Goal: Information Seeking & Learning: Learn about a topic

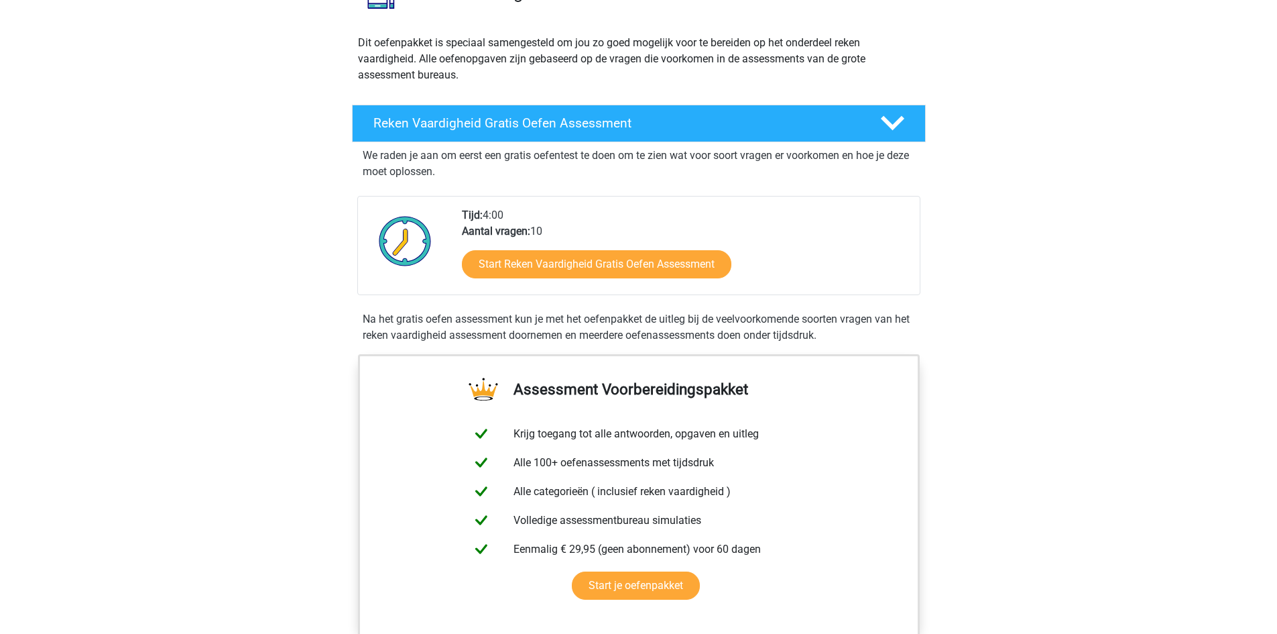
scroll to position [134, 0]
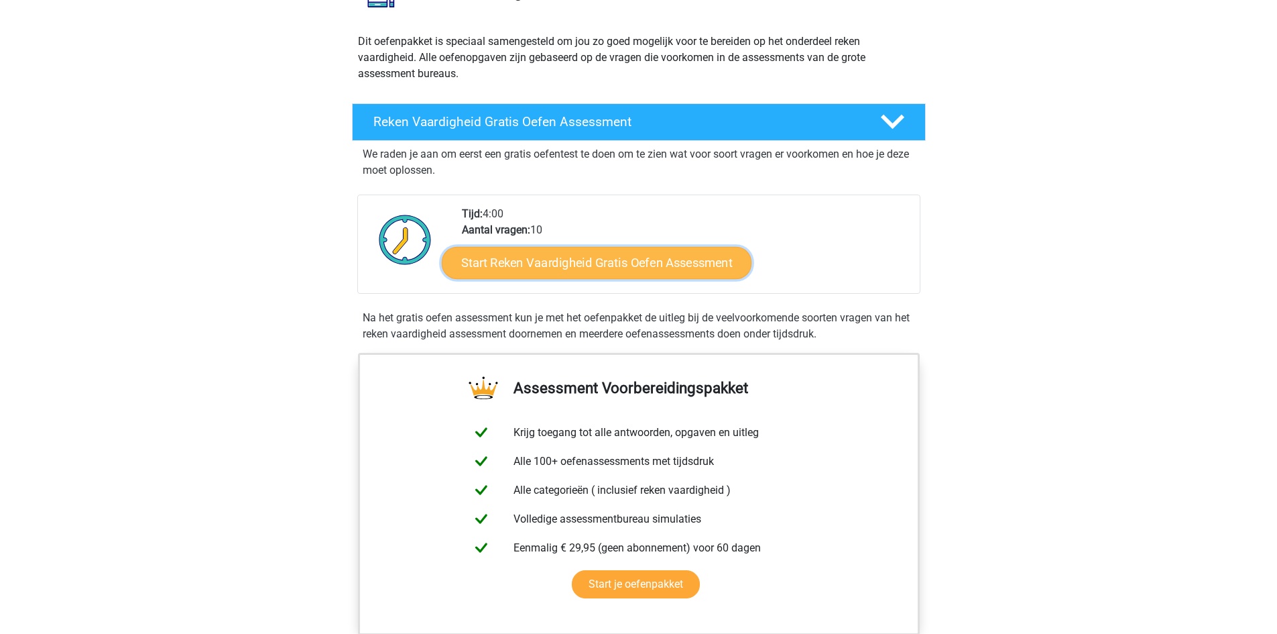
click at [496, 266] on link "Start Reken Vaardigheid Gratis Oefen Assessment" at bounding box center [597, 262] width 310 height 32
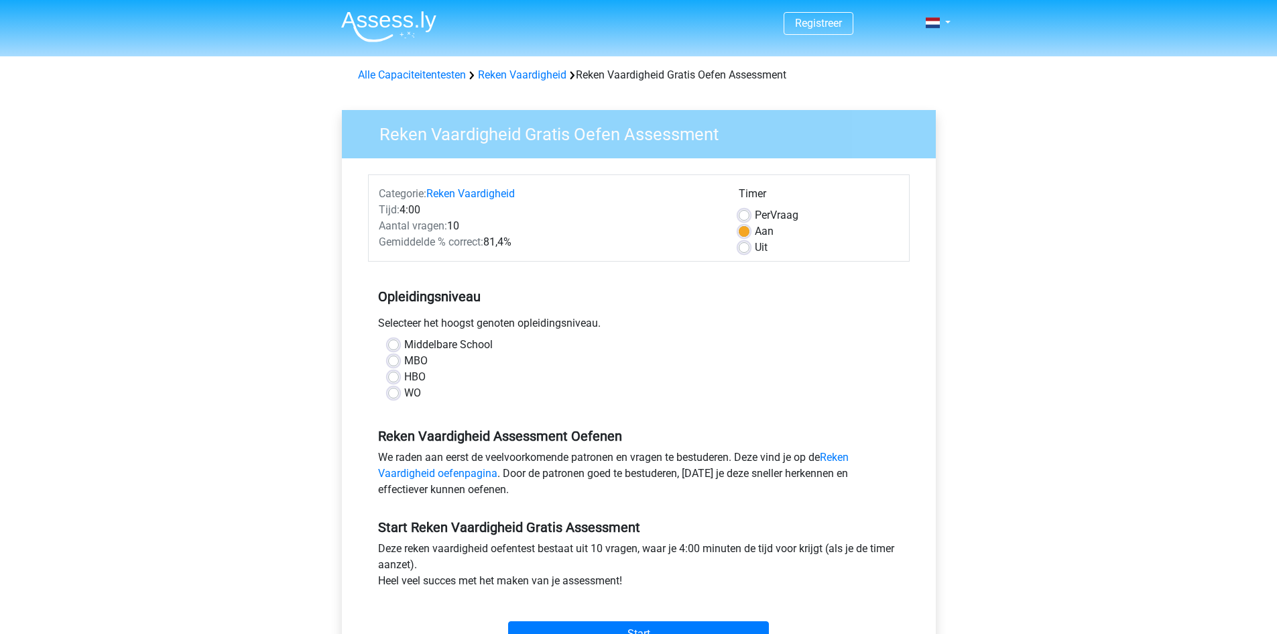
click at [400, 394] on div "WO" at bounding box center [639, 393] width 502 height 16
click at [404, 396] on label "WO" at bounding box center [412, 393] width 17 height 16
click at [398, 396] on input "WO" at bounding box center [393, 391] width 11 height 13
radio input "true"
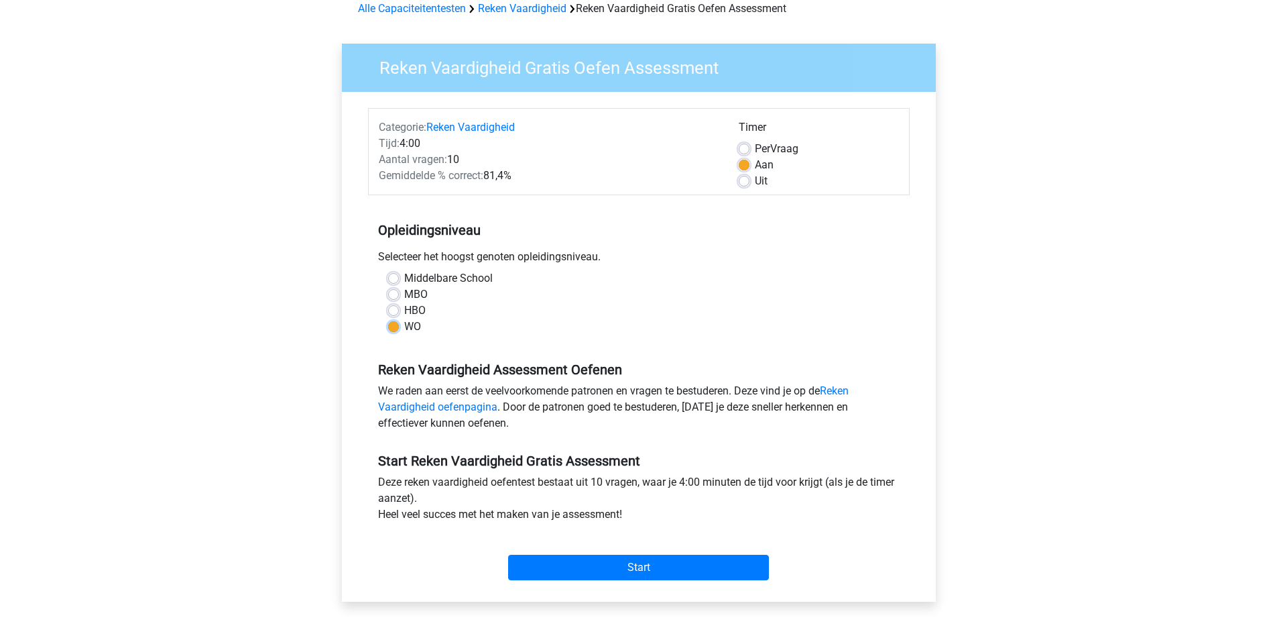
scroll to position [201, 0]
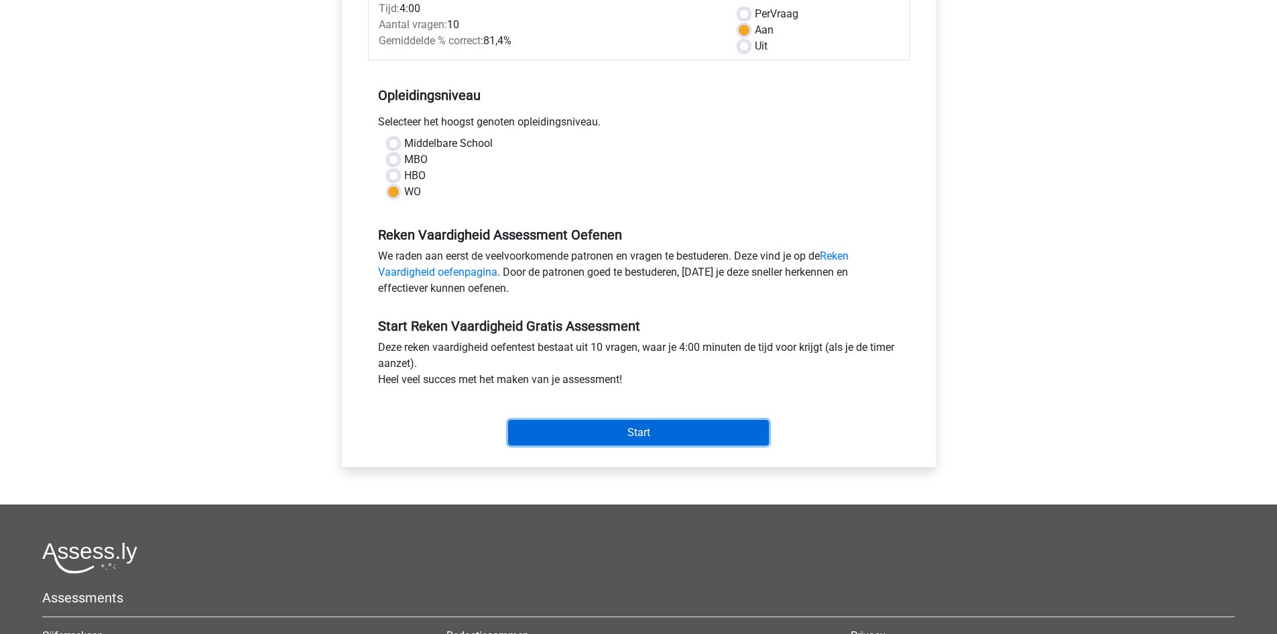
click at [594, 428] on input "Start" at bounding box center [638, 432] width 261 height 25
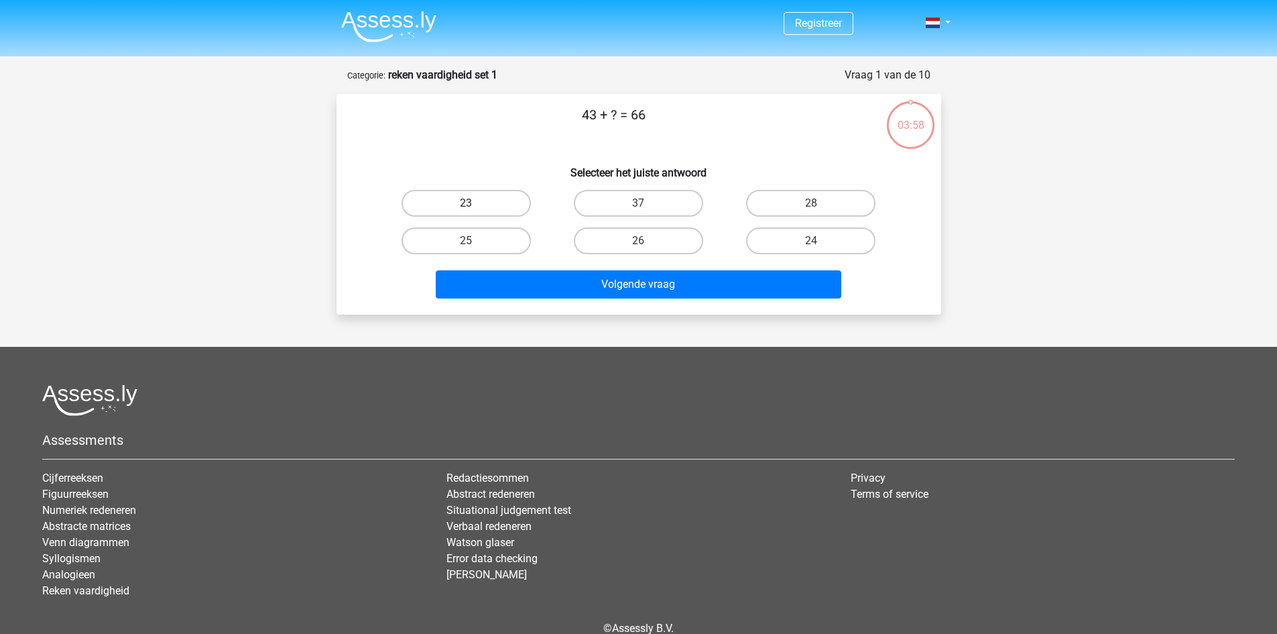
click at [477, 204] on label "23" at bounding box center [466, 203] width 129 height 27
click at [475, 204] on input "23" at bounding box center [470, 207] width 9 height 9
radio input "true"
click at [532, 268] on div "Volgende vraag" at bounding box center [639, 281] width 562 height 44
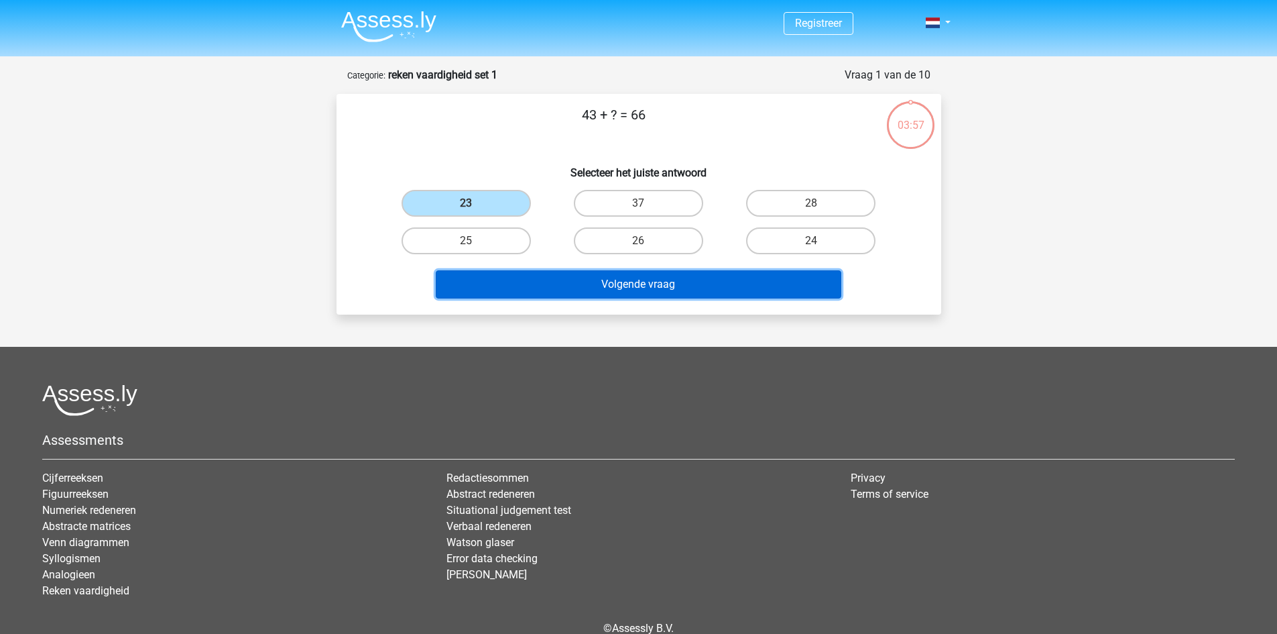
click at [542, 281] on button "Volgende vraag" at bounding box center [639, 284] width 406 height 28
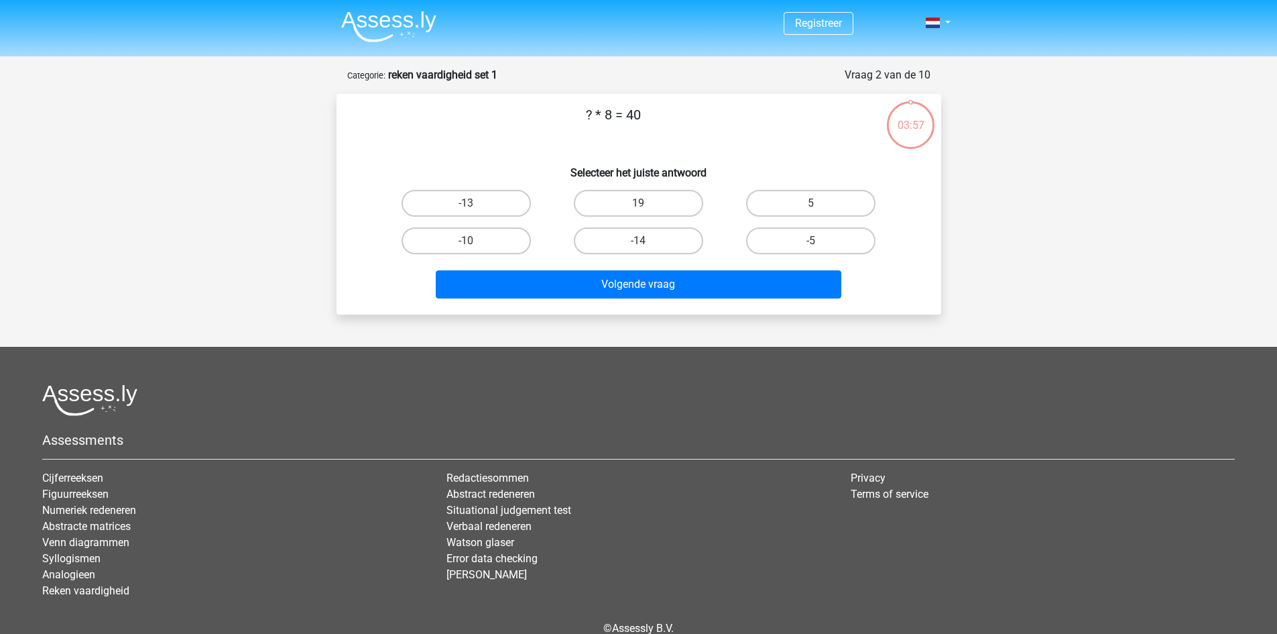
scroll to position [67, 0]
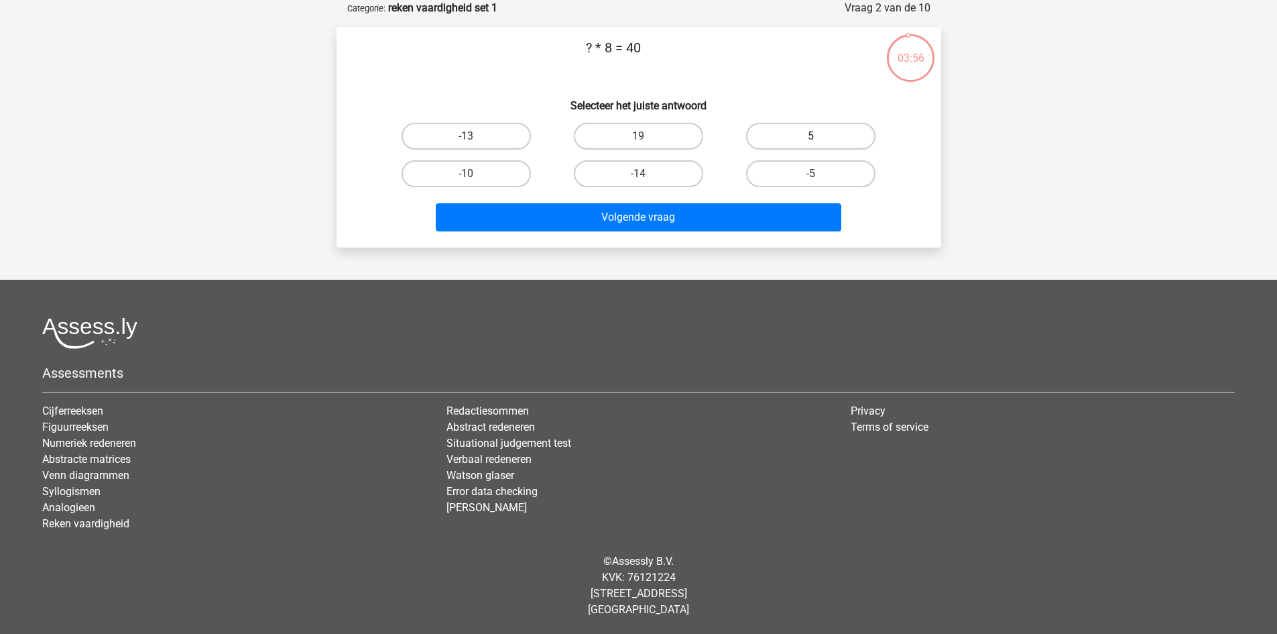
click at [770, 142] on label "5" at bounding box center [810, 136] width 129 height 27
click at [811, 142] on input "5" at bounding box center [815, 140] width 9 height 9
radio input "true"
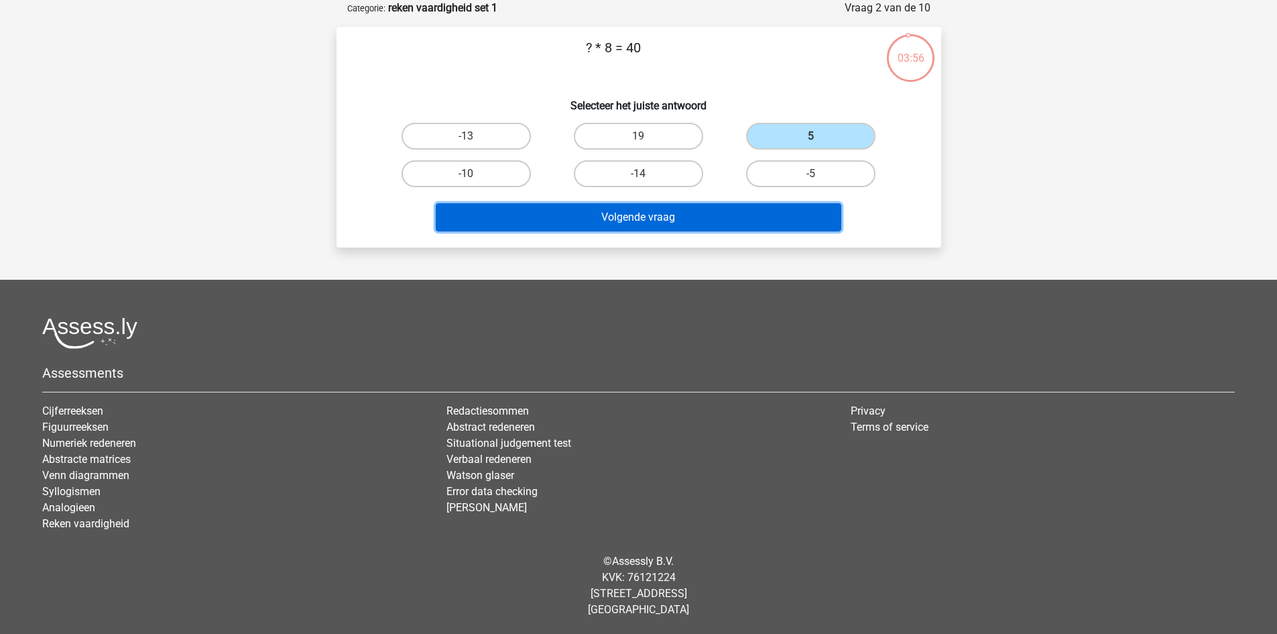
click at [707, 213] on button "Volgende vraag" at bounding box center [639, 217] width 406 height 28
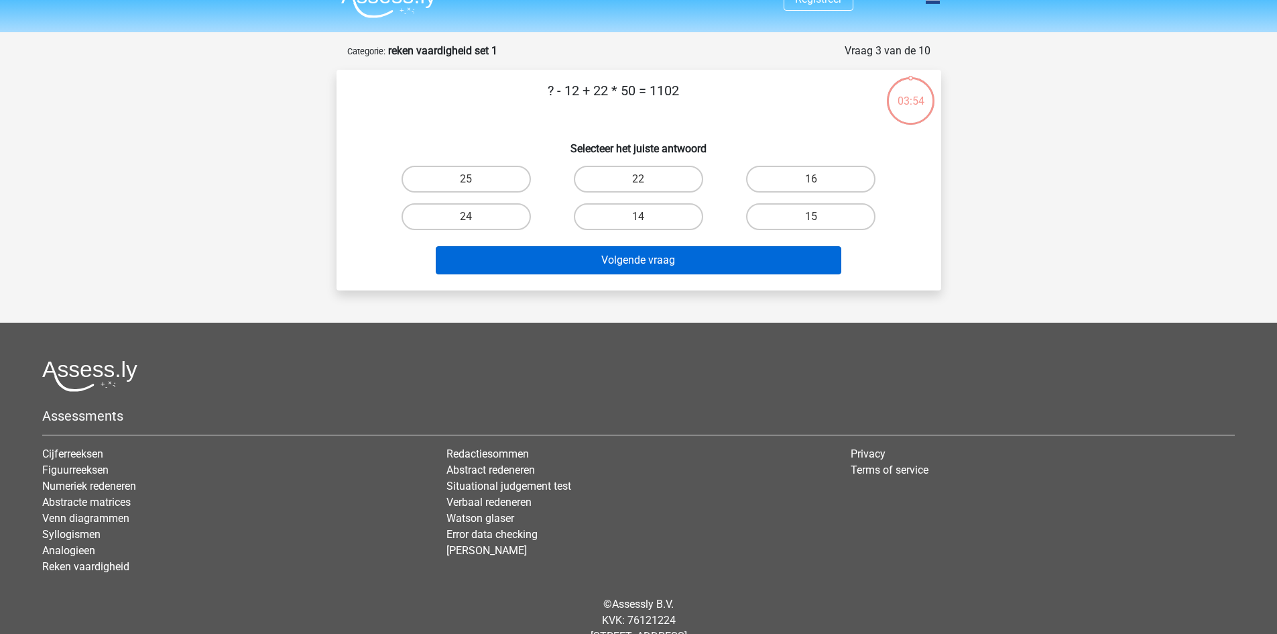
scroll to position [0, 0]
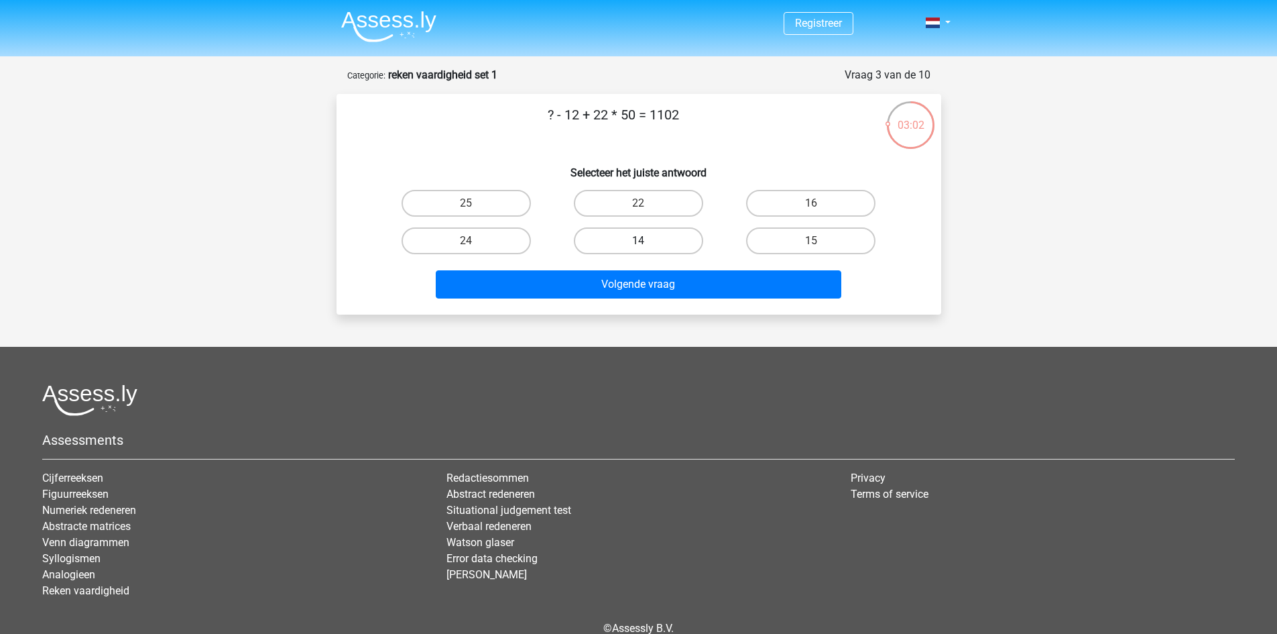
click at [607, 246] on label "14" at bounding box center [638, 240] width 129 height 27
click at [638, 246] on input "14" at bounding box center [642, 245] width 9 height 9
radio input "true"
click at [640, 325] on div "Registreer Nederlands English" at bounding box center [638, 350] width 1277 height 701
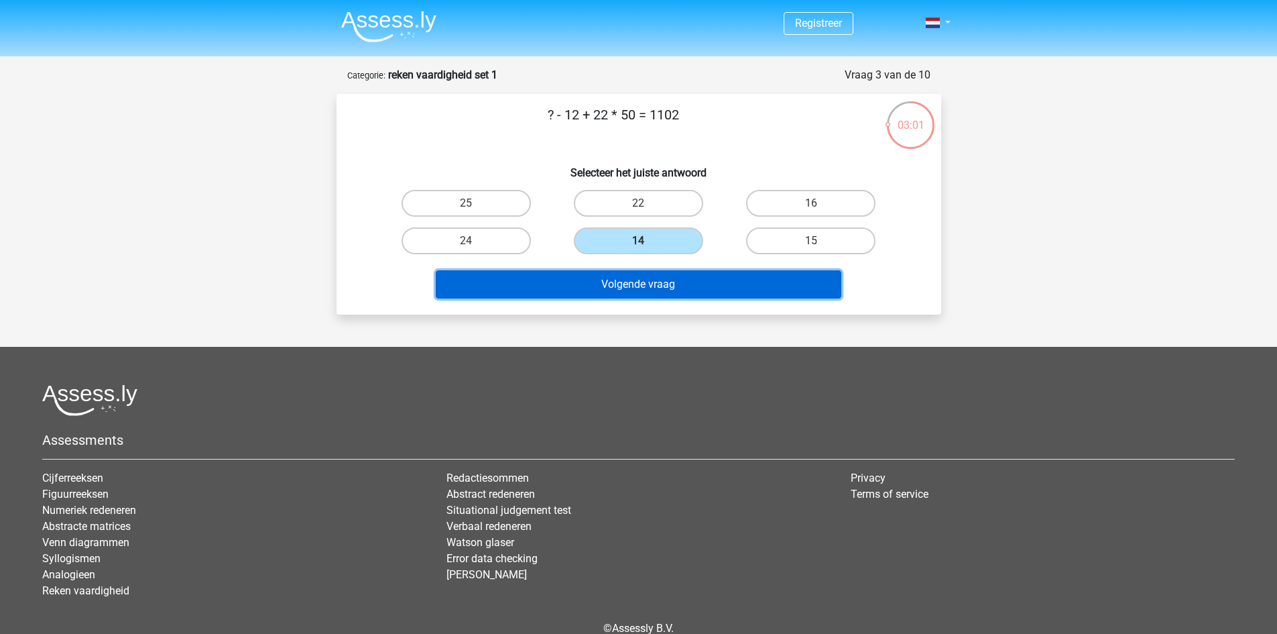
click at [624, 295] on button "Volgende vraag" at bounding box center [639, 284] width 406 height 28
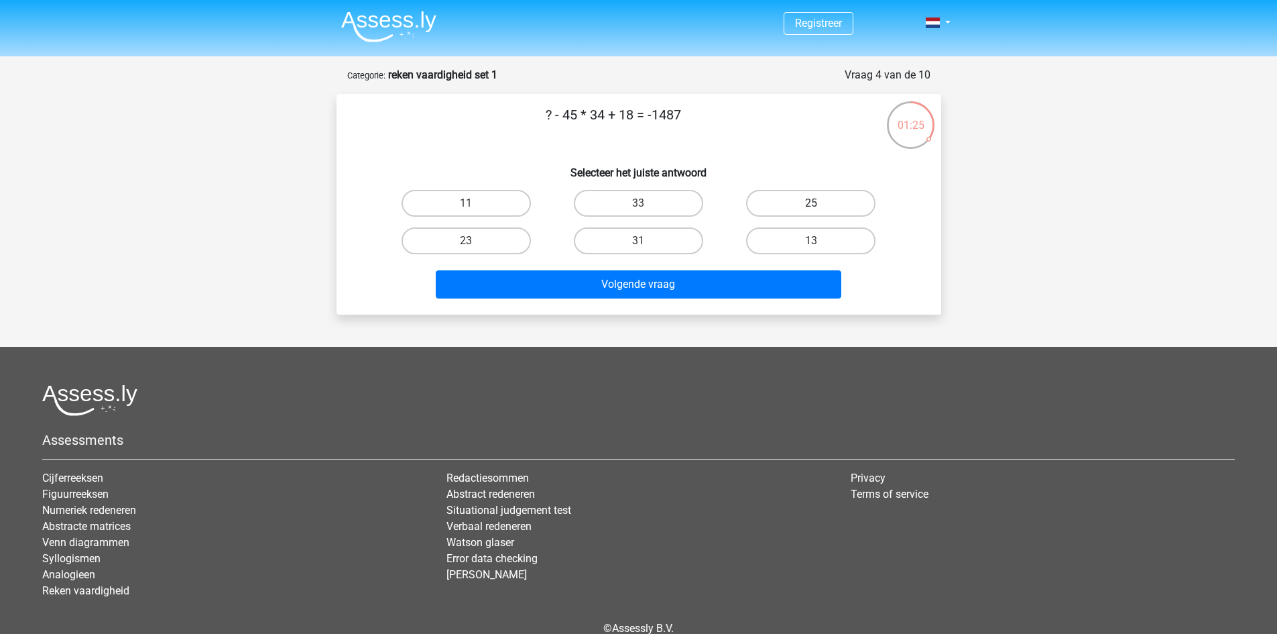
click at [800, 200] on label "25" at bounding box center [810, 203] width 129 height 27
click at [811, 203] on input "25" at bounding box center [815, 207] width 9 height 9
radio input "true"
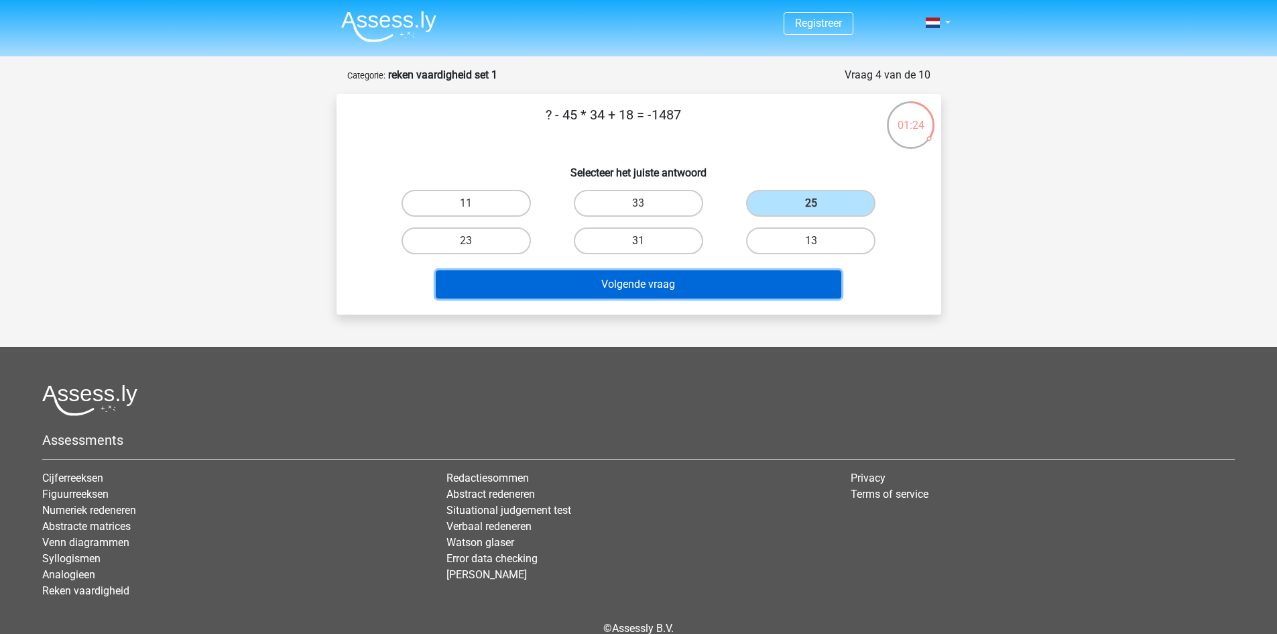
click at [719, 287] on button "Volgende vraag" at bounding box center [639, 284] width 406 height 28
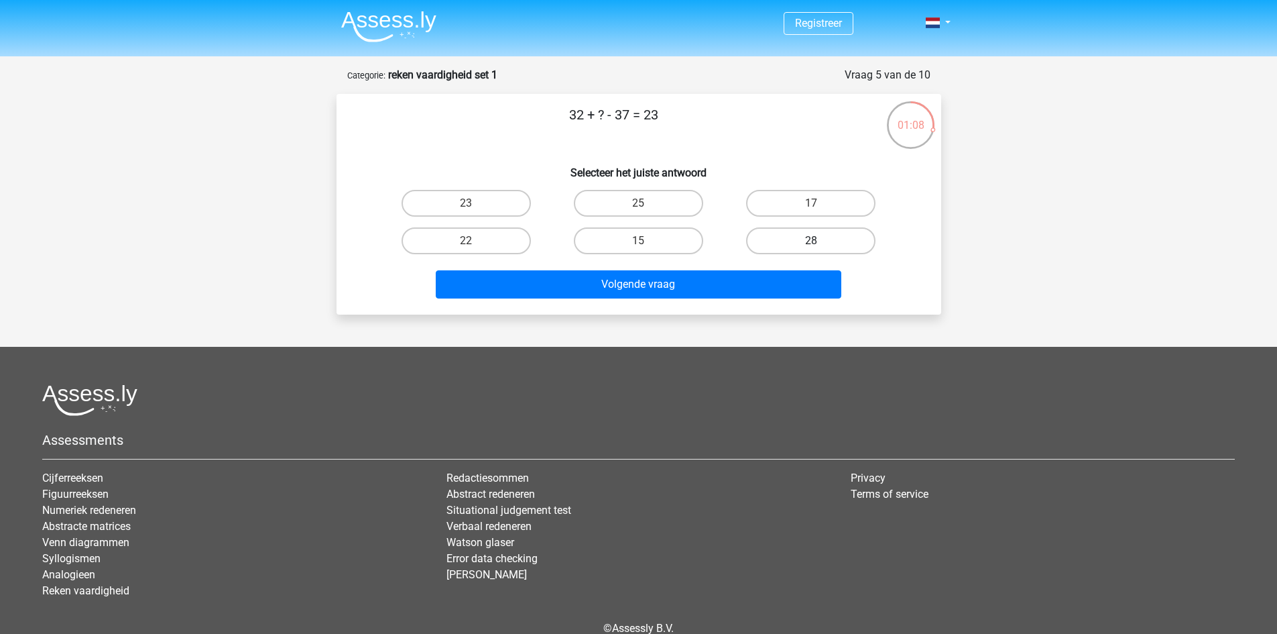
click at [825, 249] on label "28" at bounding box center [810, 240] width 129 height 27
click at [820, 249] on input "28" at bounding box center [815, 245] width 9 height 9
radio input "true"
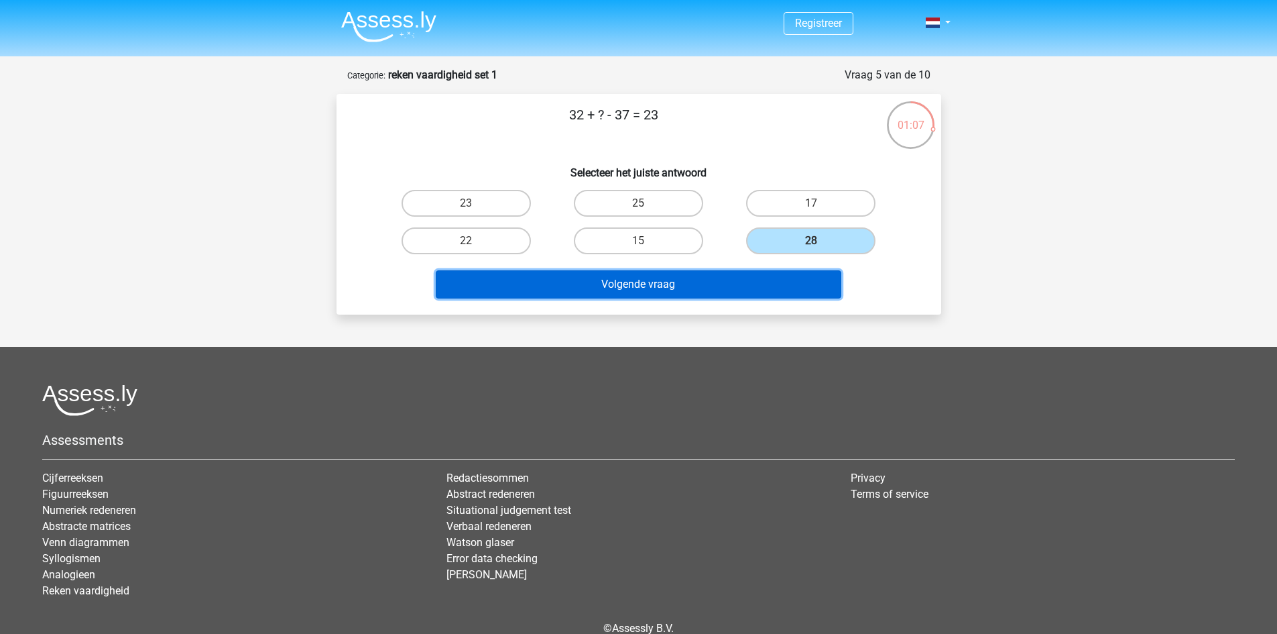
click at [754, 294] on button "Volgende vraag" at bounding box center [639, 284] width 406 height 28
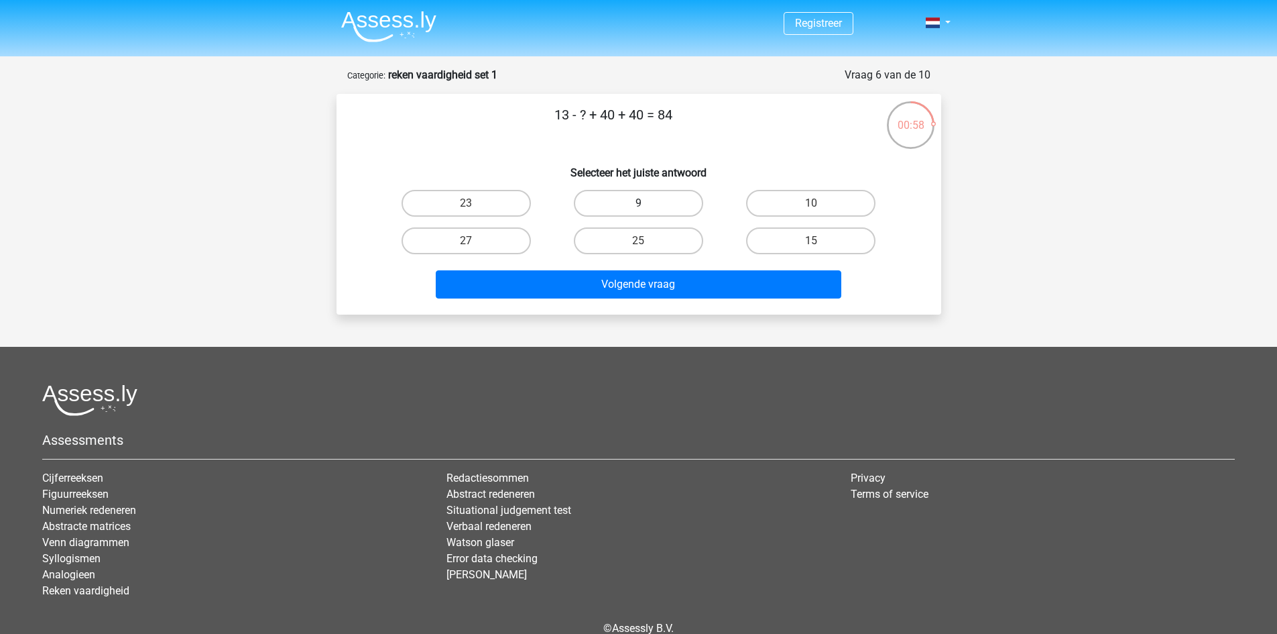
click at [622, 202] on label "9" at bounding box center [638, 203] width 129 height 27
click at [638, 203] on input "9" at bounding box center [642, 207] width 9 height 9
radio input "true"
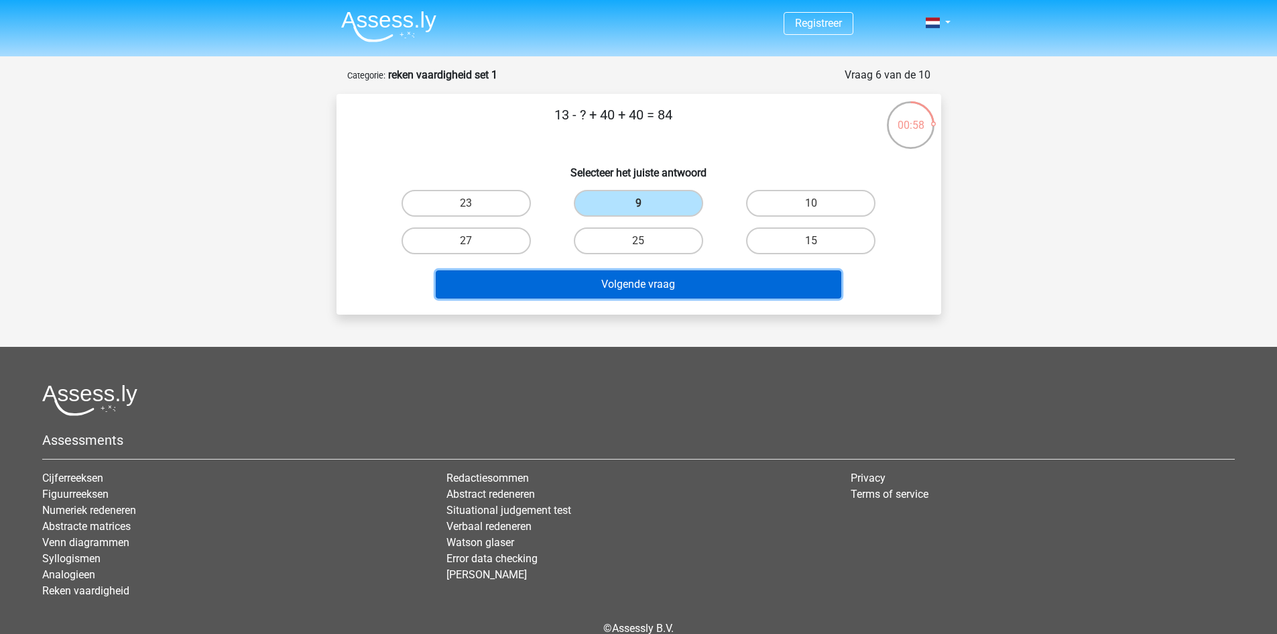
click at [652, 275] on button "Volgende vraag" at bounding box center [639, 284] width 406 height 28
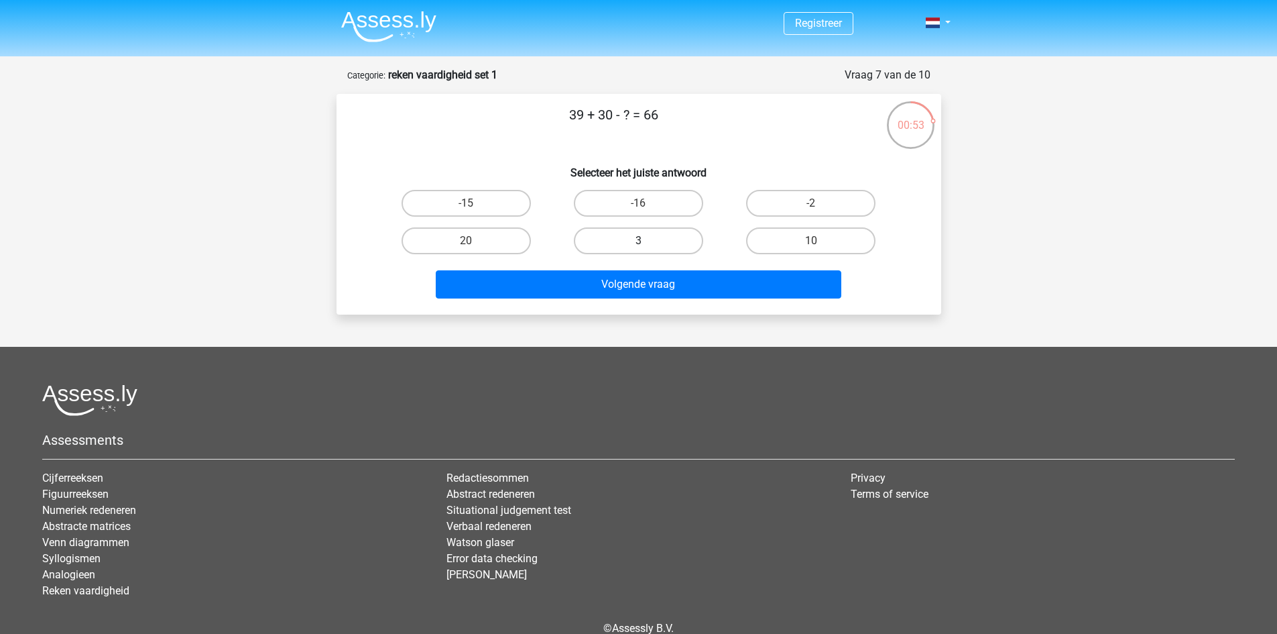
click at [616, 244] on label "3" at bounding box center [638, 240] width 129 height 27
click at [638, 244] on input "3" at bounding box center [642, 245] width 9 height 9
radio input "true"
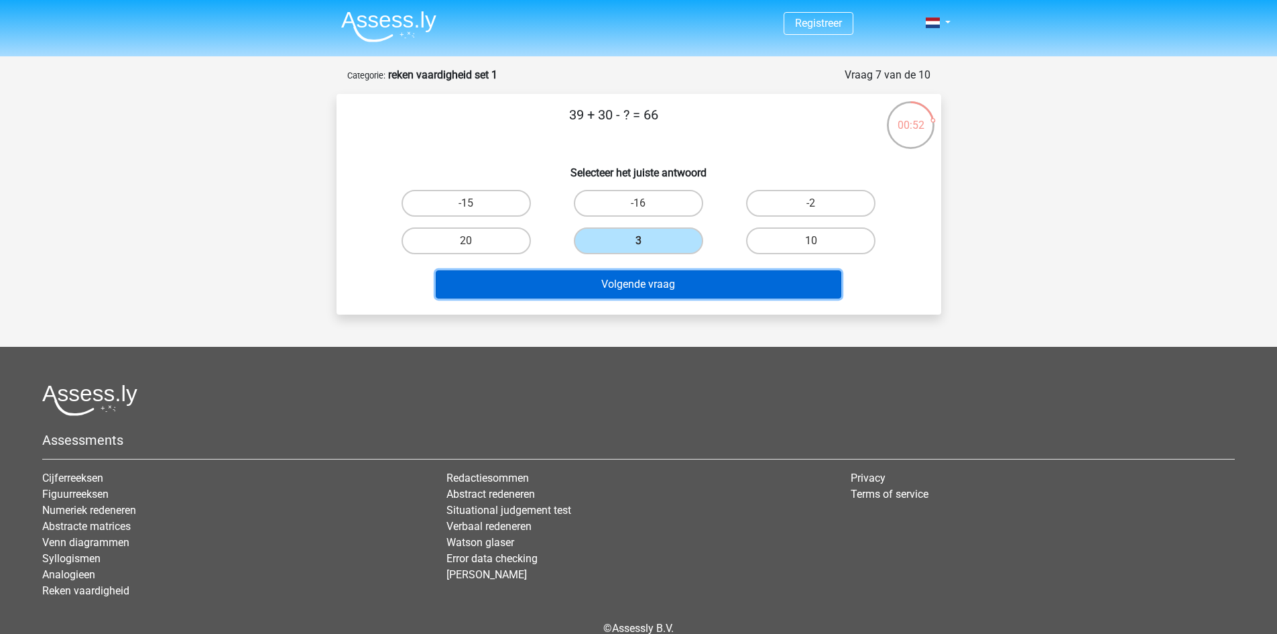
click at [649, 286] on button "Volgende vraag" at bounding box center [639, 284] width 406 height 28
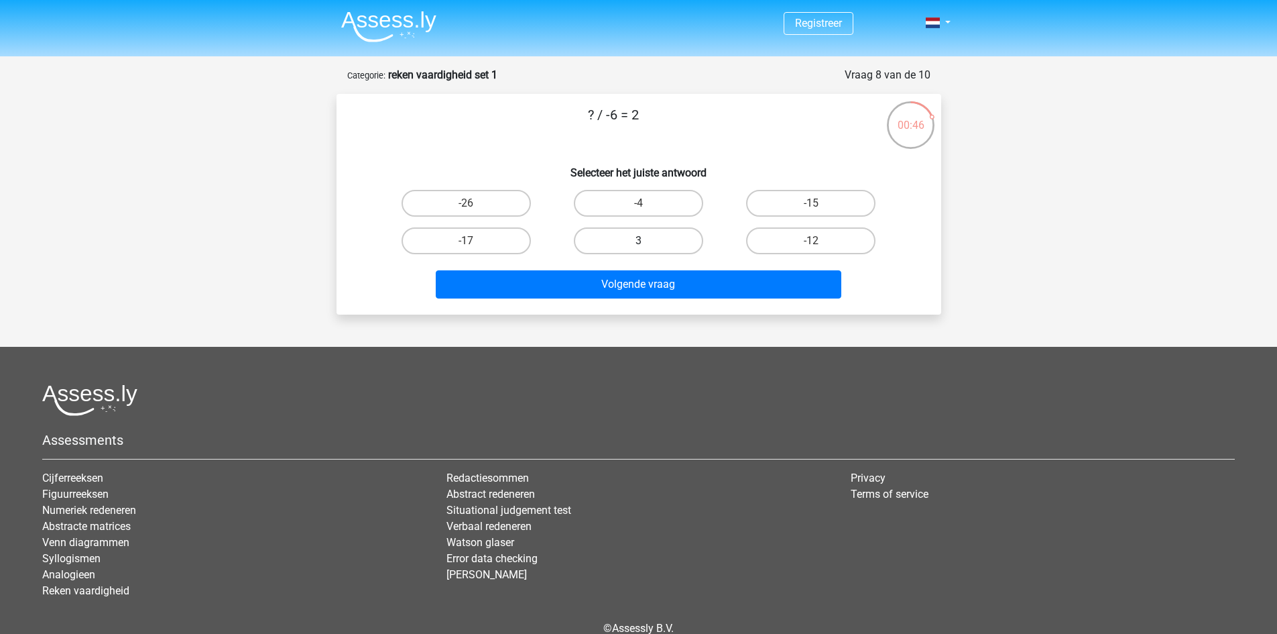
click at [624, 239] on label "3" at bounding box center [638, 240] width 129 height 27
click at [638, 241] on input "3" at bounding box center [642, 245] width 9 height 9
radio input "true"
click at [792, 237] on label "-12" at bounding box center [810, 240] width 129 height 27
click at [811, 241] on input "-12" at bounding box center [815, 245] width 9 height 9
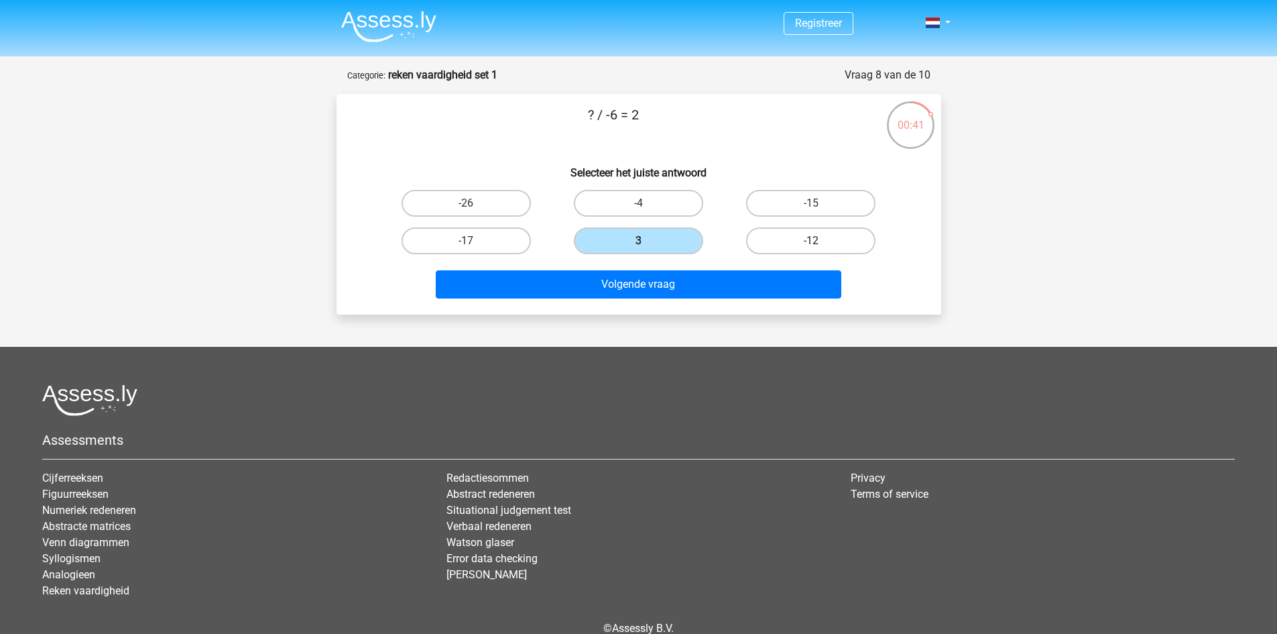
radio input "true"
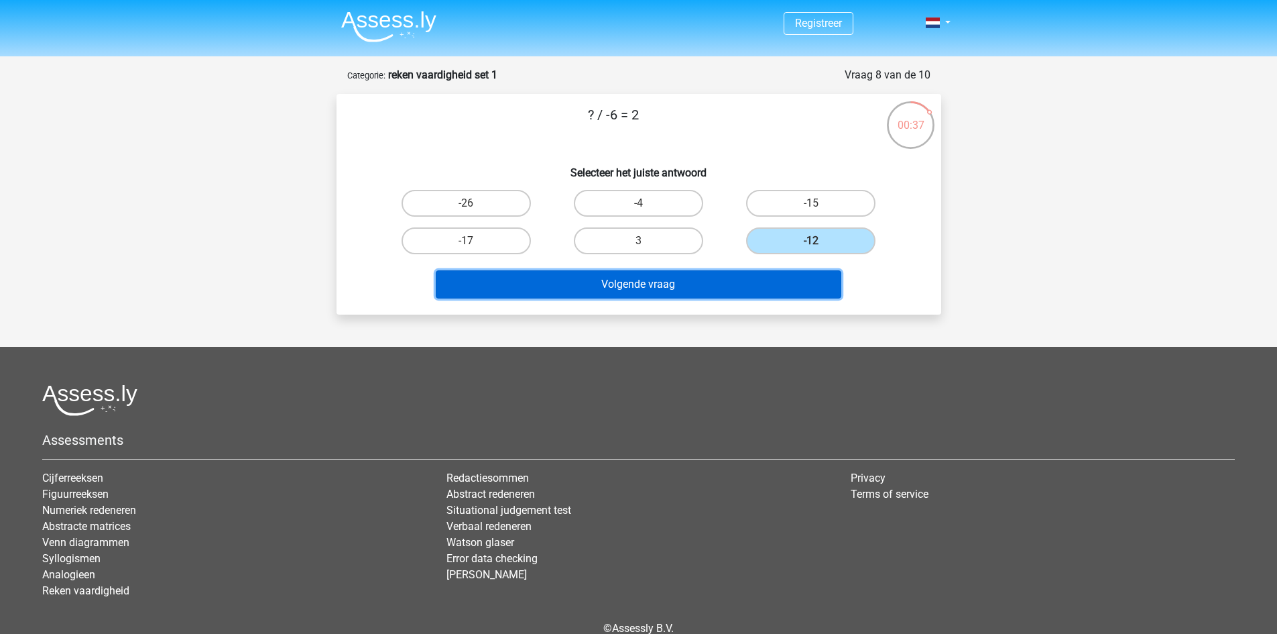
click at [686, 284] on button "Volgende vraag" at bounding box center [639, 284] width 406 height 28
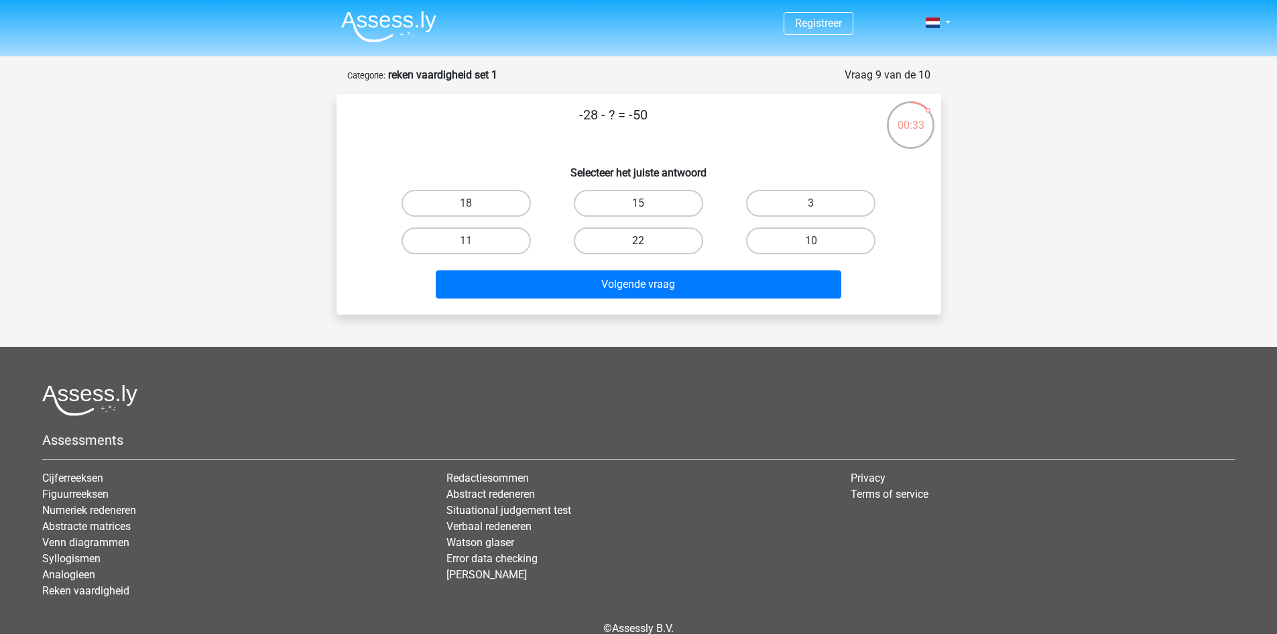
click at [640, 252] on label "22" at bounding box center [638, 240] width 129 height 27
click at [640, 249] on input "22" at bounding box center [642, 245] width 9 height 9
radio input "true"
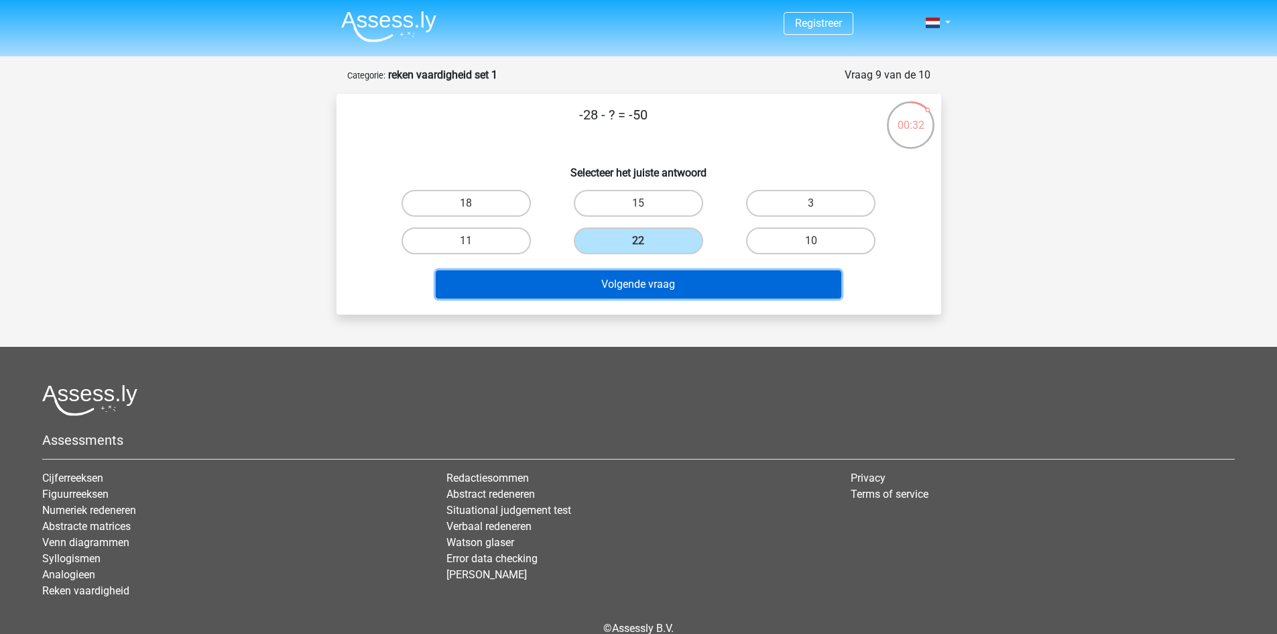
click at [647, 291] on button "Volgende vraag" at bounding box center [639, 284] width 406 height 28
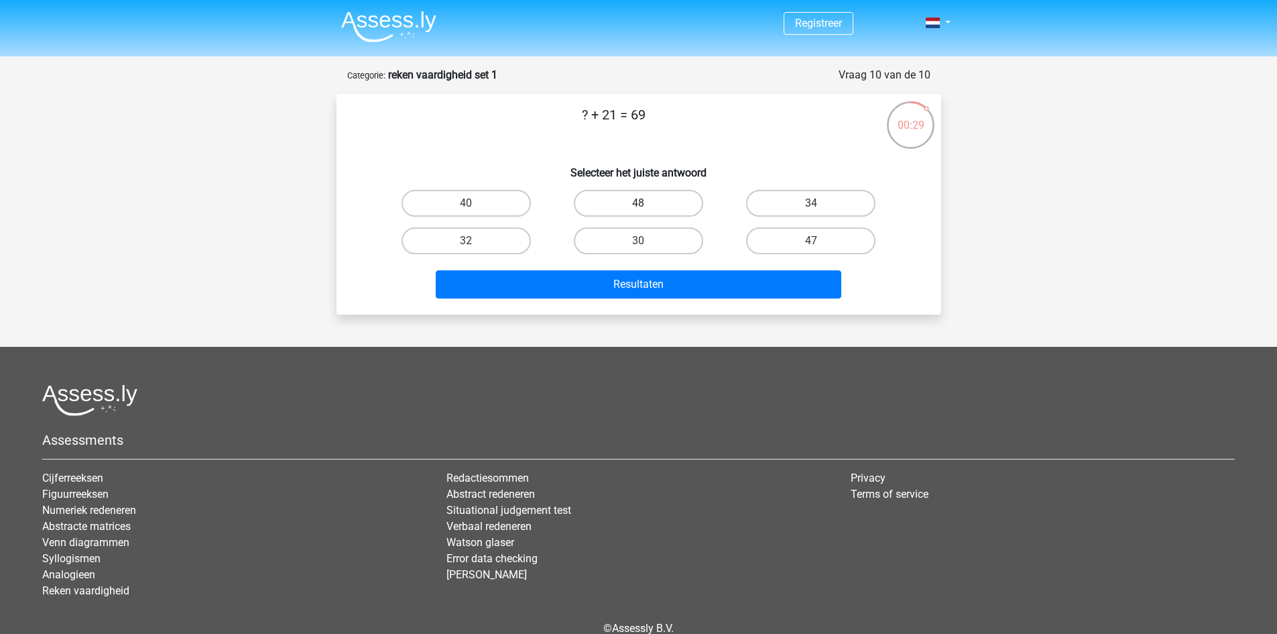
click at [635, 212] on label "48" at bounding box center [638, 203] width 129 height 27
click at [638, 212] on input "48" at bounding box center [642, 207] width 9 height 9
radio input "true"
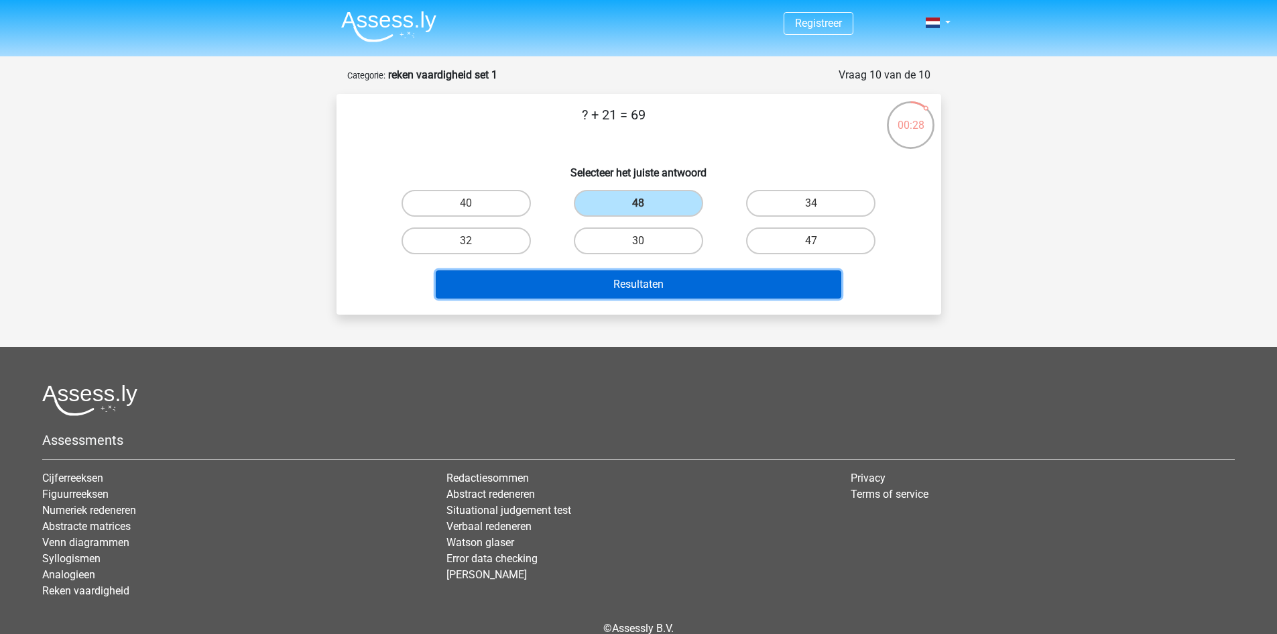
click at [677, 283] on button "Resultaten" at bounding box center [639, 284] width 406 height 28
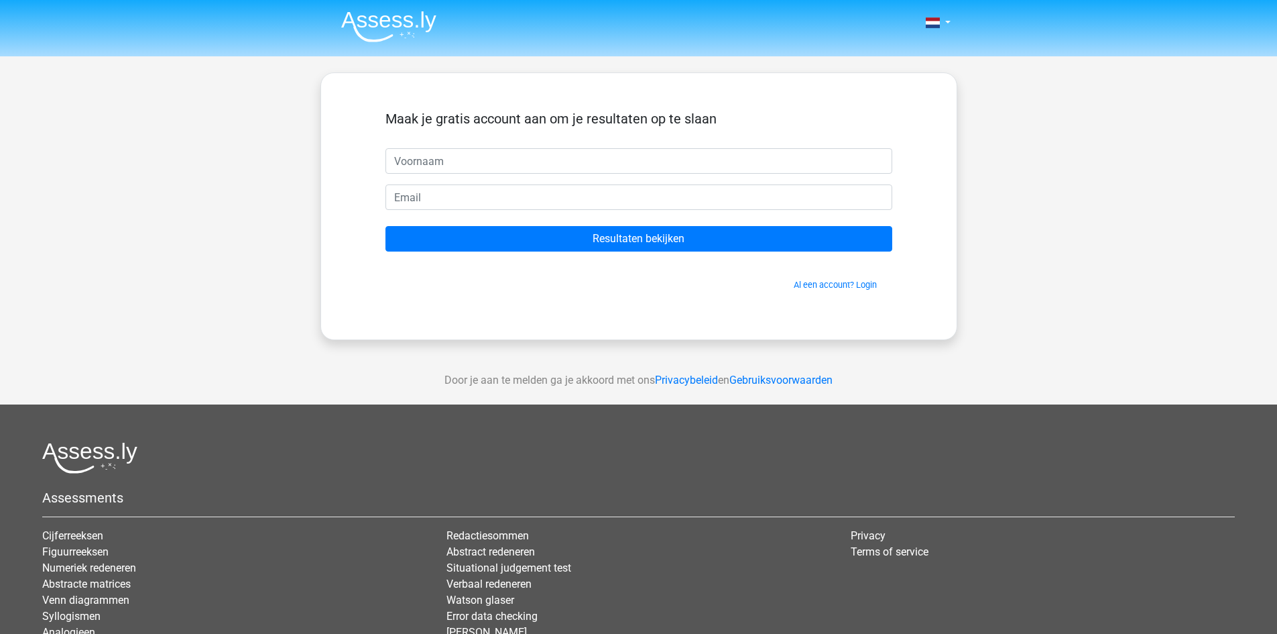
click at [484, 153] on input "text" at bounding box center [639, 160] width 507 height 25
type input "Floris"
click at [458, 188] on input "email" at bounding box center [639, 196] width 507 height 25
type input "florisvdh10@gmail.com"
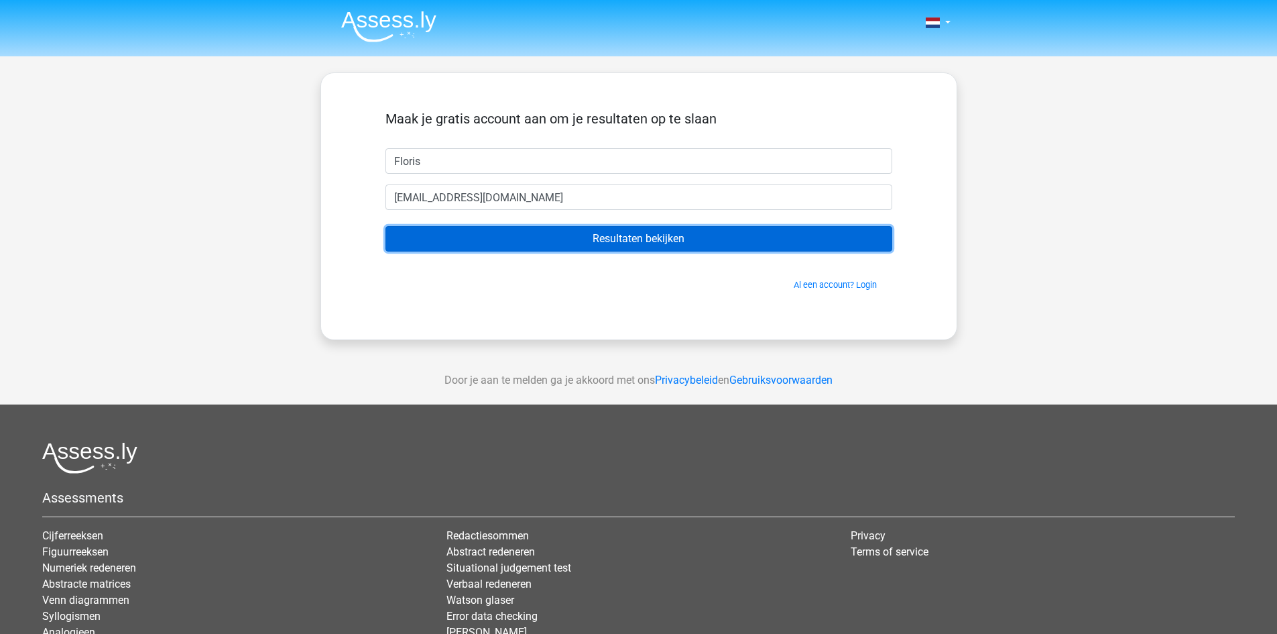
click at [540, 243] on input "Resultaten bekijken" at bounding box center [639, 238] width 507 height 25
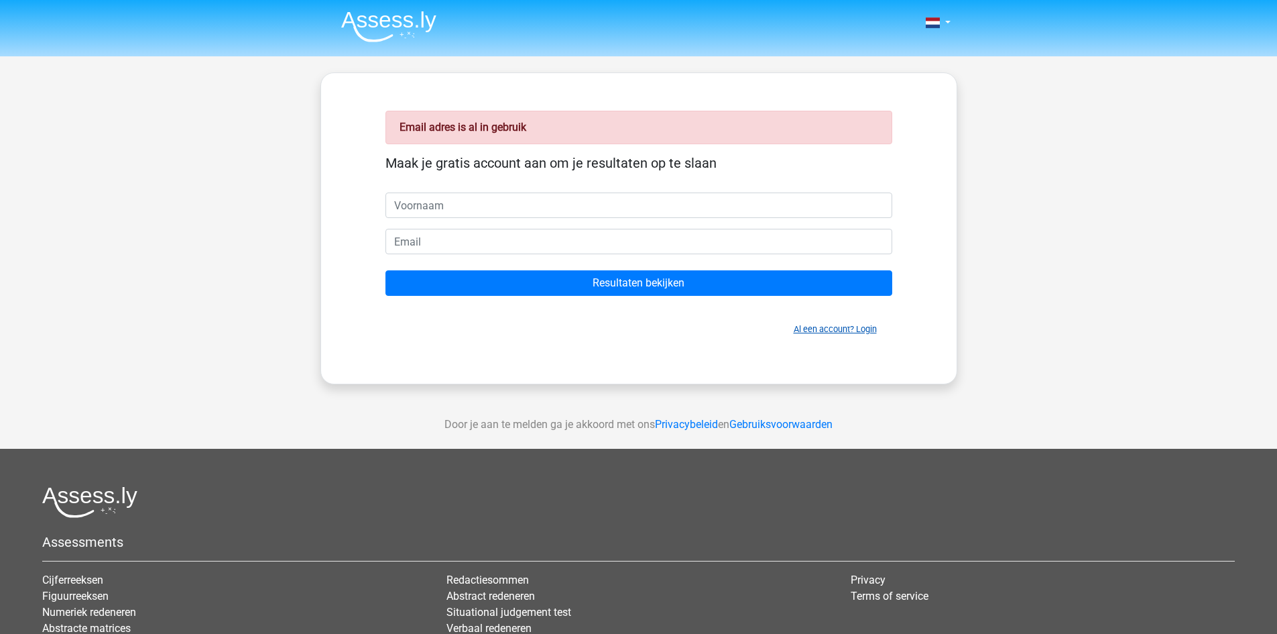
click at [858, 329] on link "Al een account? Login" at bounding box center [835, 329] width 83 height 10
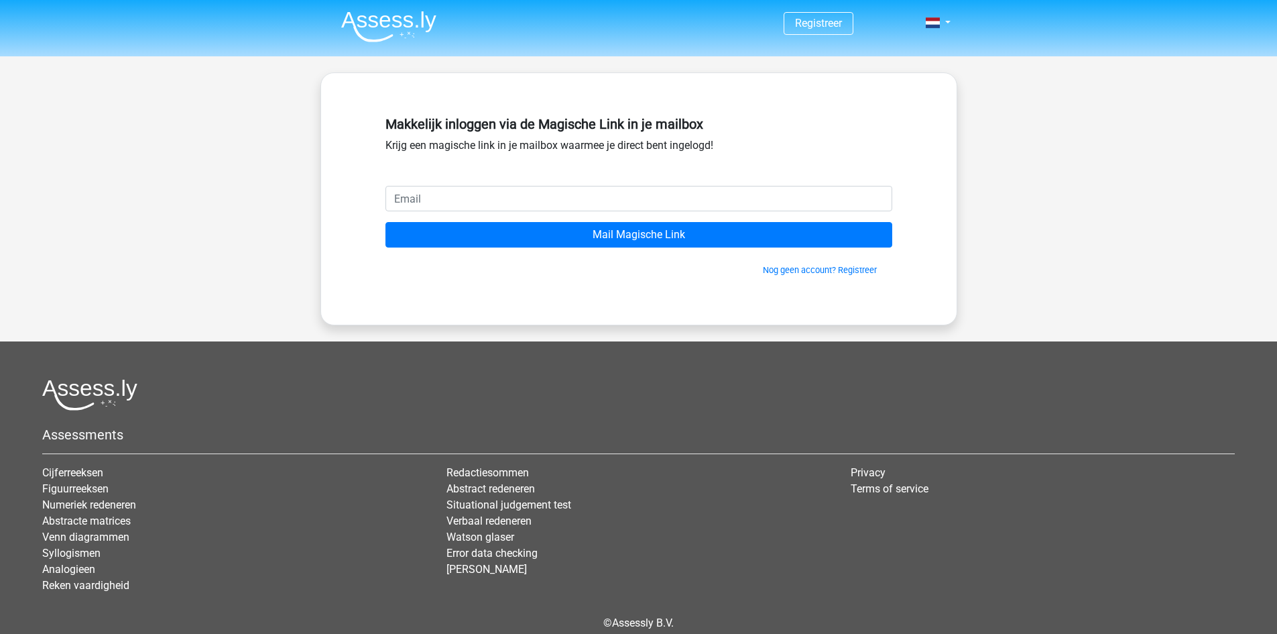
click at [556, 202] on input "email" at bounding box center [639, 198] width 507 height 25
click at [611, 200] on input "florisvdh10@" at bounding box center [639, 198] width 507 height 25
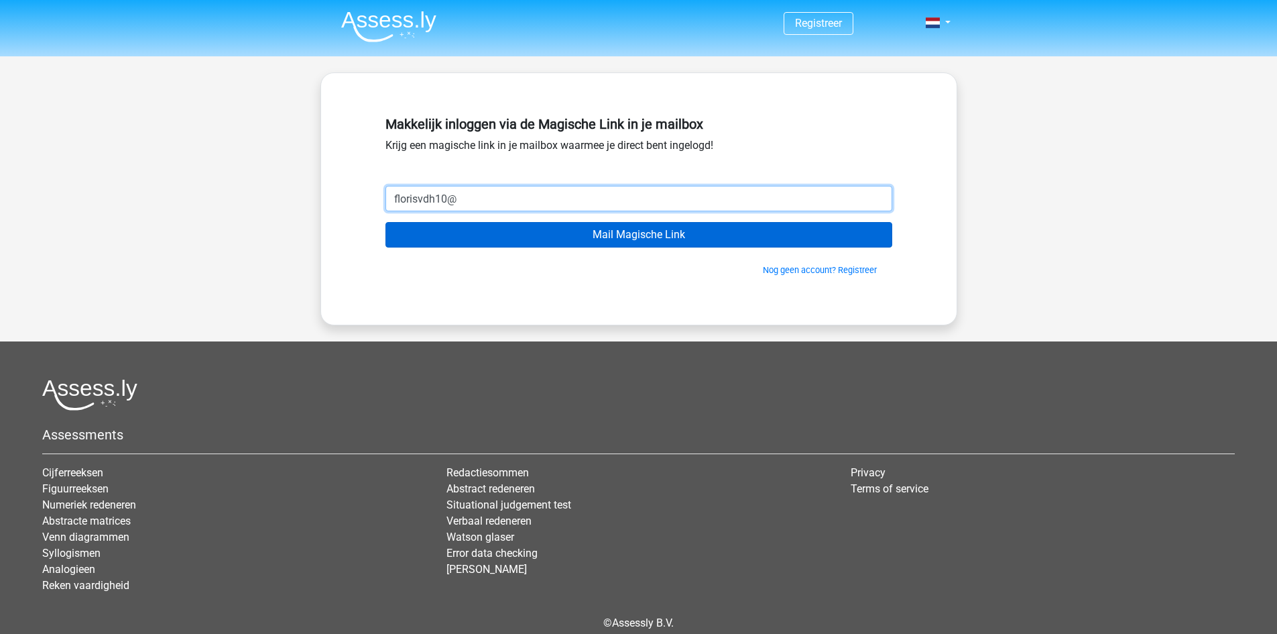
type input "[EMAIL_ADDRESS][DOMAIN_NAME]"
click at [579, 224] on form "florisvdh10@gmail.com Mail Magische Link Nog geen account? Registreer" at bounding box center [639, 231] width 507 height 91
click at [593, 233] on input "Mail Magische Link" at bounding box center [639, 234] width 507 height 25
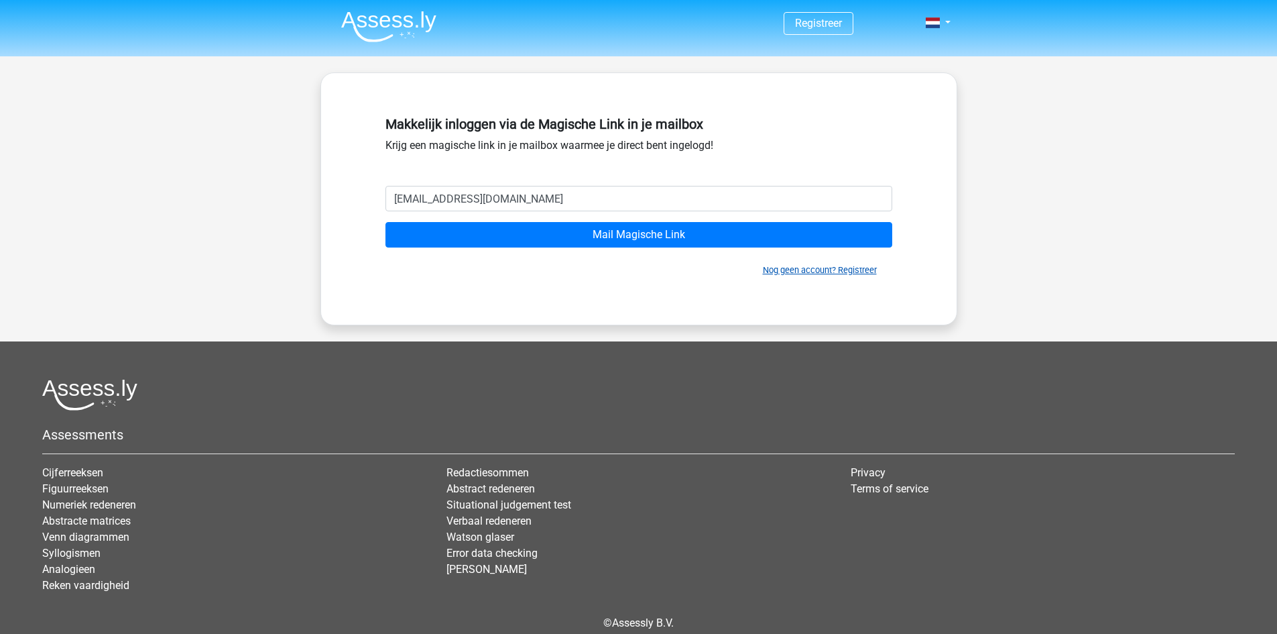
click at [824, 272] on link "Nog geen account? Registreer" at bounding box center [820, 270] width 114 height 10
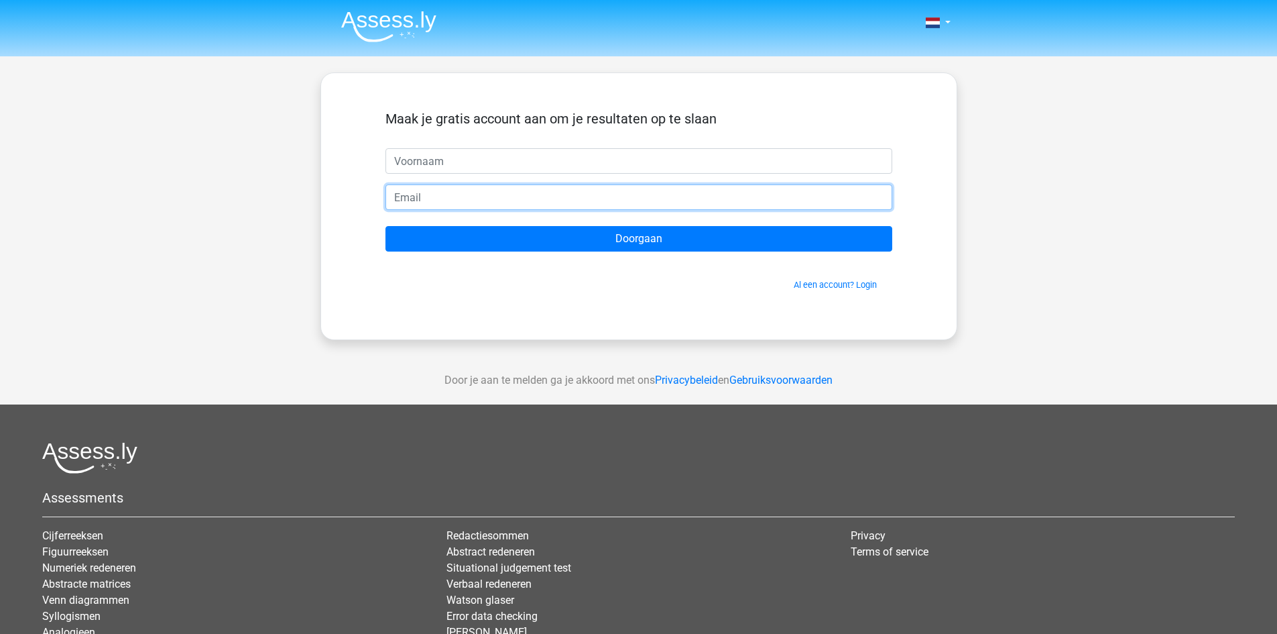
click at [434, 206] on input "email" at bounding box center [639, 196] width 507 height 25
type input "[EMAIL_ADDRESS][DOMAIN_NAME]"
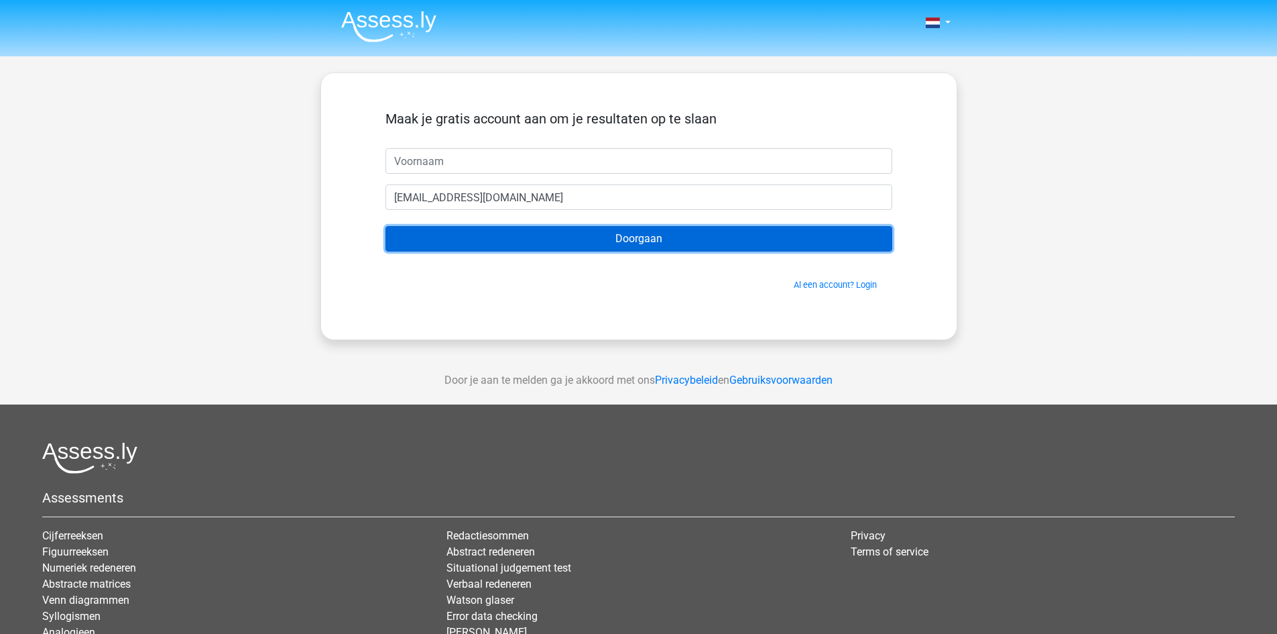
click at [534, 239] on input "Doorgaan" at bounding box center [639, 238] width 507 height 25
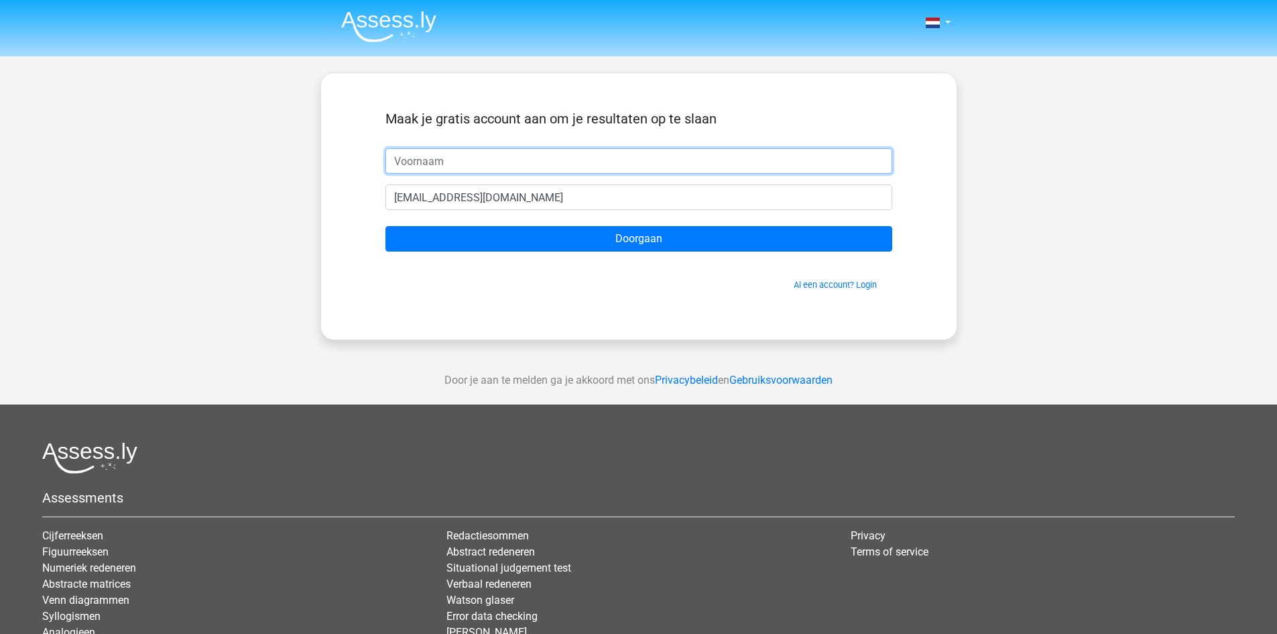
click at [481, 167] on input "text" at bounding box center [639, 160] width 507 height 25
type input "Floris"
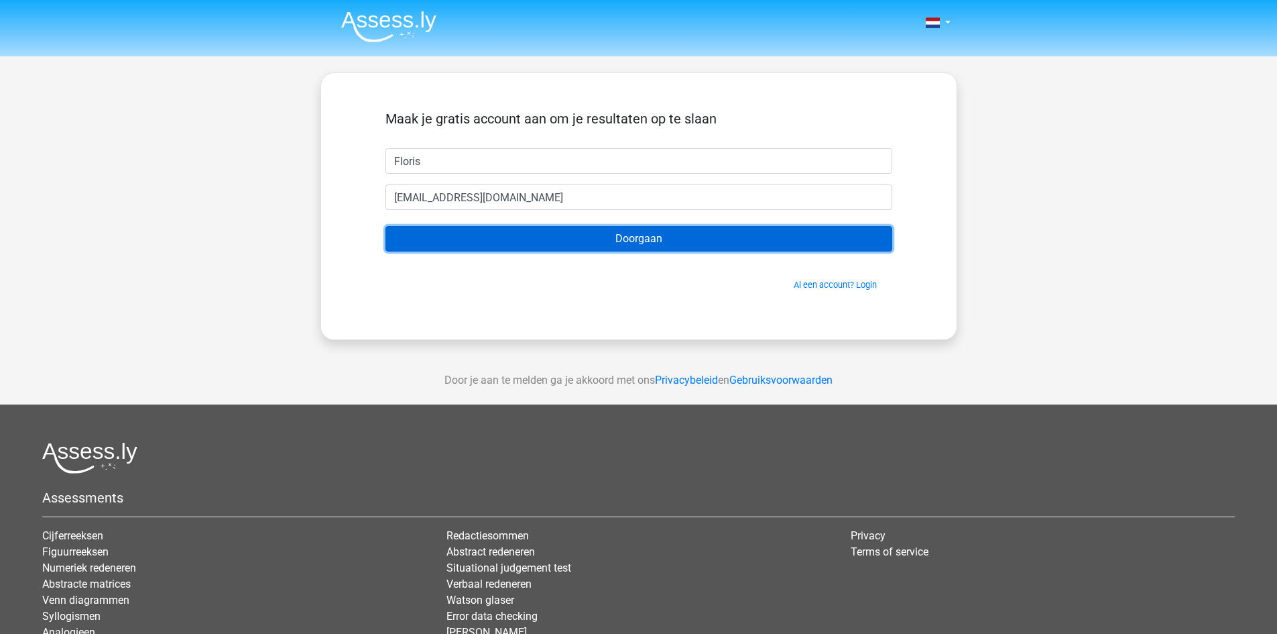
click at [519, 228] on input "Doorgaan" at bounding box center [639, 238] width 507 height 25
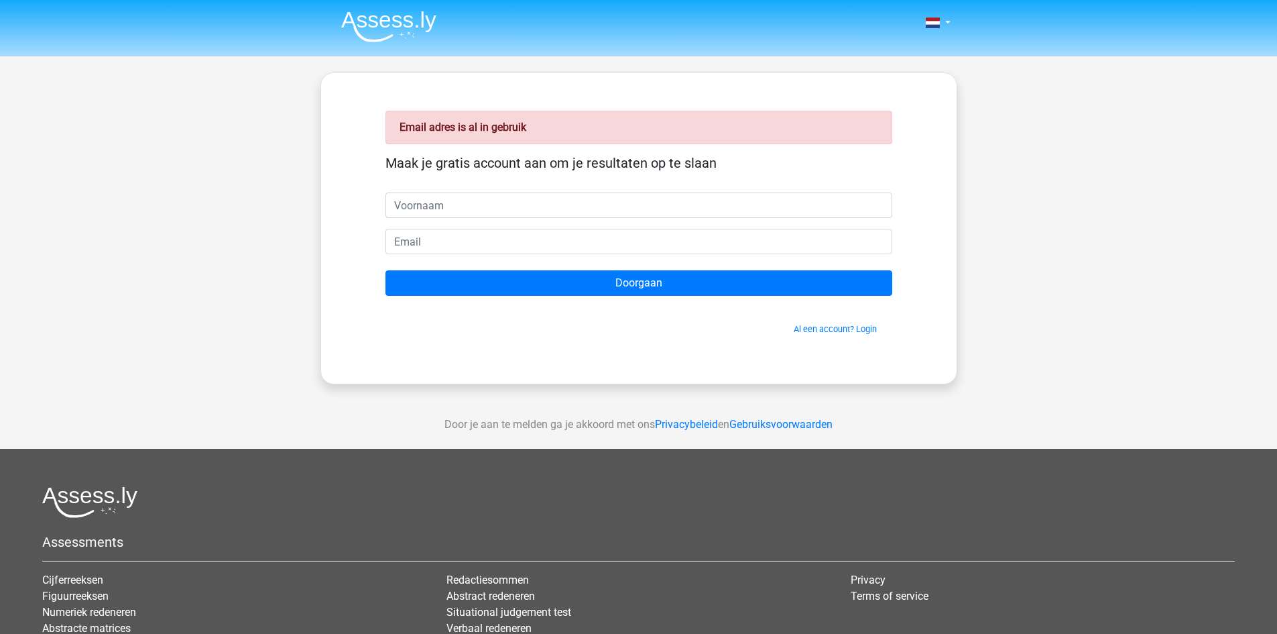
click at [589, 189] on div "Maak je gratis account aan om je resultaten op te slaan" at bounding box center [639, 174] width 507 height 38
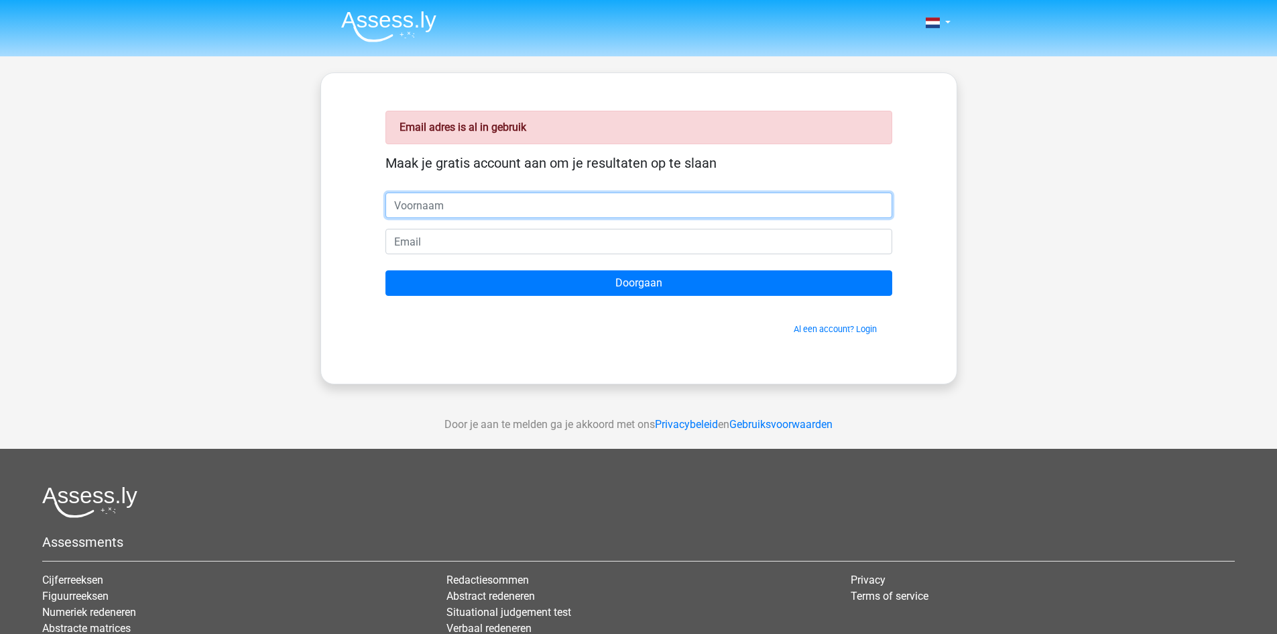
drag, startPoint x: 581, startPoint y: 206, endPoint x: 574, endPoint y: 211, distance: 9.1
click at [581, 206] on input "text" at bounding box center [639, 204] width 507 height 25
type input "Floris"
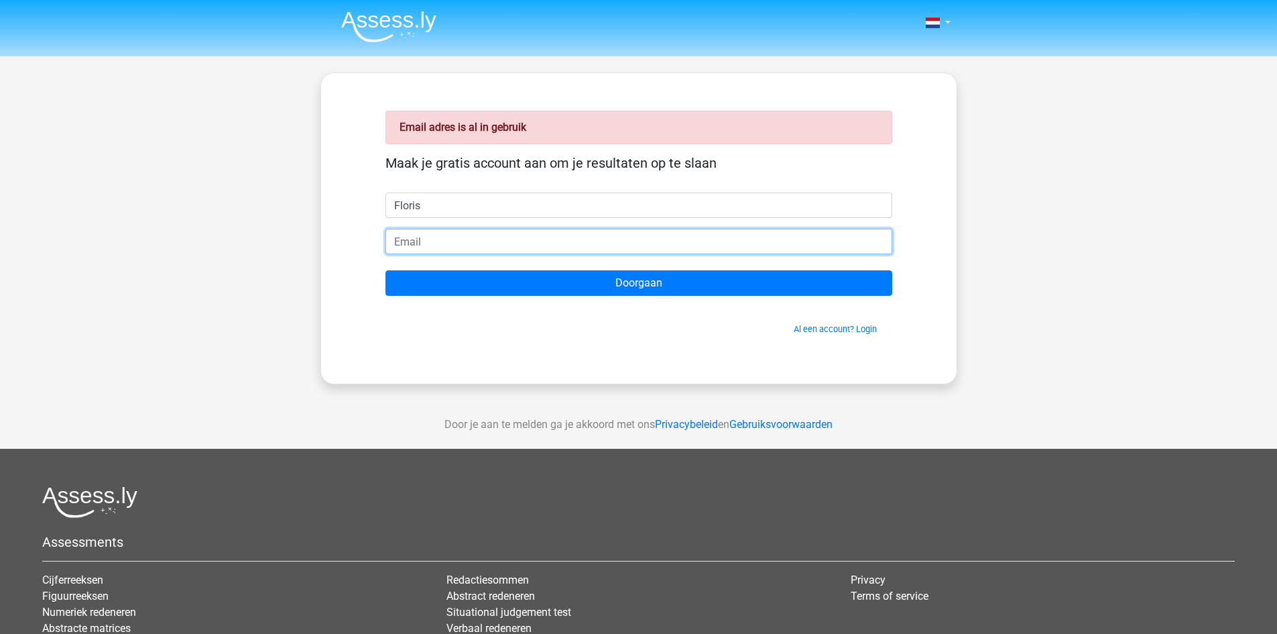
click at [436, 245] on input "email" at bounding box center [639, 241] width 507 height 25
type input "[EMAIL_ADDRESS][DOMAIN_NAME]"
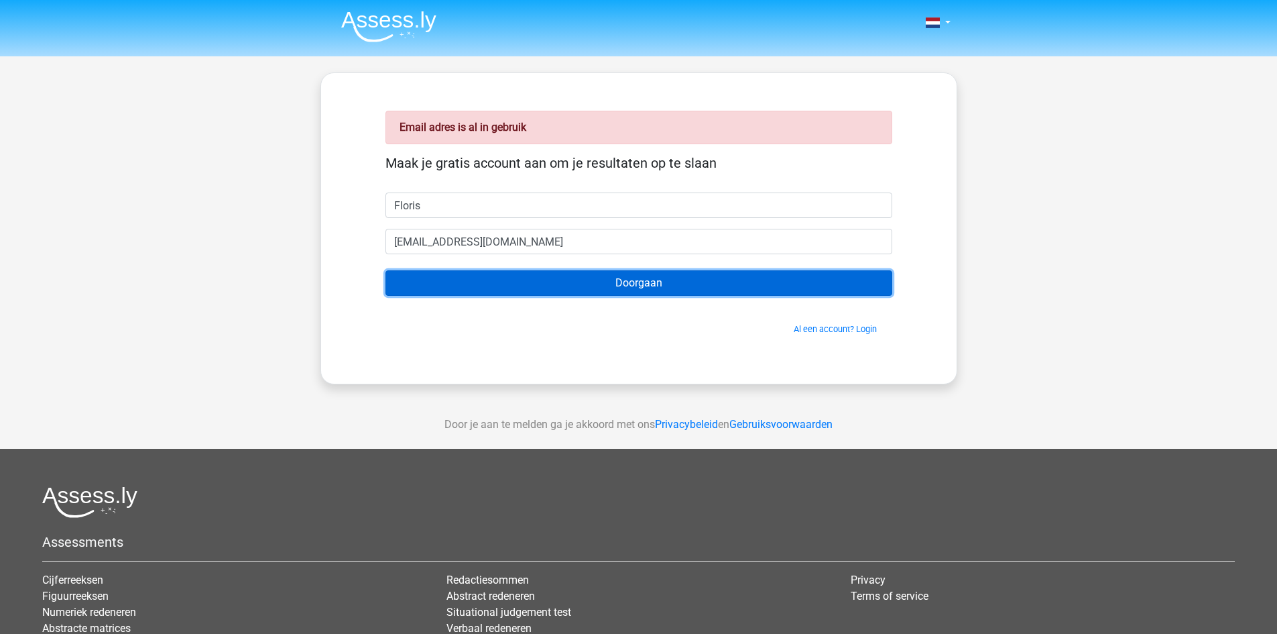
click at [507, 281] on input "Doorgaan" at bounding box center [639, 282] width 507 height 25
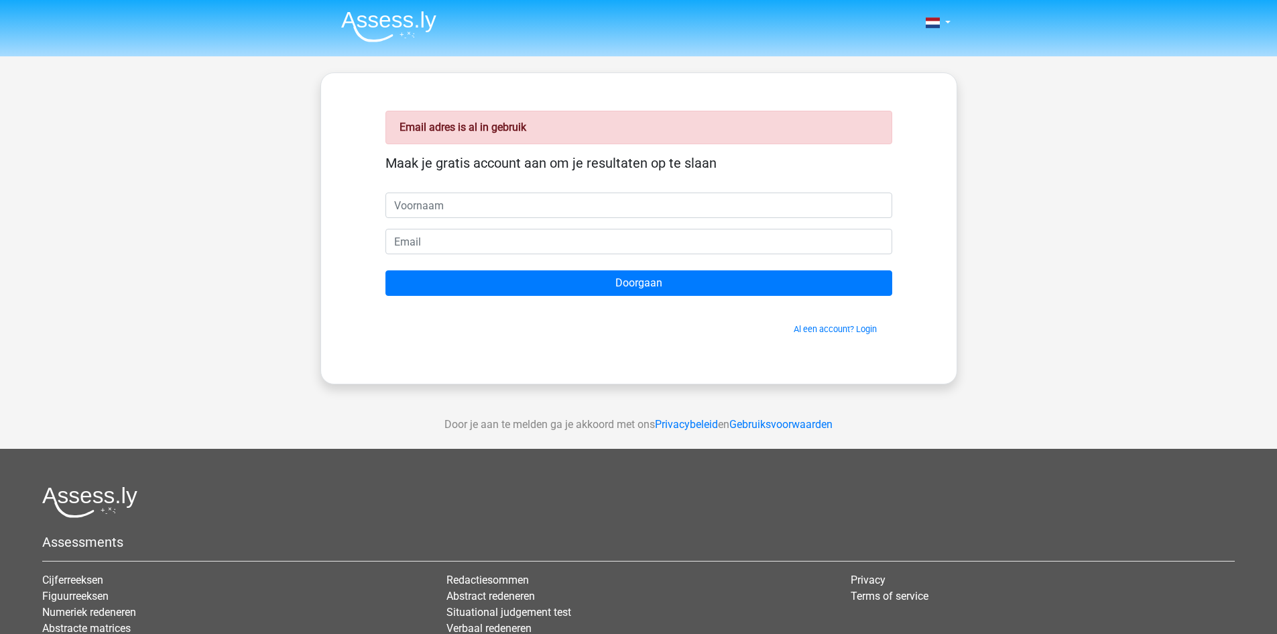
click at [833, 336] on div "Email adres is al in gebruik Maak je gratis account aan om je resultaten op te …" at bounding box center [638, 228] width 571 height 246
click at [829, 333] on link "Al een account? Login" at bounding box center [835, 329] width 83 height 10
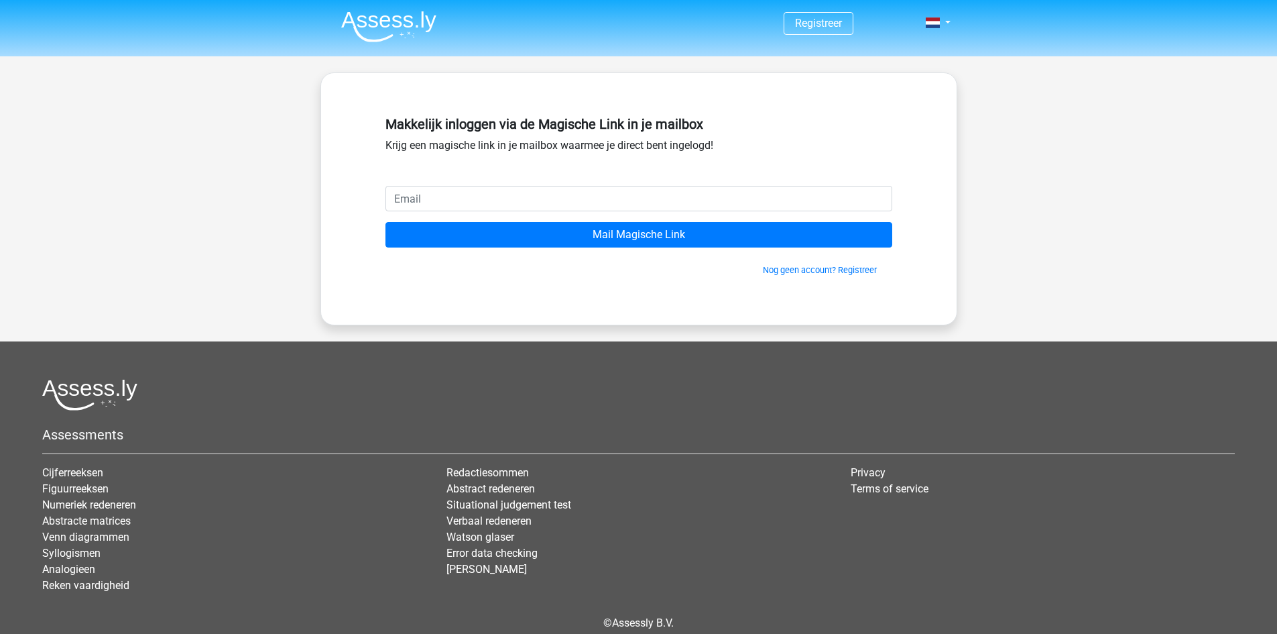
click at [422, 188] on input "email" at bounding box center [639, 198] width 507 height 25
type input "[EMAIL_ADDRESS][DOMAIN_NAME]"
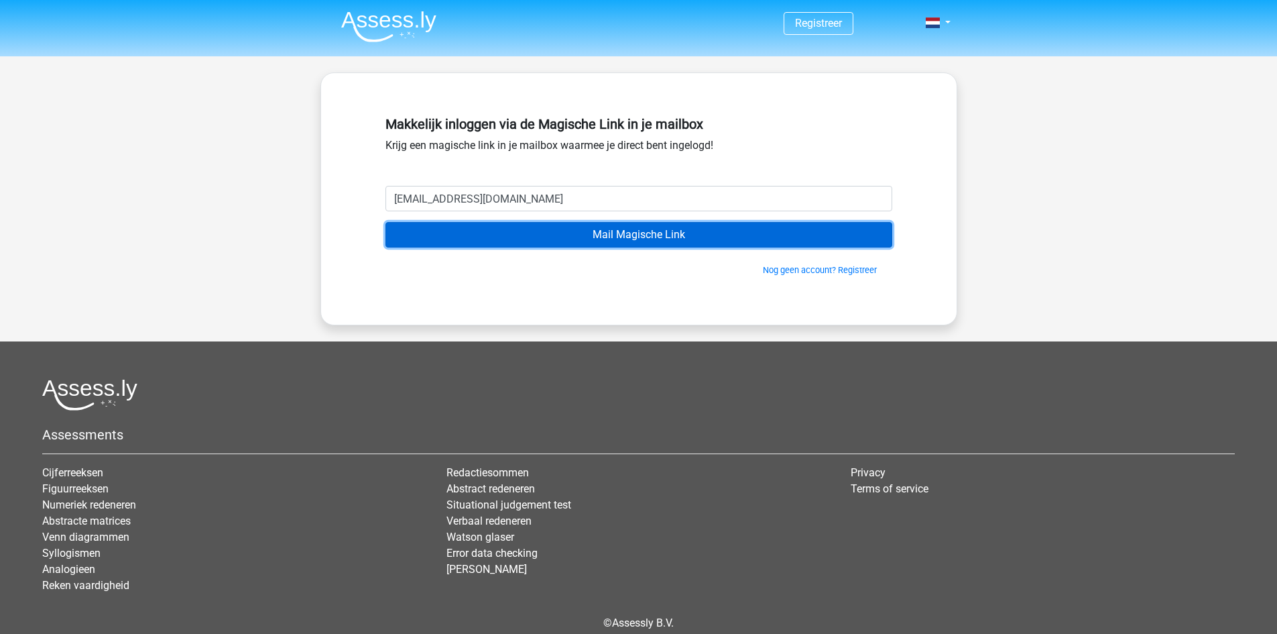
click at [530, 236] on input "Mail Magische Link" at bounding box center [639, 234] width 507 height 25
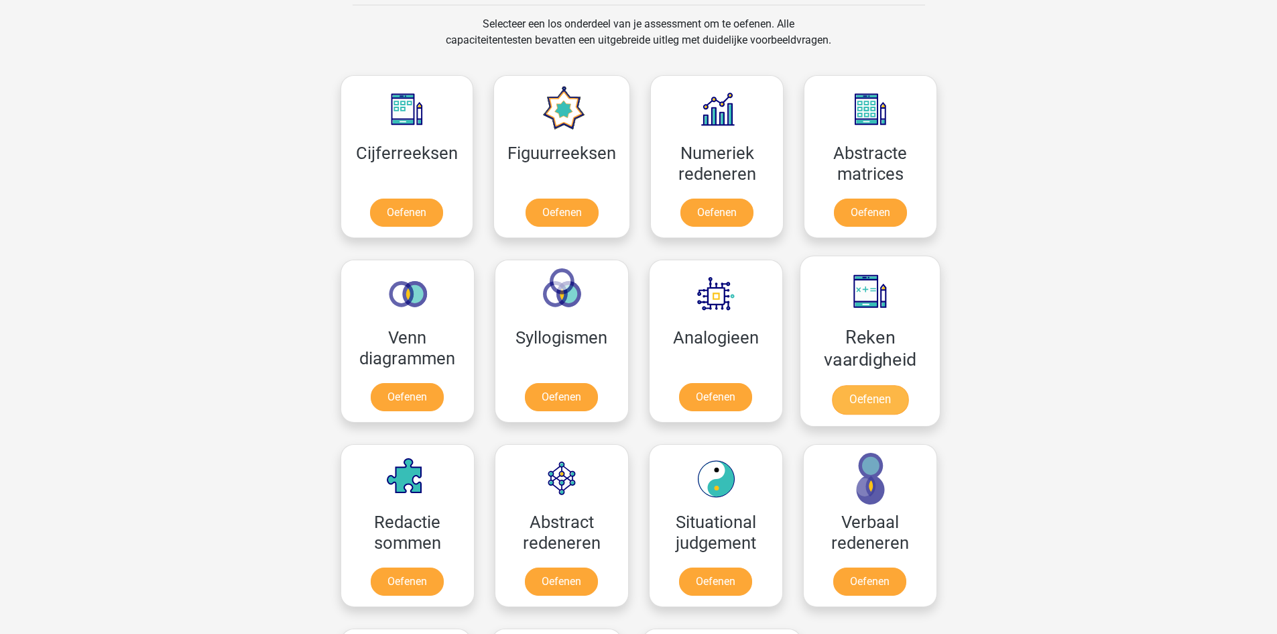
scroll to position [670, 0]
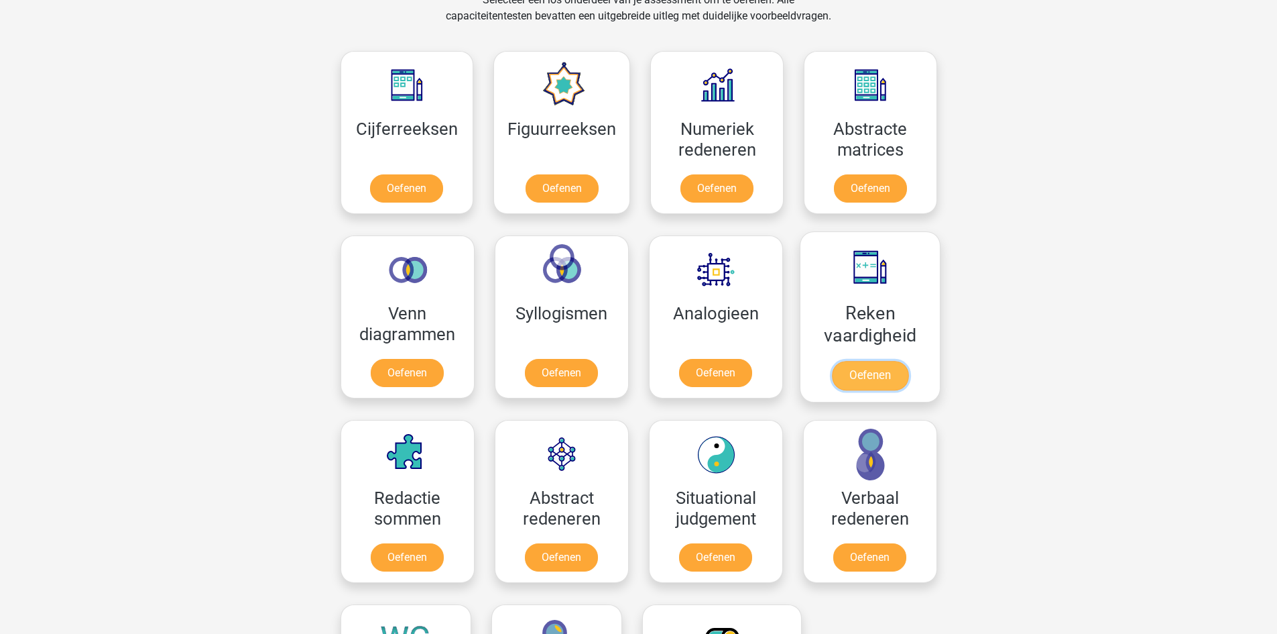
click at [864, 370] on link "Oefenen" at bounding box center [869, 376] width 76 height 30
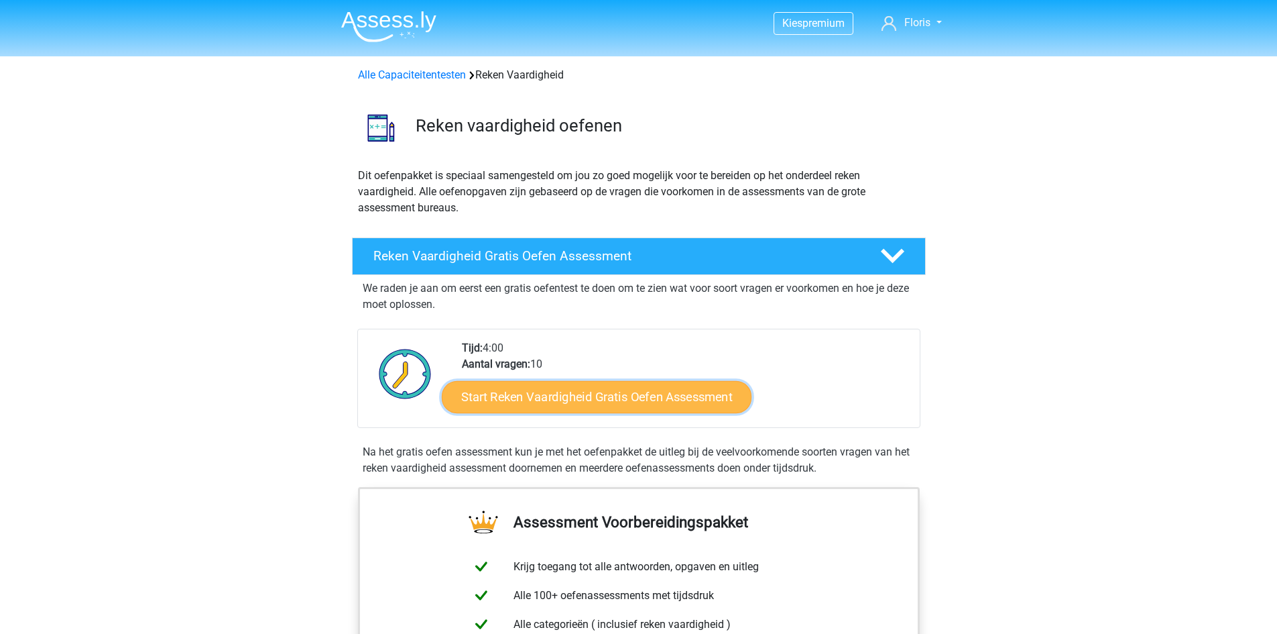
click at [520, 394] on link "Start Reken Vaardigheid Gratis Oefen Assessment" at bounding box center [597, 396] width 310 height 32
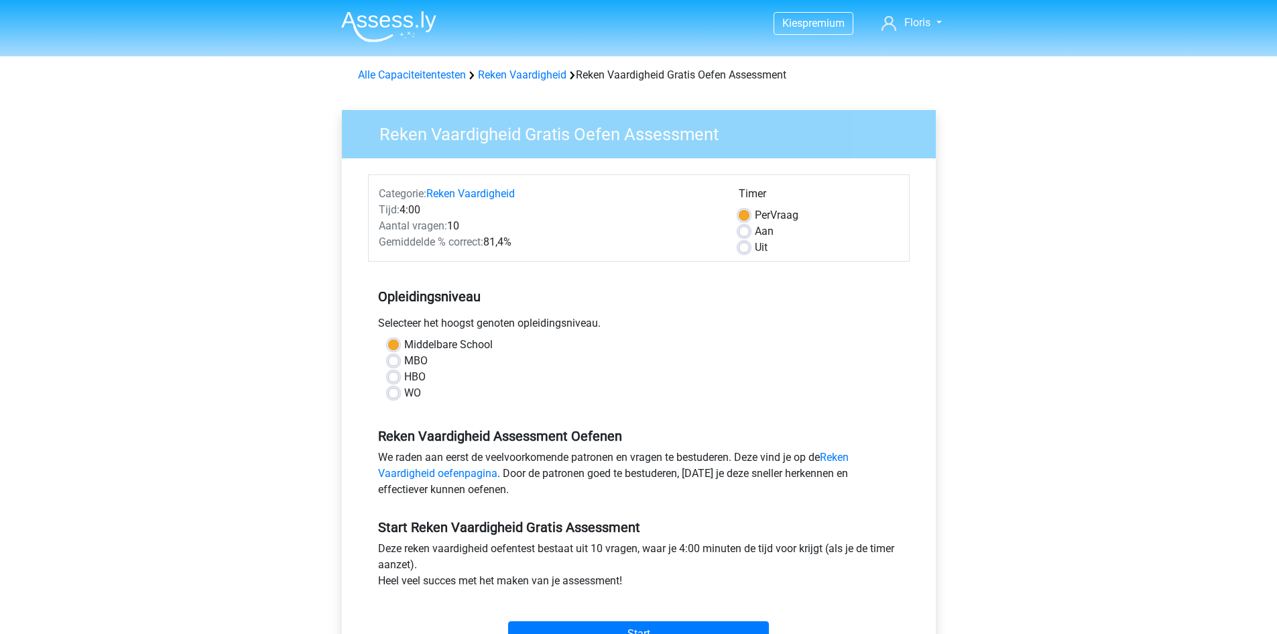
click at [404, 393] on label "WO" at bounding box center [412, 393] width 17 height 16
click at [396, 393] on input "WO" at bounding box center [393, 391] width 11 height 13
radio input "true"
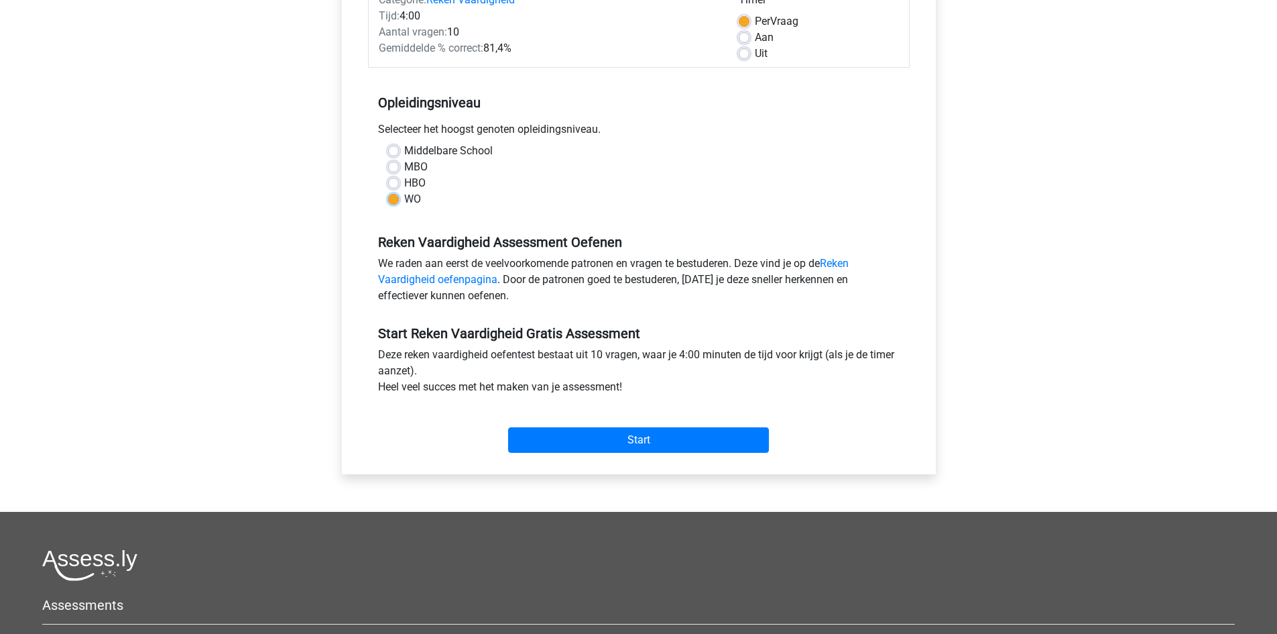
scroll to position [201, 0]
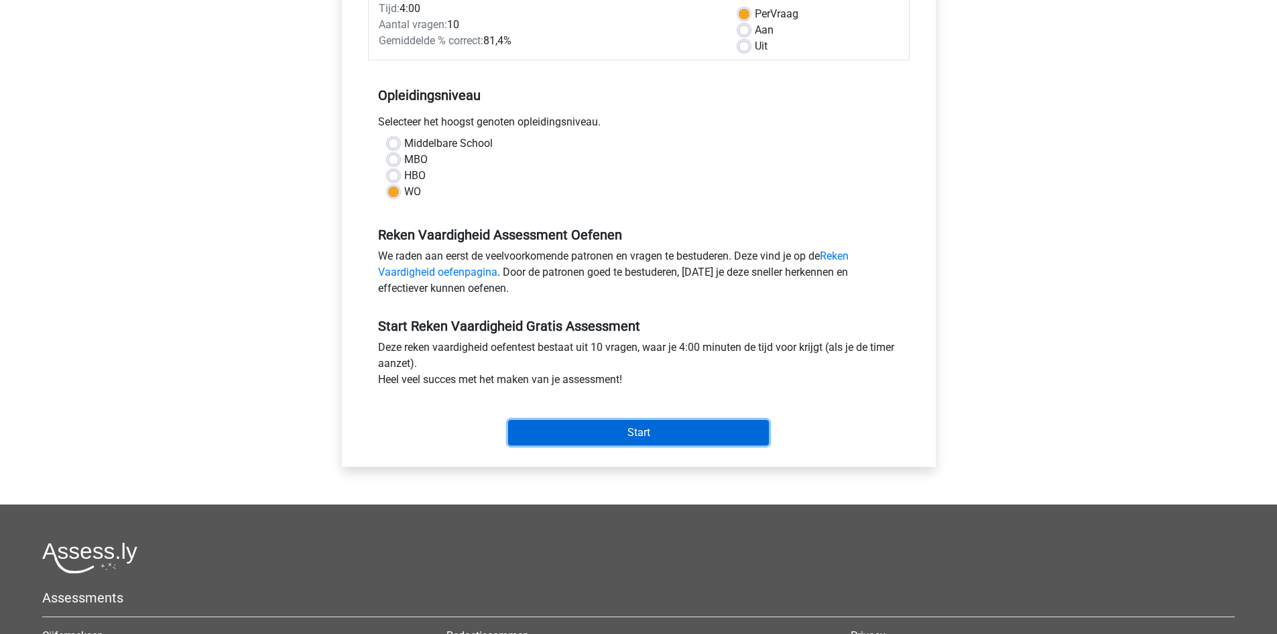
click at [642, 428] on input "Start" at bounding box center [638, 432] width 261 height 25
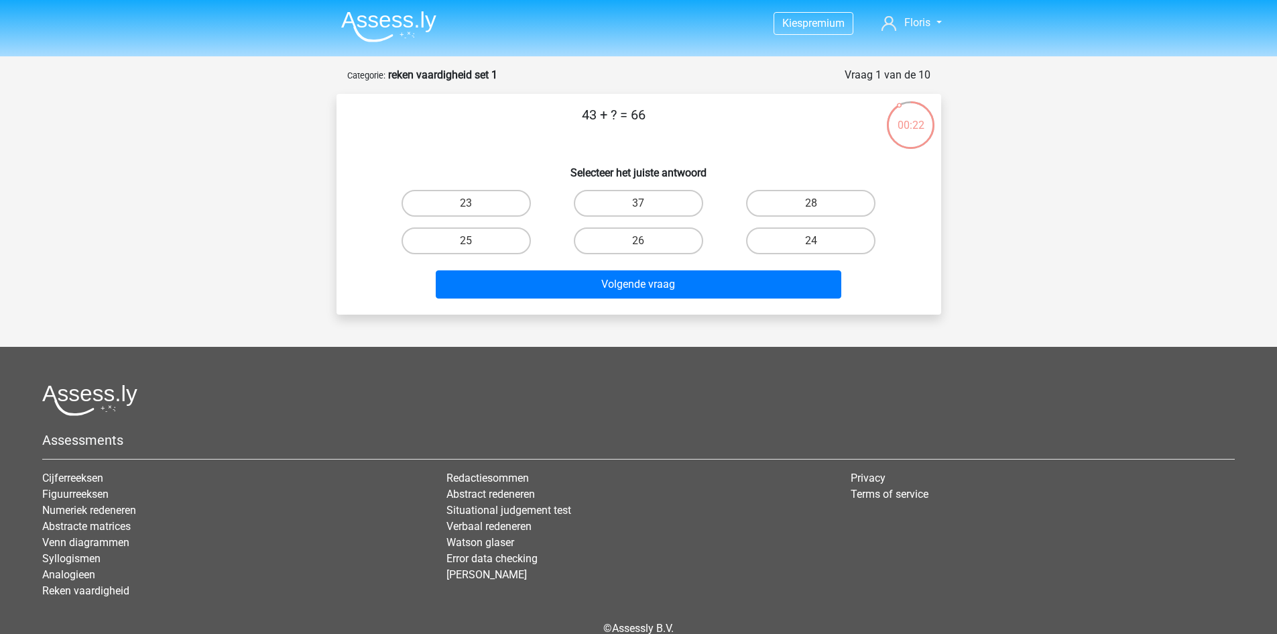
click at [472, 209] on input "23" at bounding box center [470, 207] width 9 height 9
radio input "true"
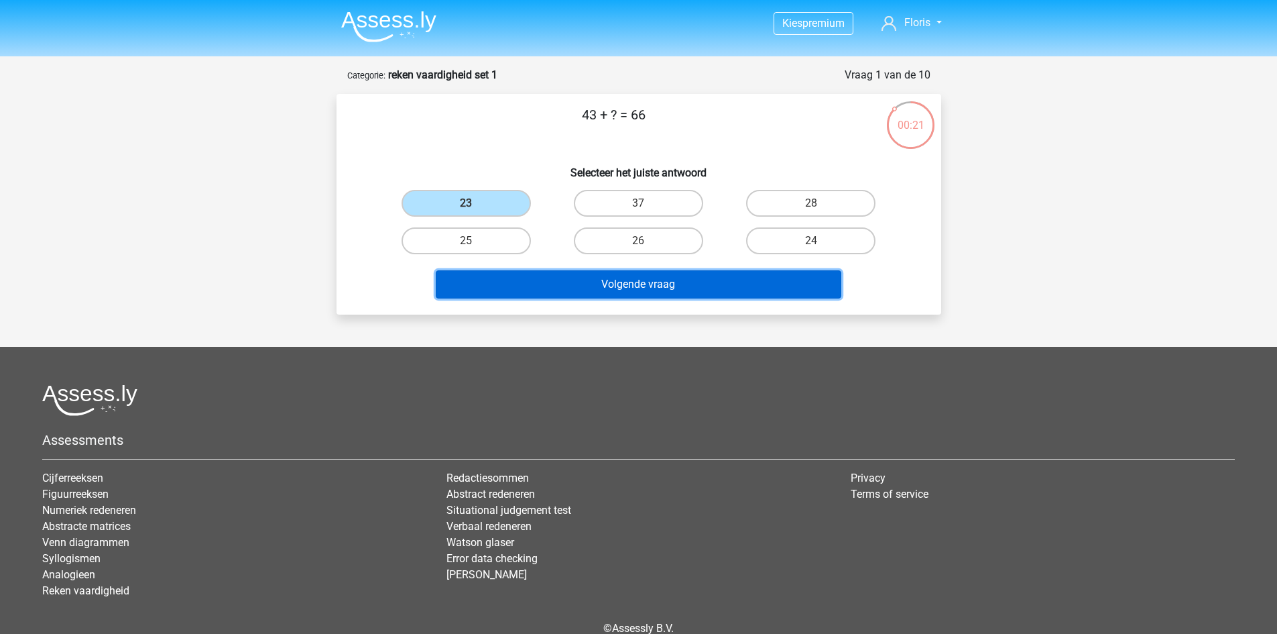
click at [598, 273] on button "Volgende vraag" at bounding box center [639, 284] width 406 height 28
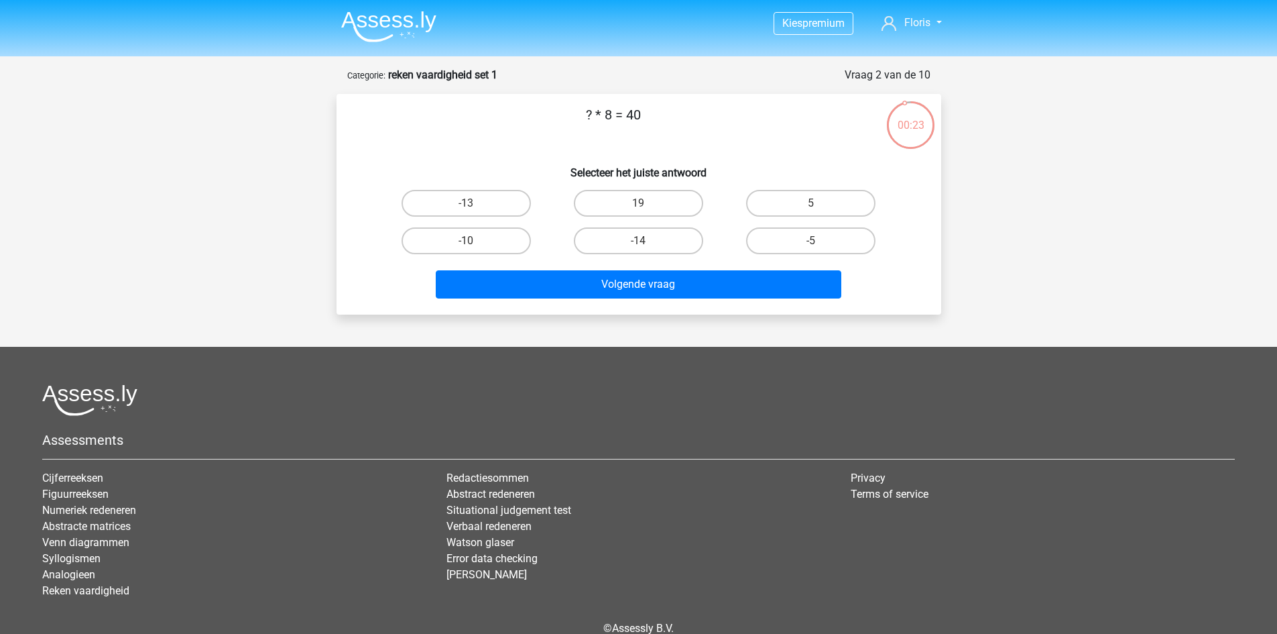
click at [811, 204] on input "5" at bounding box center [815, 207] width 9 height 9
radio input "true"
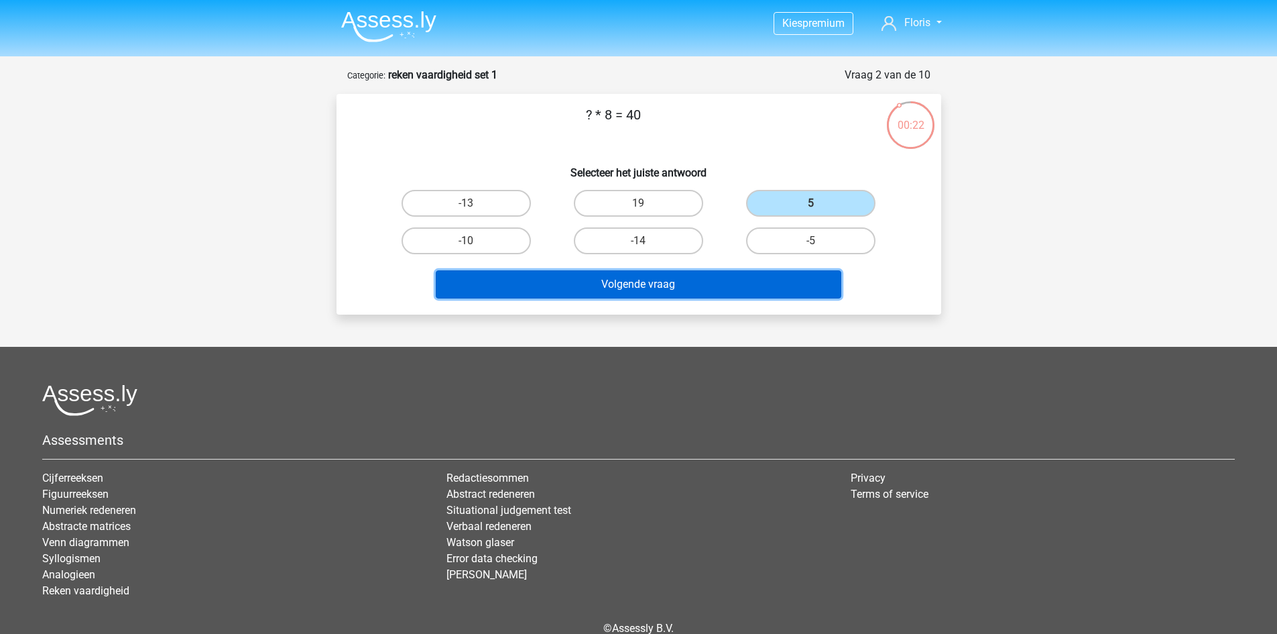
click at [665, 285] on button "Volgende vraag" at bounding box center [639, 284] width 406 height 28
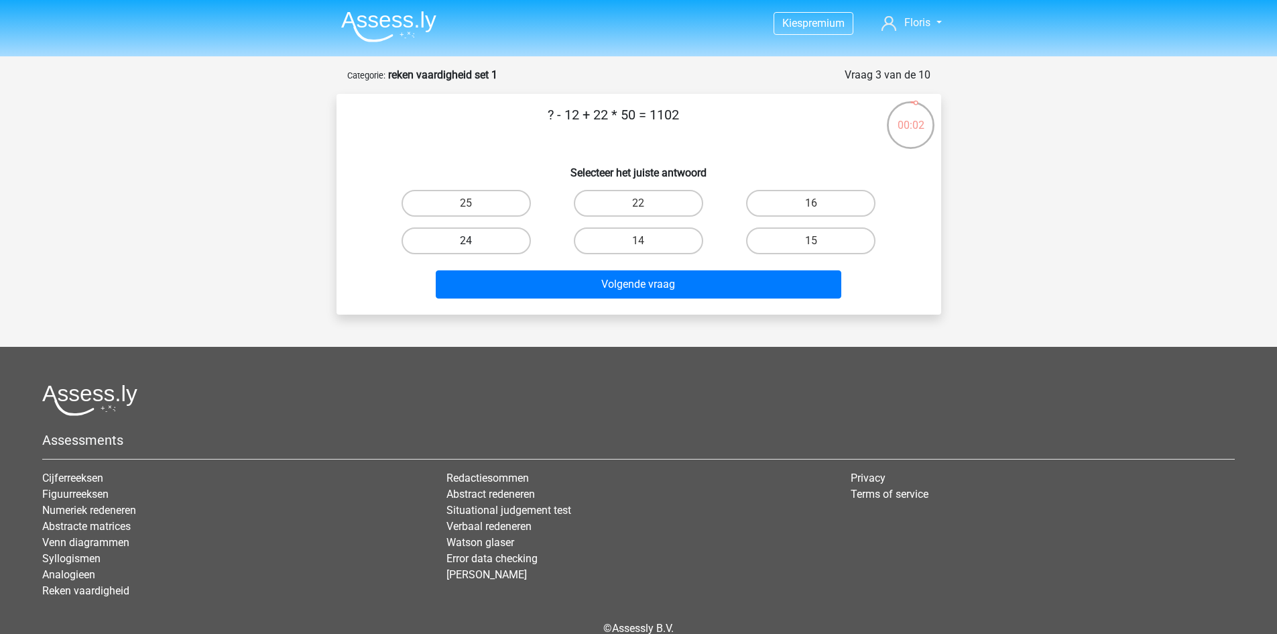
click at [455, 243] on label "24" at bounding box center [466, 240] width 129 height 27
click at [466, 243] on input "24" at bounding box center [470, 245] width 9 height 9
radio input "true"
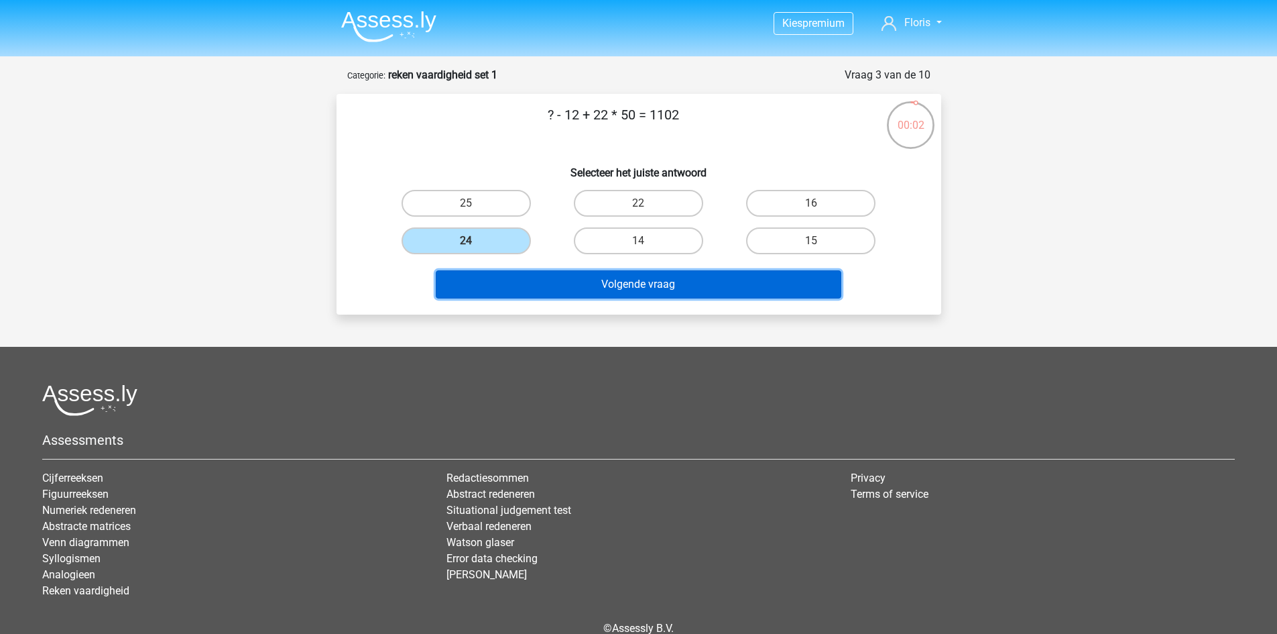
click at [589, 292] on button "Volgende vraag" at bounding box center [639, 284] width 406 height 28
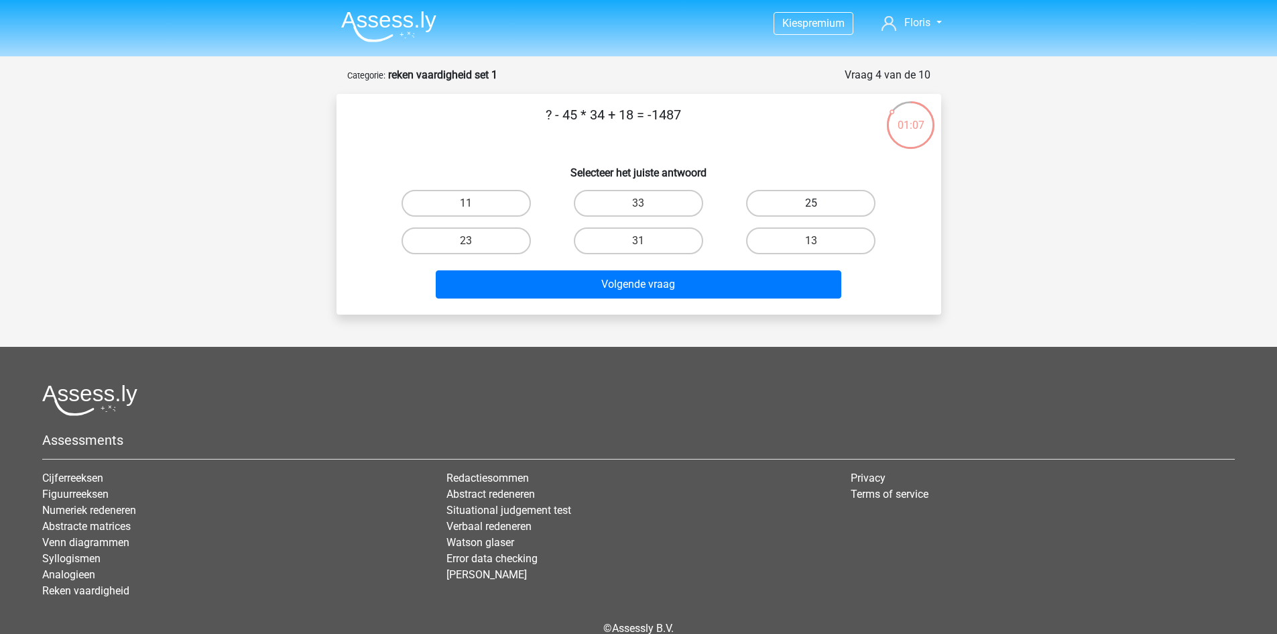
drag, startPoint x: 778, startPoint y: 203, endPoint x: 778, endPoint y: 216, distance: 12.8
click at [779, 203] on label "25" at bounding box center [810, 203] width 129 height 27
click at [811, 203] on input "25" at bounding box center [815, 207] width 9 height 9
radio input "true"
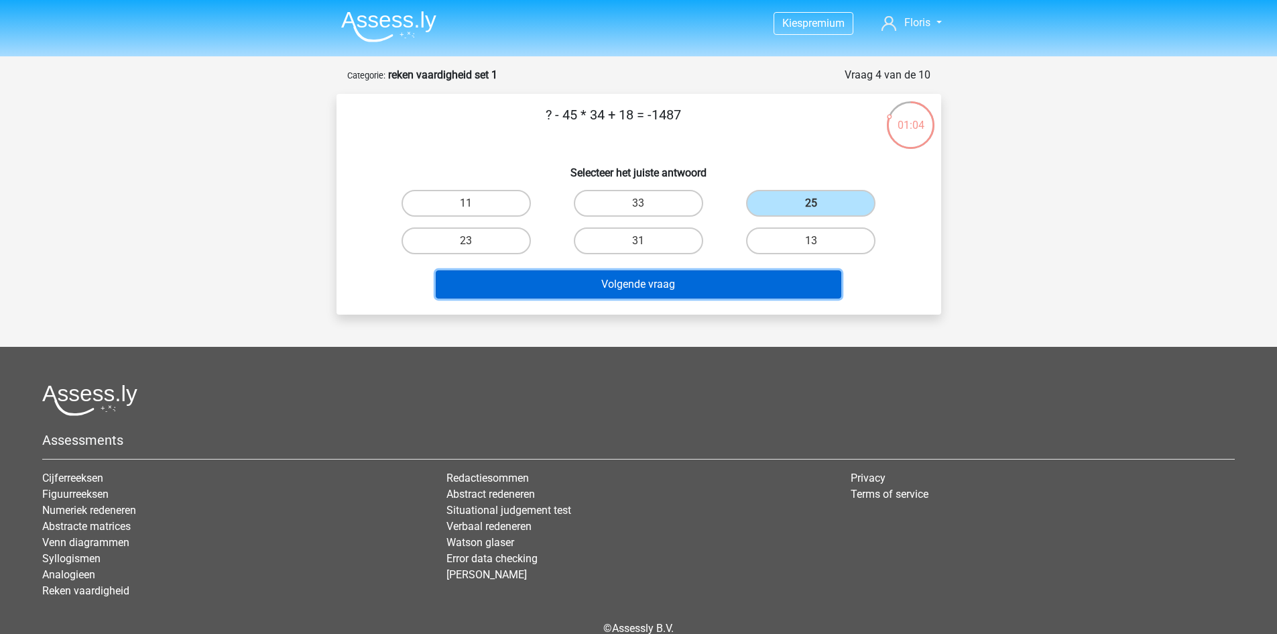
click at [644, 285] on button "Volgende vraag" at bounding box center [639, 284] width 406 height 28
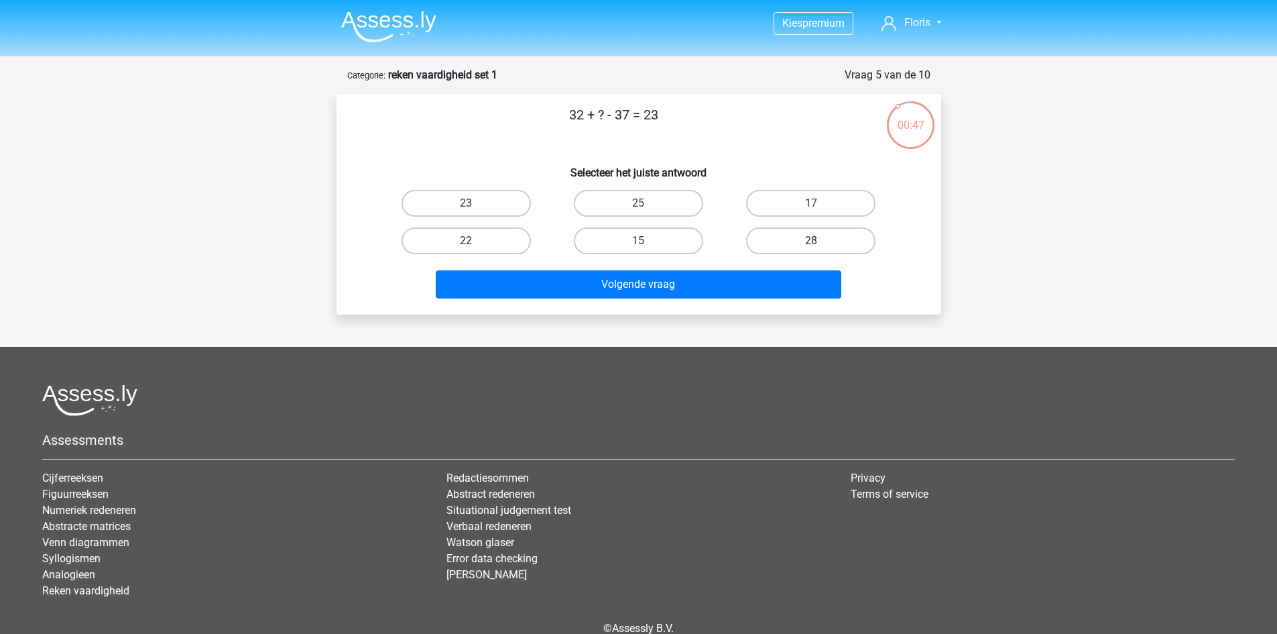
click at [774, 241] on label "28" at bounding box center [810, 240] width 129 height 27
click at [811, 241] on input "28" at bounding box center [815, 245] width 9 height 9
radio input "true"
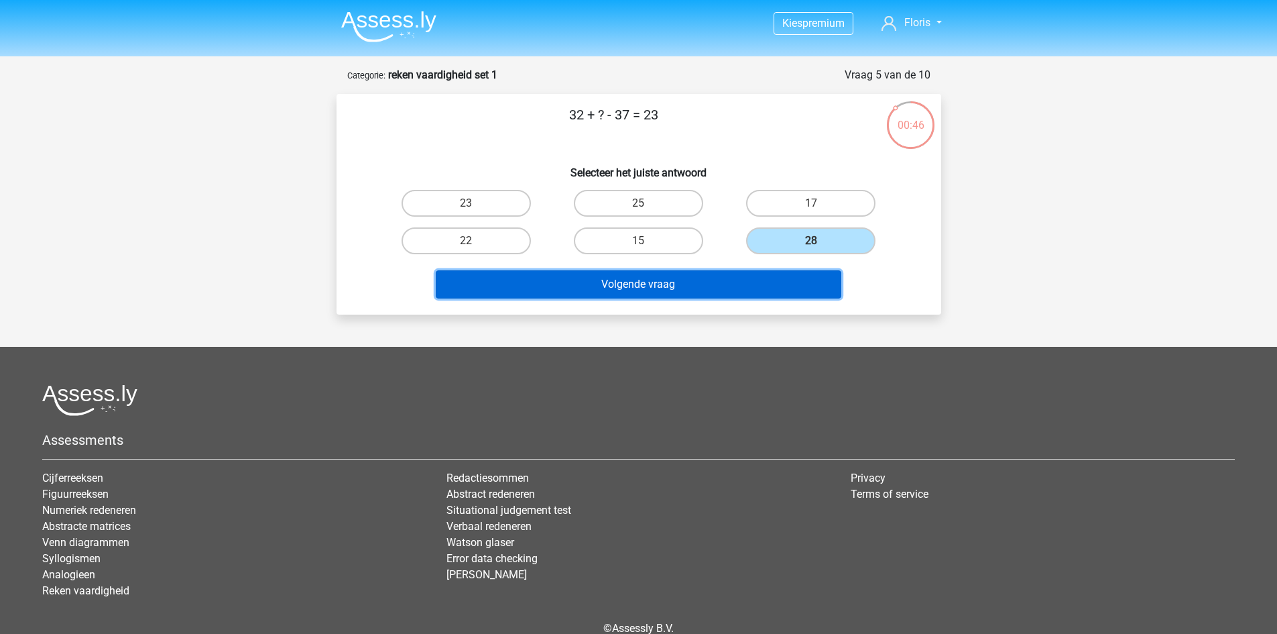
click at [715, 286] on button "Volgende vraag" at bounding box center [639, 284] width 406 height 28
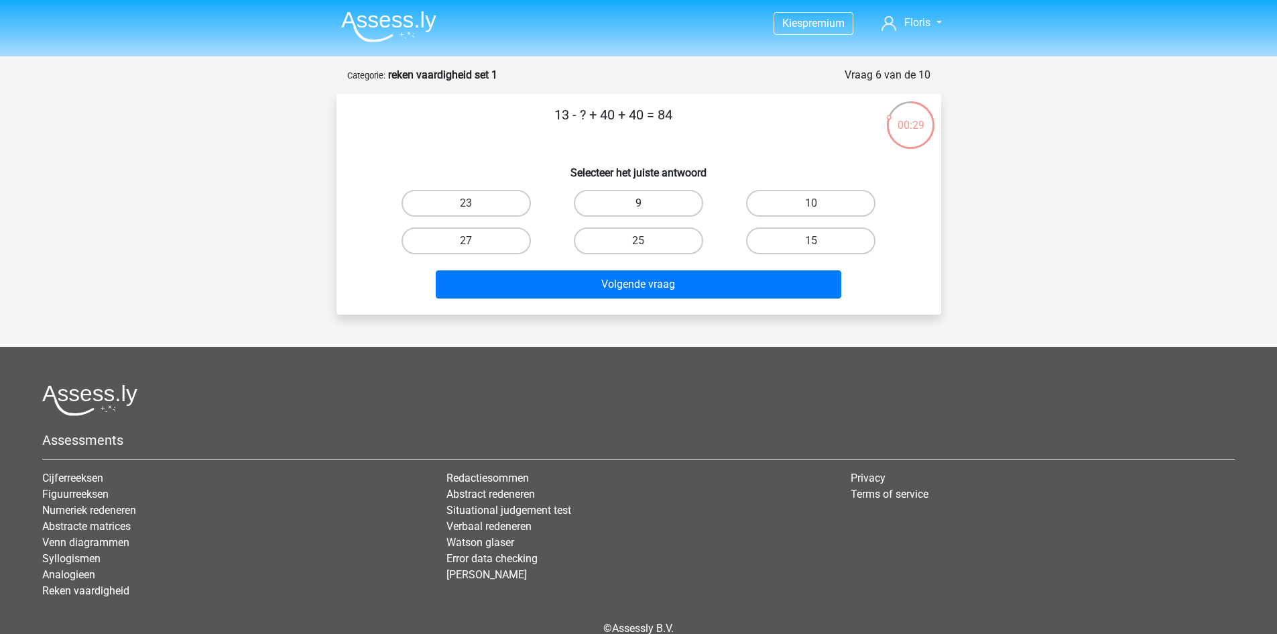
click at [635, 207] on label "9" at bounding box center [638, 203] width 129 height 27
click at [638, 207] on input "9" at bounding box center [642, 207] width 9 height 9
radio input "true"
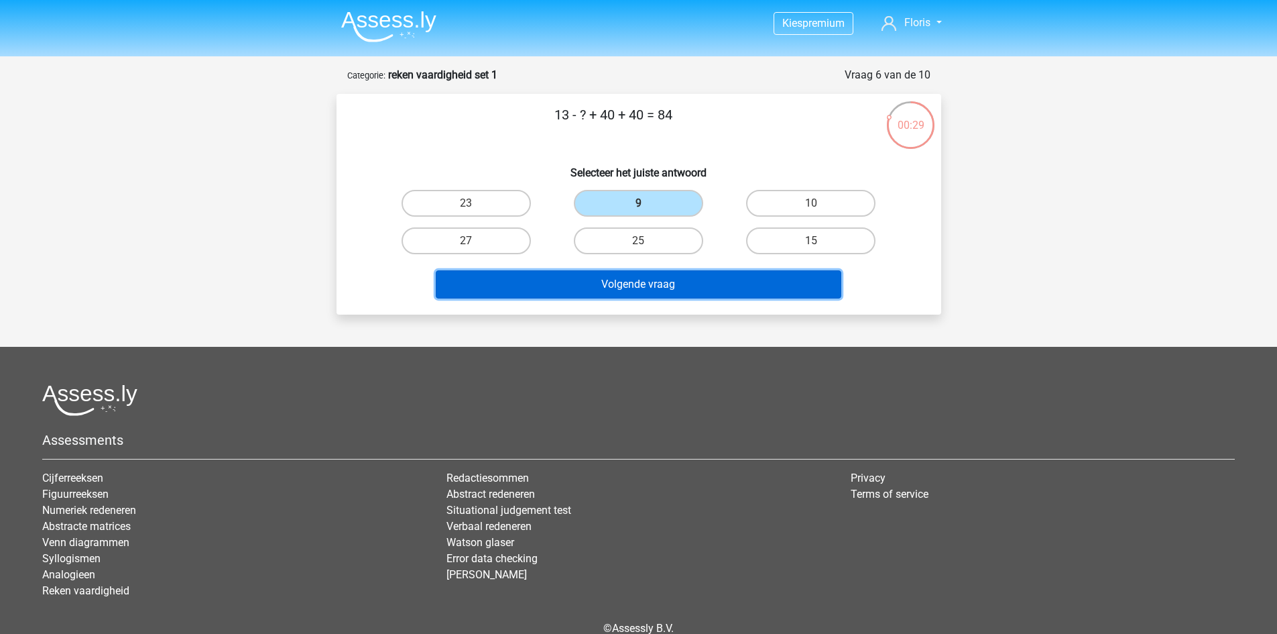
click at [673, 290] on button "Volgende vraag" at bounding box center [639, 284] width 406 height 28
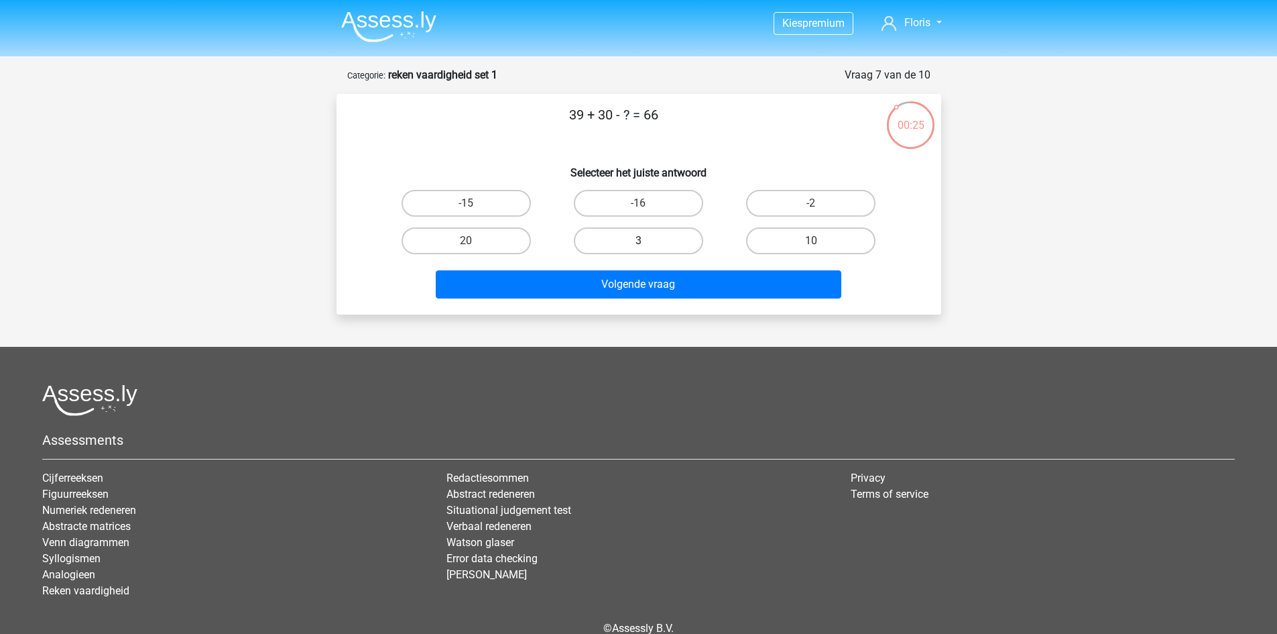
click at [668, 238] on label "3" at bounding box center [638, 240] width 129 height 27
click at [647, 241] on input "3" at bounding box center [642, 245] width 9 height 9
radio input "true"
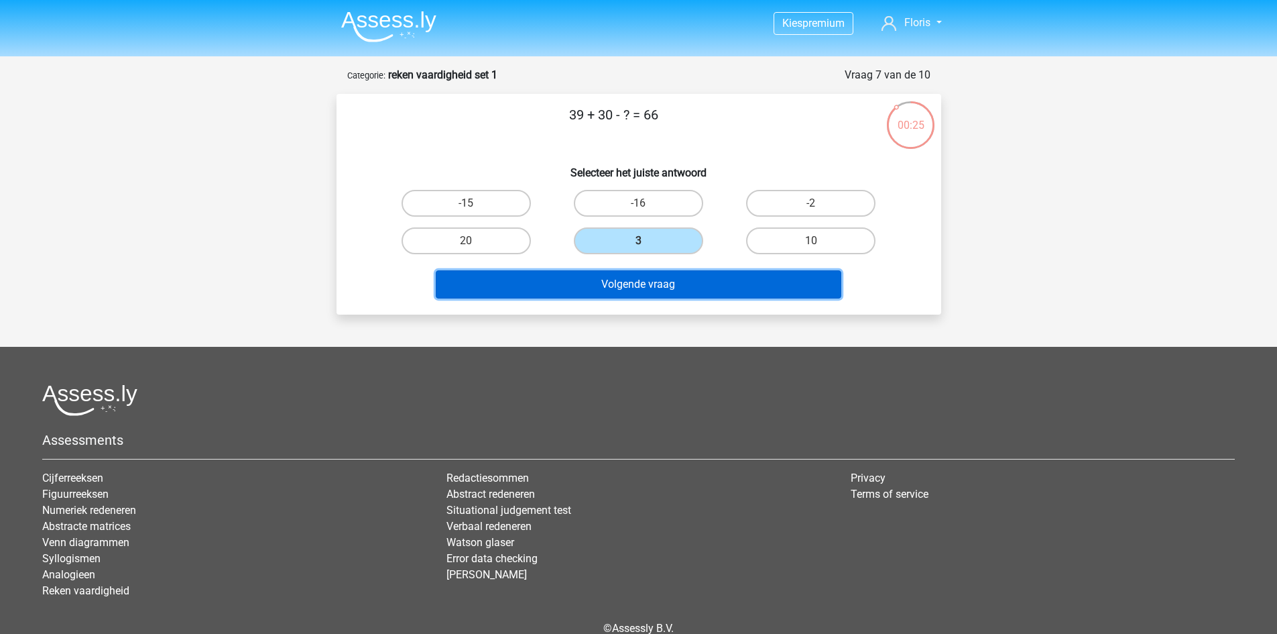
click at [692, 283] on button "Volgende vraag" at bounding box center [639, 284] width 406 height 28
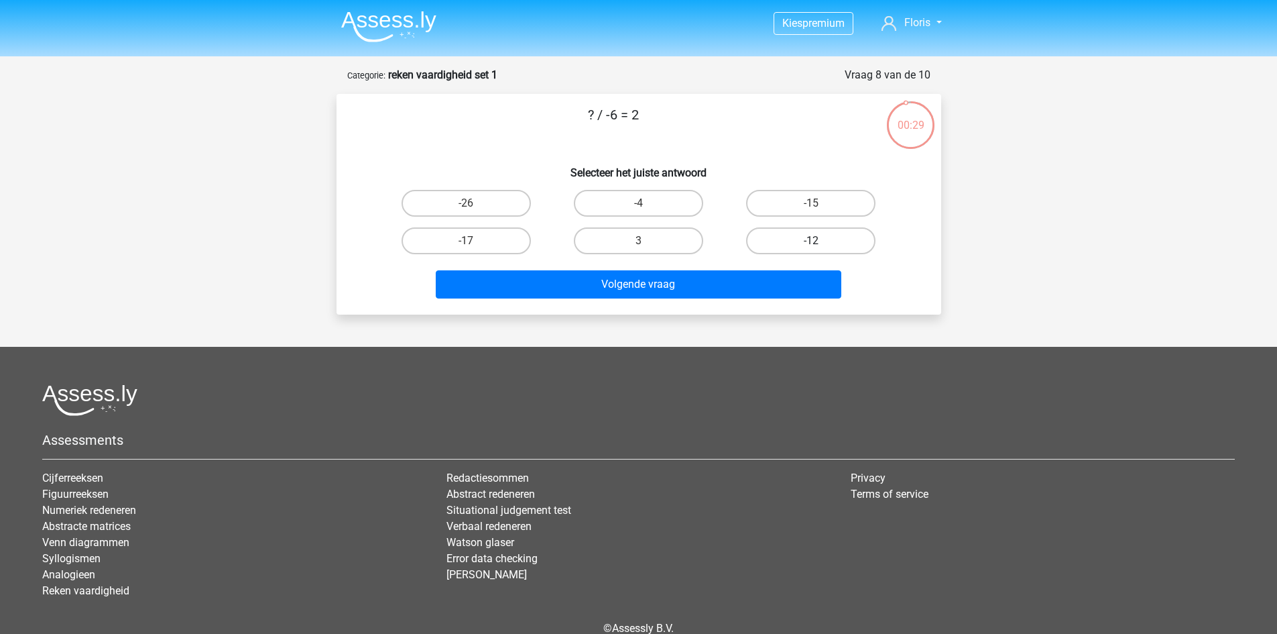
click at [785, 241] on label "-12" at bounding box center [810, 240] width 129 height 27
click at [811, 241] on input "-12" at bounding box center [815, 245] width 9 height 9
radio input "true"
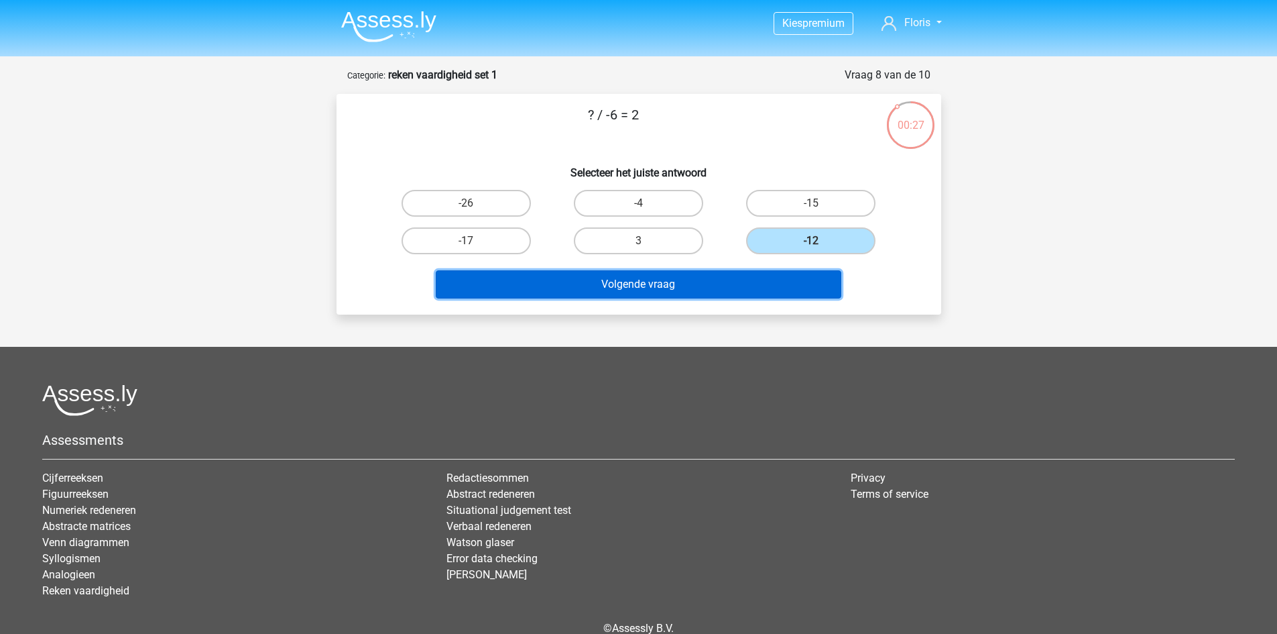
click at [735, 286] on button "Volgende vraag" at bounding box center [639, 284] width 406 height 28
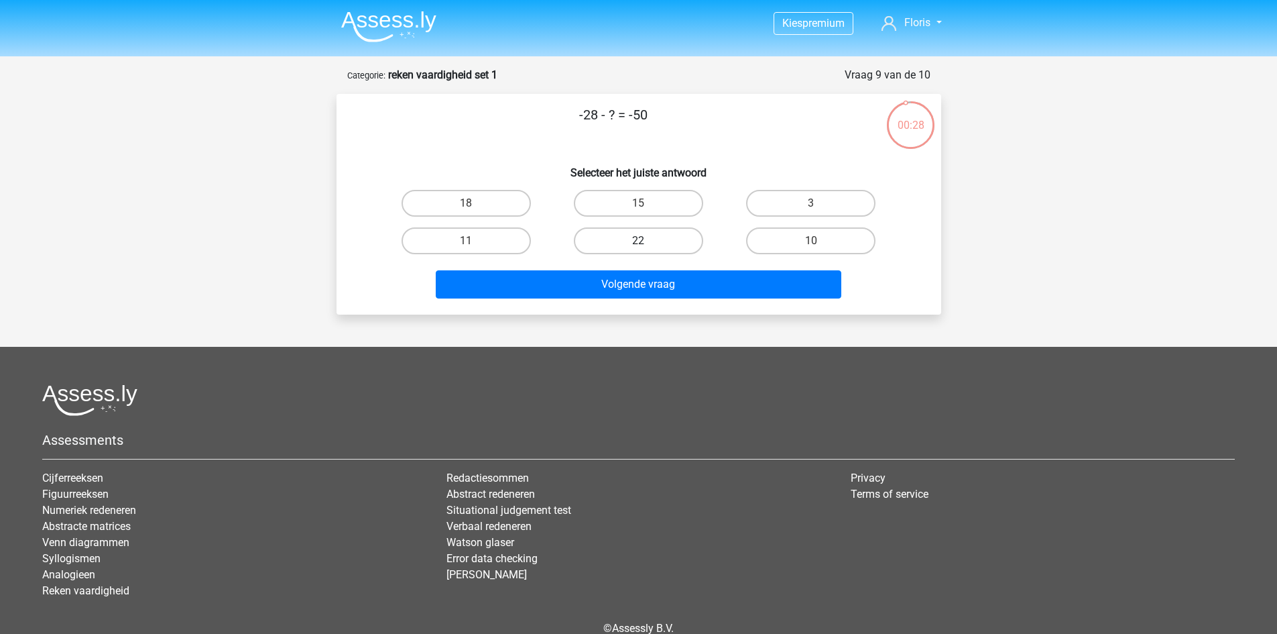
click at [674, 241] on label "22" at bounding box center [638, 240] width 129 height 27
click at [647, 241] on input "22" at bounding box center [642, 245] width 9 height 9
radio input "true"
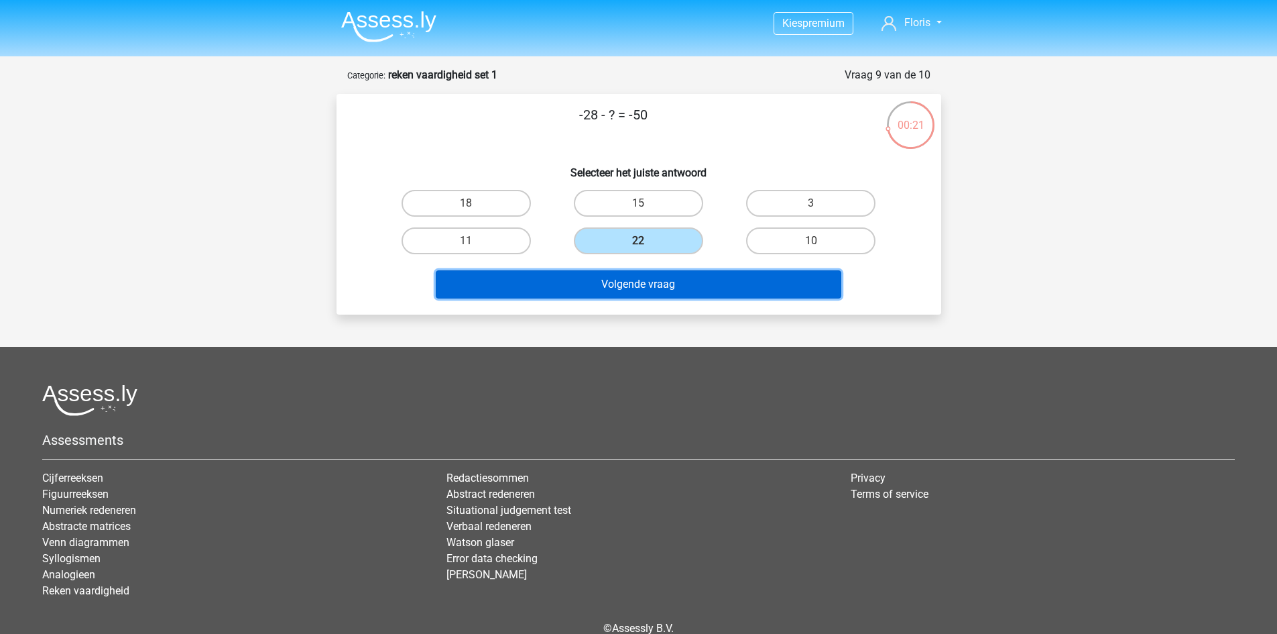
click at [705, 288] on button "Volgende vraag" at bounding box center [639, 284] width 406 height 28
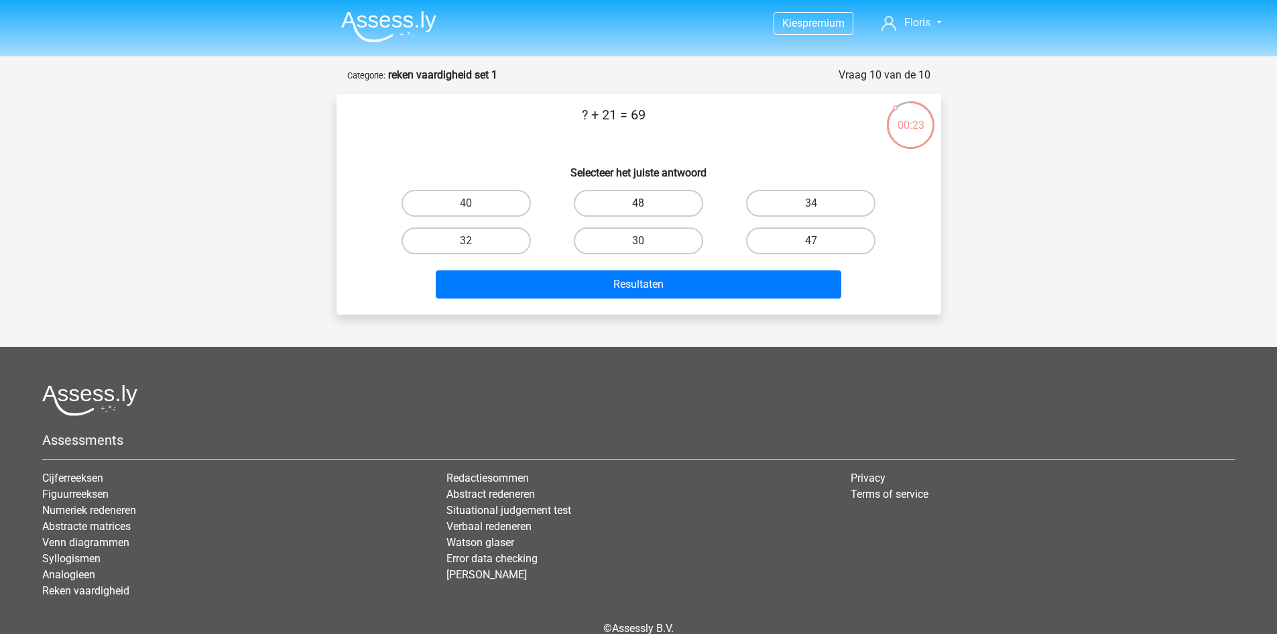
click at [610, 205] on label "48" at bounding box center [638, 203] width 129 height 27
click at [638, 205] on input "48" at bounding box center [642, 207] width 9 height 9
radio input "true"
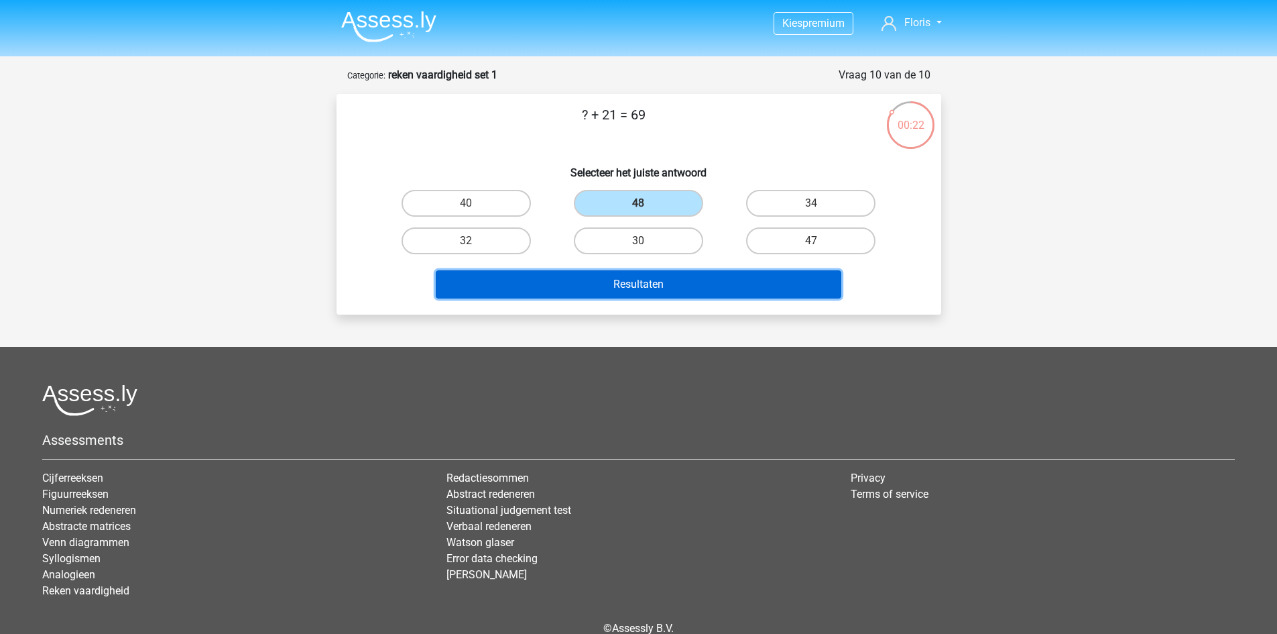
click at [636, 287] on button "Resultaten" at bounding box center [639, 284] width 406 height 28
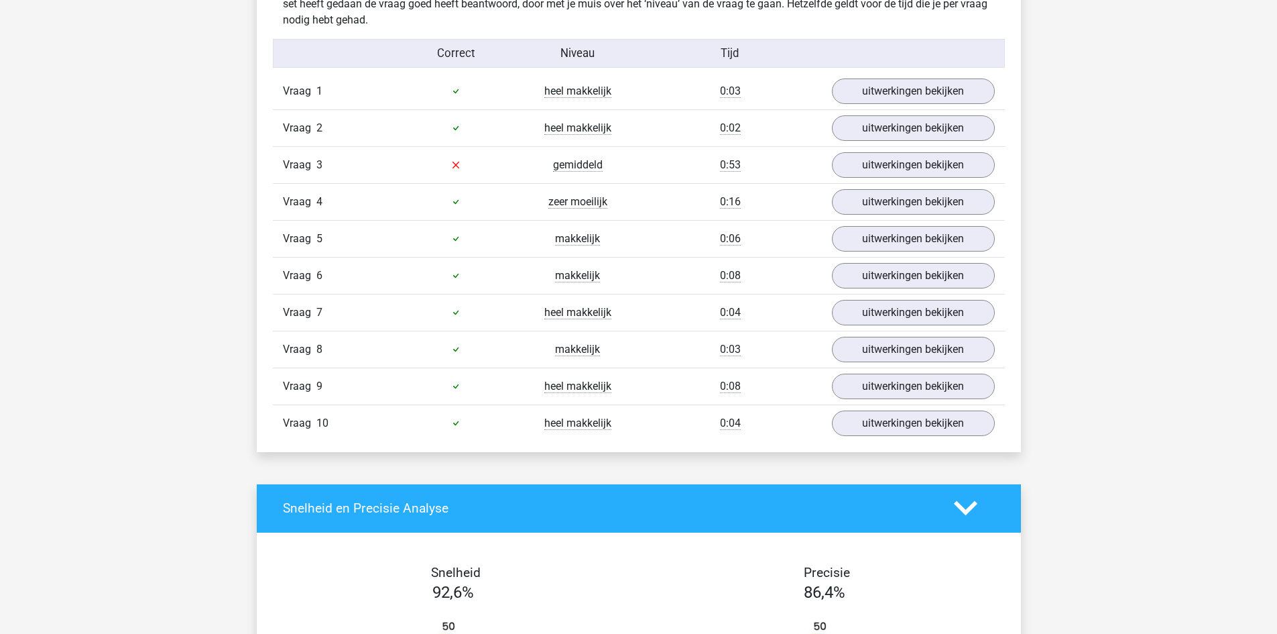
scroll to position [1006, 0]
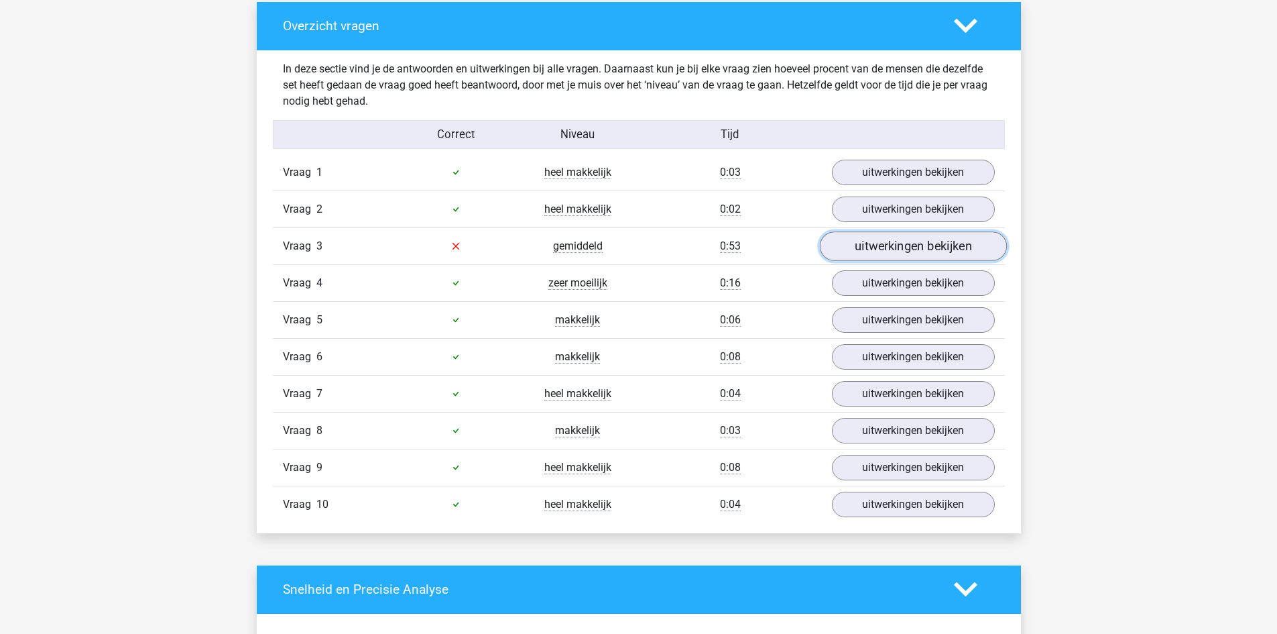
click at [876, 253] on link "uitwerkingen bekijken" at bounding box center [912, 246] width 187 height 30
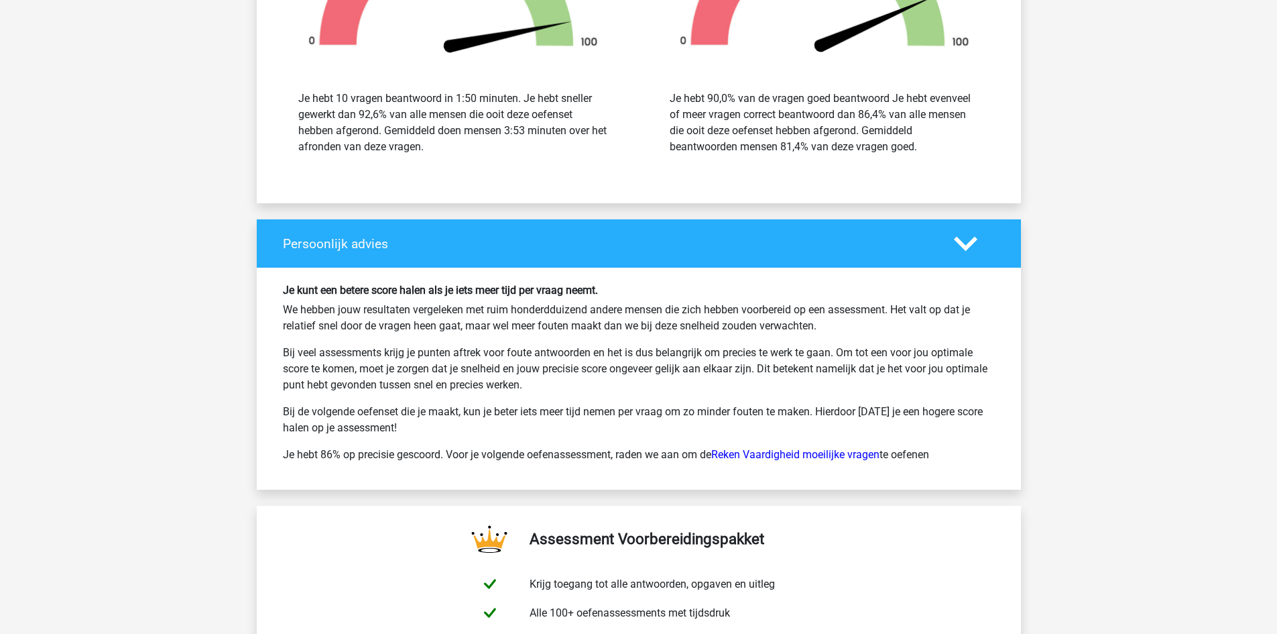
scroll to position [2213, 0]
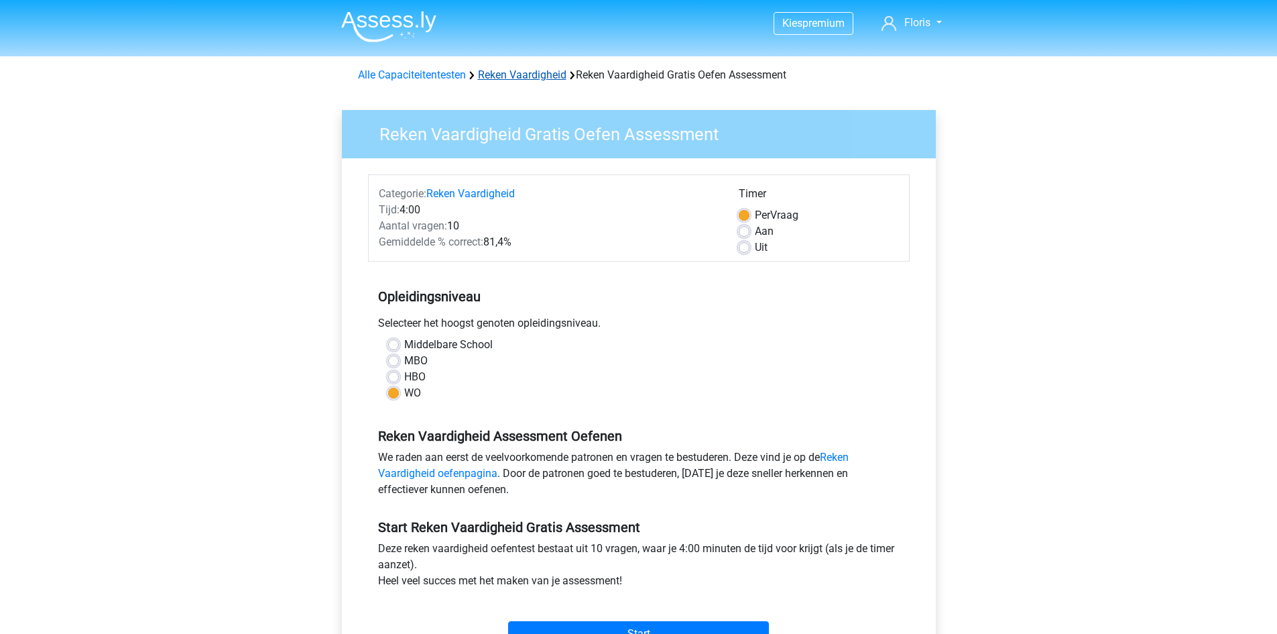
click at [558, 78] on link "Reken Vaardigheid" at bounding box center [522, 74] width 89 height 13
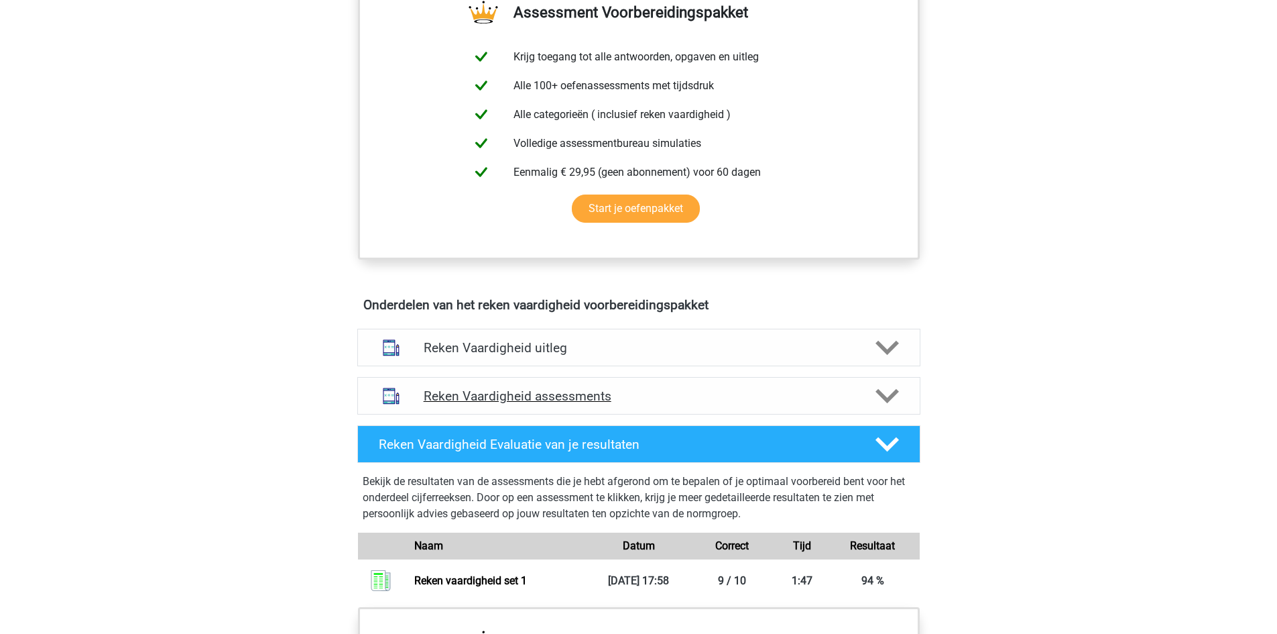
scroll to position [670, 0]
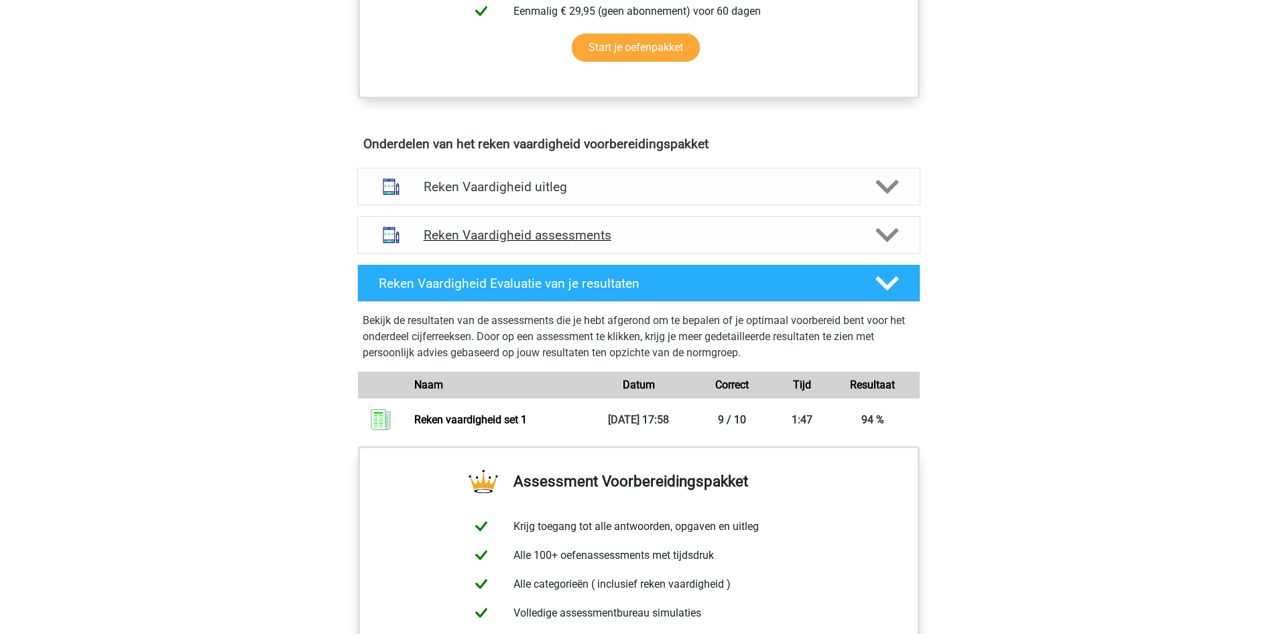
click at [709, 231] on h4 "Reken Vaardigheid assessments" at bounding box center [639, 234] width 430 height 15
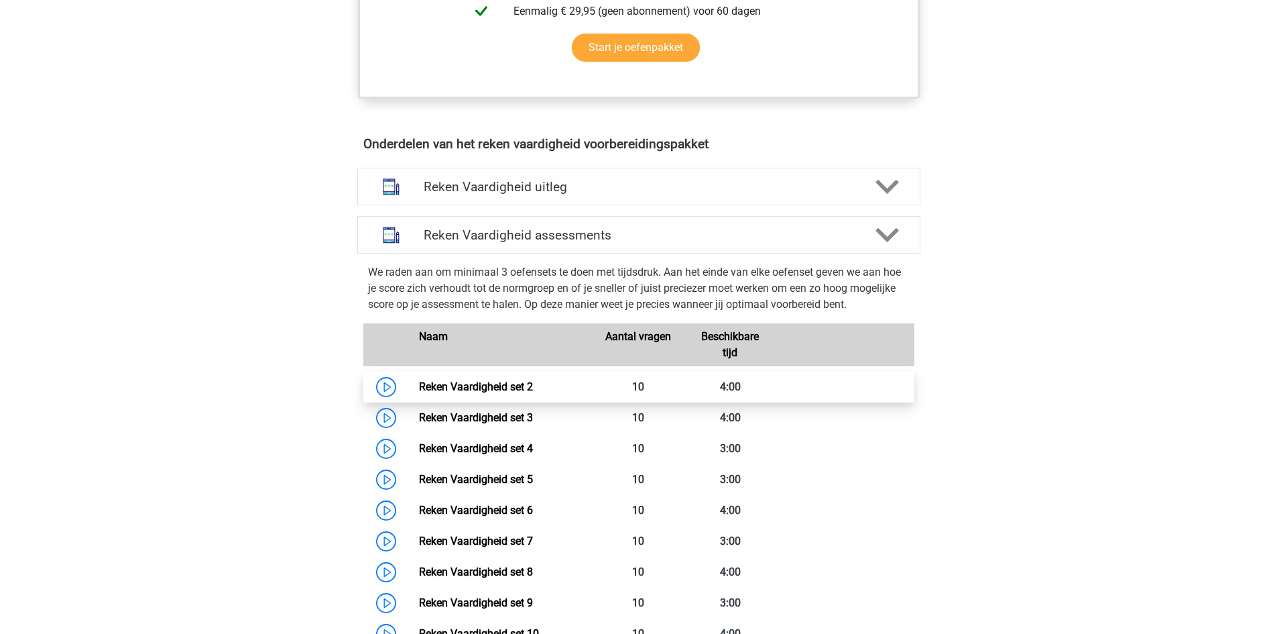
click at [419, 390] on link "Reken Vaardigheid set 2" at bounding box center [476, 386] width 114 height 13
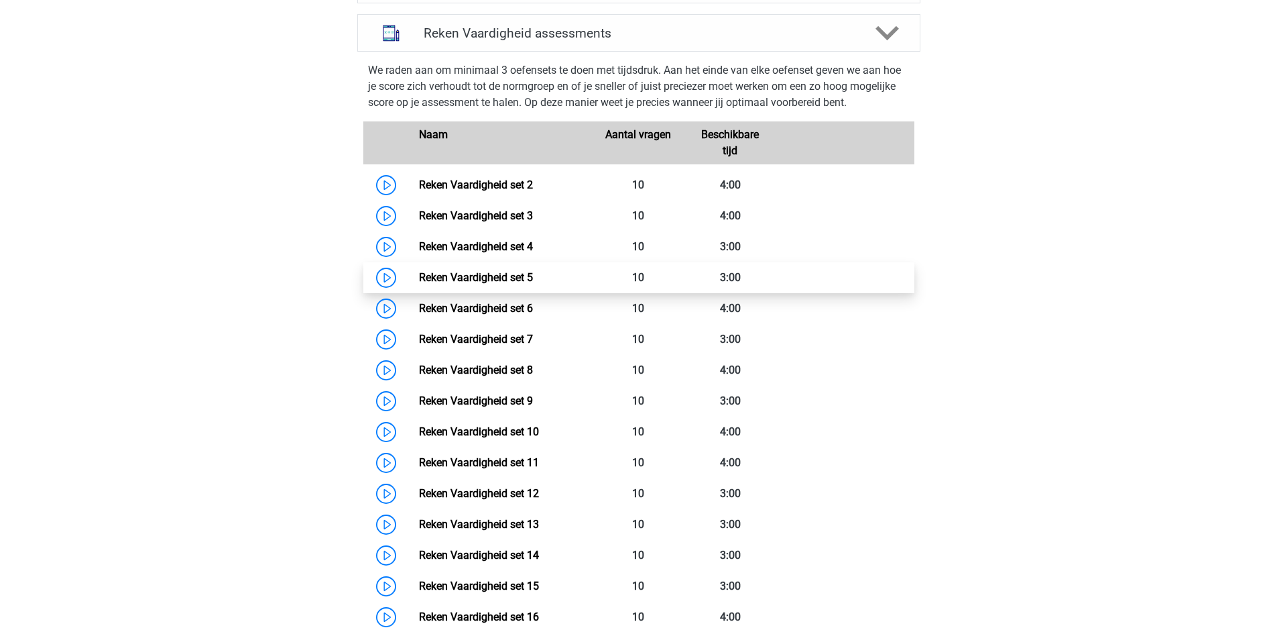
scroll to position [872, 0]
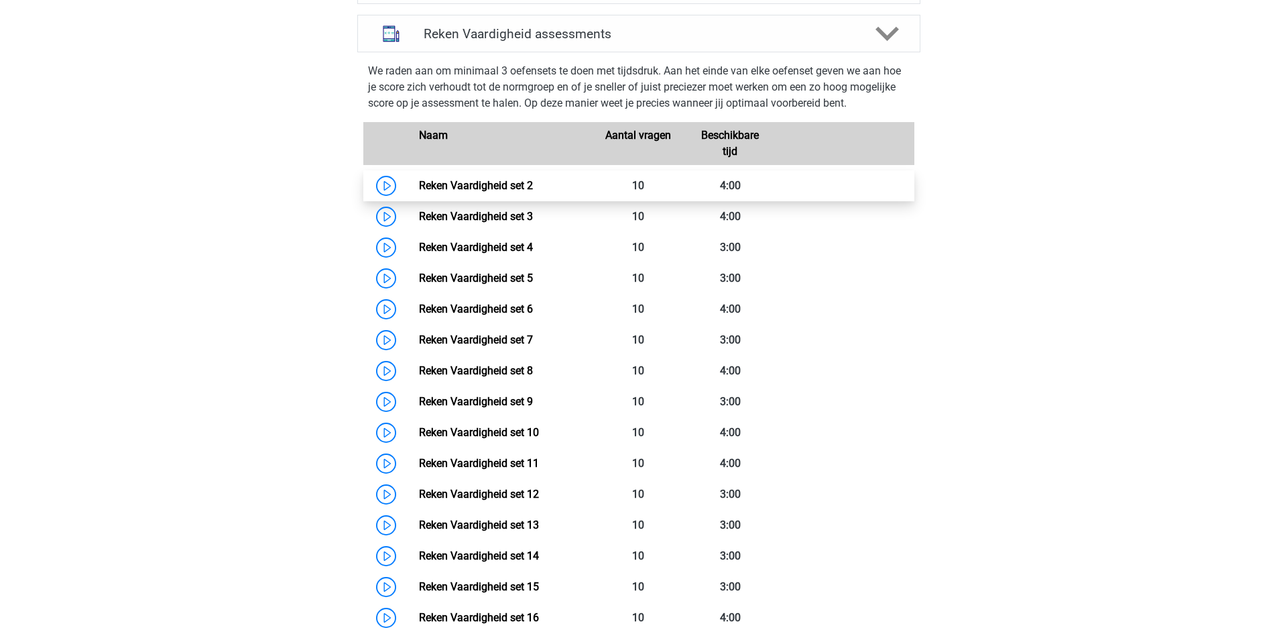
click at [419, 191] on link "Reken Vaardigheid set 2" at bounding box center [476, 185] width 114 height 13
click at [419, 188] on link "Reken Vaardigheid set 2" at bounding box center [476, 185] width 114 height 13
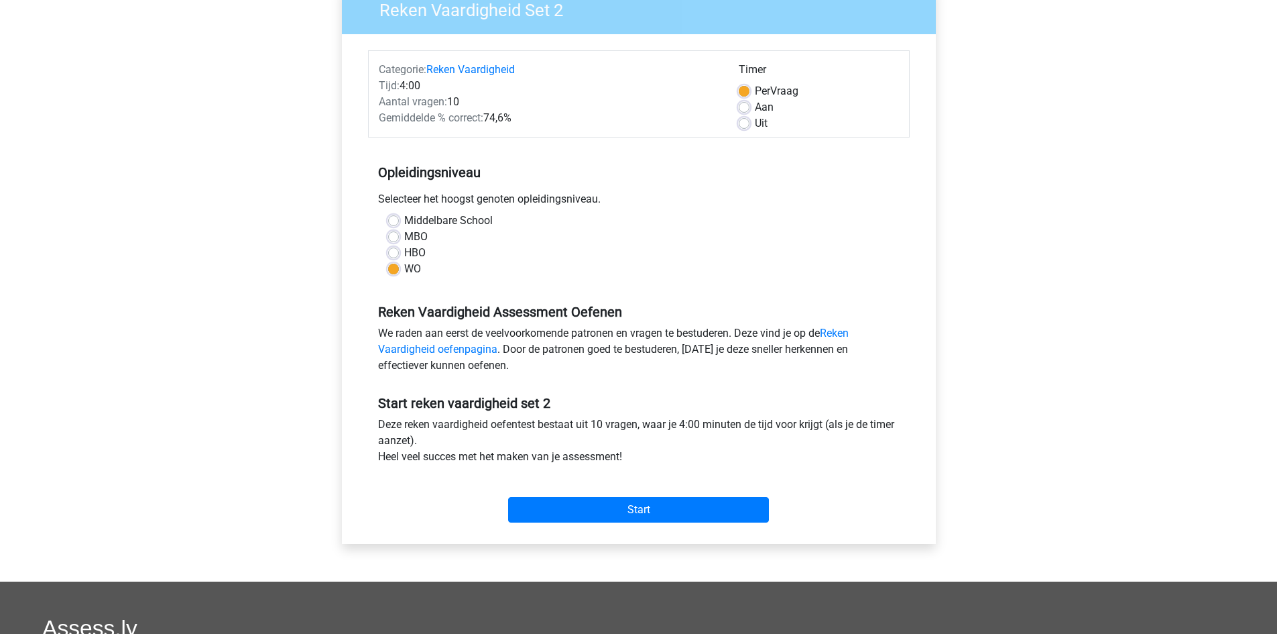
scroll to position [134, 0]
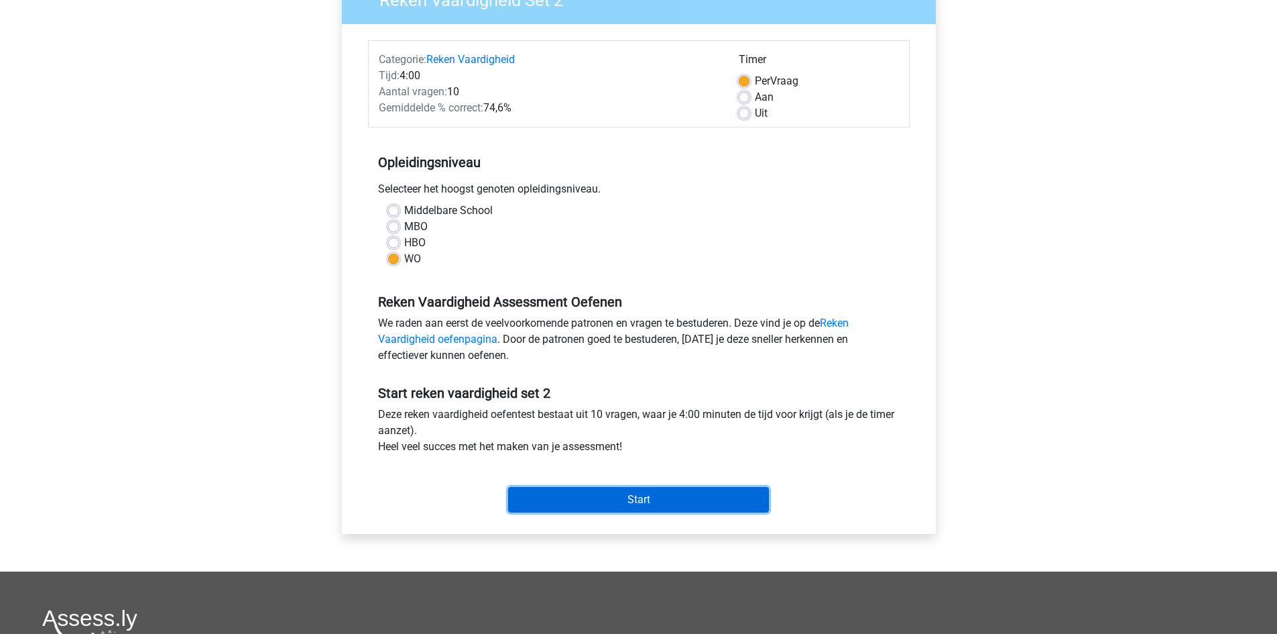
click at [668, 507] on input "Start" at bounding box center [638, 499] width 261 height 25
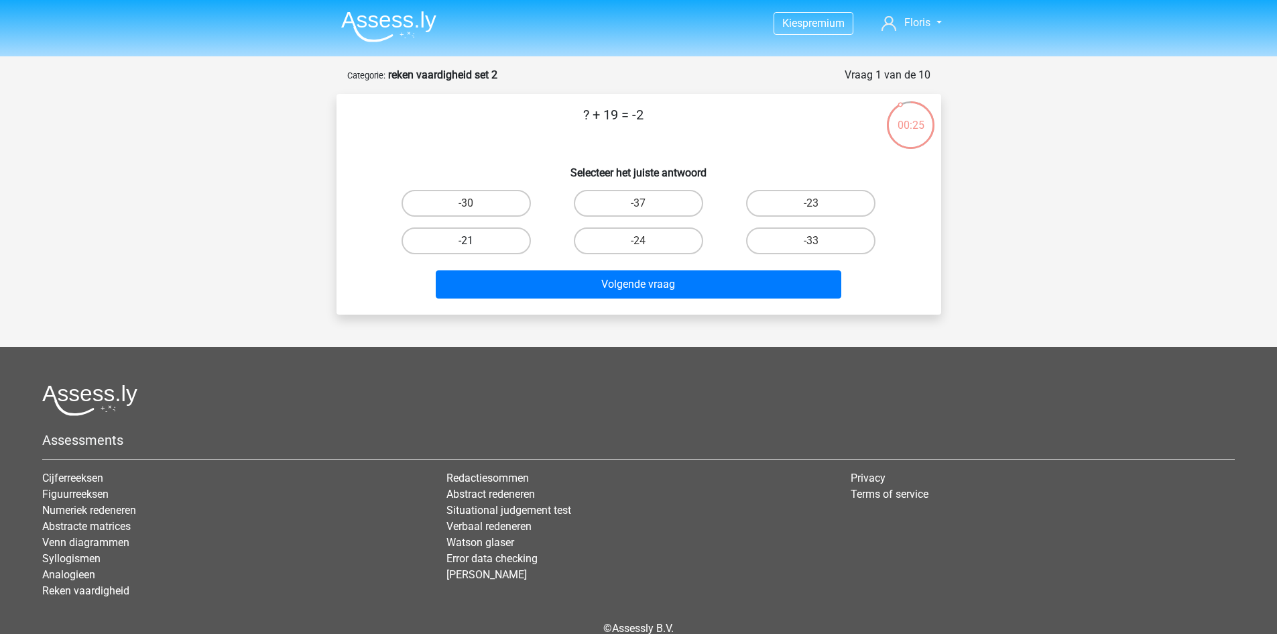
click at [485, 239] on label "-21" at bounding box center [466, 240] width 129 height 27
click at [475, 241] on input "-21" at bounding box center [470, 245] width 9 height 9
radio input "true"
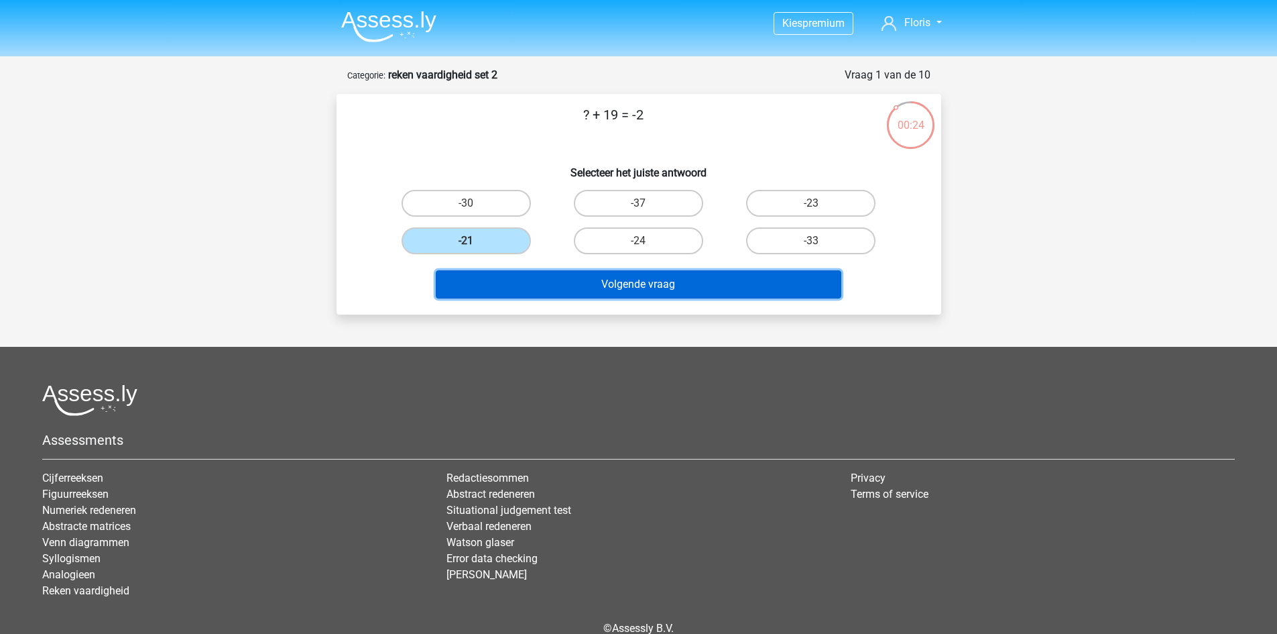
click at [621, 281] on button "Volgende vraag" at bounding box center [639, 284] width 406 height 28
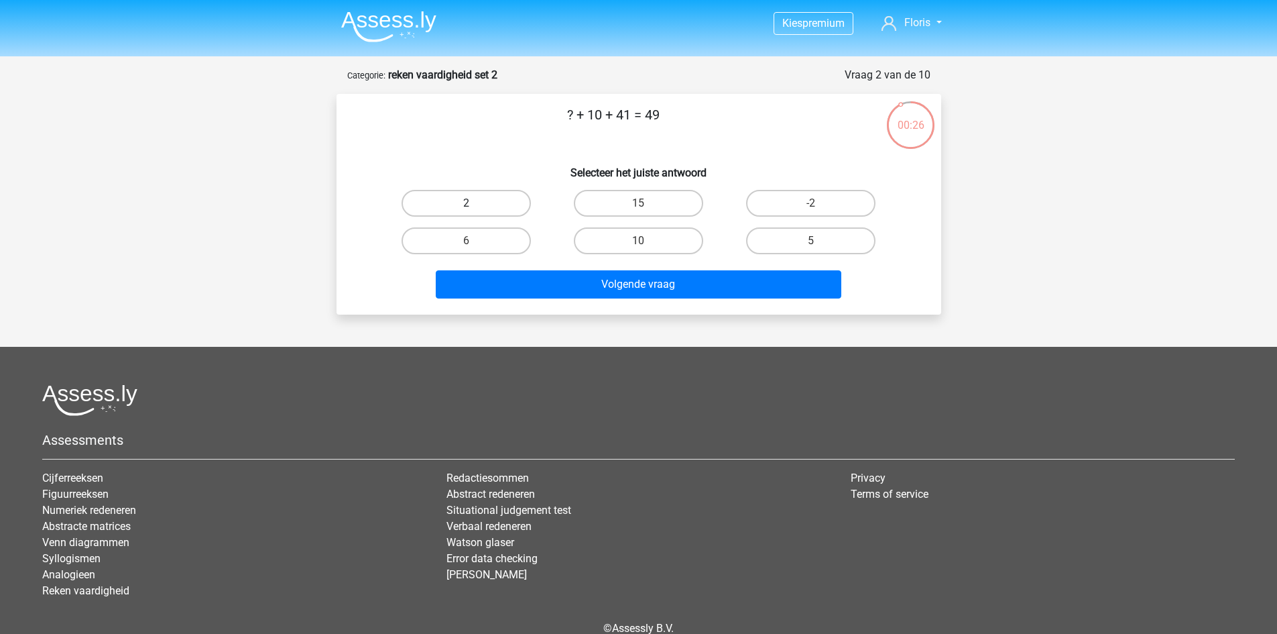
click at [457, 198] on label "2" at bounding box center [466, 203] width 129 height 27
click at [466, 203] on input "2" at bounding box center [470, 207] width 9 height 9
radio input "true"
click at [792, 200] on label "-2" at bounding box center [810, 203] width 129 height 27
click at [811, 203] on input "-2" at bounding box center [815, 207] width 9 height 9
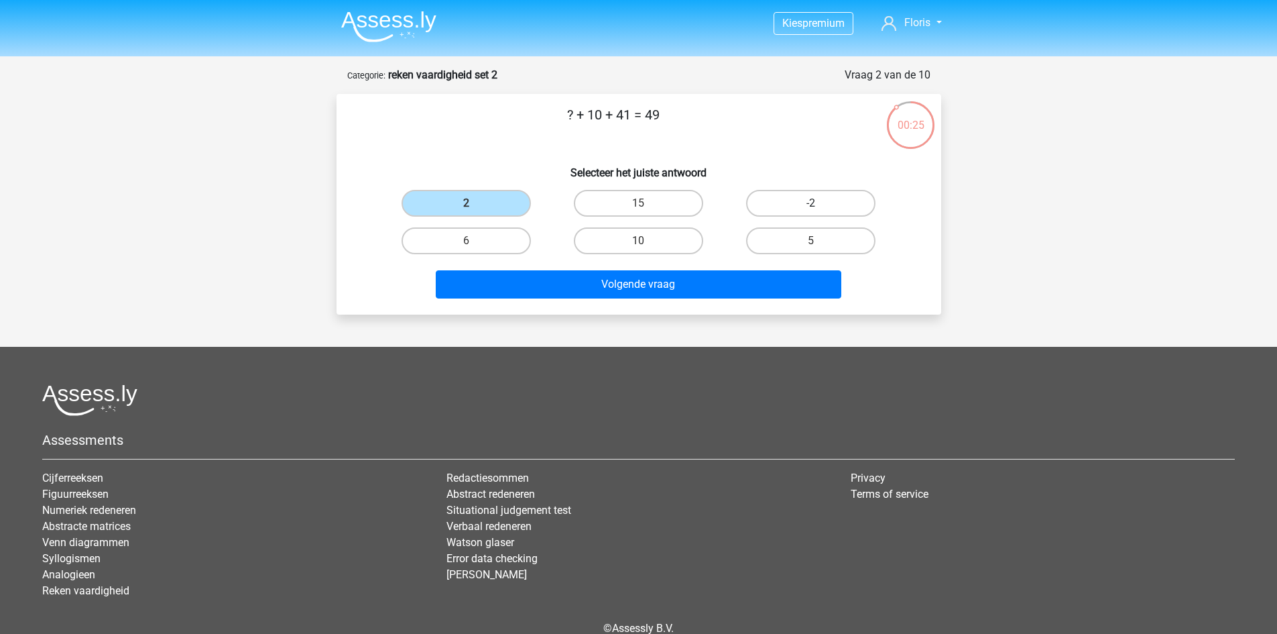
radio input "true"
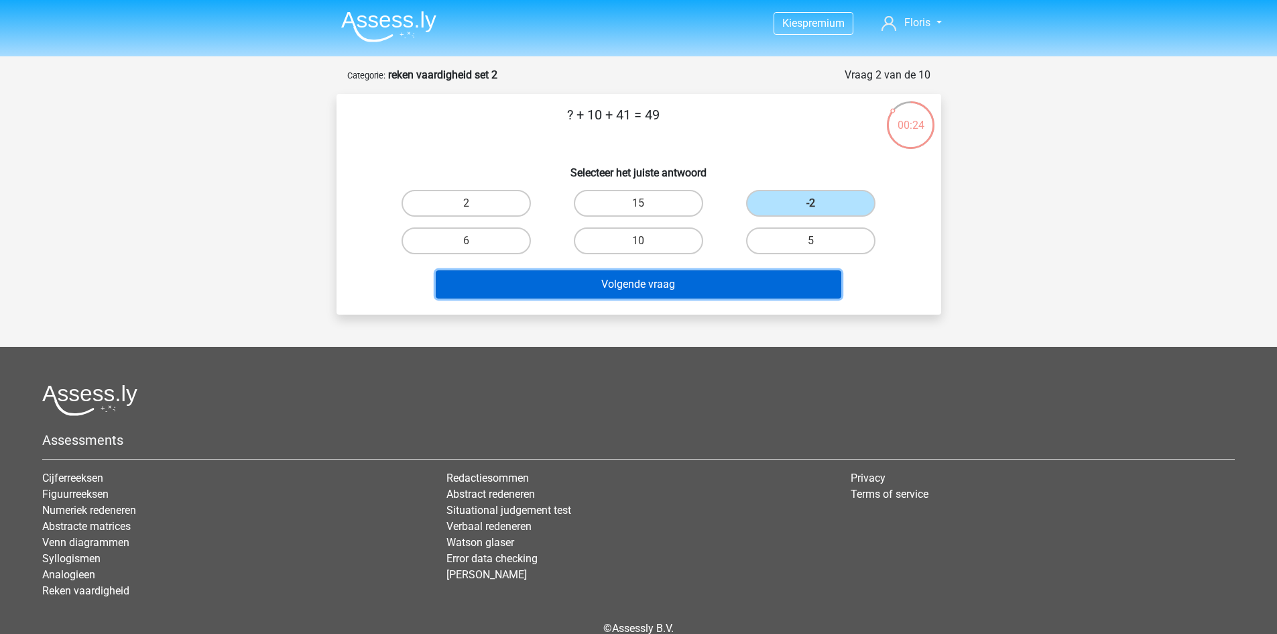
click at [764, 278] on button "Volgende vraag" at bounding box center [639, 284] width 406 height 28
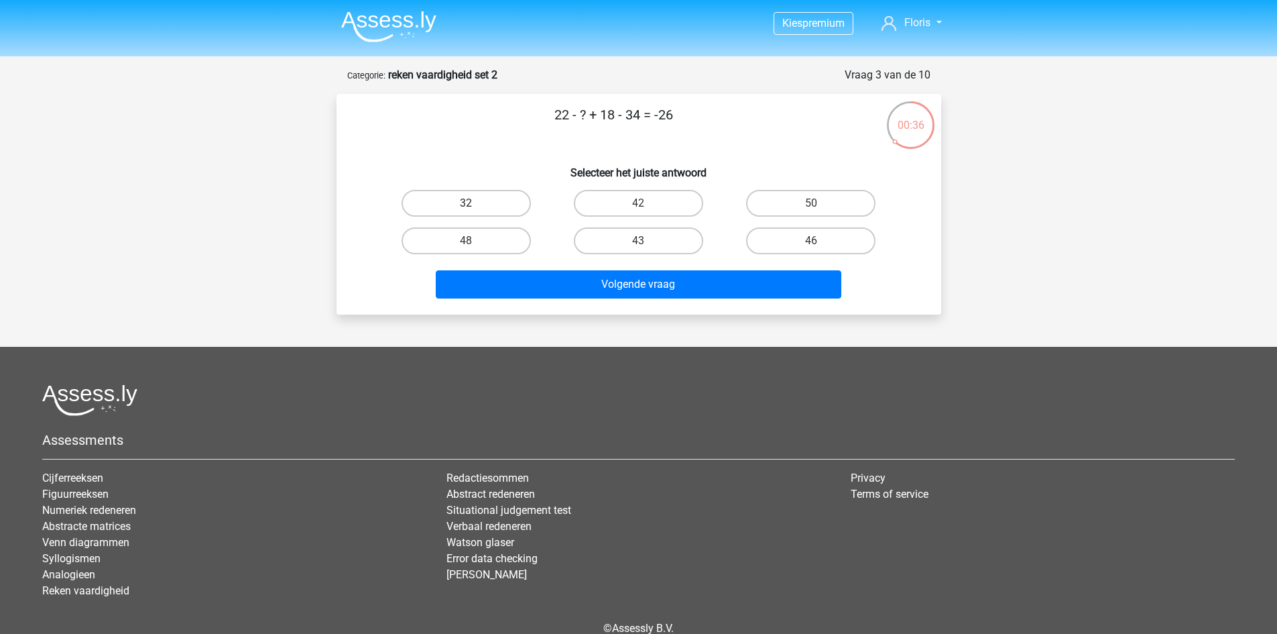
click at [438, 206] on label "32" at bounding box center [466, 203] width 129 height 27
click at [466, 206] on input "32" at bounding box center [470, 207] width 9 height 9
radio input "true"
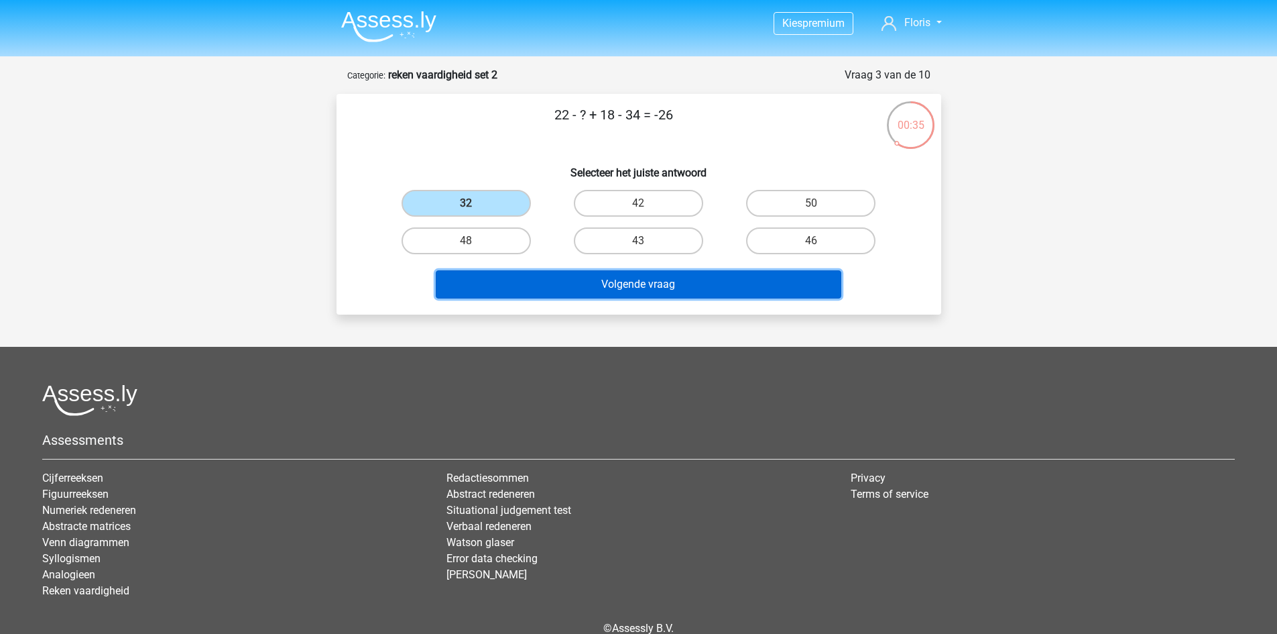
click at [595, 292] on button "Volgende vraag" at bounding box center [639, 284] width 406 height 28
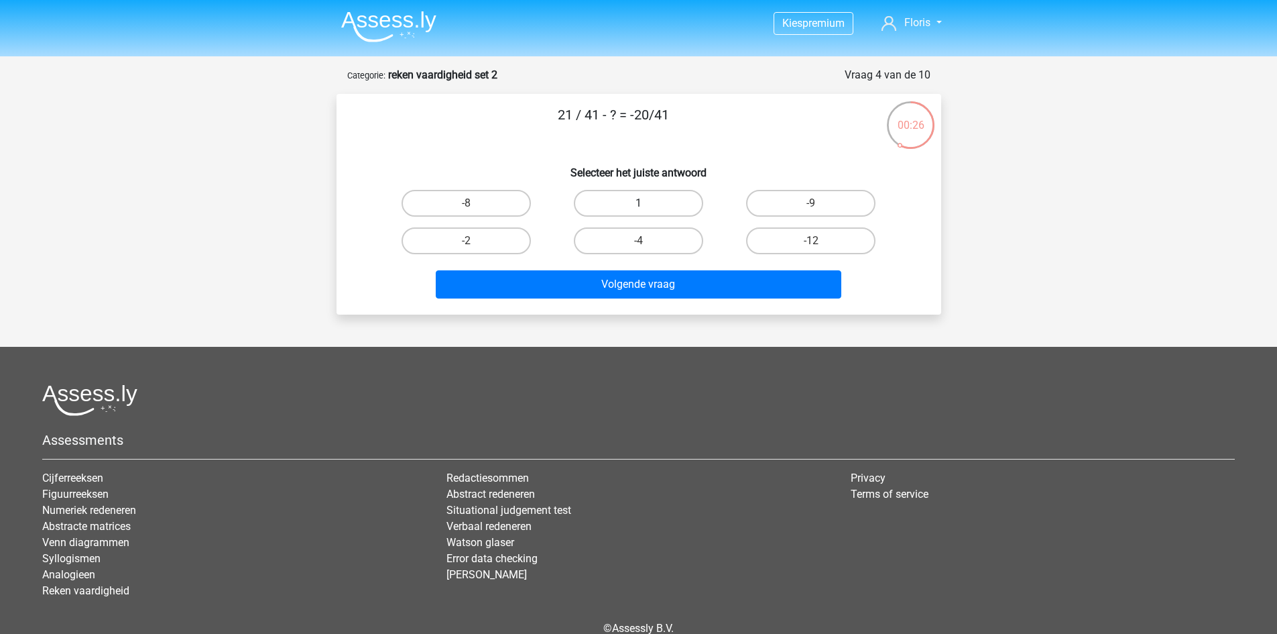
click at [629, 199] on label "1" at bounding box center [638, 203] width 129 height 27
click at [638, 203] on input "1" at bounding box center [642, 207] width 9 height 9
radio input "true"
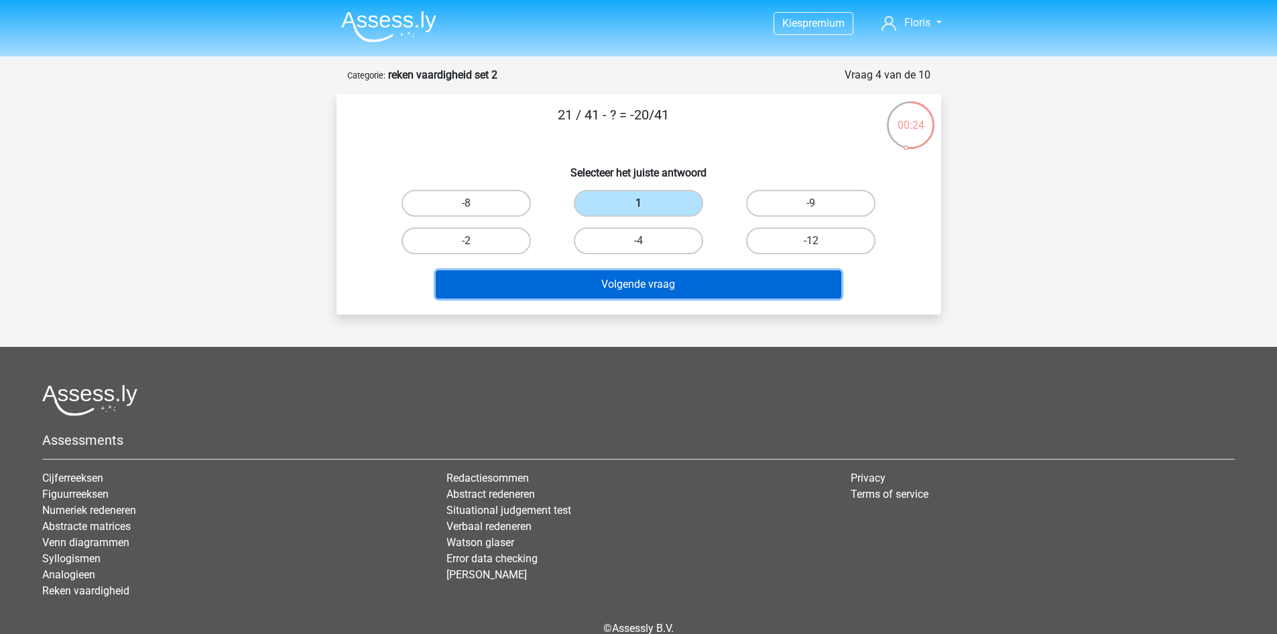
click at [729, 286] on button "Volgende vraag" at bounding box center [639, 284] width 406 height 28
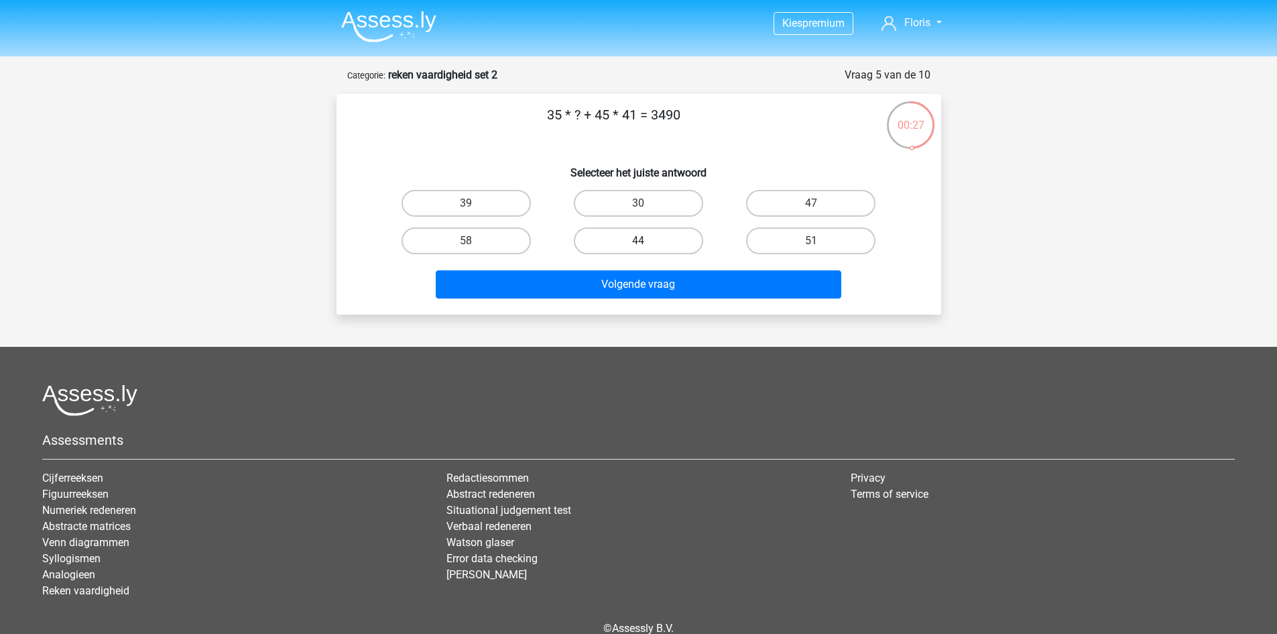
click at [626, 238] on label "44" at bounding box center [638, 240] width 129 height 27
click at [638, 241] on input "44" at bounding box center [642, 245] width 9 height 9
radio input "true"
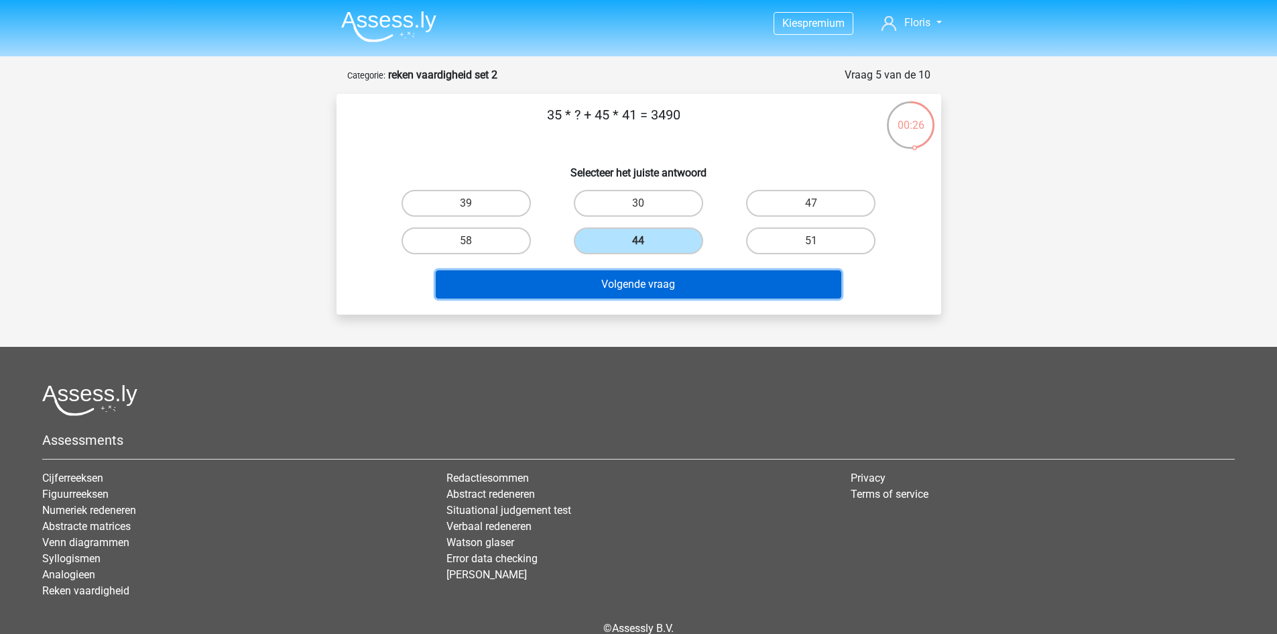
click at [657, 288] on button "Volgende vraag" at bounding box center [639, 284] width 406 height 28
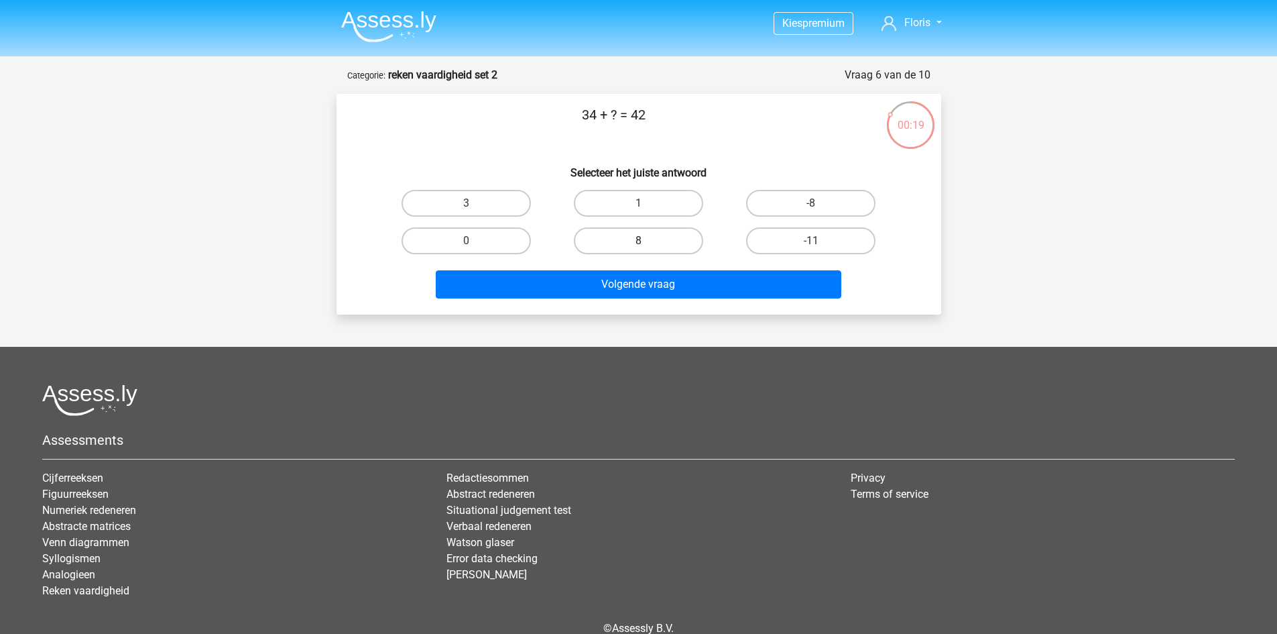
click at [671, 249] on label "8" at bounding box center [638, 240] width 129 height 27
click at [647, 249] on input "8" at bounding box center [642, 245] width 9 height 9
radio input "true"
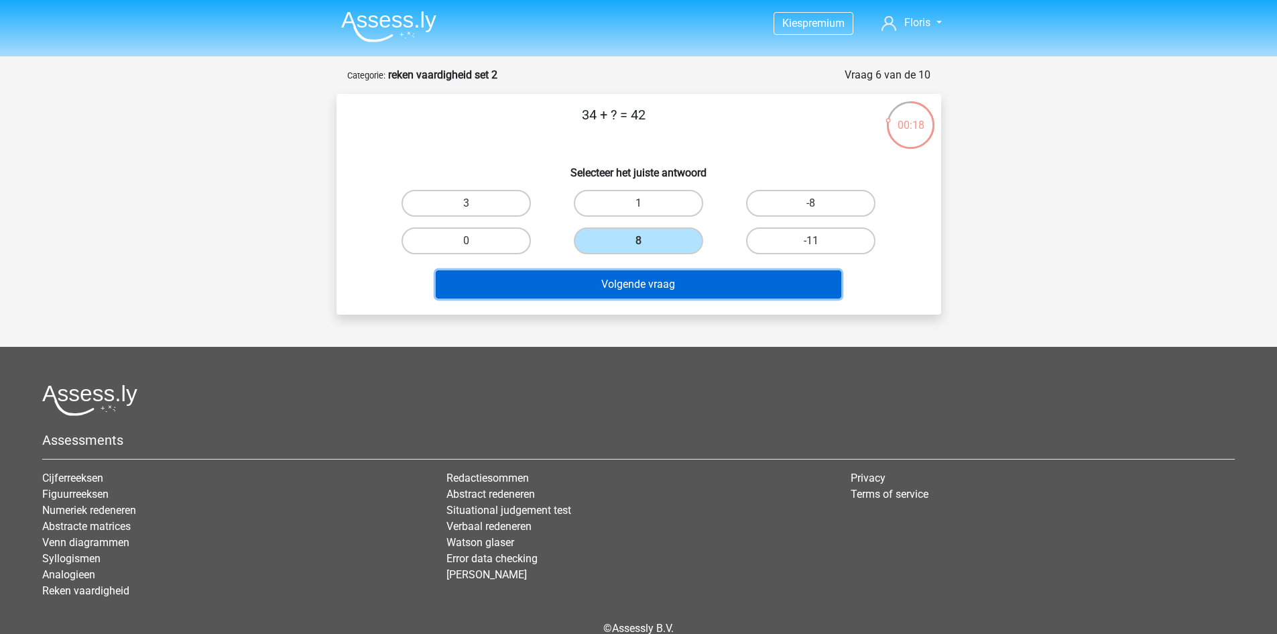
click at [671, 278] on button "Volgende vraag" at bounding box center [639, 284] width 406 height 28
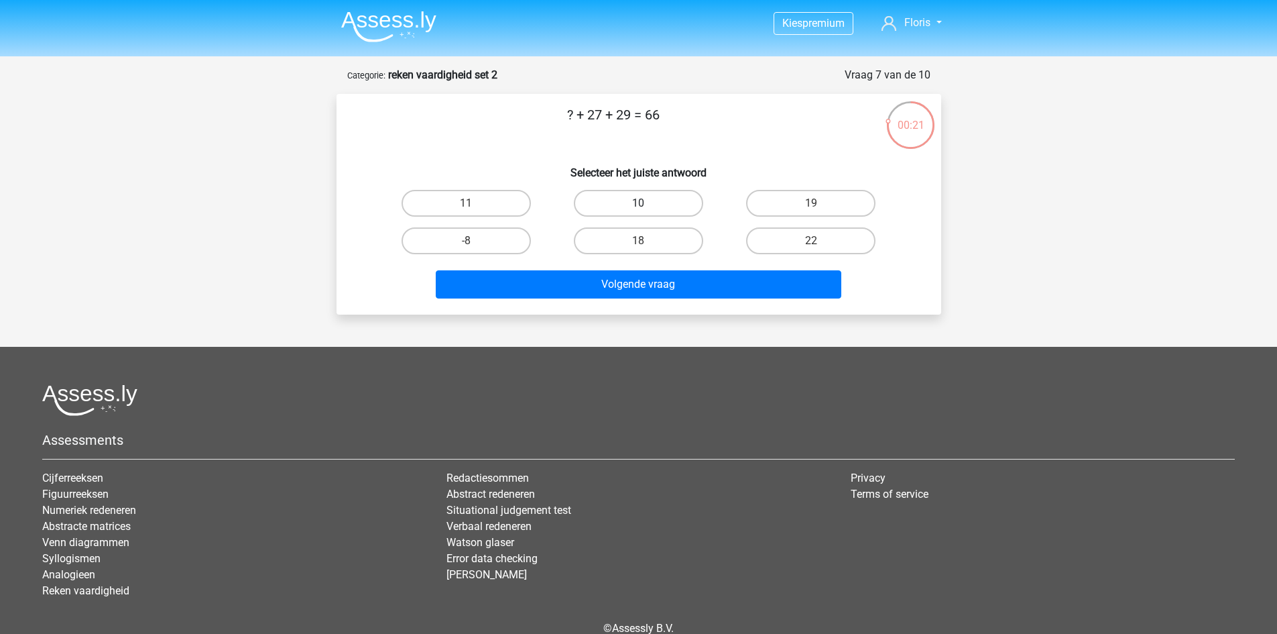
click at [622, 205] on label "10" at bounding box center [638, 203] width 129 height 27
click at [638, 205] on input "10" at bounding box center [642, 207] width 9 height 9
radio input "true"
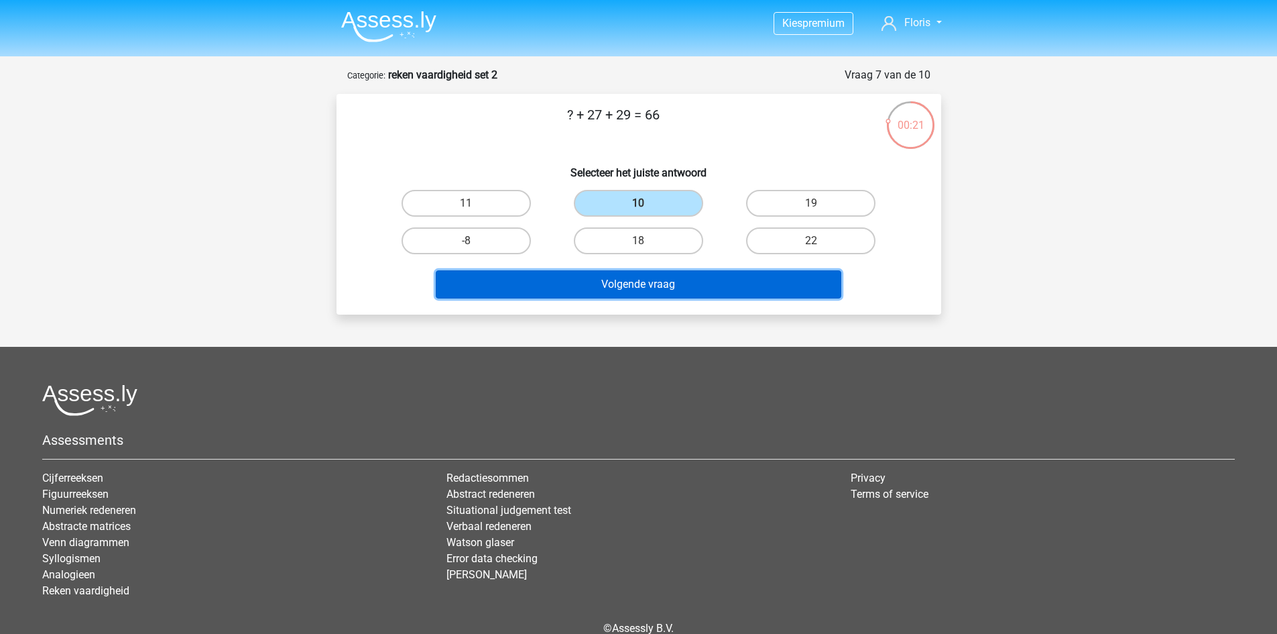
click at [652, 282] on button "Volgende vraag" at bounding box center [639, 284] width 406 height 28
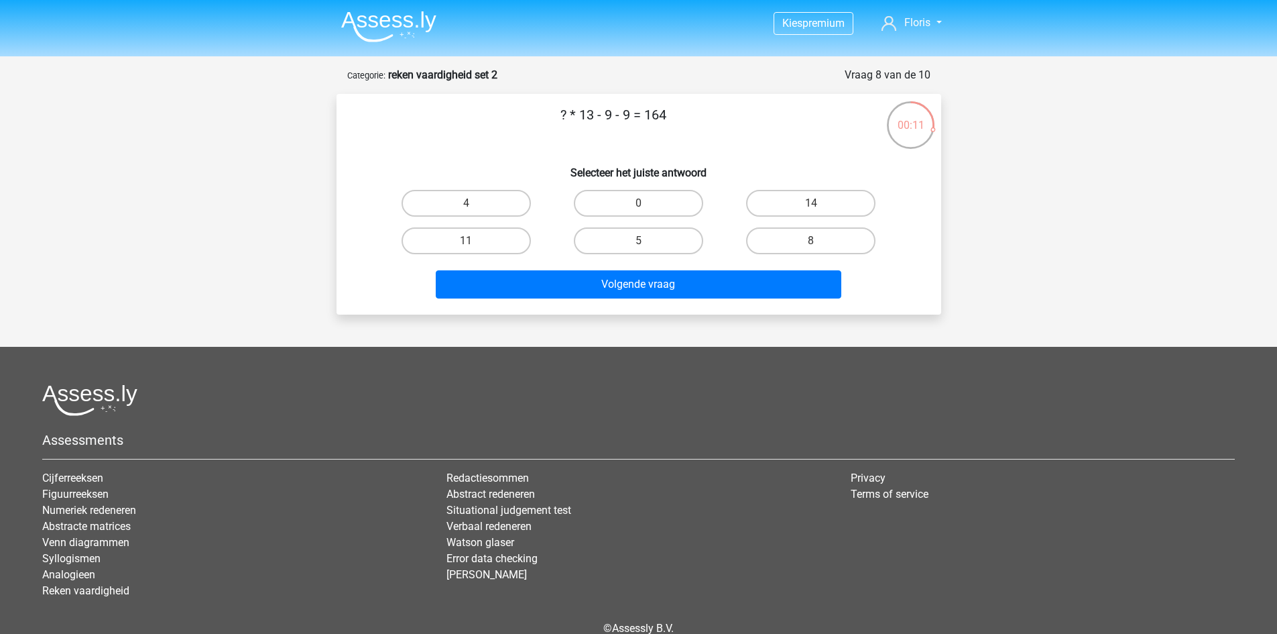
click at [817, 206] on input "14" at bounding box center [815, 207] width 9 height 9
radio input "true"
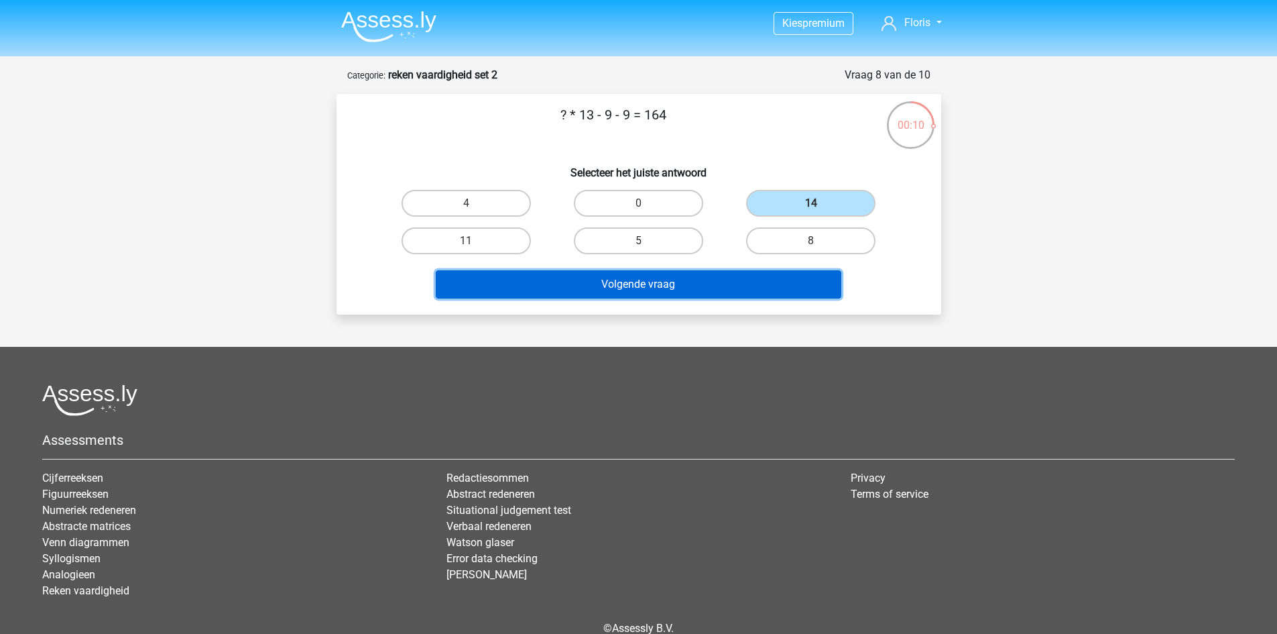
click at [705, 278] on button "Volgende vraag" at bounding box center [639, 284] width 406 height 28
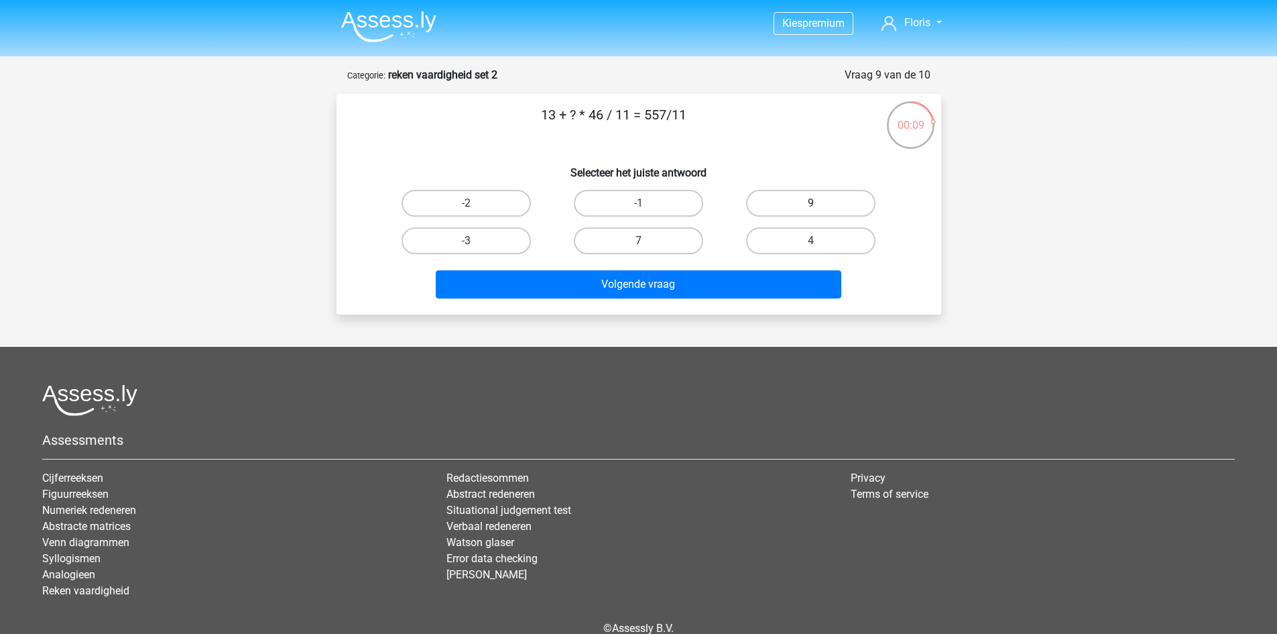
click at [791, 202] on label "9" at bounding box center [810, 203] width 129 height 27
click at [811, 203] on input "9" at bounding box center [815, 207] width 9 height 9
radio input "true"
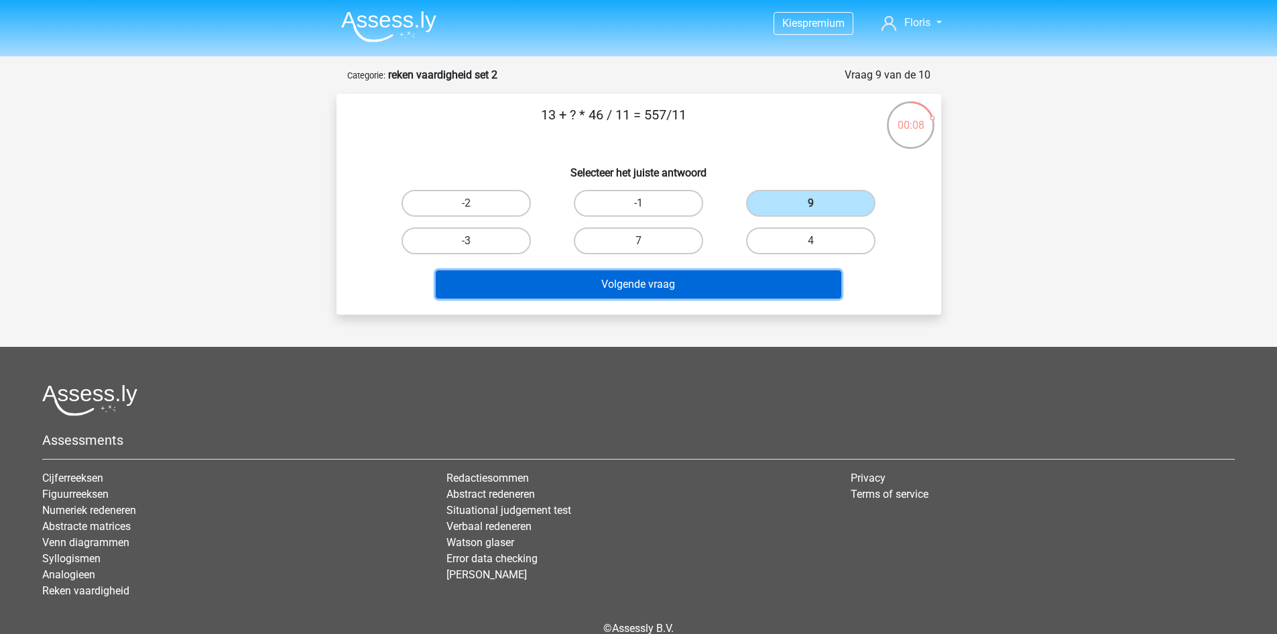
click at [727, 272] on button "Volgende vraag" at bounding box center [639, 284] width 406 height 28
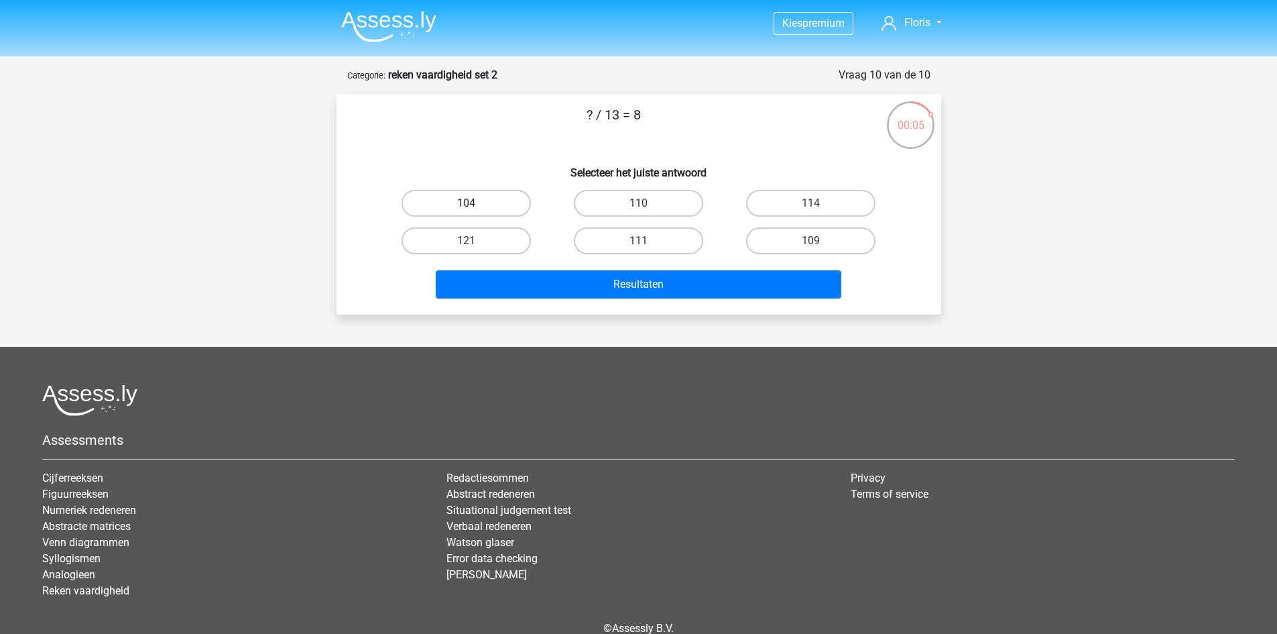
click at [489, 203] on label "104" at bounding box center [466, 203] width 129 height 27
click at [475, 203] on input "104" at bounding box center [470, 207] width 9 height 9
radio input "true"
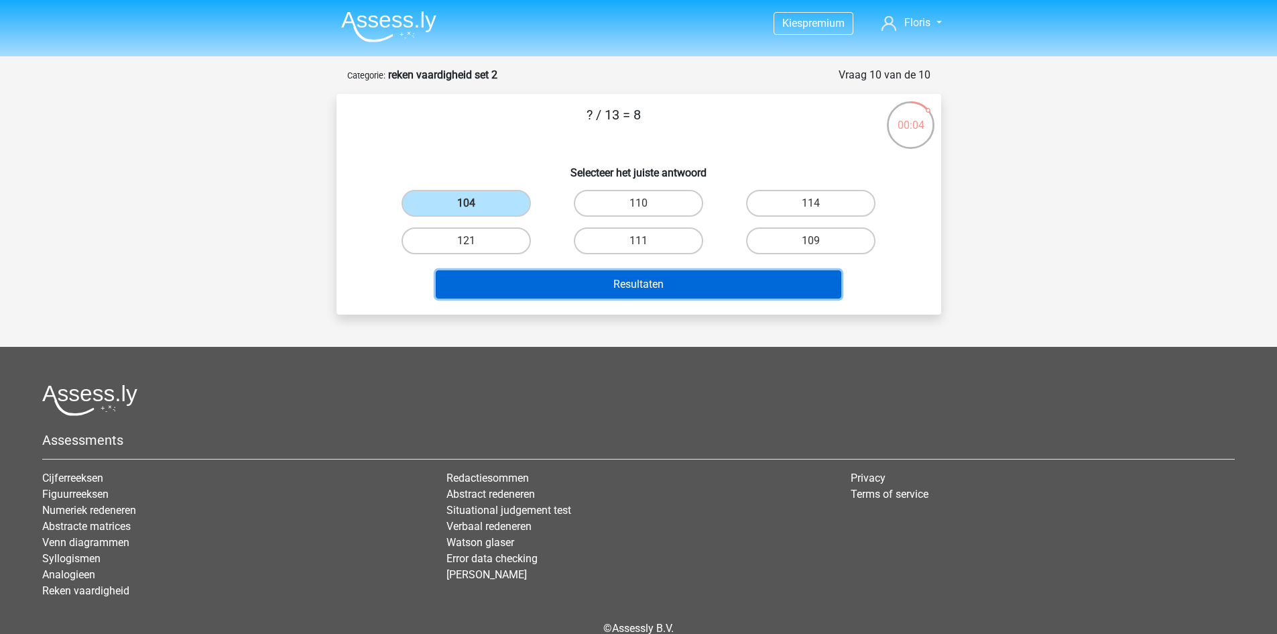
click at [599, 278] on button "Resultaten" at bounding box center [639, 284] width 406 height 28
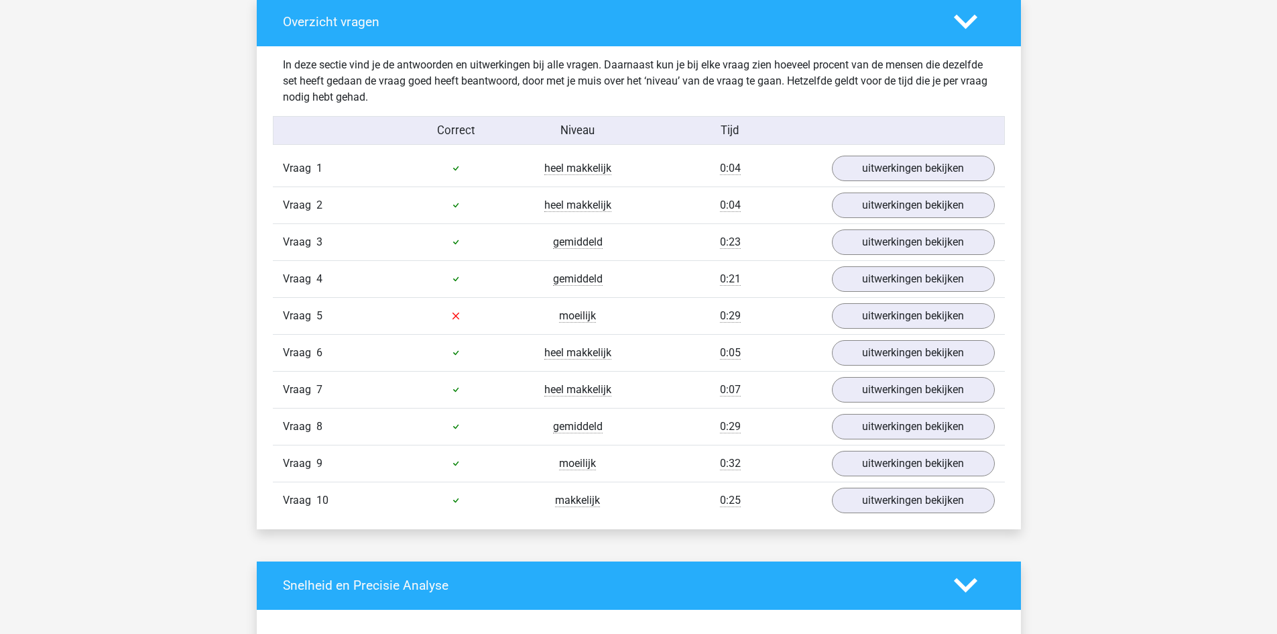
scroll to position [1073, 0]
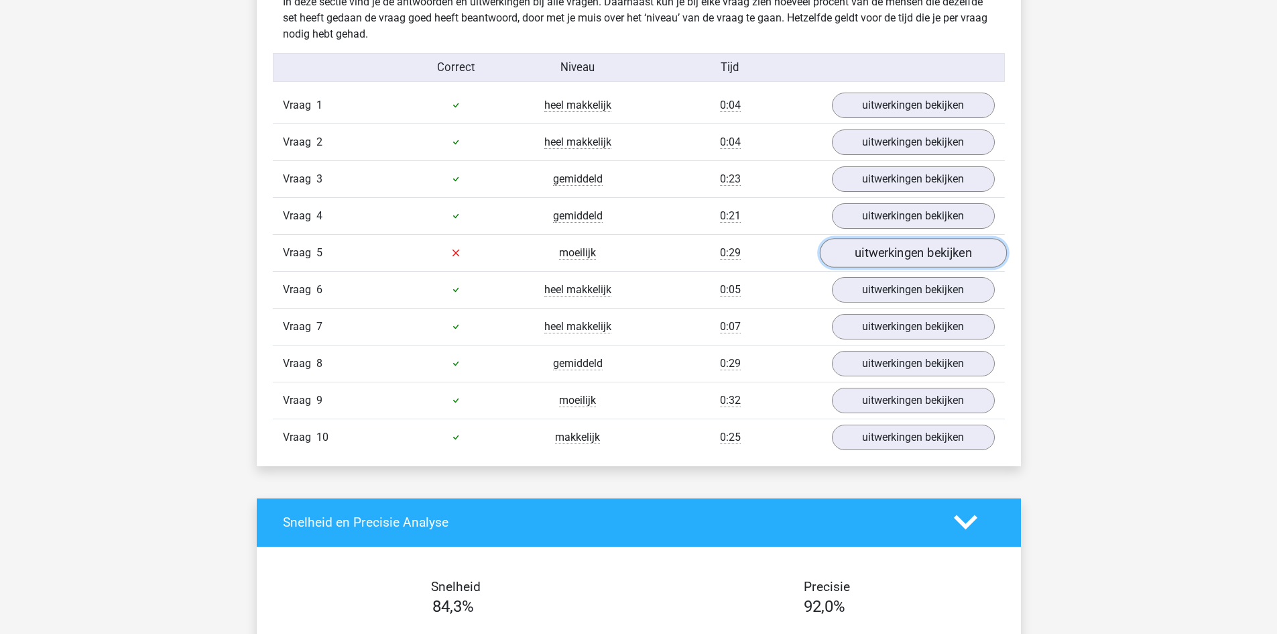
click at [955, 261] on link "uitwerkingen bekijken" at bounding box center [912, 253] width 187 height 30
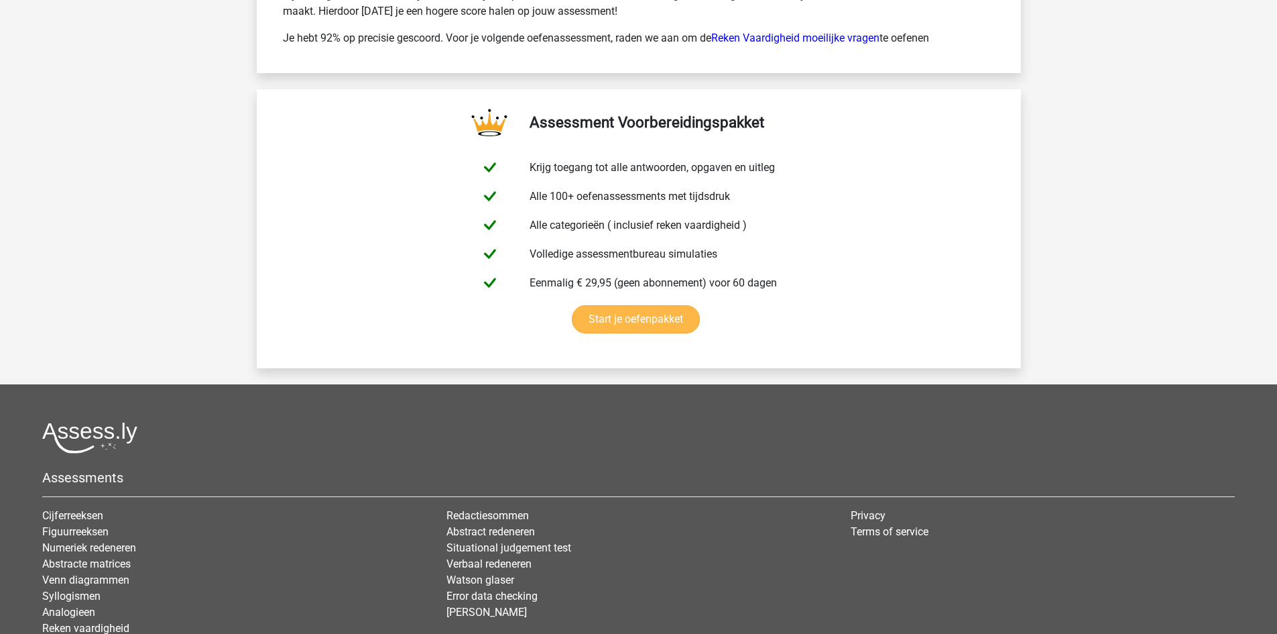
scroll to position [3034, 0]
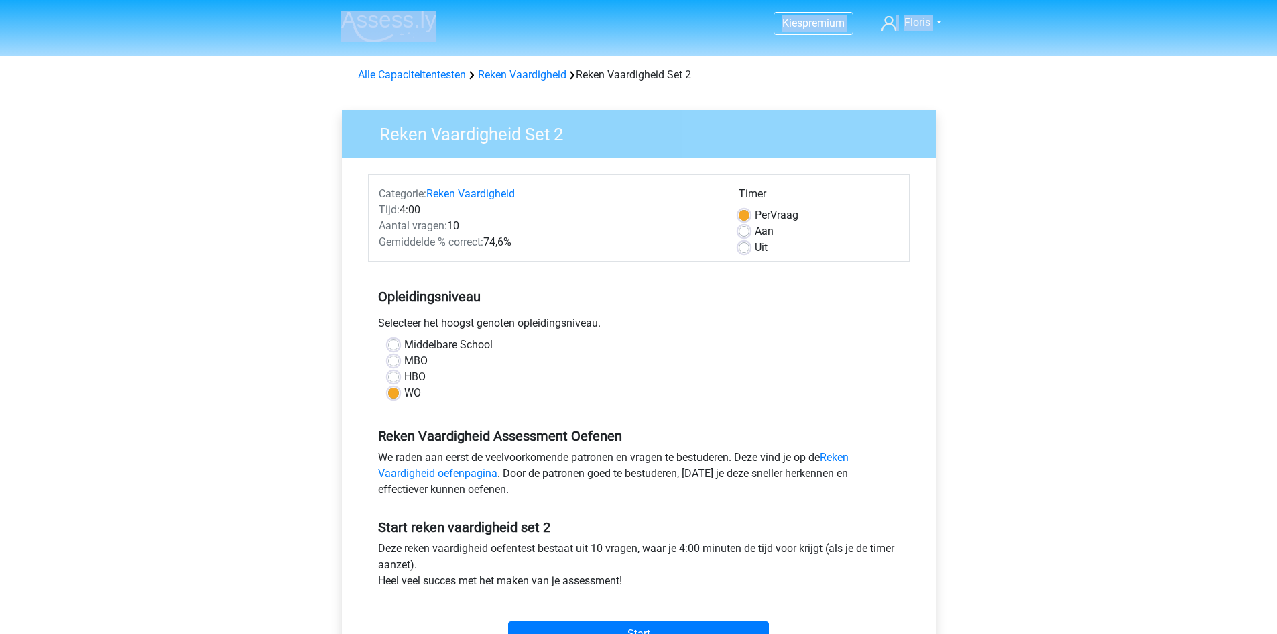
click at [96, 51] on div "Kies premium [GEOGRAPHIC_DATA] [EMAIL_ADDRESS][DOMAIN_NAME]" at bounding box center [638, 529] width 1277 height 1059
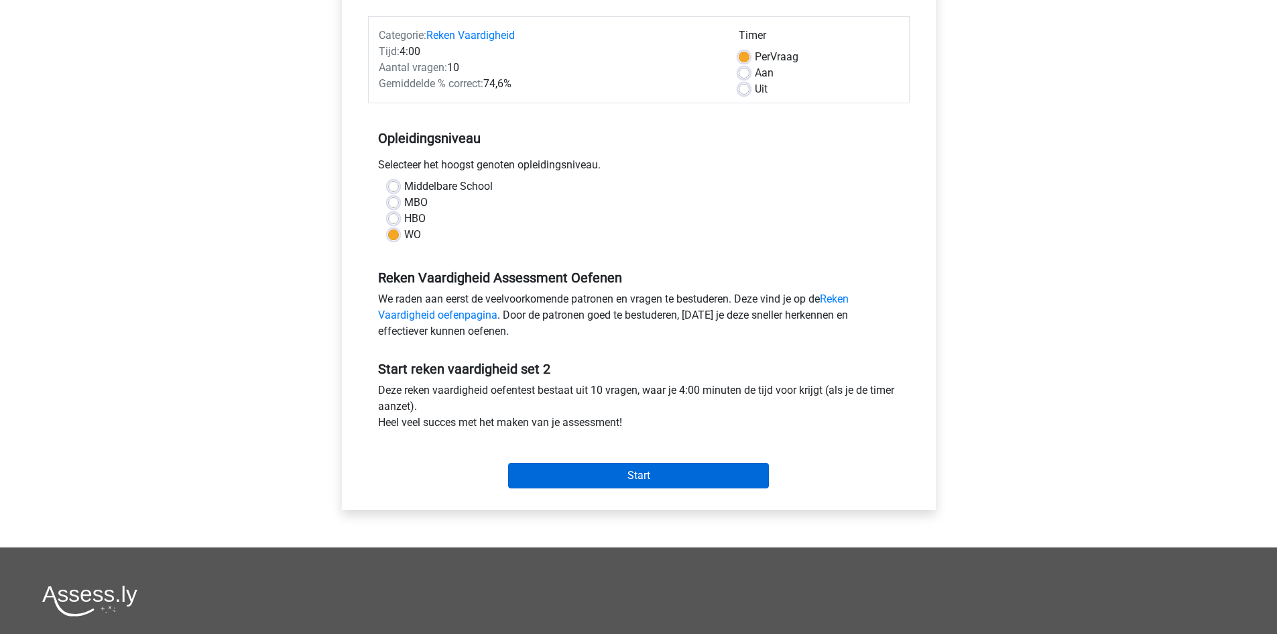
scroll to position [201, 0]
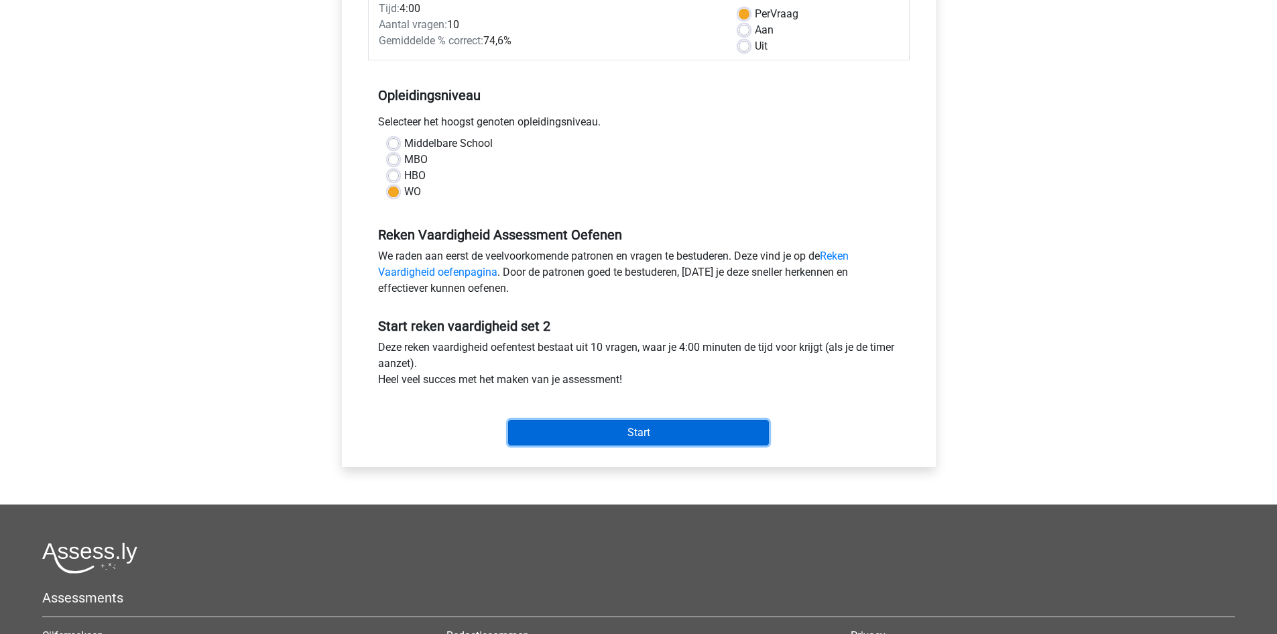
click at [587, 440] on input "Start" at bounding box center [638, 432] width 261 height 25
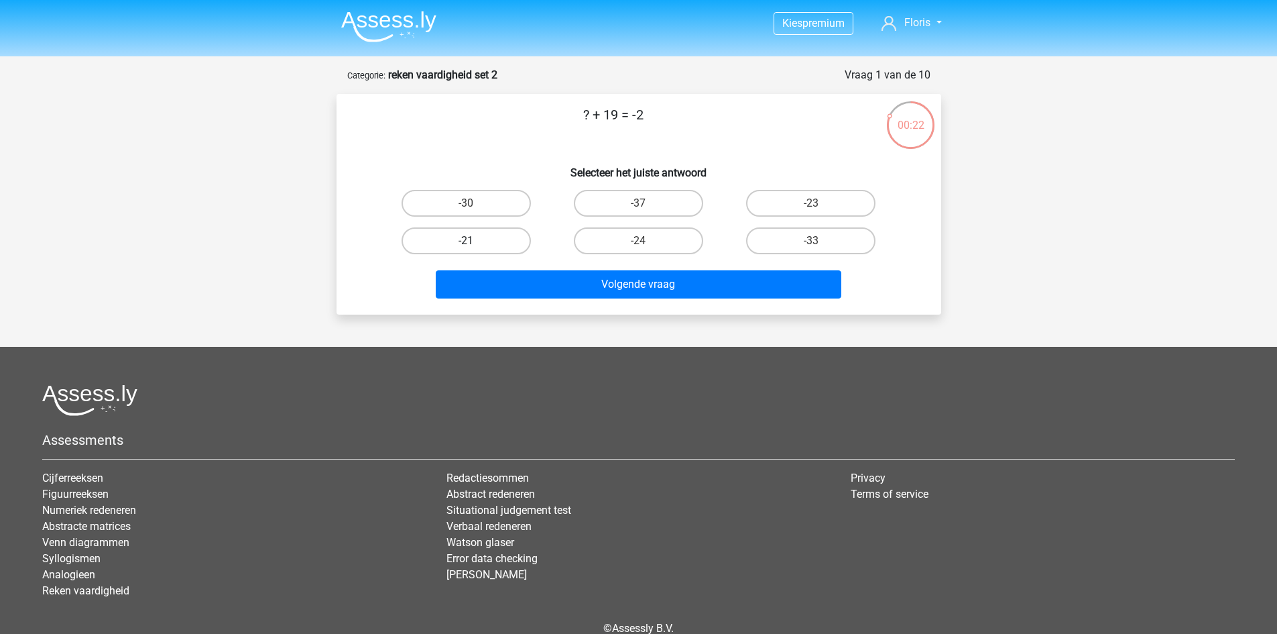
click at [453, 237] on label "-21" at bounding box center [466, 240] width 129 height 27
click at [466, 241] on input "-21" at bounding box center [470, 245] width 9 height 9
radio input "true"
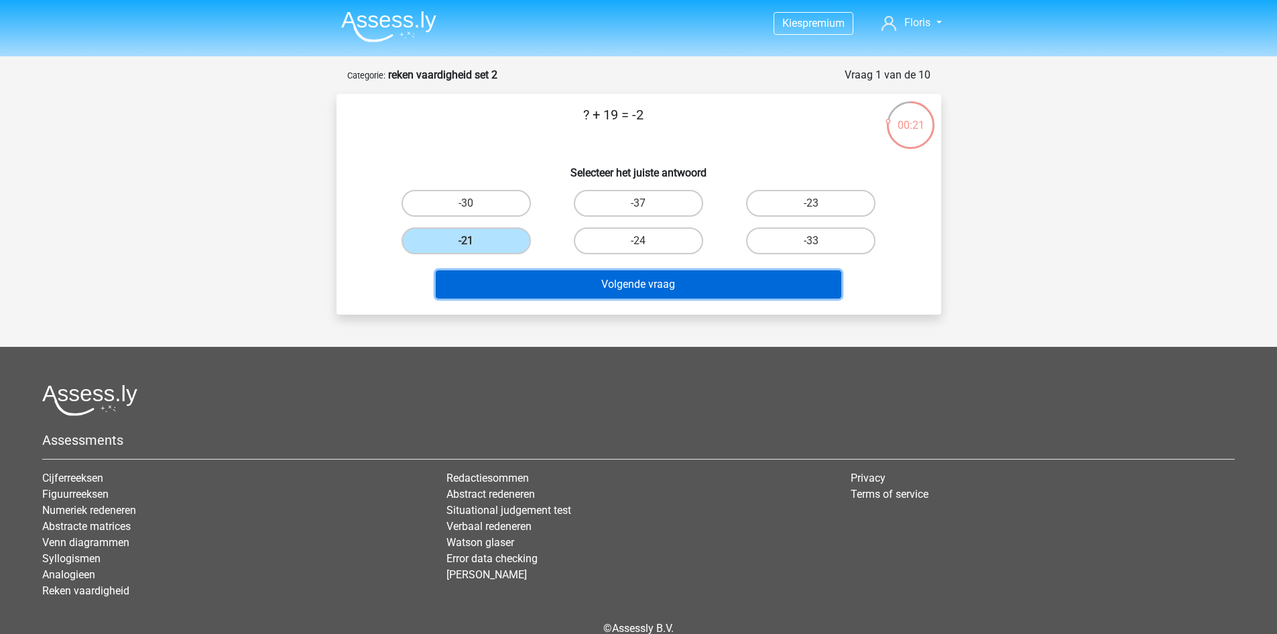
click at [597, 274] on button "Volgende vraag" at bounding box center [639, 284] width 406 height 28
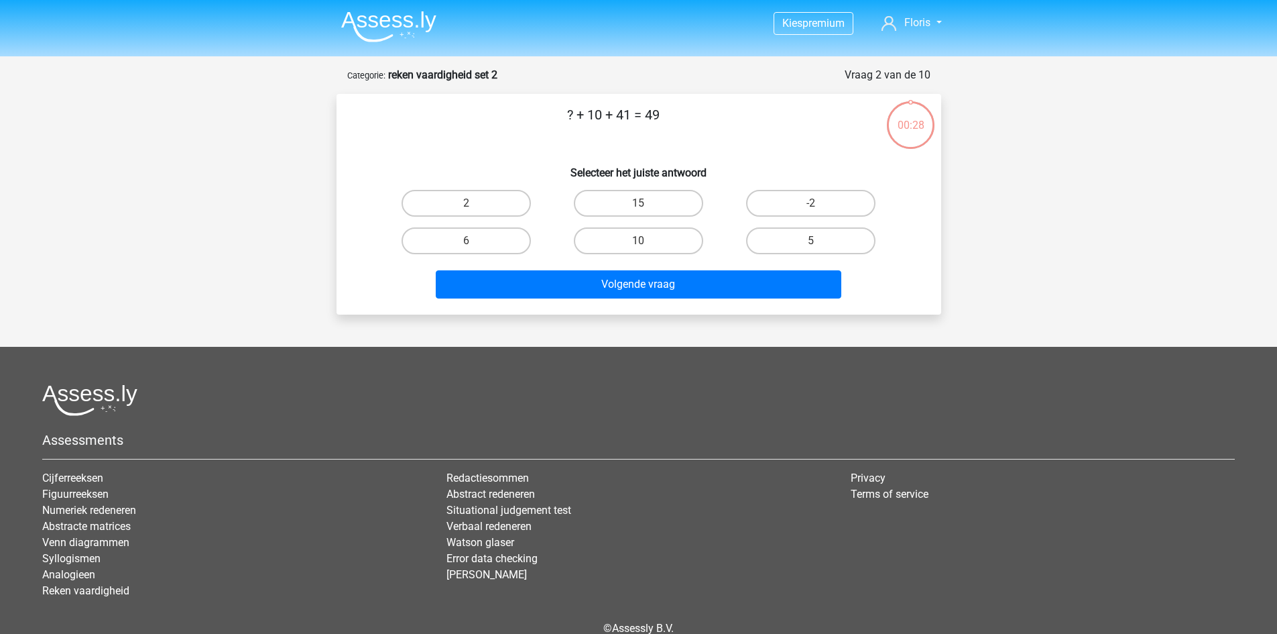
scroll to position [67, 0]
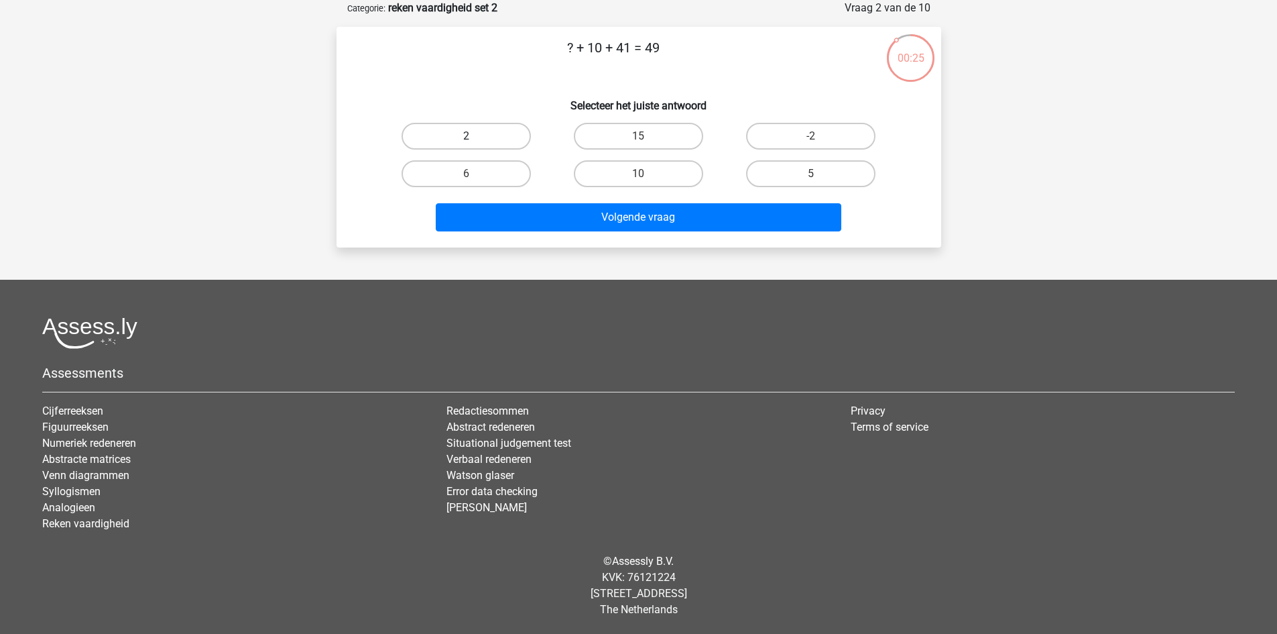
click at [479, 131] on label "2" at bounding box center [466, 136] width 129 height 27
click at [475, 136] on input "2" at bounding box center [470, 140] width 9 height 9
radio input "true"
click at [823, 140] on label "-2" at bounding box center [810, 136] width 129 height 27
click at [820, 140] on input "-2" at bounding box center [815, 140] width 9 height 9
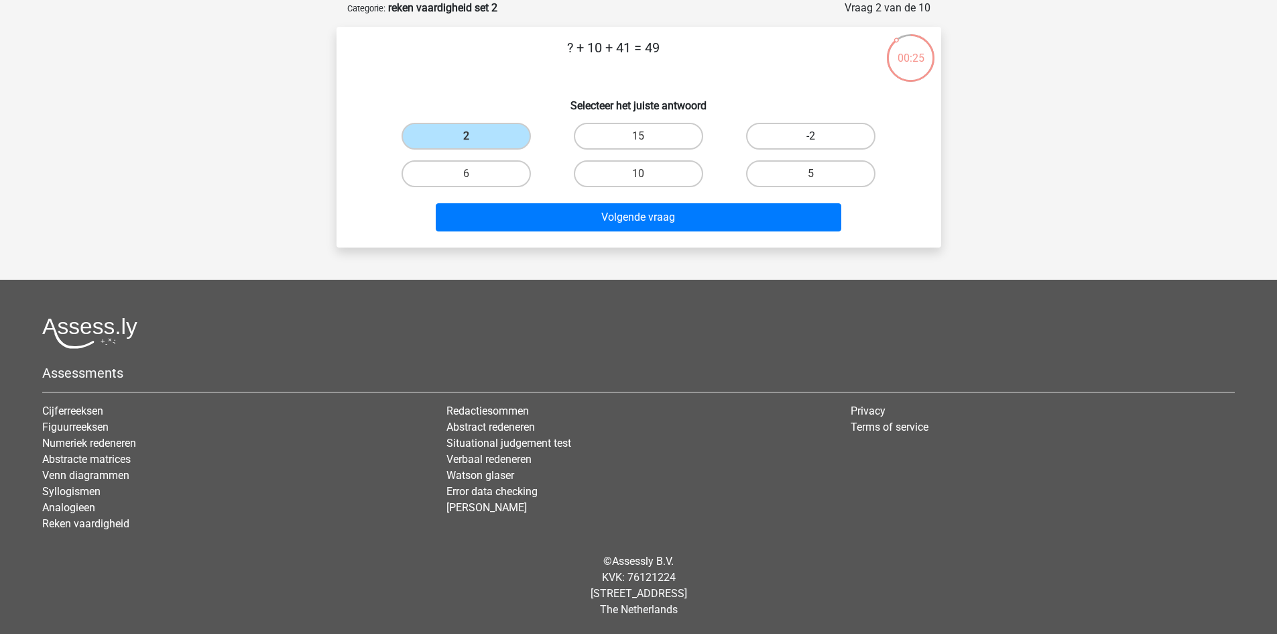
radio input "true"
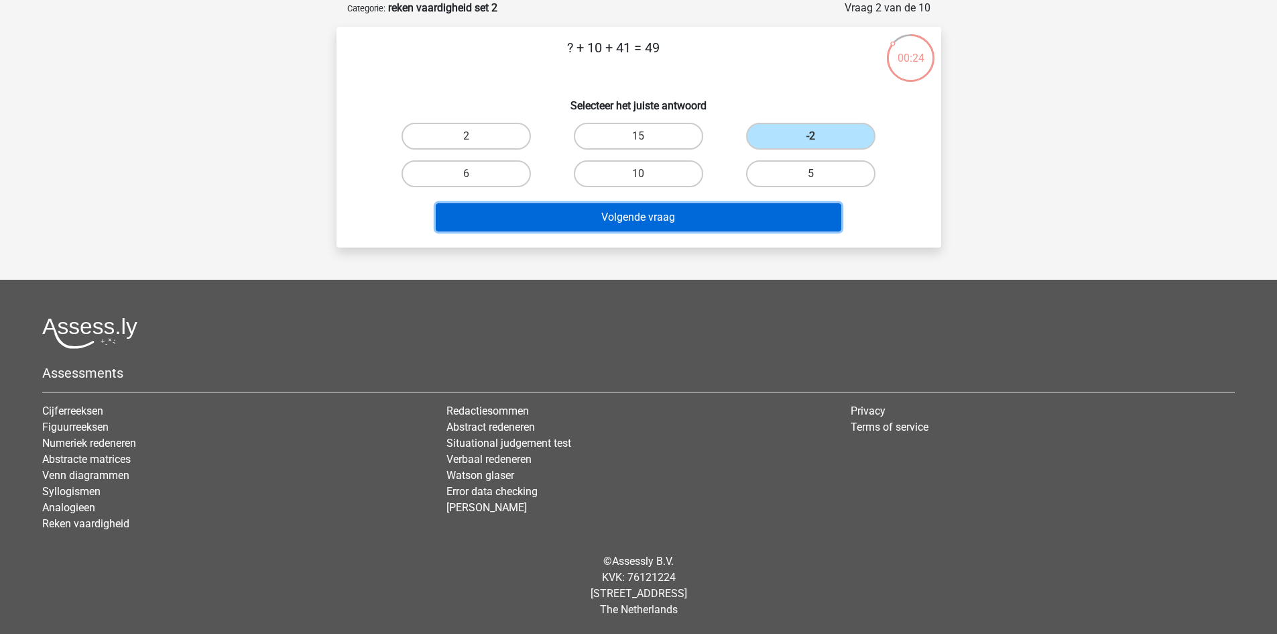
click at [766, 209] on button "Volgende vraag" at bounding box center [639, 217] width 406 height 28
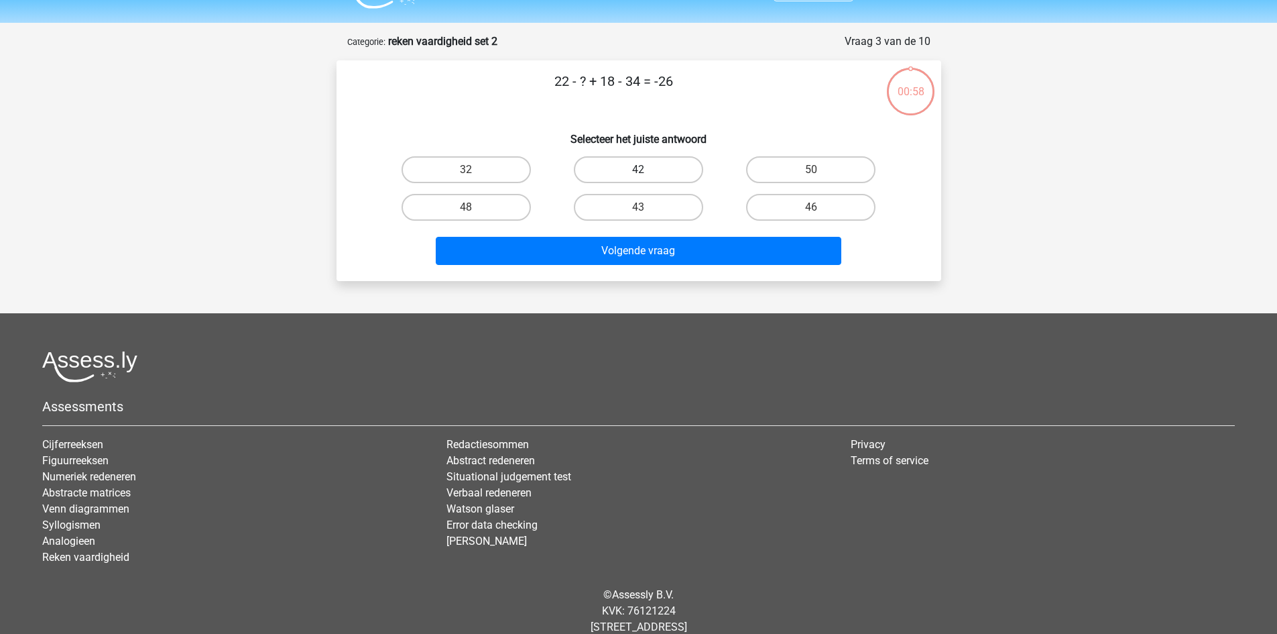
scroll to position [0, 0]
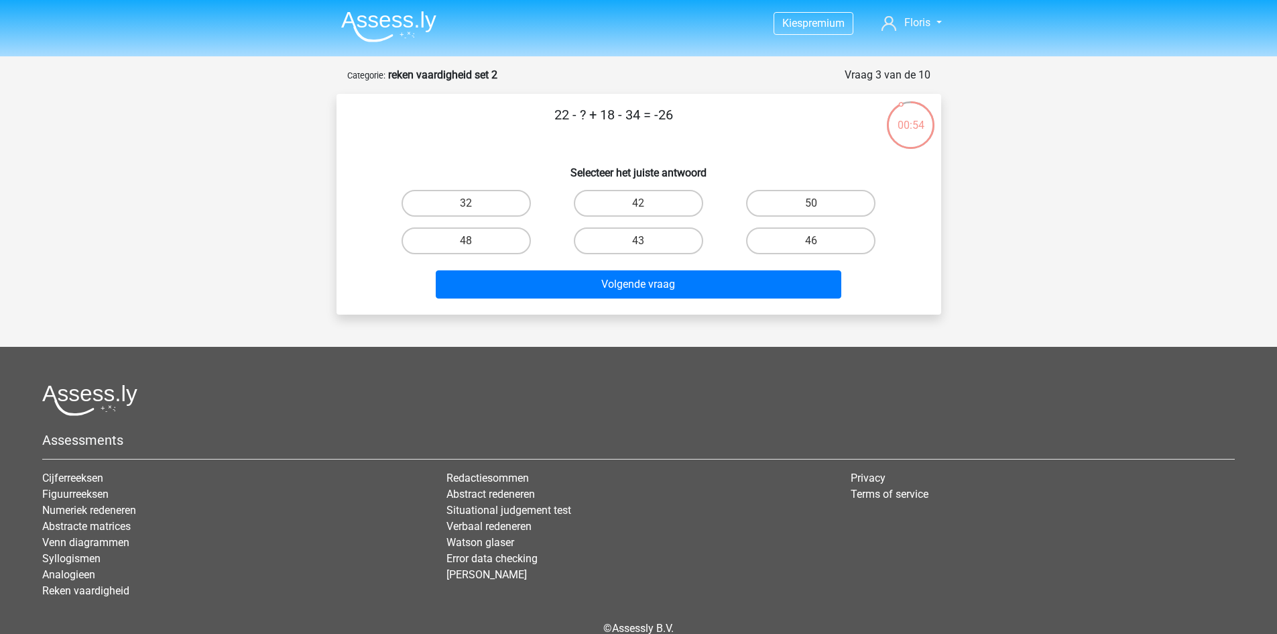
click at [368, 19] on img at bounding box center [388, 27] width 95 height 32
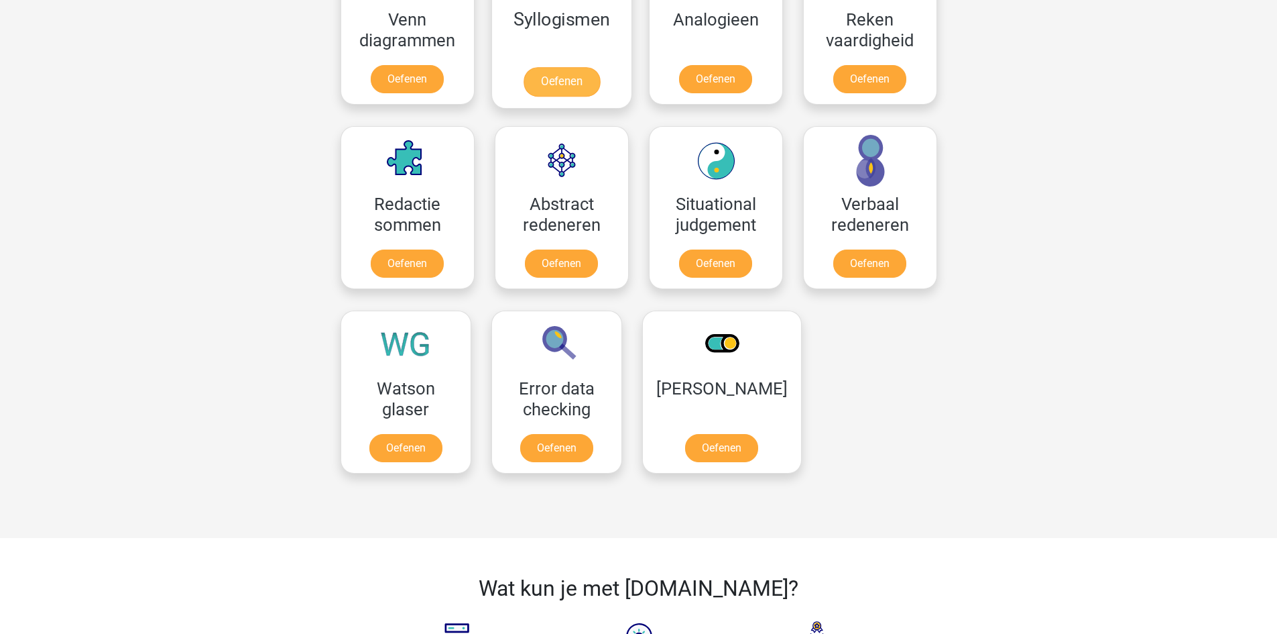
scroll to position [738, 0]
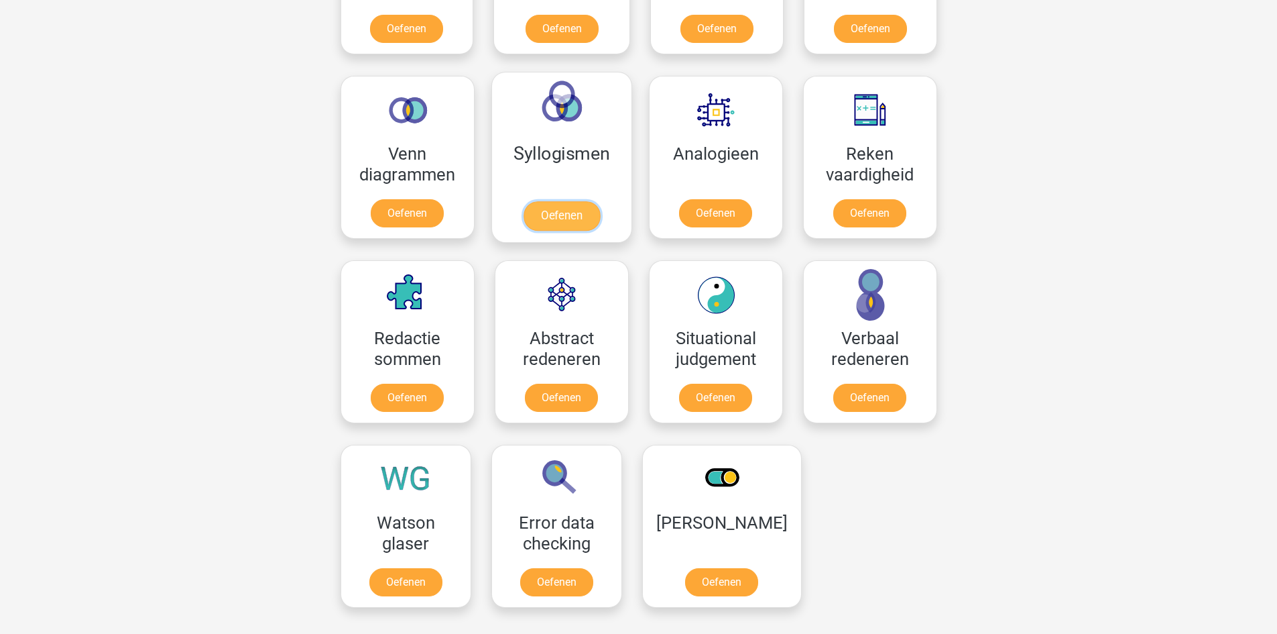
click at [548, 223] on link "Oefenen" at bounding box center [561, 216] width 76 height 30
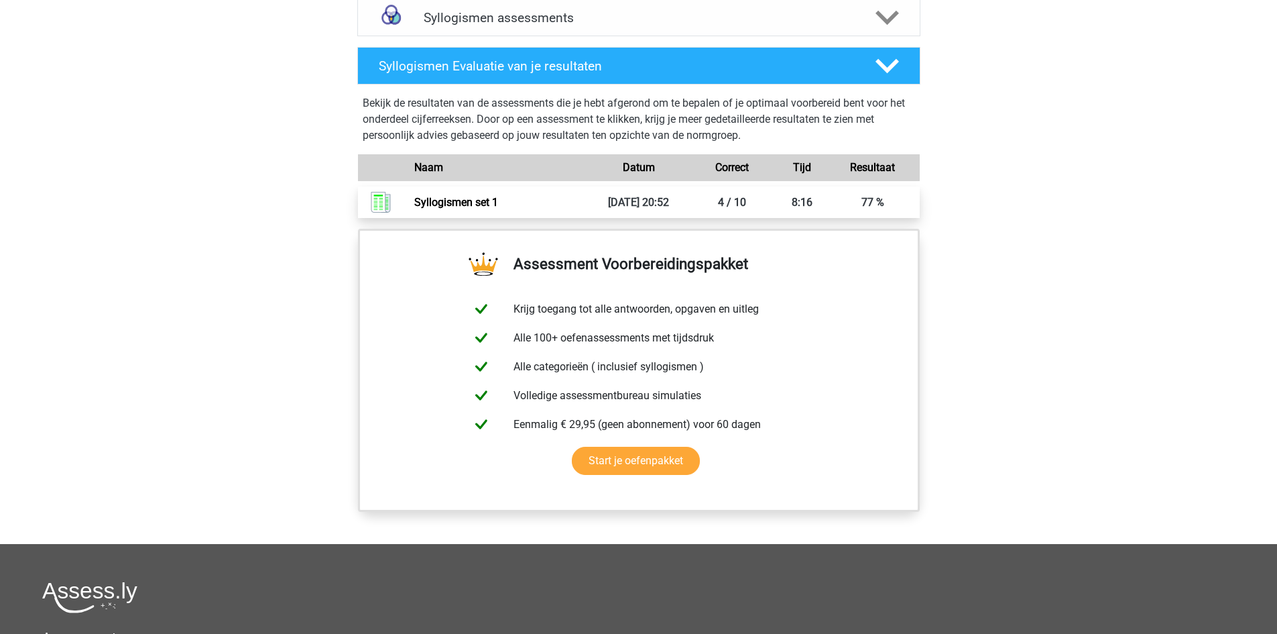
scroll to position [805, 0]
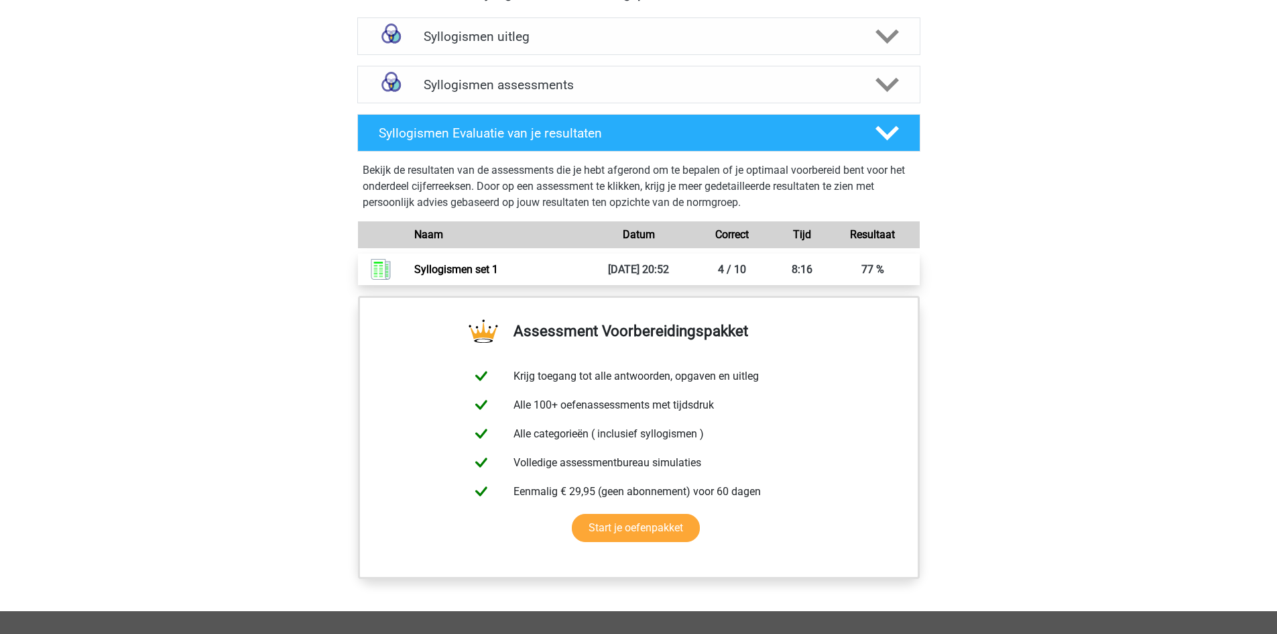
click at [492, 271] on link "Syllogismen set 1" at bounding box center [456, 269] width 84 height 13
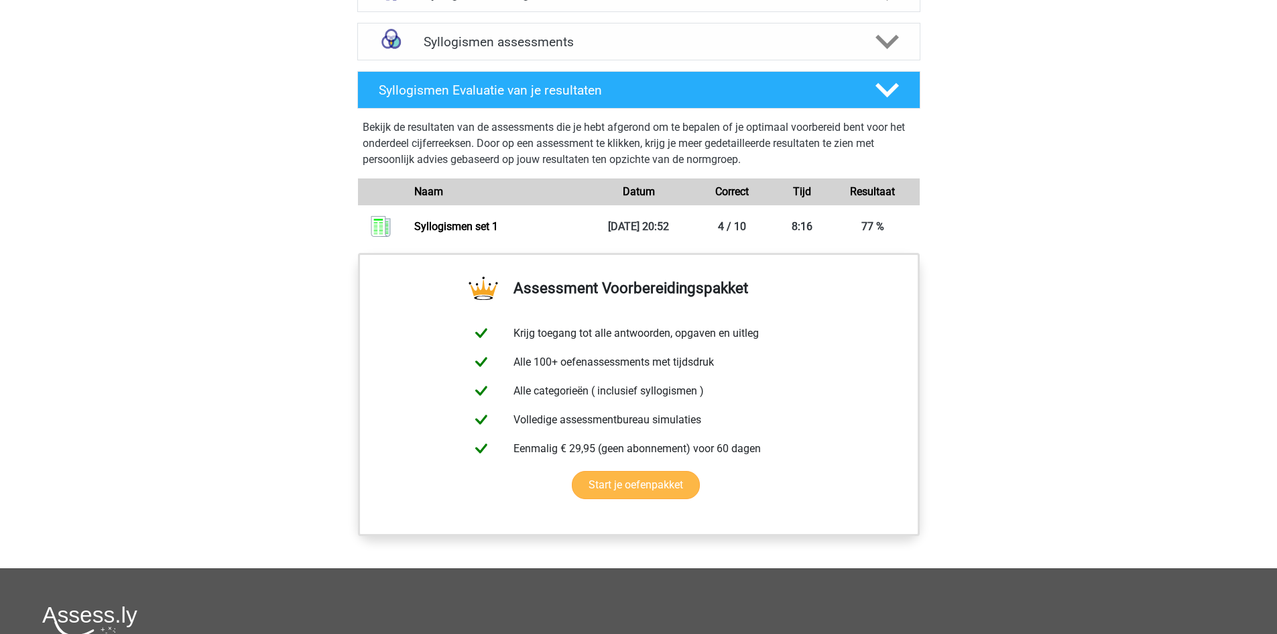
scroll to position [872, 0]
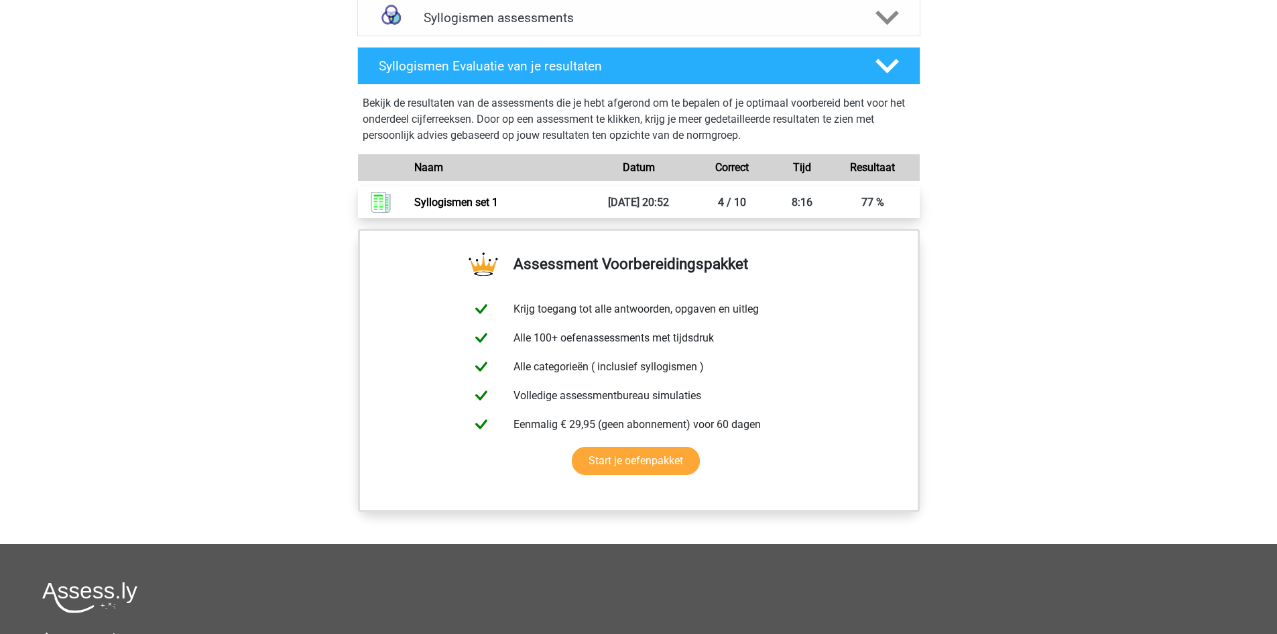
click at [414, 200] on link "Syllogismen set 1" at bounding box center [456, 202] width 84 height 13
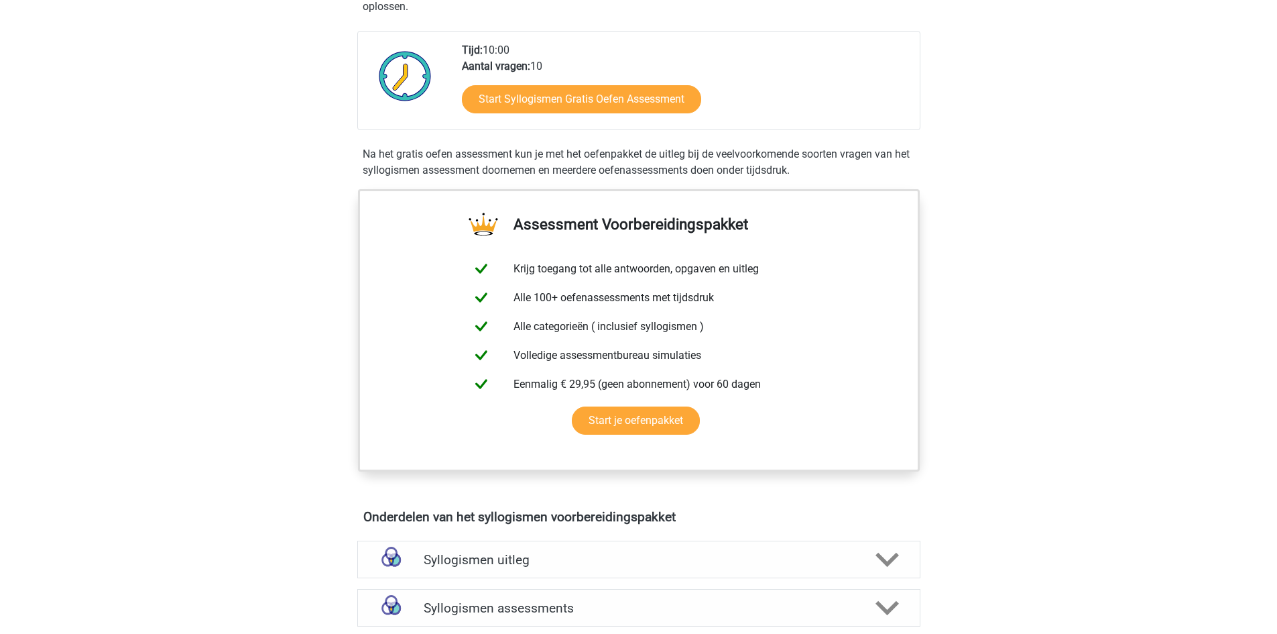
scroll to position [469, 0]
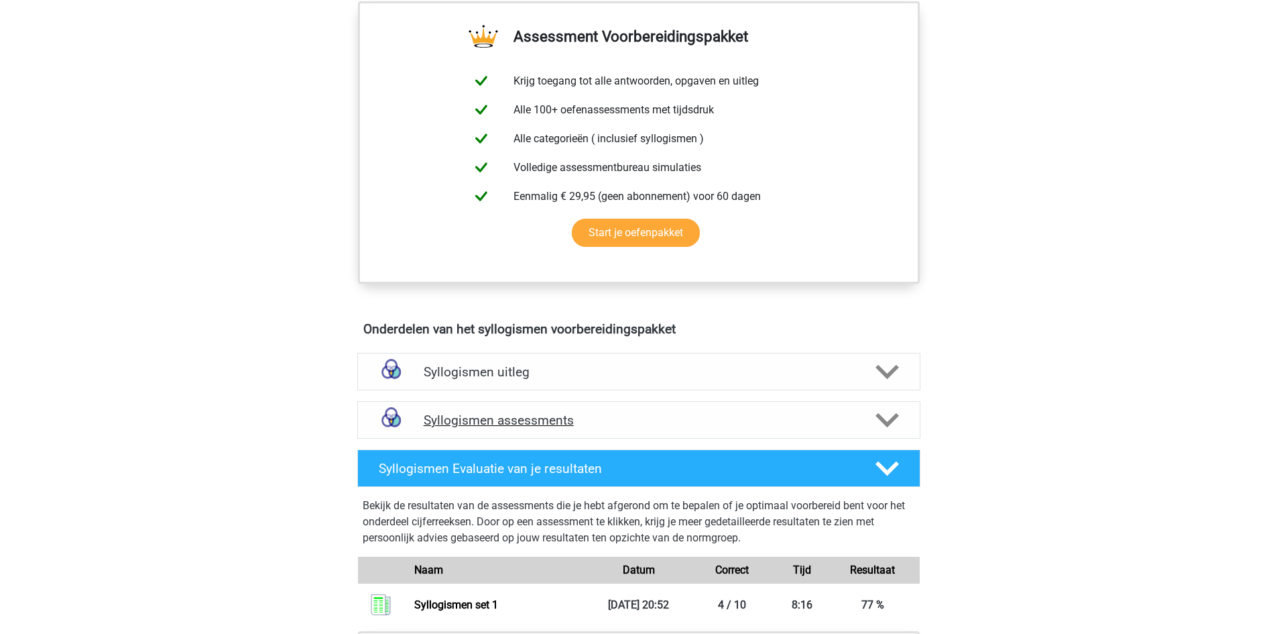
click at [462, 419] on h4 "Syllogismen assessments" at bounding box center [639, 419] width 430 height 15
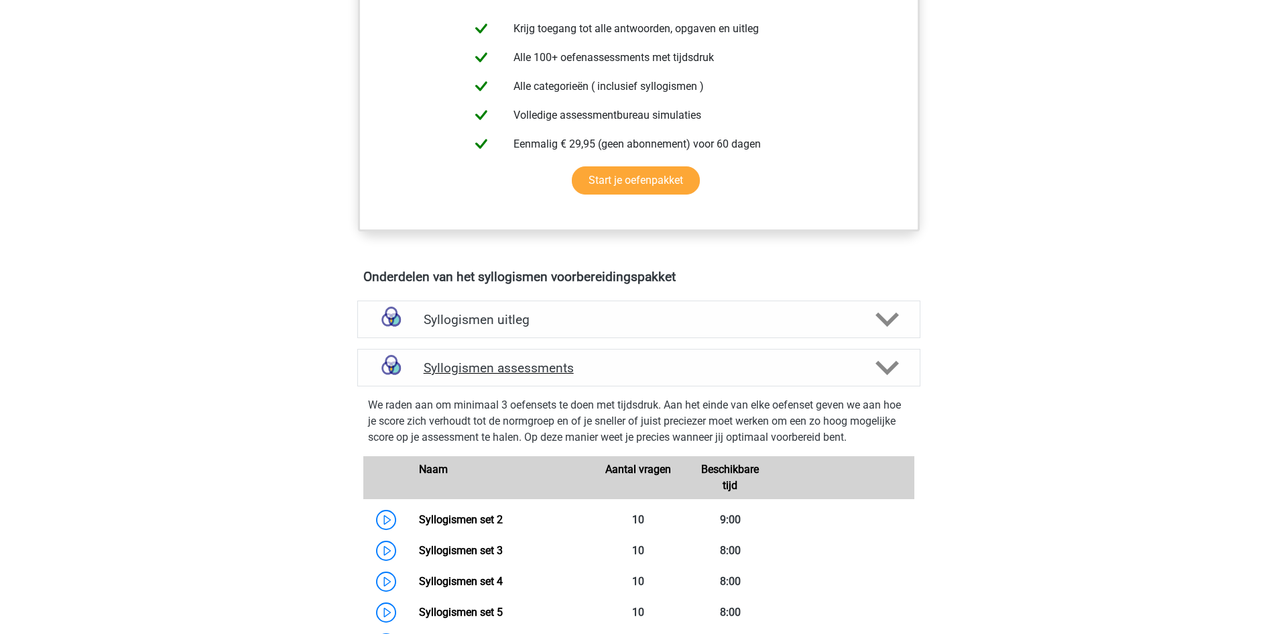
scroll to position [603, 0]
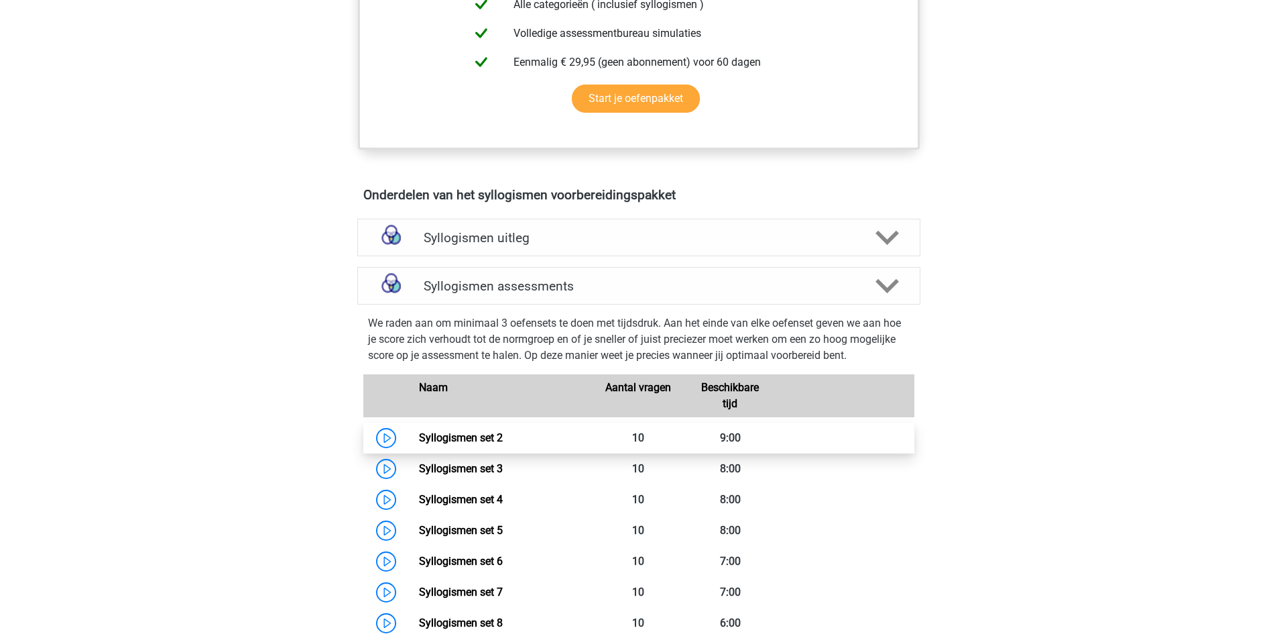
click at [419, 431] on link "Syllogismen set 2" at bounding box center [461, 437] width 84 height 13
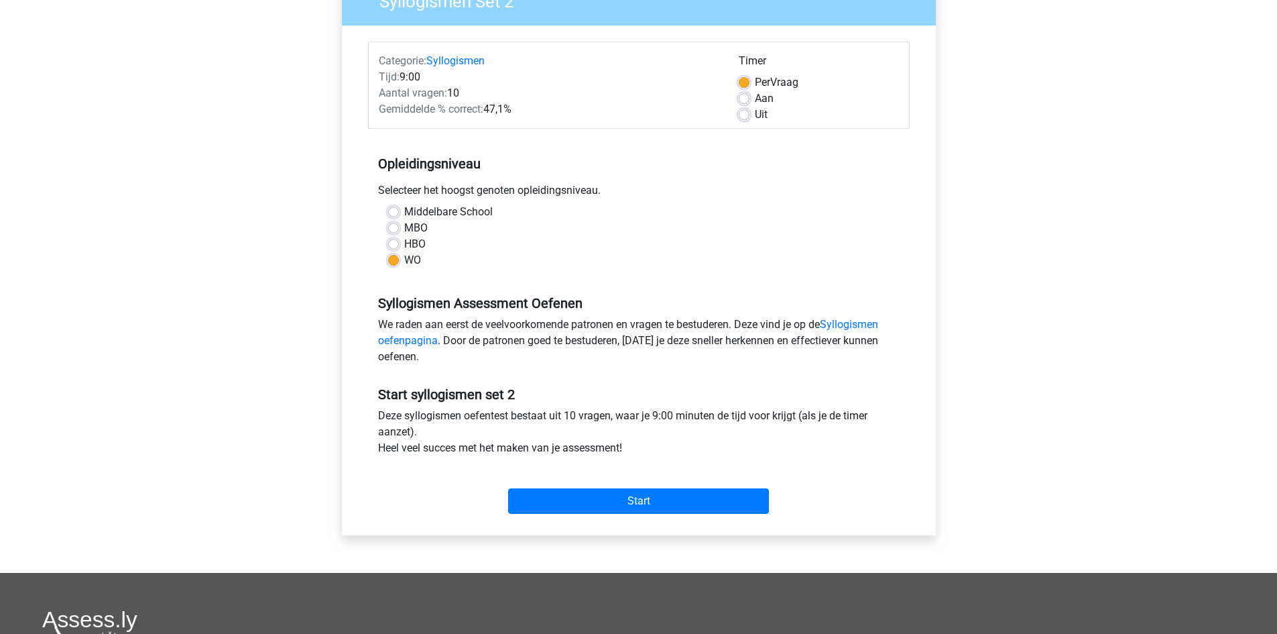
scroll to position [134, 0]
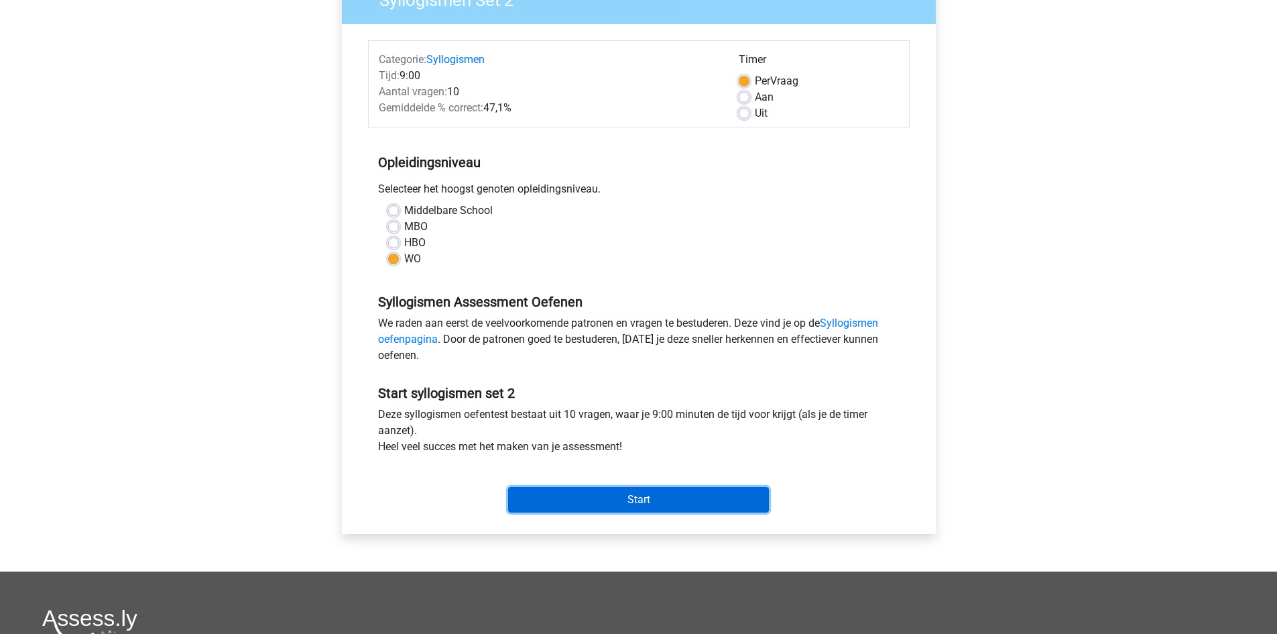
click at [610, 489] on input "Start" at bounding box center [638, 499] width 261 height 25
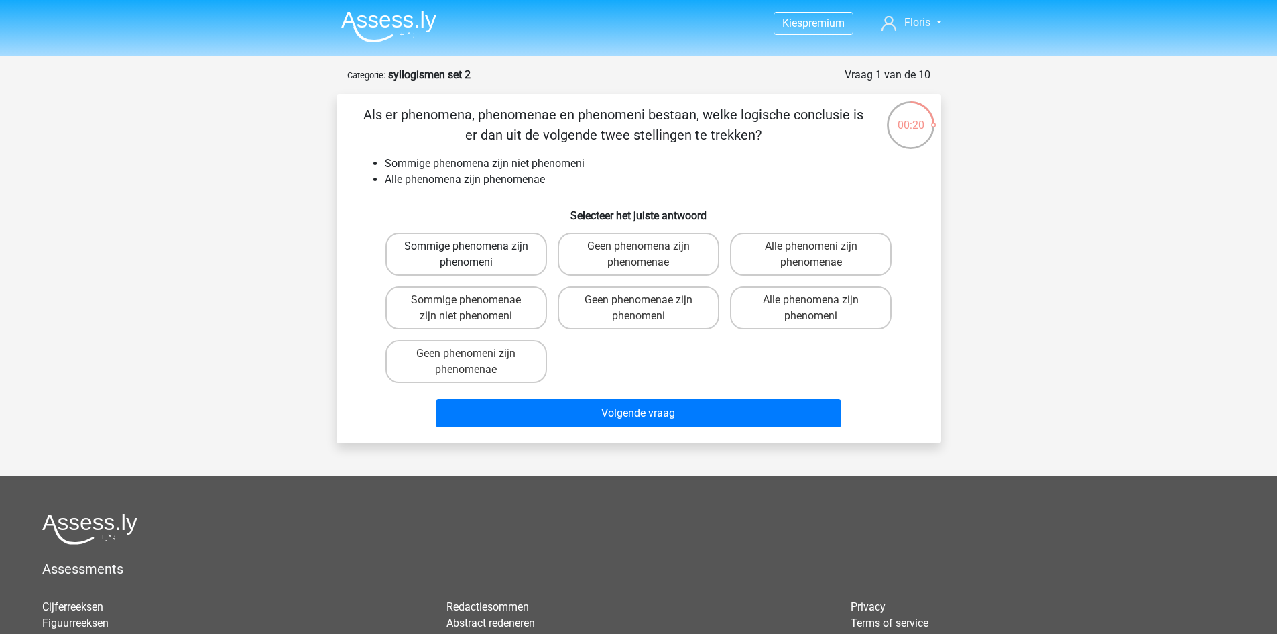
click at [514, 267] on label "Sommige phenomena zijn phenomeni" at bounding box center [467, 254] width 162 height 43
click at [475, 255] on input "Sommige phenomena zijn phenomeni" at bounding box center [470, 250] width 9 height 9
radio input "true"
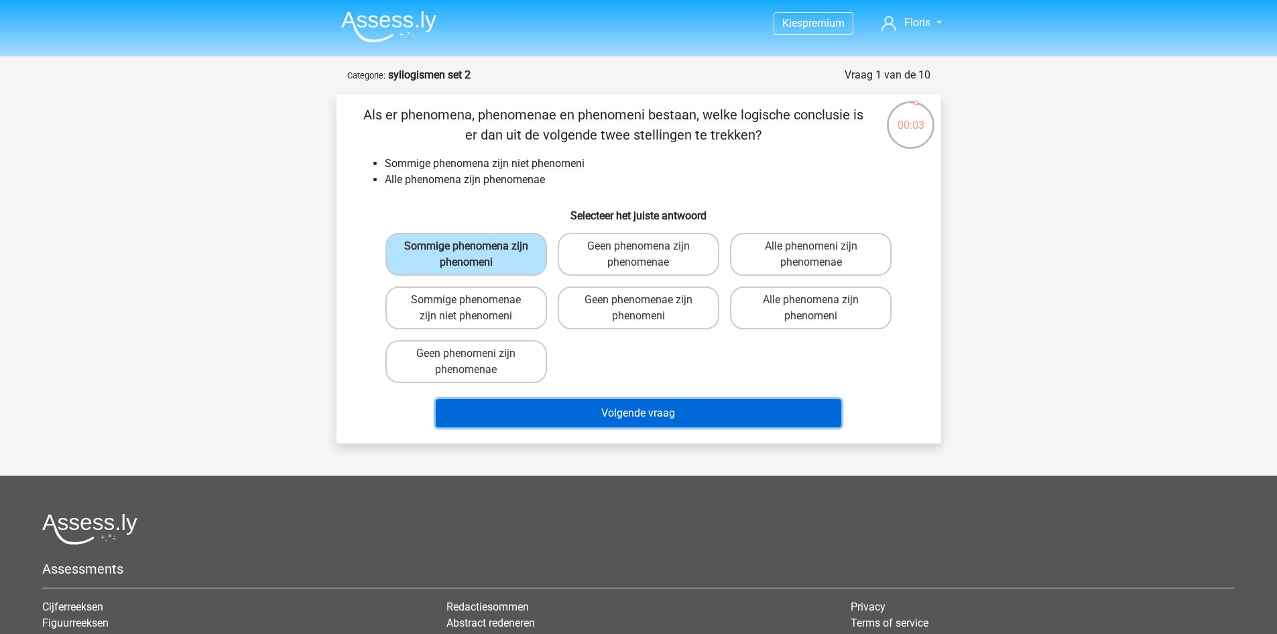
click at [611, 419] on button "Volgende vraag" at bounding box center [639, 413] width 406 height 28
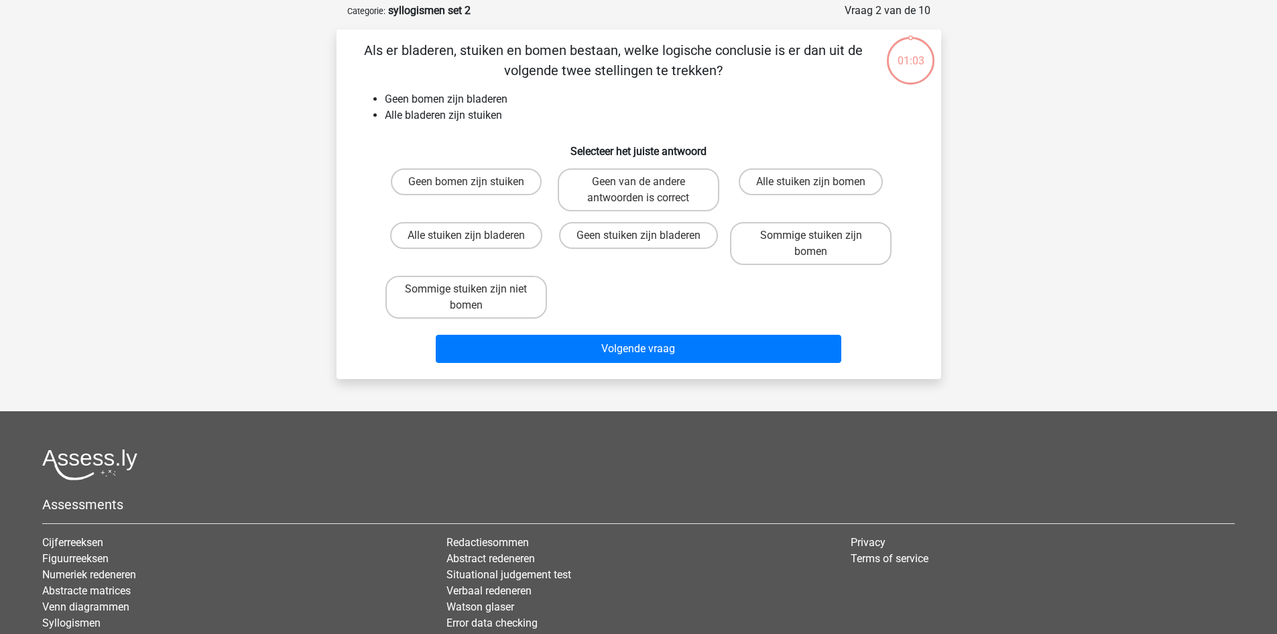
scroll to position [67, 0]
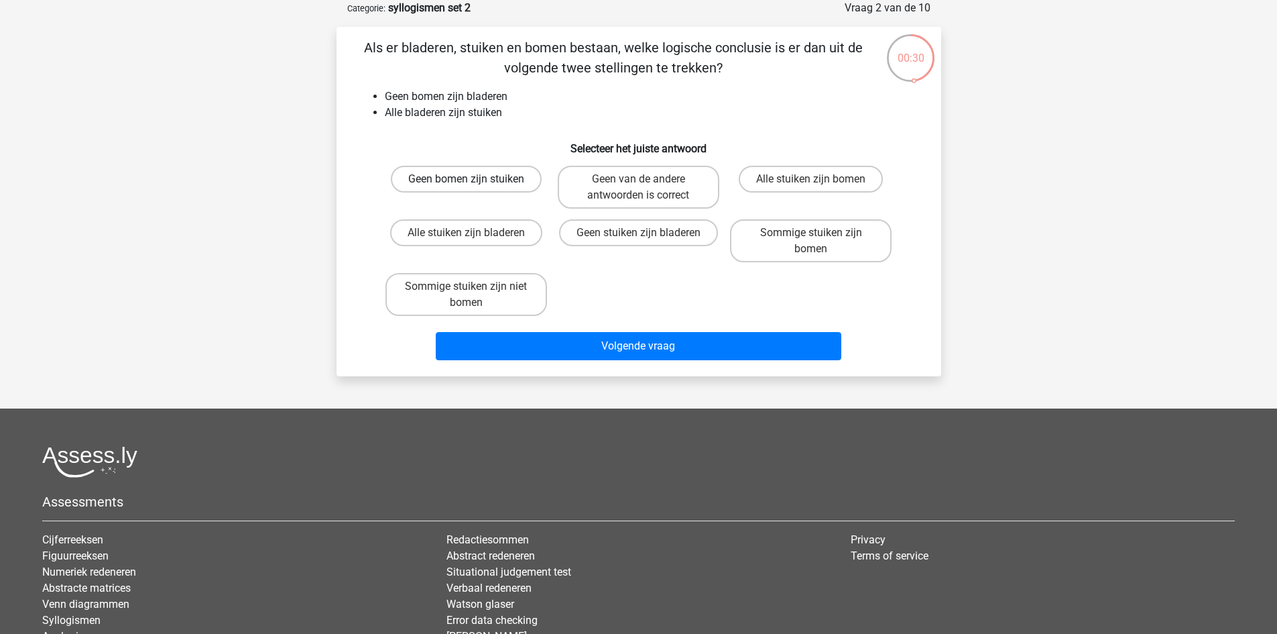
click at [514, 181] on label "Geen bomen zijn stuiken" at bounding box center [466, 179] width 151 height 27
click at [475, 181] on input "Geen bomen zijn stuiken" at bounding box center [470, 183] width 9 height 9
radio input "true"
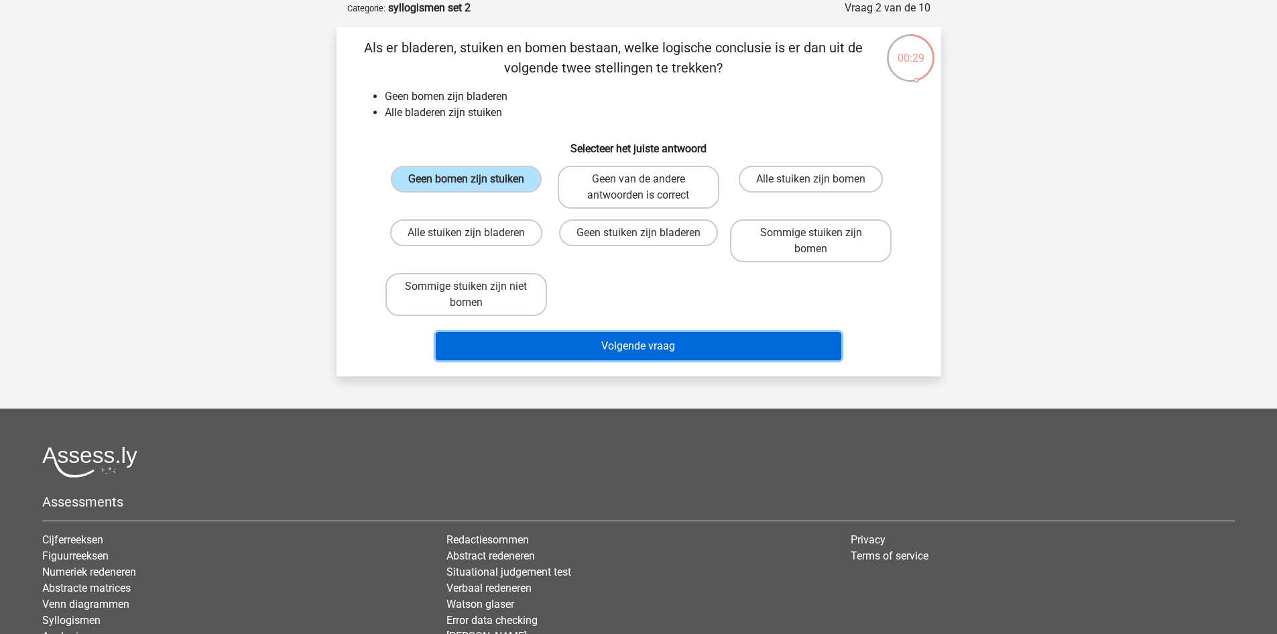
click at [609, 351] on button "Volgende vraag" at bounding box center [639, 346] width 406 height 28
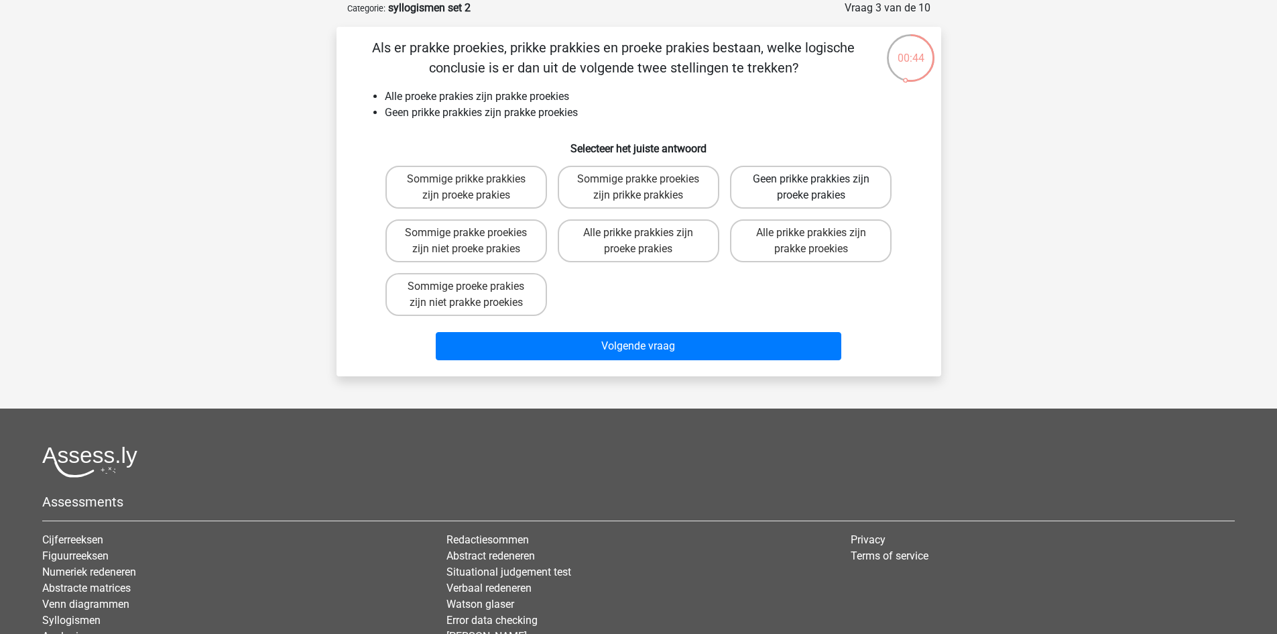
click at [801, 199] on label "Geen prikke prakkies zijn proeke prakies" at bounding box center [811, 187] width 162 height 43
click at [811, 188] on input "Geen prikke prakkies zijn proeke prakies" at bounding box center [815, 183] width 9 height 9
radio input "true"
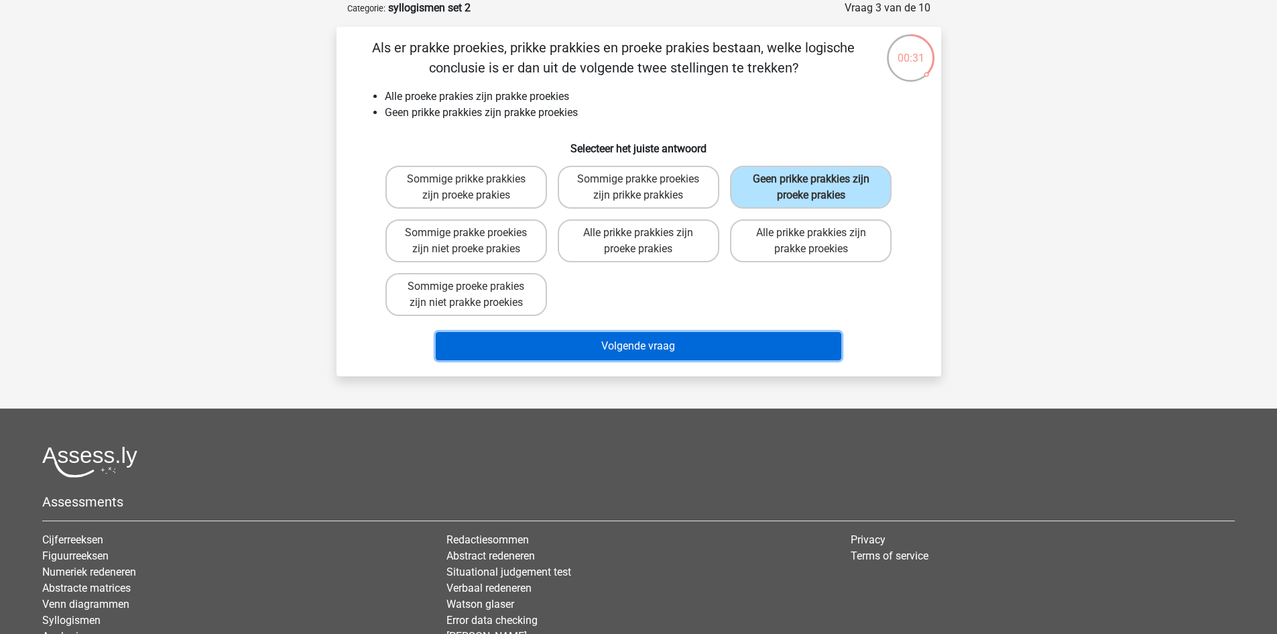
click at [679, 351] on button "Volgende vraag" at bounding box center [639, 346] width 406 height 28
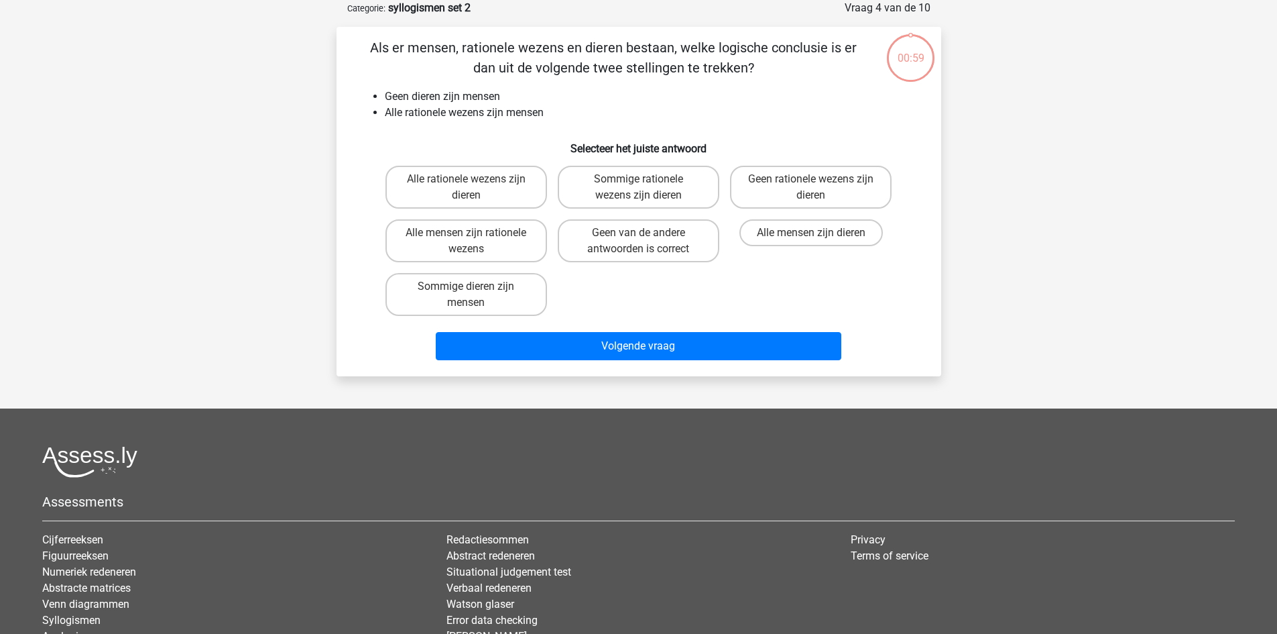
scroll to position [0, 0]
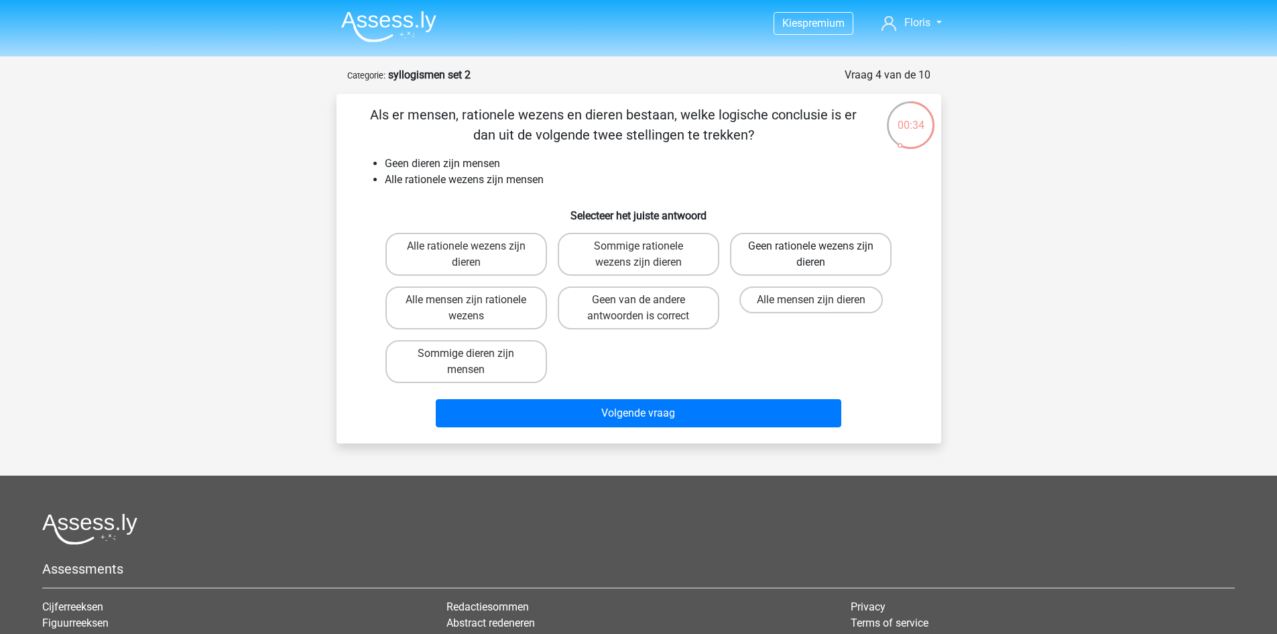
click at [867, 259] on label "Geen rationele wezens zijn dieren" at bounding box center [811, 254] width 162 height 43
click at [820, 255] on input "Geen rationele wezens zijn dieren" at bounding box center [815, 250] width 9 height 9
radio input "true"
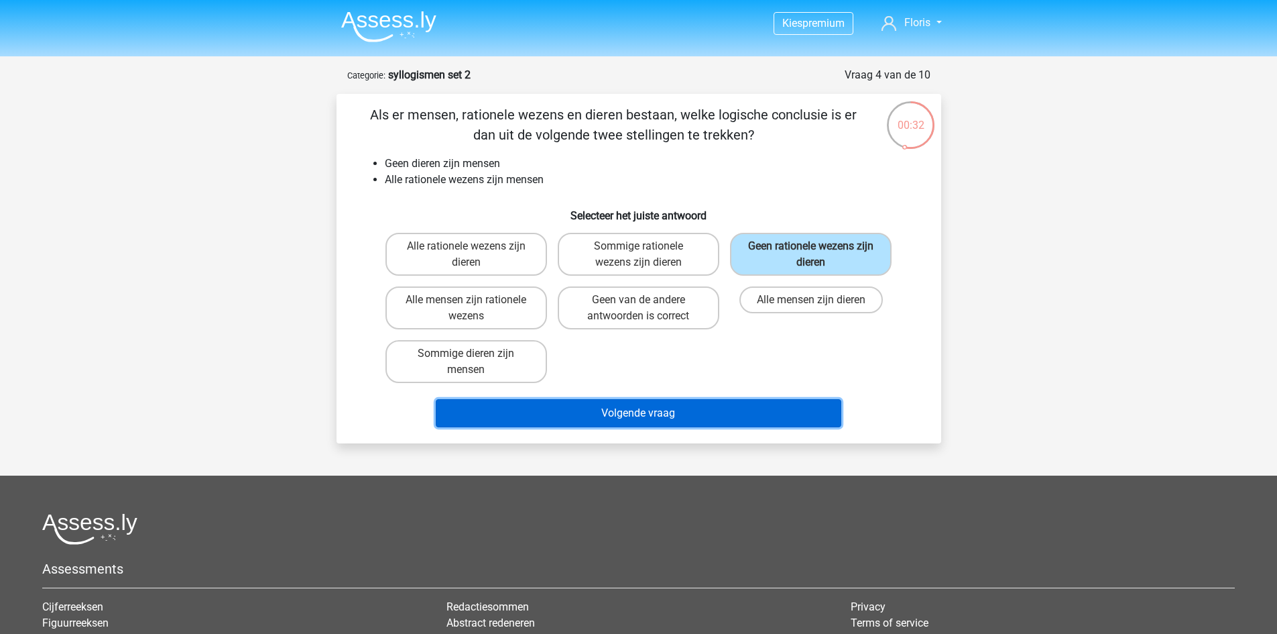
click at [750, 409] on button "Volgende vraag" at bounding box center [639, 413] width 406 height 28
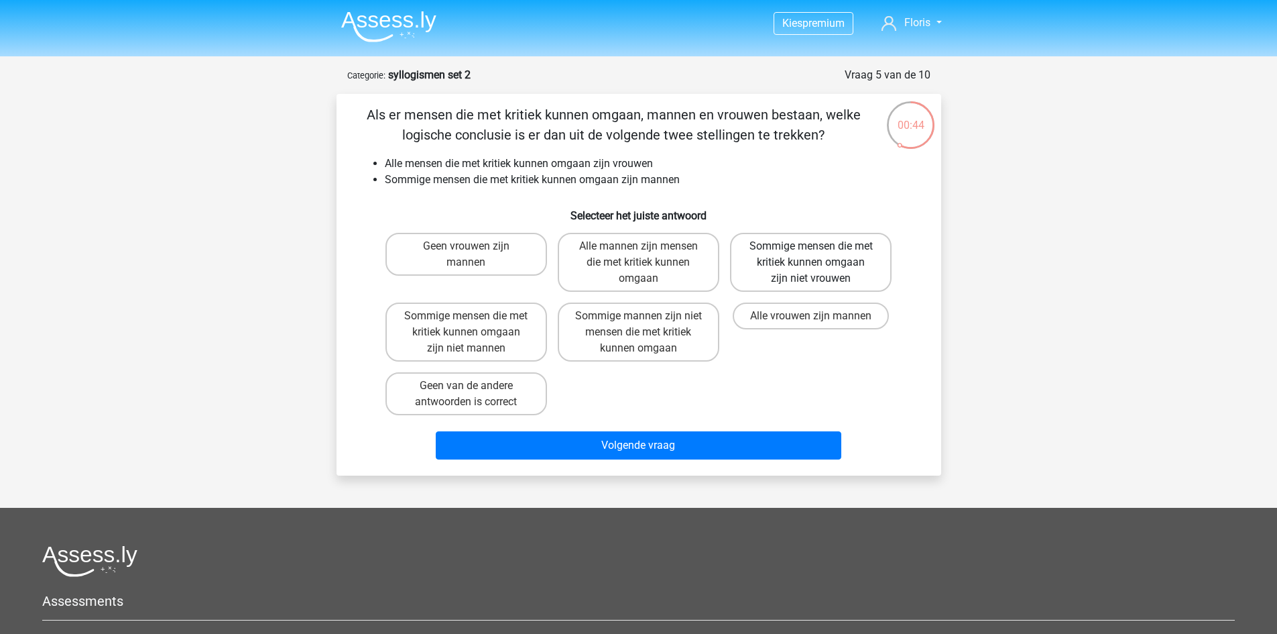
click at [870, 279] on label "Sommige mensen die met kritiek kunnen omgaan zijn niet vrouwen" at bounding box center [811, 262] width 162 height 59
click at [820, 255] on input "Sommige mensen die met kritiek kunnen omgaan zijn niet vrouwen" at bounding box center [815, 250] width 9 height 9
radio input "true"
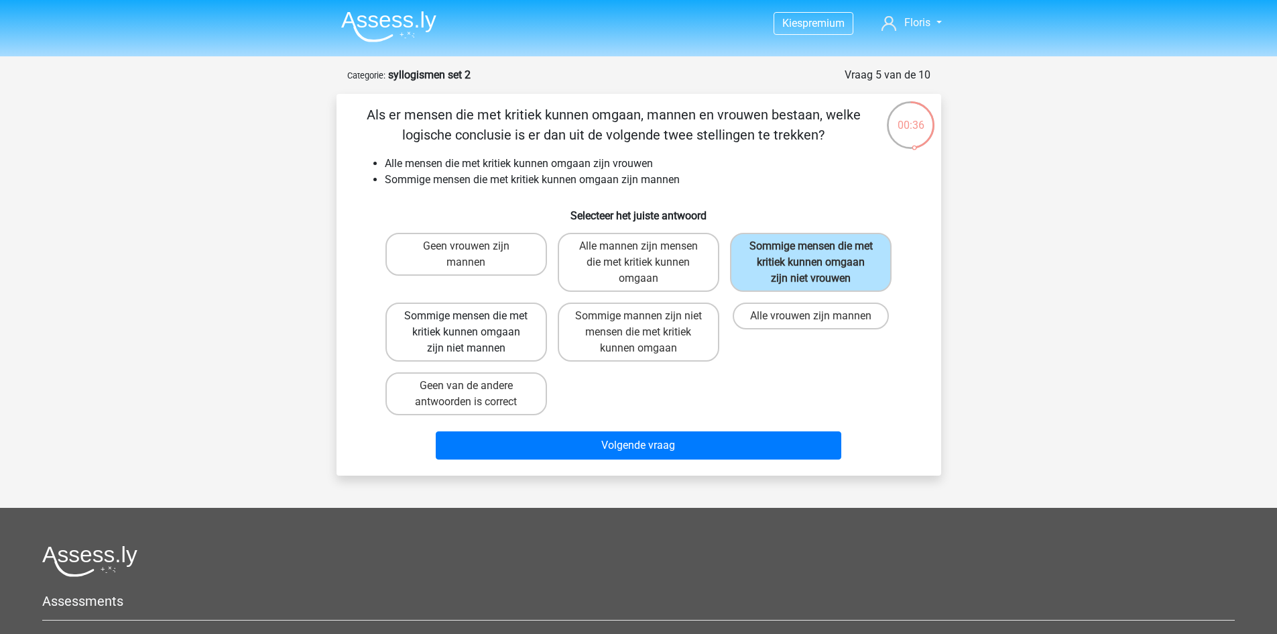
click at [477, 346] on label "Sommige mensen die met kritiek kunnen omgaan zijn niet mannen" at bounding box center [467, 331] width 162 height 59
click at [475, 325] on input "Sommige mensen die met kritiek kunnen omgaan zijn niet mannen" at bounding box center [470, 320] width 9 height 9
radio input "true"
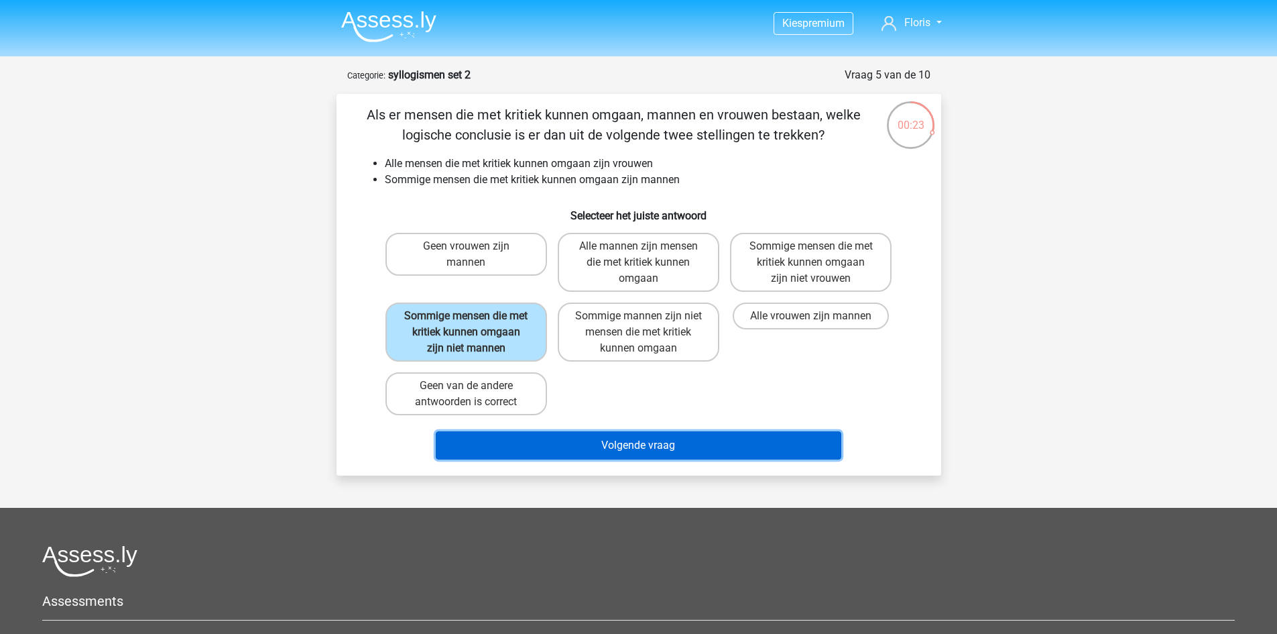
click at [646, 447] on button "Volgende vraag" at bounding box center [639, 445] width 406 height 28
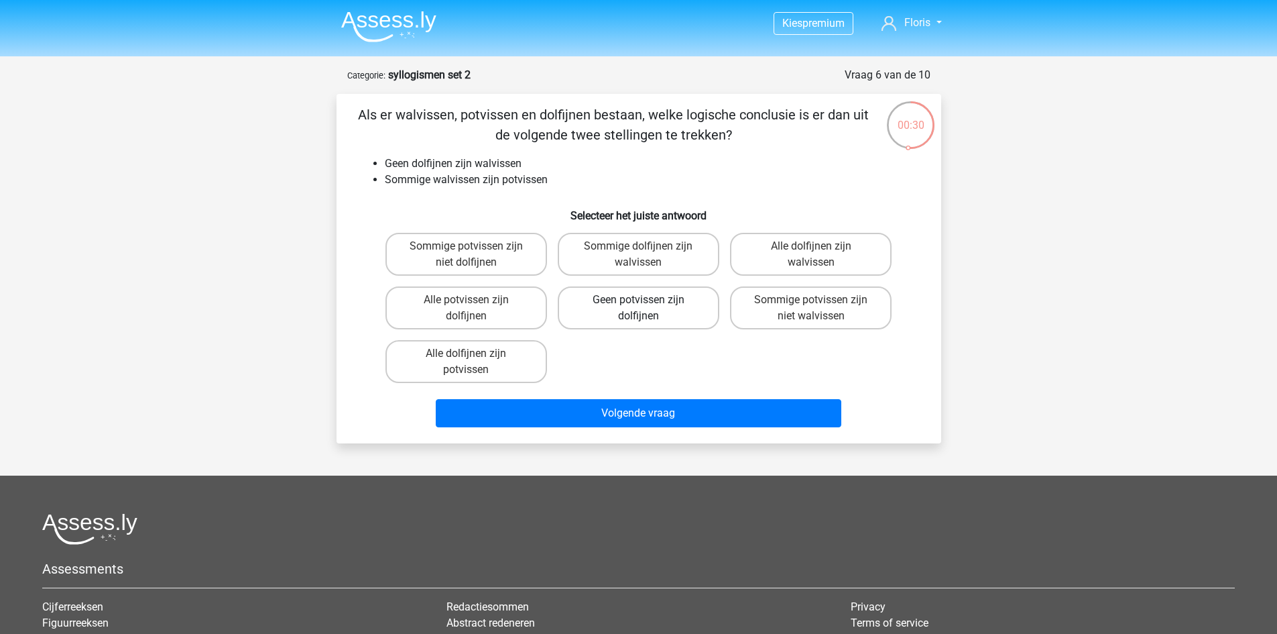
click at [594, 312] on label "Geen potvissen zijn dolfijnen" at bounding box center [639, 307] width 162 height 43
click at [638, 308] on input "Geen potvissen zijn dolfijnen" at bounding box center [642, 304] width 9 height 9
radio input "true"
click at [580, 398] on div "Volgende vraag" at bounding box center [639, 410] width 562 height 44
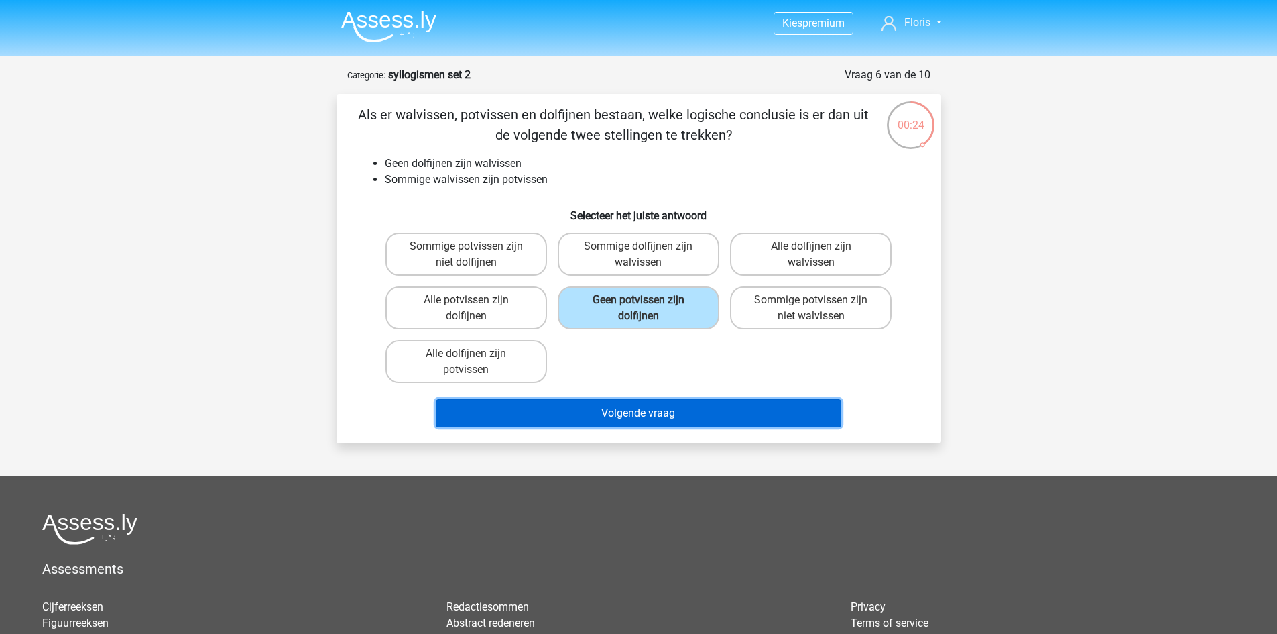
click at [580, 412] on button "Volgende vraag" at bounding box center [639, 413] width 406 height 28
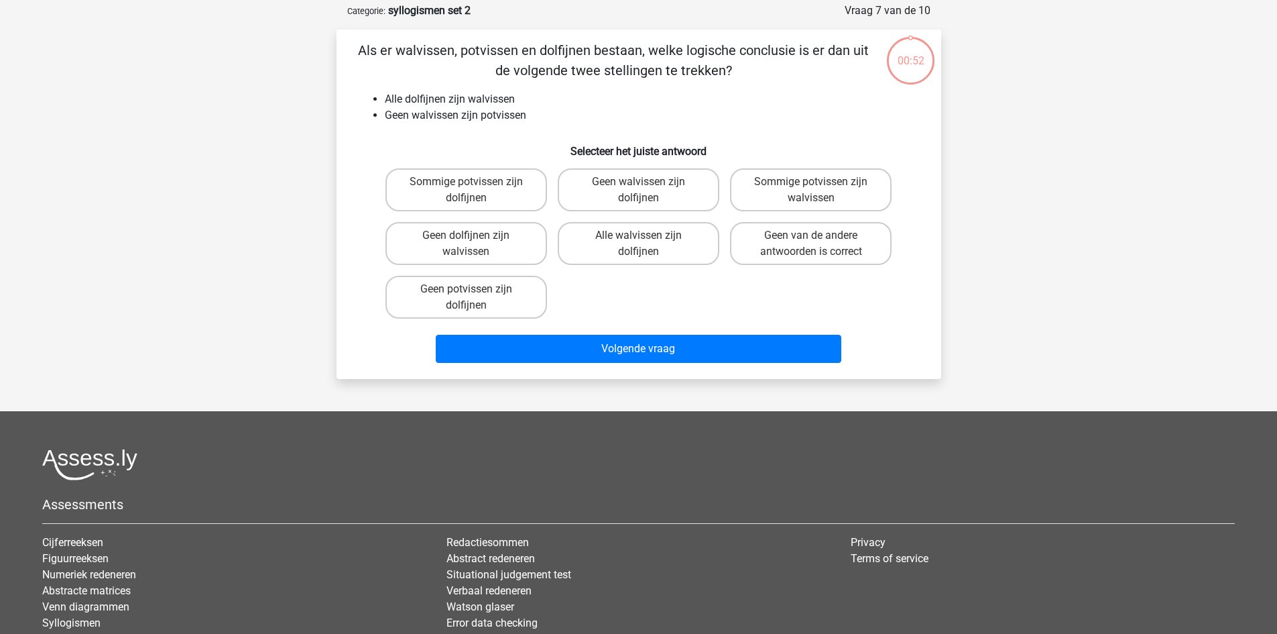
scroll to position [67, 0]
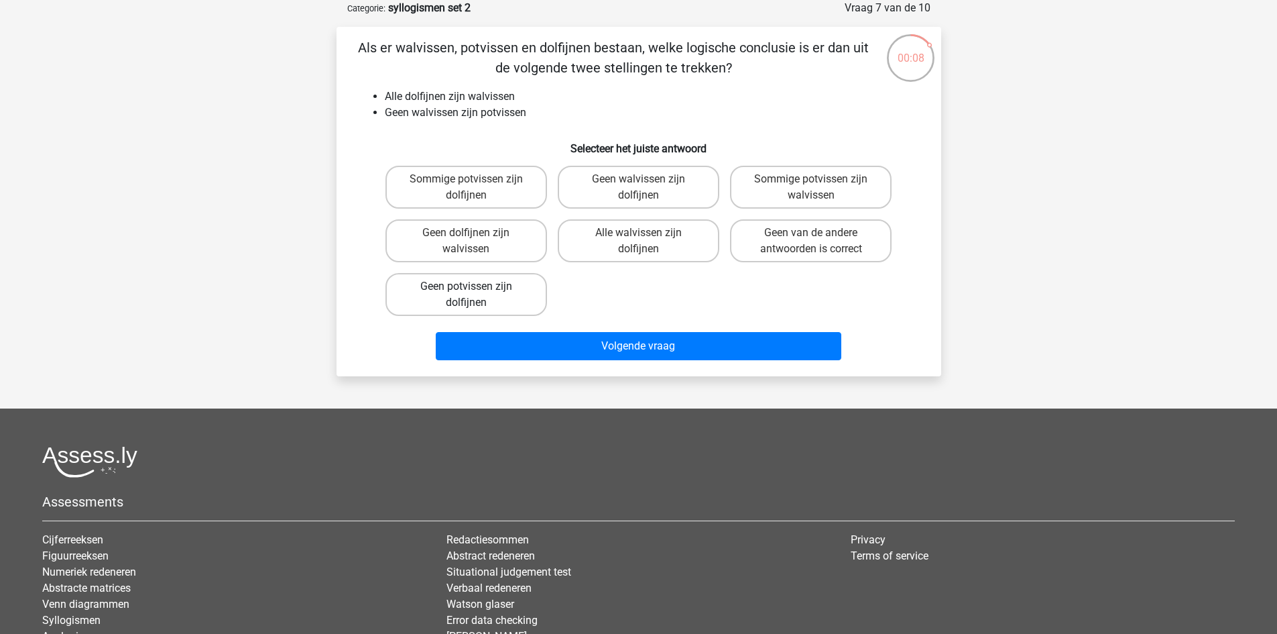
click at [514, 300] on label "Geen potvissen zijn dolfijnen" at bounding box center [467, 294] width 162 height 43
click at [475, 295] on input "Geen potvissen zijn dolfijnen" at bounding box center [470, 290] width 9 height 9
radio input "true"
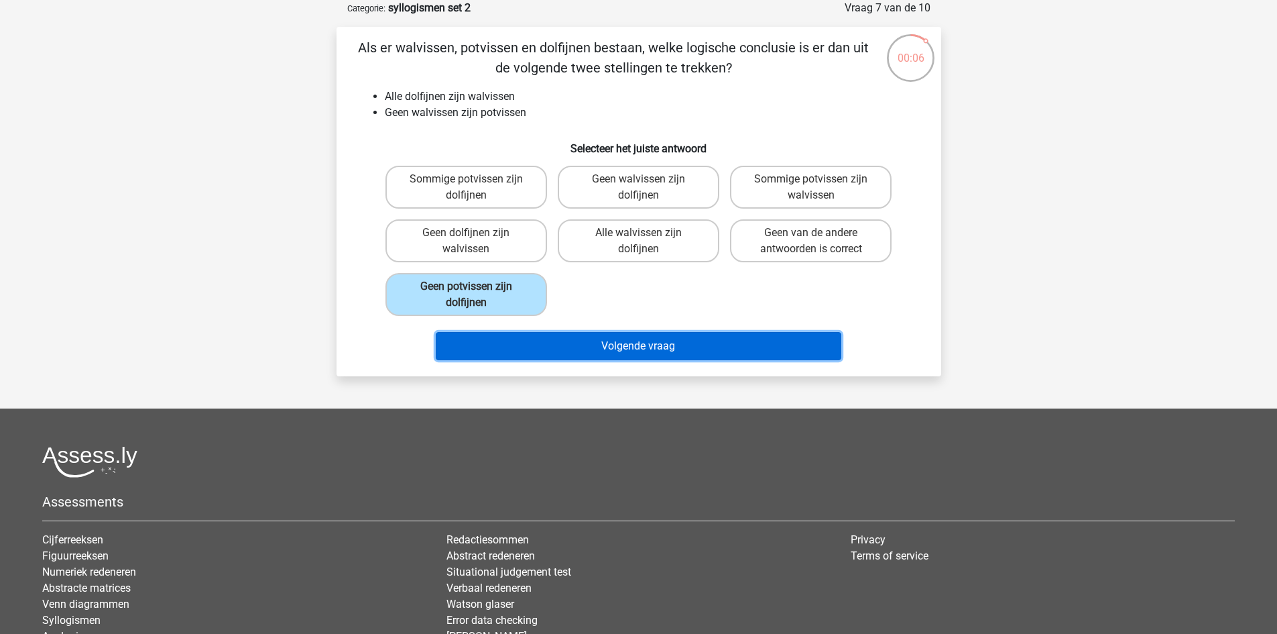
click at [555, 354] on button "Volgende vraag" at bounding box center [639, 346] width 406 height 28
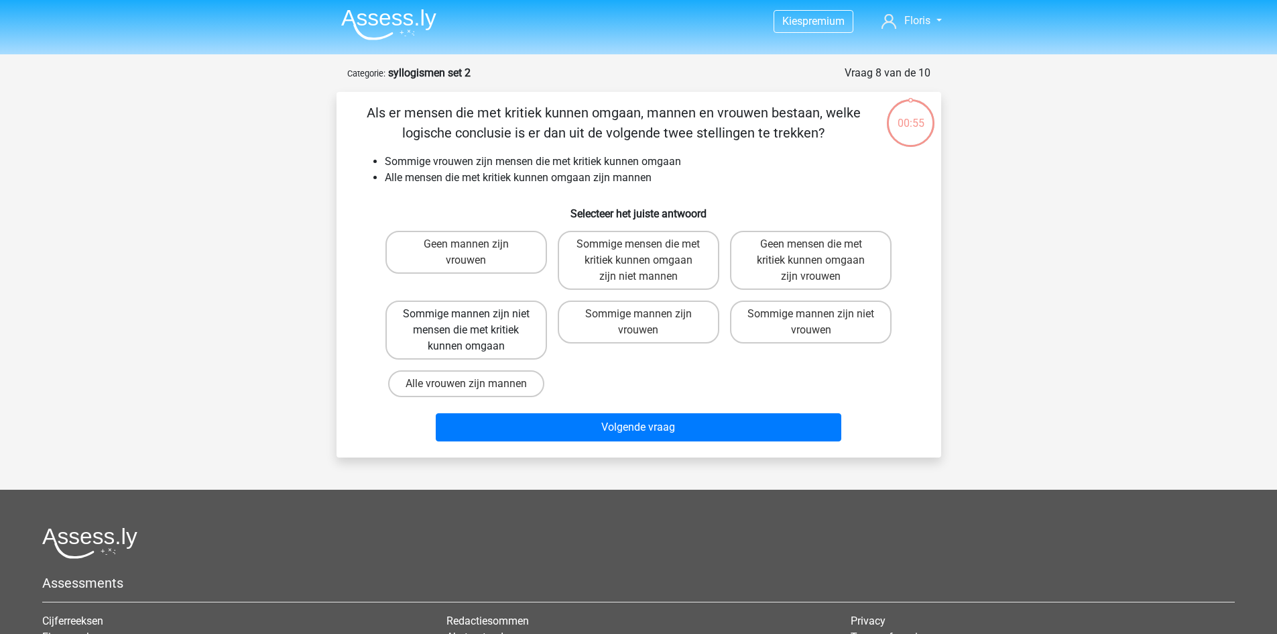
scroll to position [0, 0]
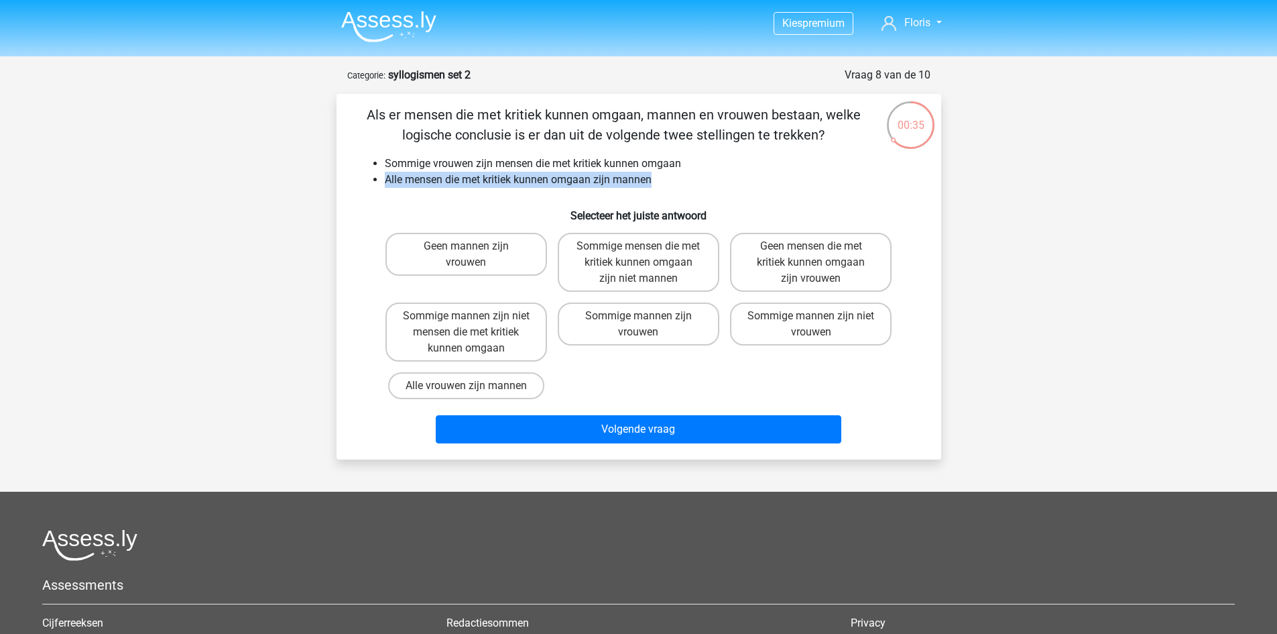
drag, startPoint x: 384, startPoint y: 181, endPoint x: 750, endPoint y: 180, distance: 366.1
click at [750, 180] on li "Alle mensen die met kritiek kunnen omgaan zijn mannen" at bounding box center [652, 180] width 535 height 16
click at [666, 278] on label "Sommige mensen die met kritiek kunnen omgaan zijn niet mannen" at bounding box center [639, 262] width 162 height 59
click at [647, 255] on input "Sommige mensen die met kritiek kunnen omgaan zijn niet mannen" at bounding box center [642, 250] width 9 height 9
radio input "true"
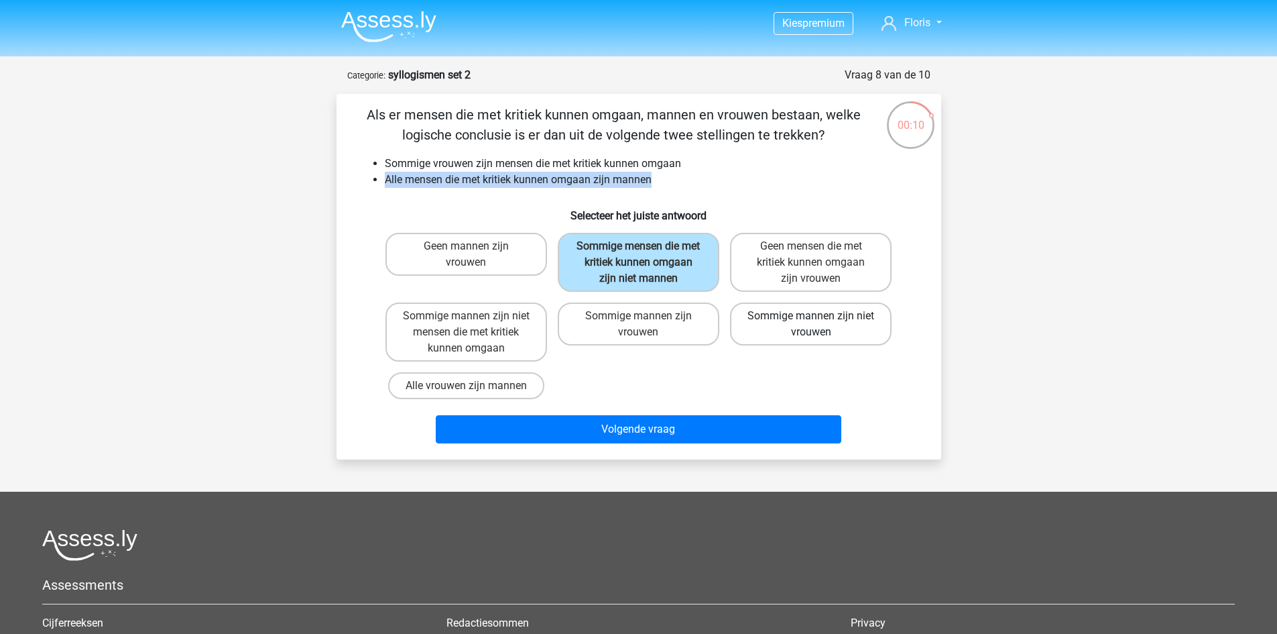
click at [753, 320] on label "Sommige mannen zijn niet vrouwen" at bounding box center [811, 323] width 162 height 43
click at [811, 320] on input "Sommige mannen zijn niet vrouwen" at bounding box center [815, 320] width 9 height 9
radio input "true"
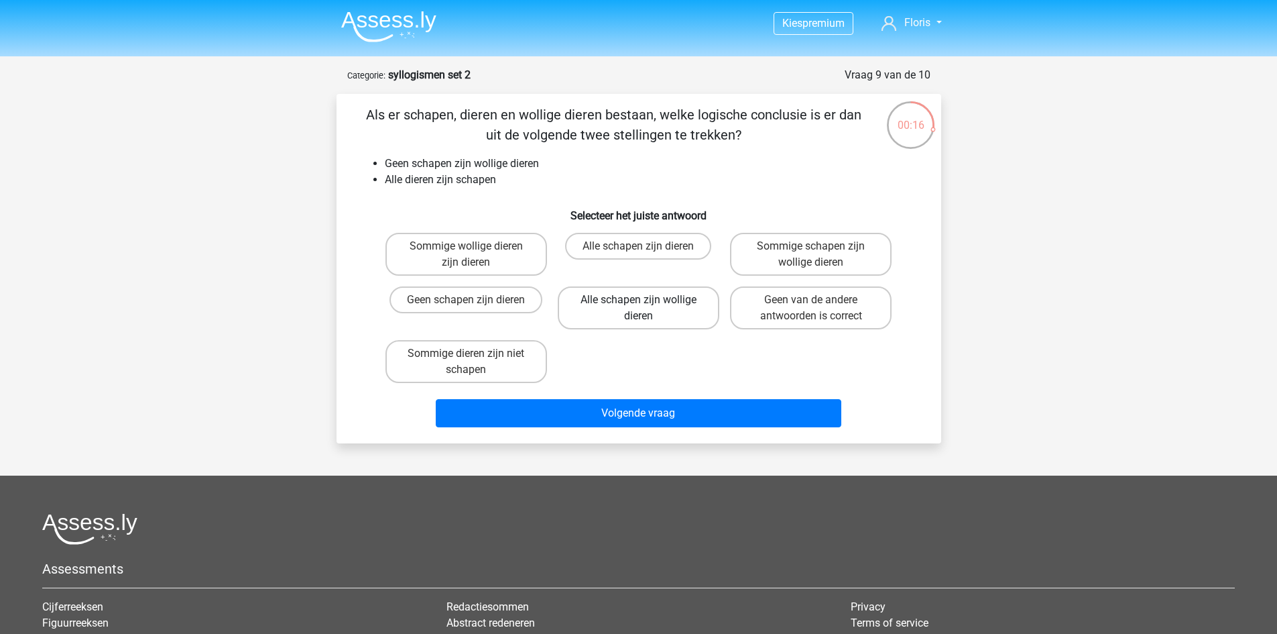
click at [616, 310] on label "Alle schapen zijn wollige dieren" at bounding box center [639, 307] width 162 height 43
click at [638, 308] on input "Alle schapen zijn wollige dieren" at bounding box center [642, 304] width 9 height 9
radio input "true"
click at [782, 314] on label "Geen van de andere antwoorden is correct" at bounding box center [811, 307] width 162 height 43
click at [811, 308] on input "Geen van de andere antwoorden is correct" at bounding box center [815, 304] width 9 height 9
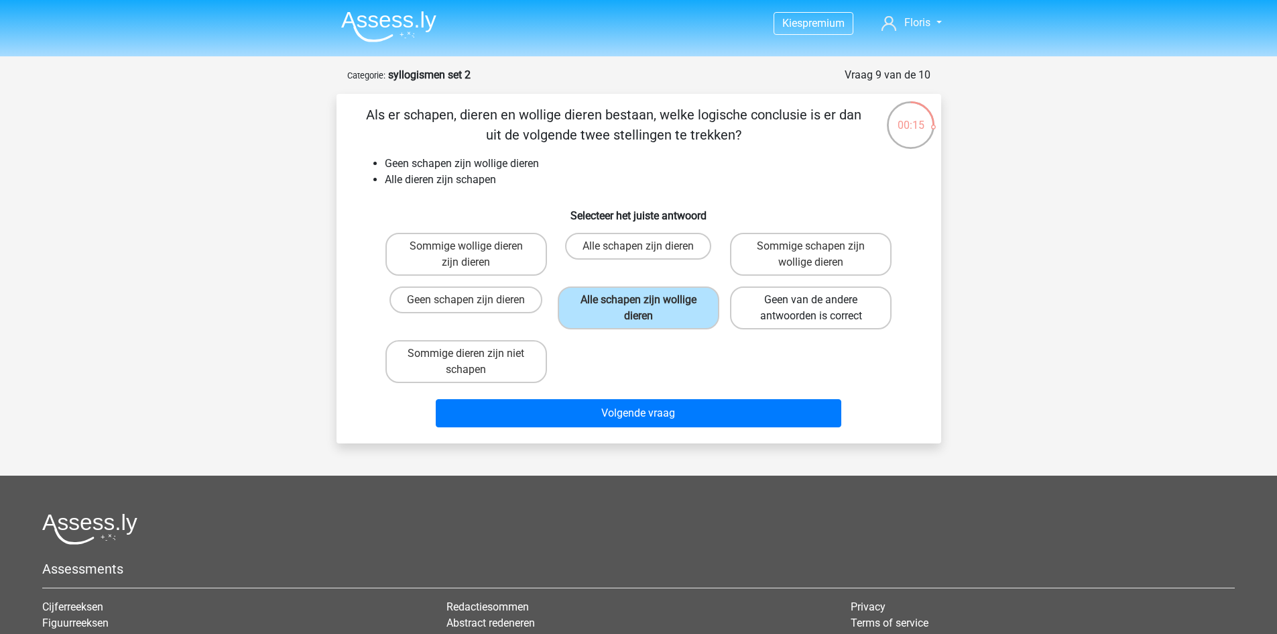
radio input "true"
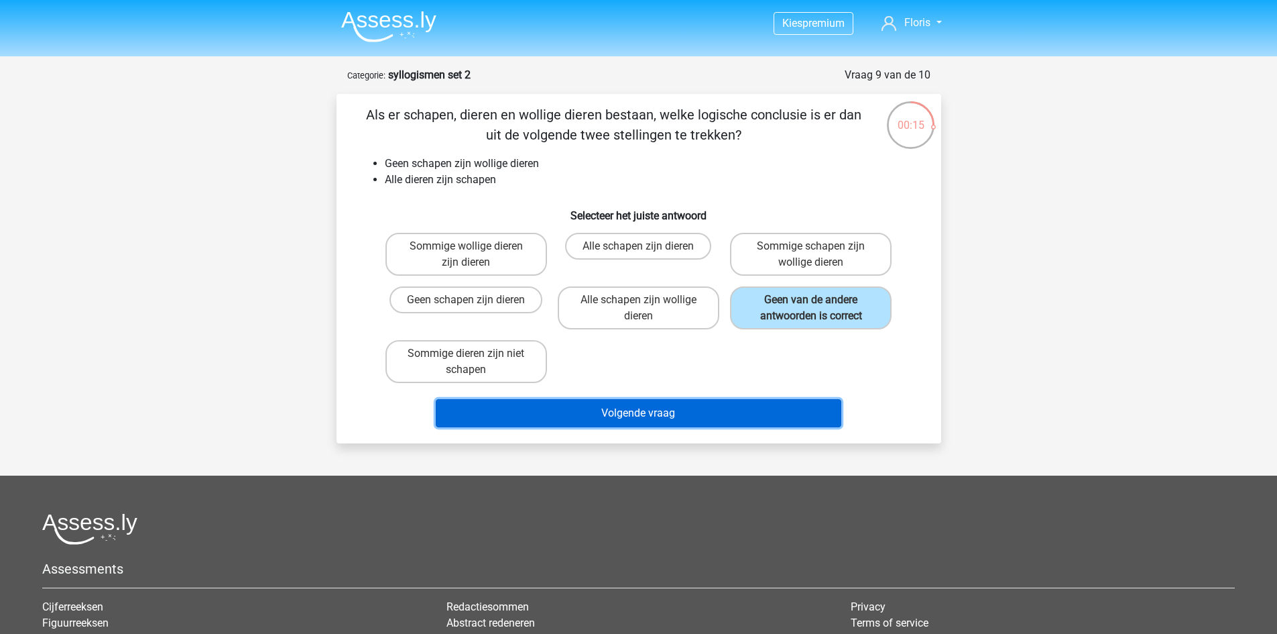
click at [750, 409] on button "Volgende vraag" at bounding box center [639, 413] width 406 height 28
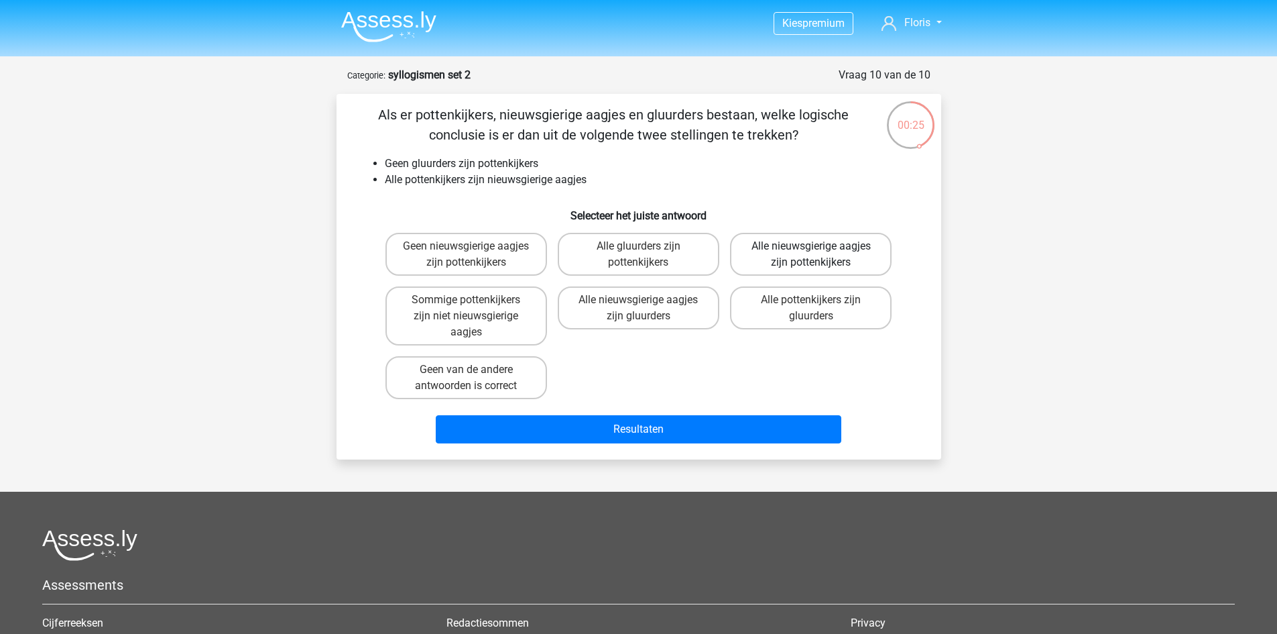
click at [860, 263] on label "Alle nieuwsgierige aagjes zijn pottenkijkers" at bounding box center [811, 254] width 162 height 43
click at [820, 255] on input "Alle nieuwsgierige aagjes zijn pottenkijkers" at bounding box center [815, 250] width 9 height 9
radio input "true"
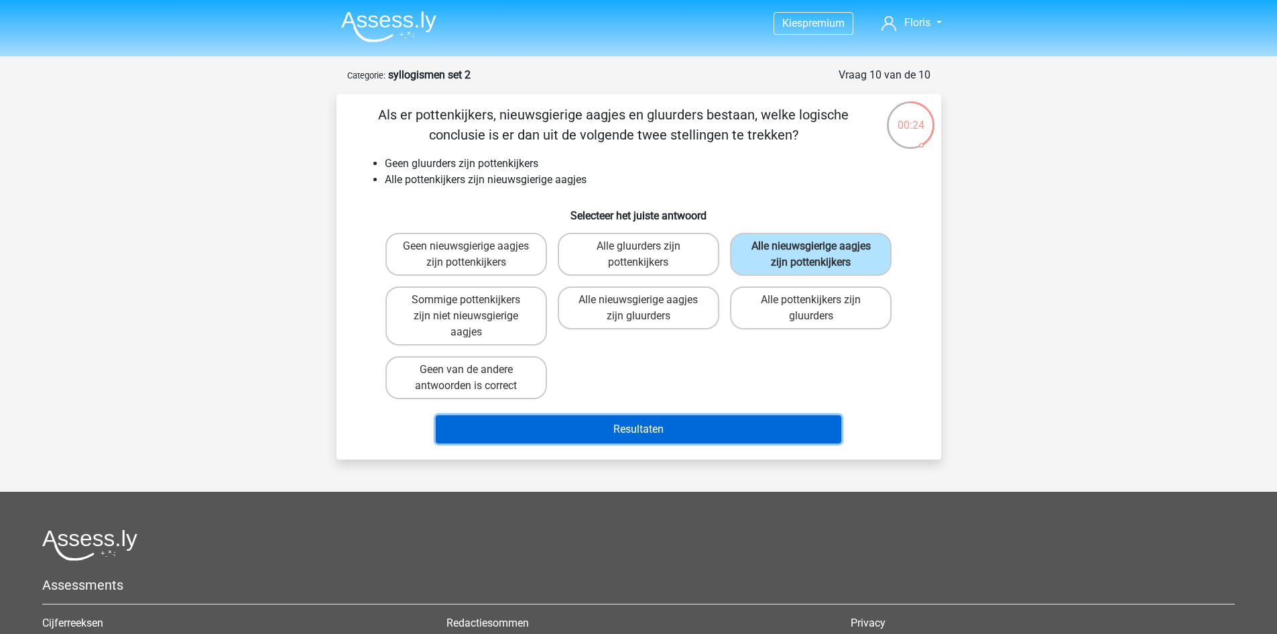
click at [696, 424] on button "Resultaten" at bounding box center [639, 429] width 406 height 28
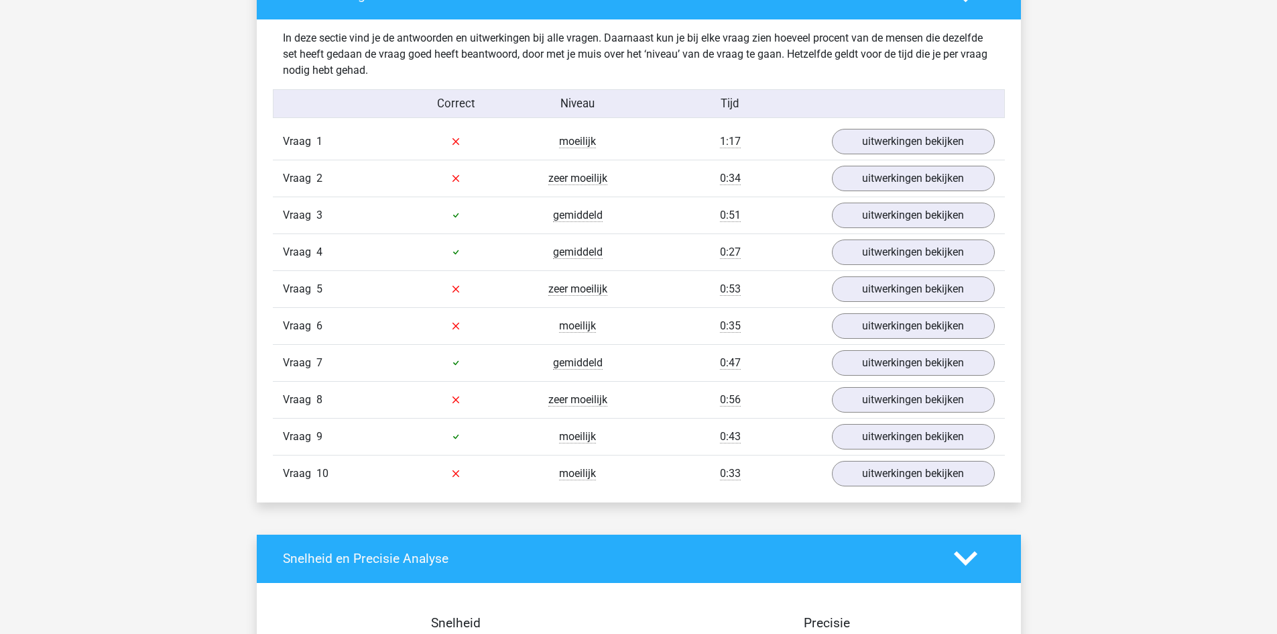
scroll to position [1140, 0]
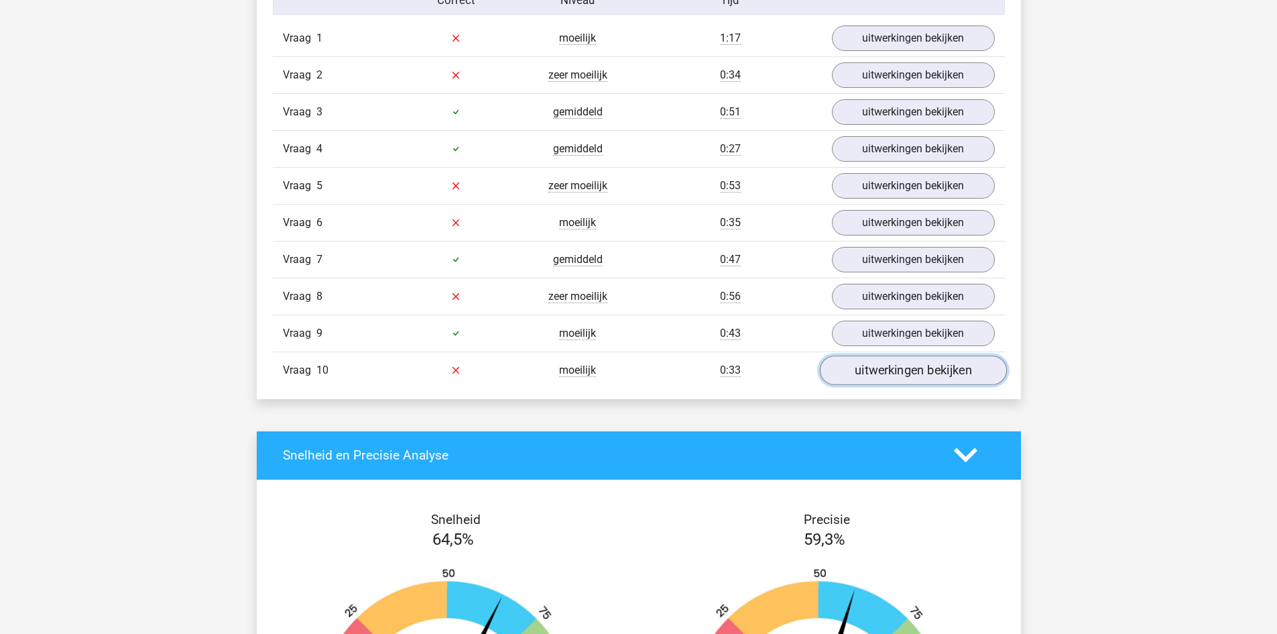
click at [892, 369] on link "uitwerkingen bekijken" at bounding box center [912, 370] width 187 height 30
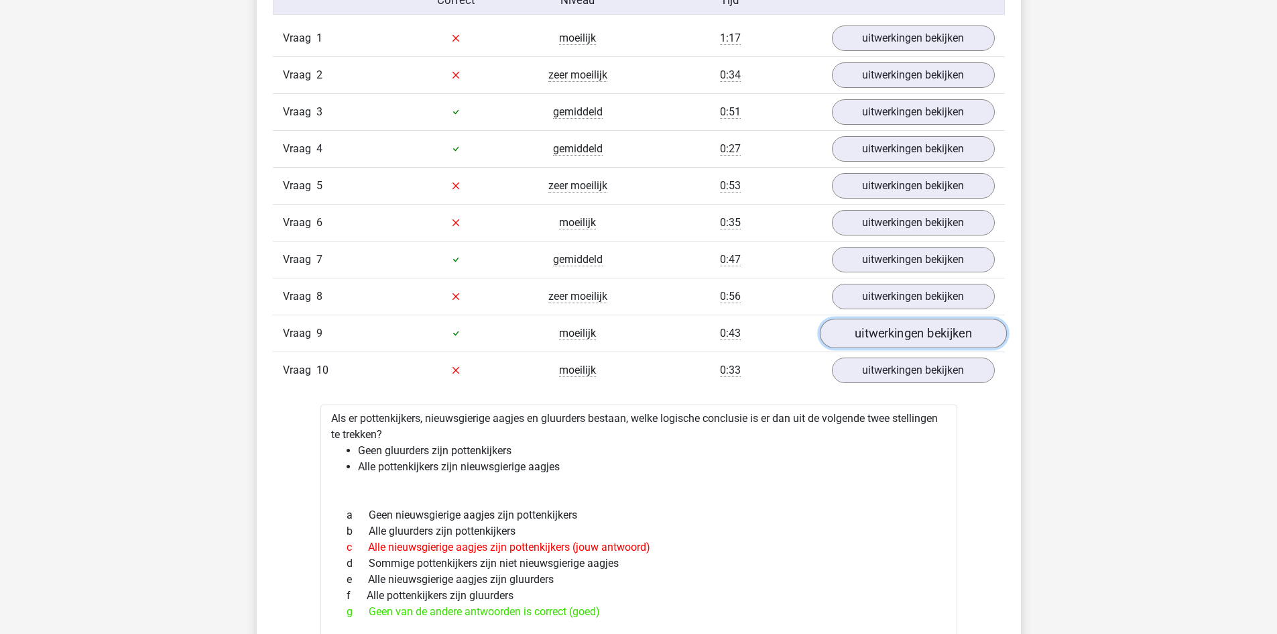
click at [917, 332] on link "uitwerkingen bekijken" at bounding box center [912, 333] width 187 height 30
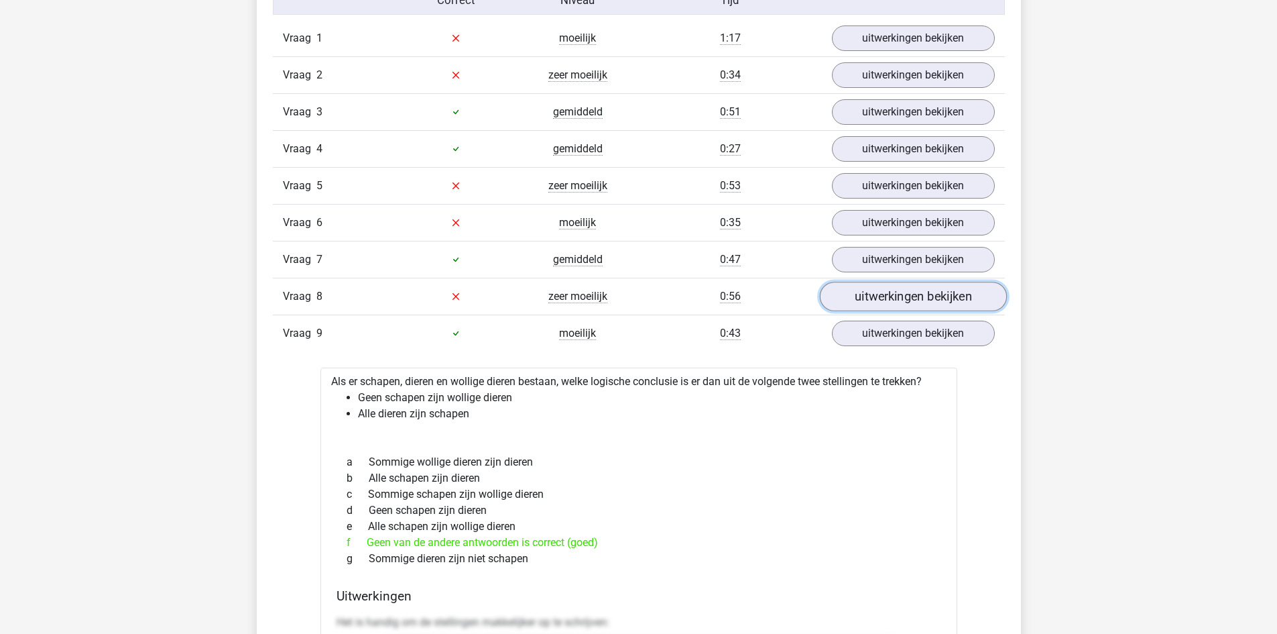
click at [915, 302] on link "uitwerkingen bekijken" at bounding box center [912, 297] width 187 height 30
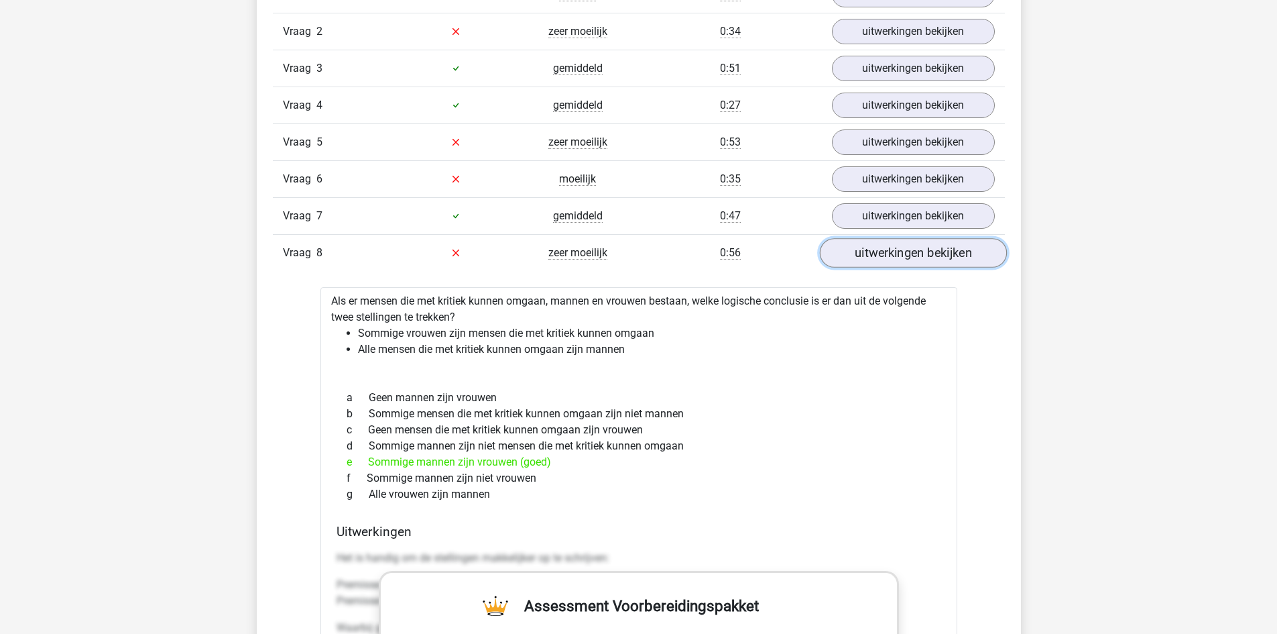
scroll to position [1207, 0]
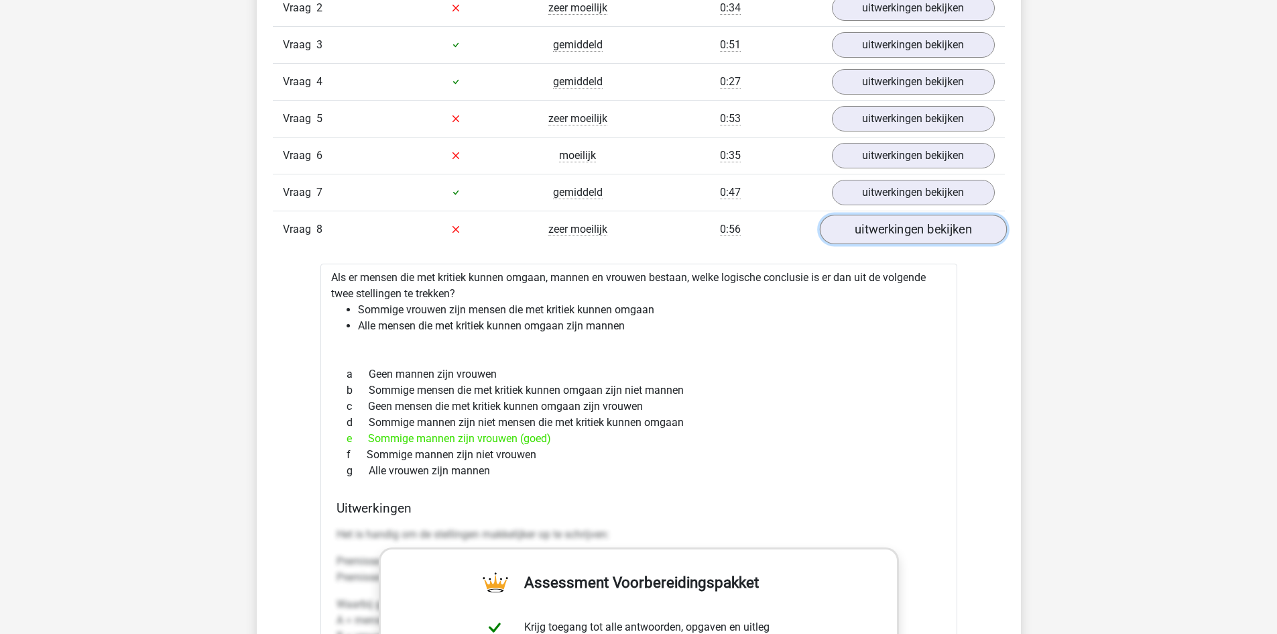
click at [935, 233] on link "uitwerkingen bekijken" at bounding box center [912, 230] width 187 height 30
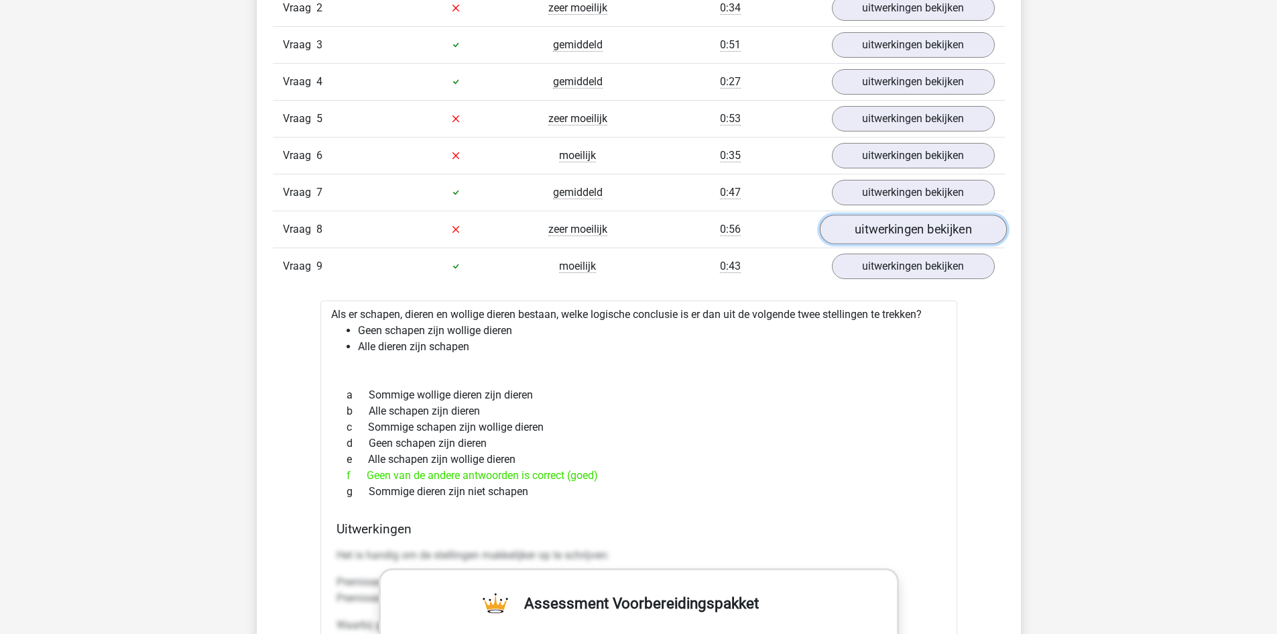
click at [927, 227] on link "uitwerkingen bekijken" at bounding box center [912, 230] width 187 height 30
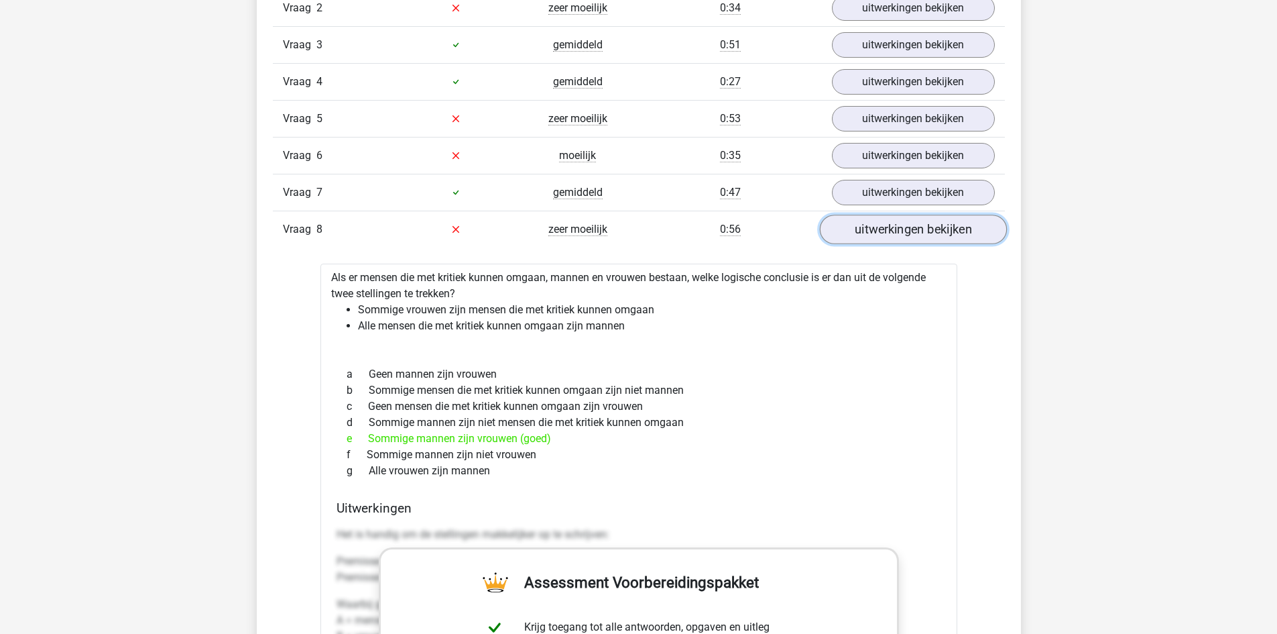
click at [927, 227] on link "uitwerkingen bekijken" at bounding box center [912, 230] width 187 height 30
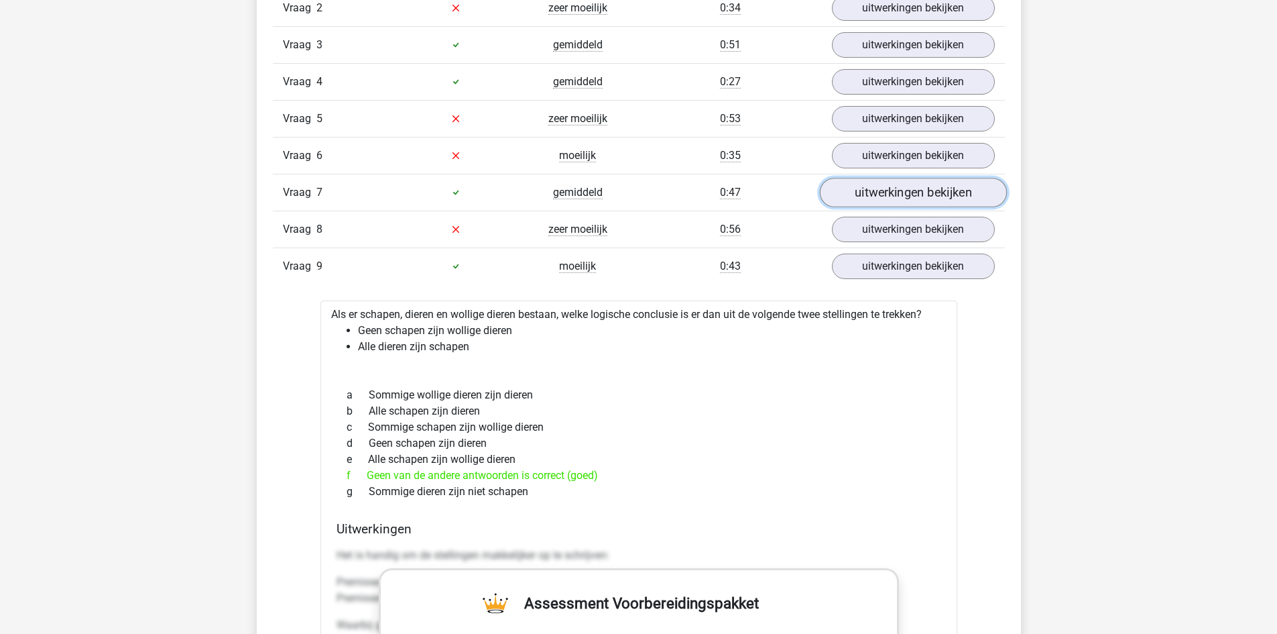
click at [929, 190] on link "uitwerkingen bekijken" at bounding box center [912, 193] width 187 height 30
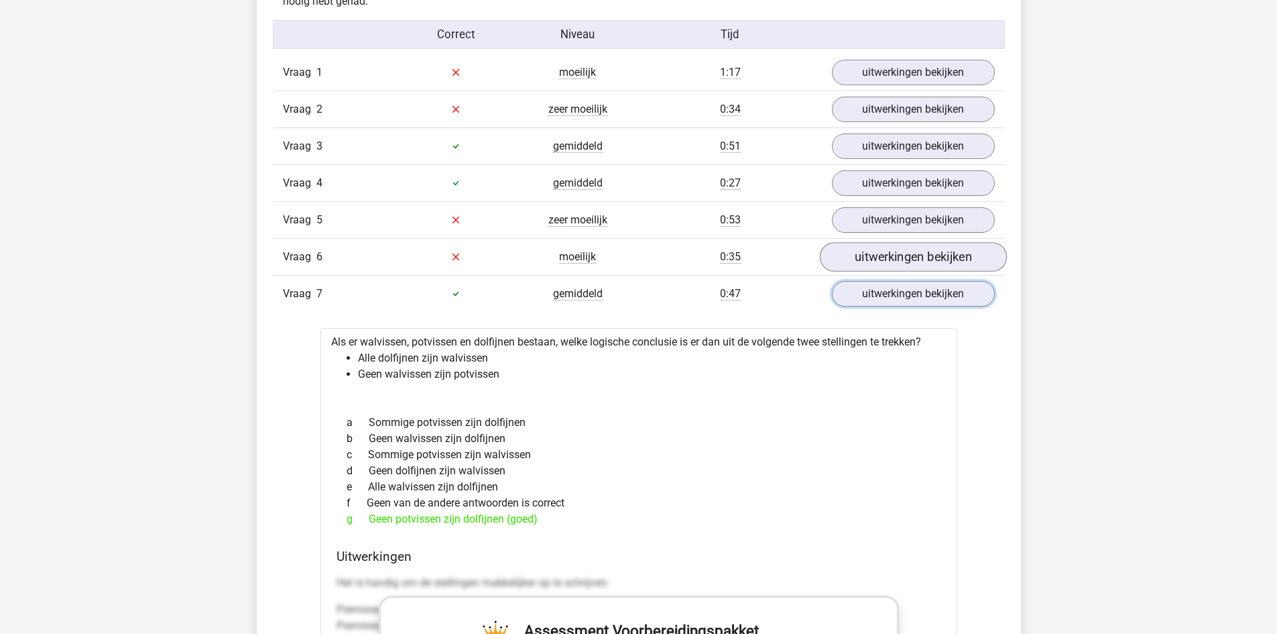
scroll to position [1073, 0]
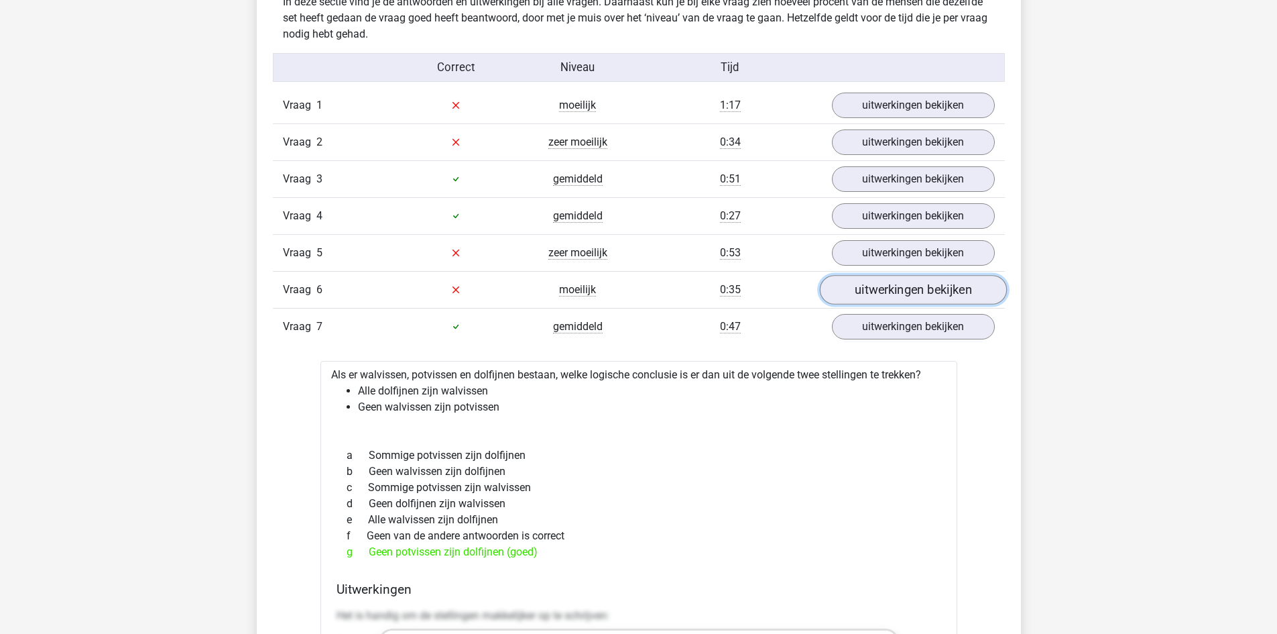
click at [902, 290] on link "uitwerkingen bekijken" at bounding box center [912, 290] width 187 height 30
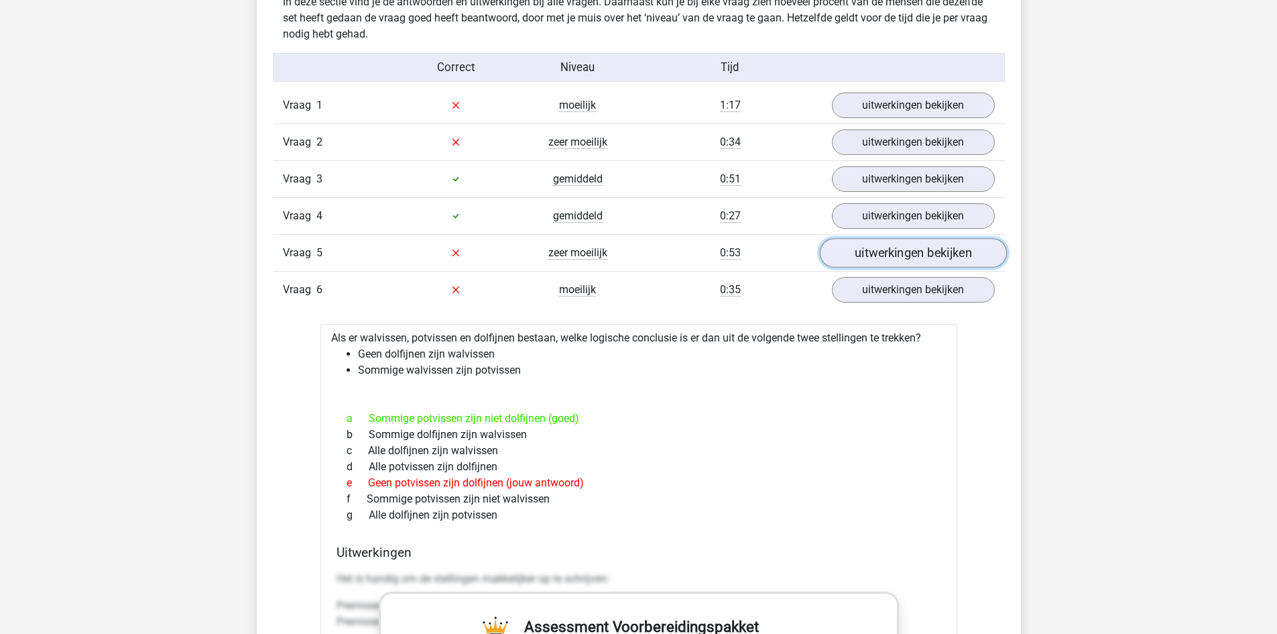
click at [902, 251] on link "uitwerkingen bekijken" at bounding box center [912, 253] width 187 height 30
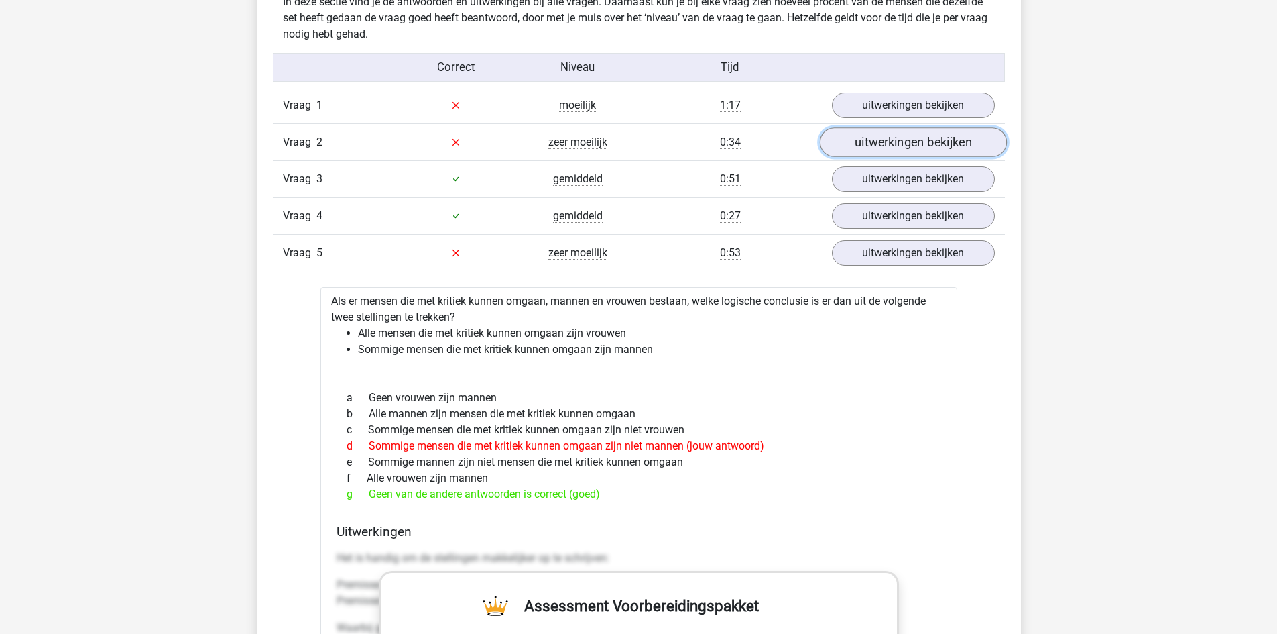
click at [902, 139] on link "uitwerkingen bekijken" at bounding box center [912, 142] width 187 height 30
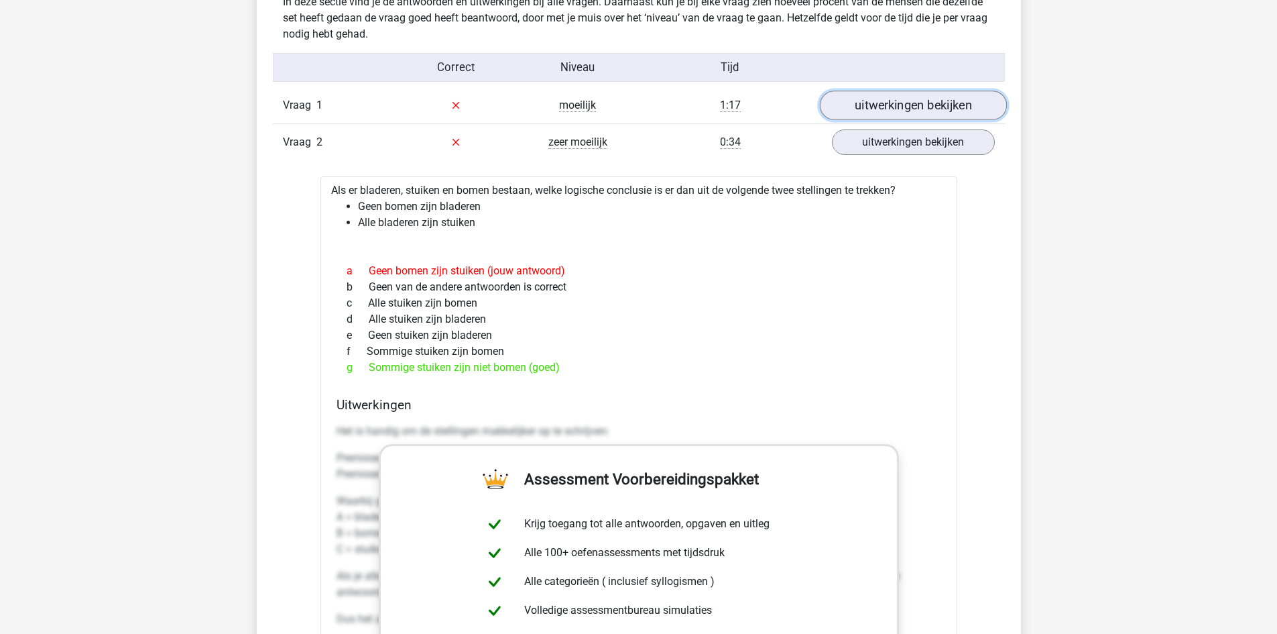
click at [896, 104] on link "uitwerkingen bekijken" at bounding box center [912, 106] width 187 height 30
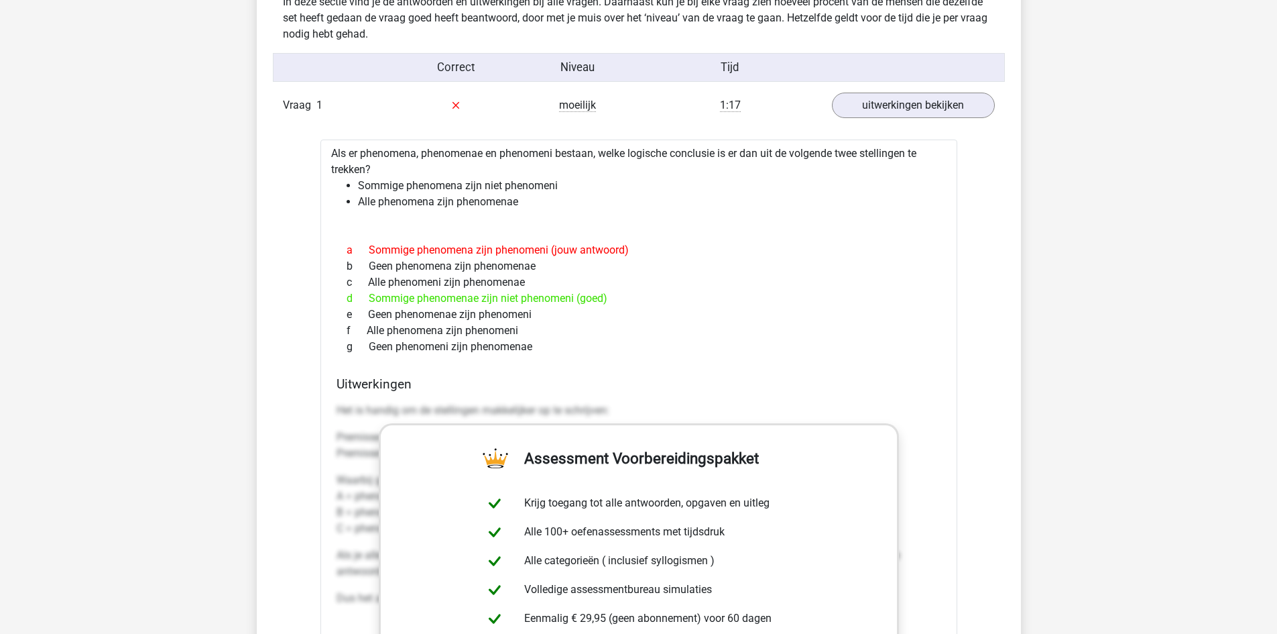
drag, startPoint x: 544, startPoint y: 1, endPoint x: 522, endPoint y: 1, distance: 22.1
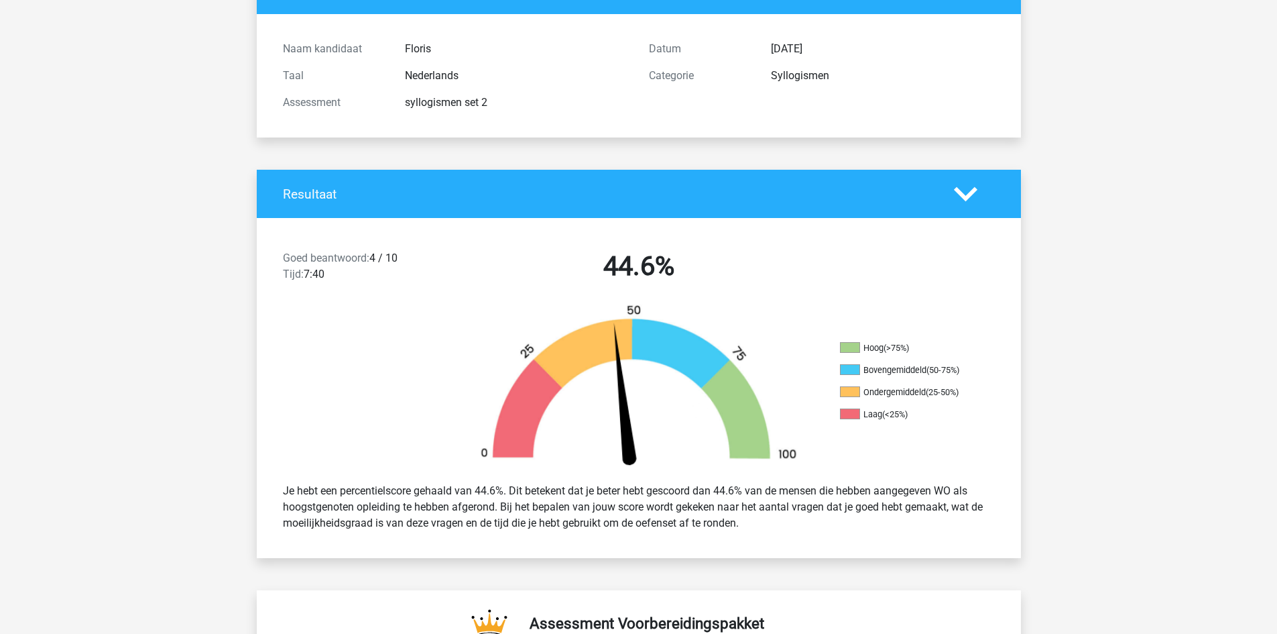
scroll to position [0, 0]
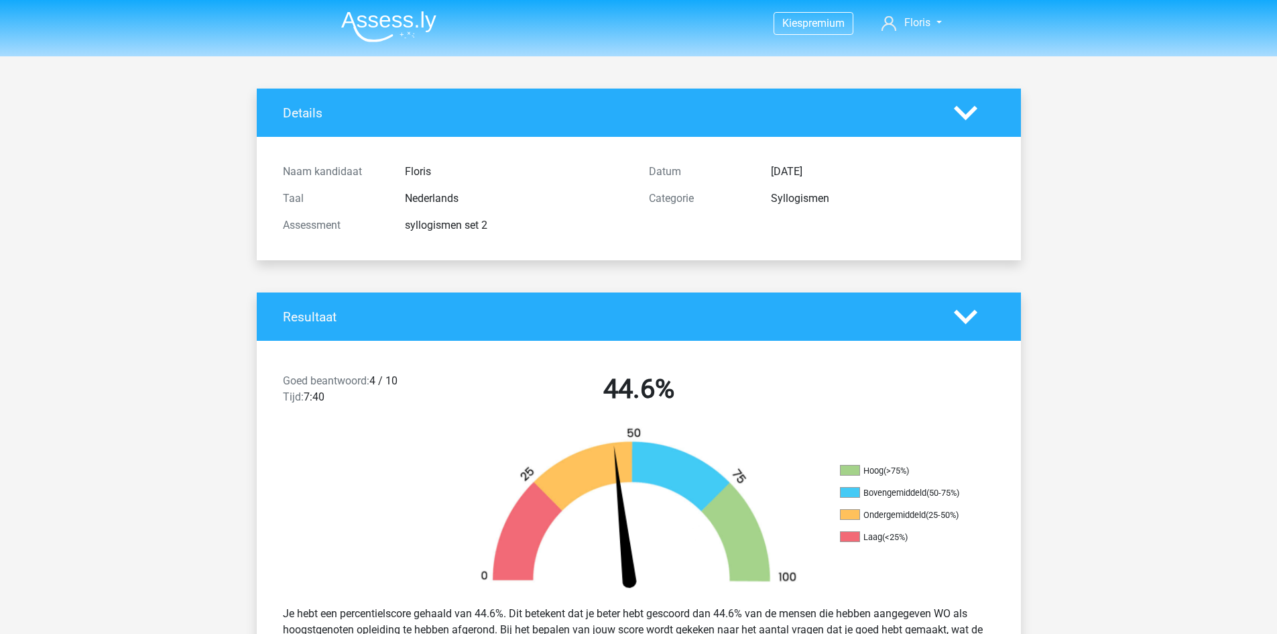
click at [364, 25] on img at bounding box center [388, 27] width 95 height 32
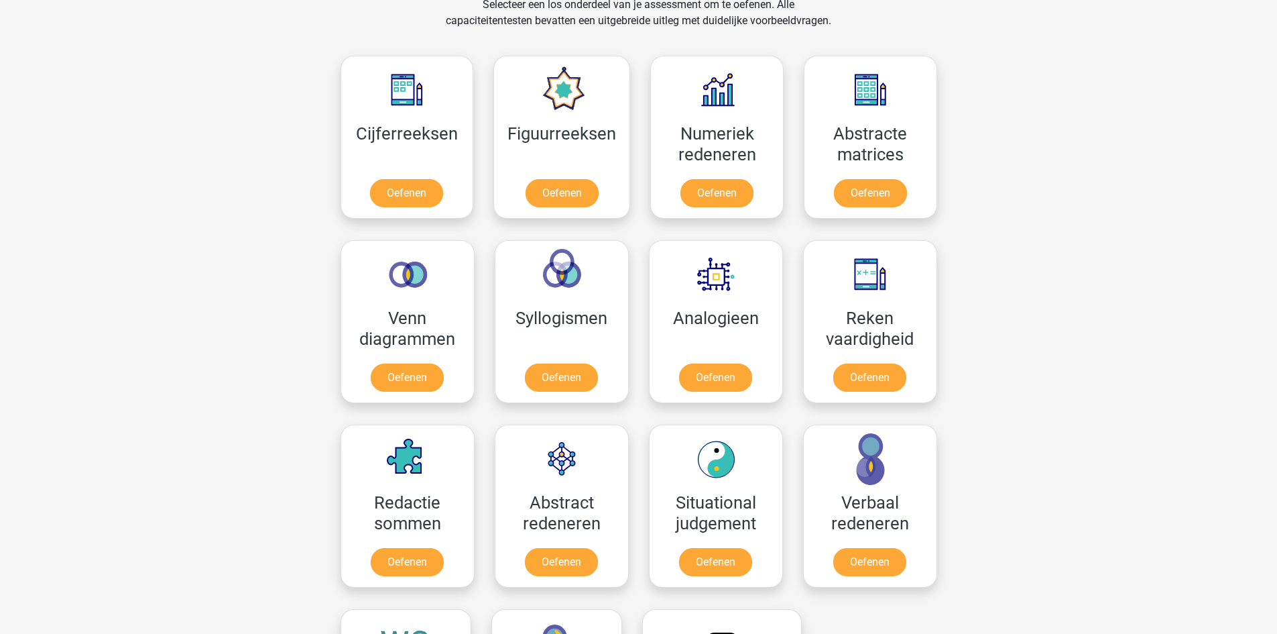
scroll to position [603, 0]
